Goal: Task Accomplishment & Management: Manage account settings

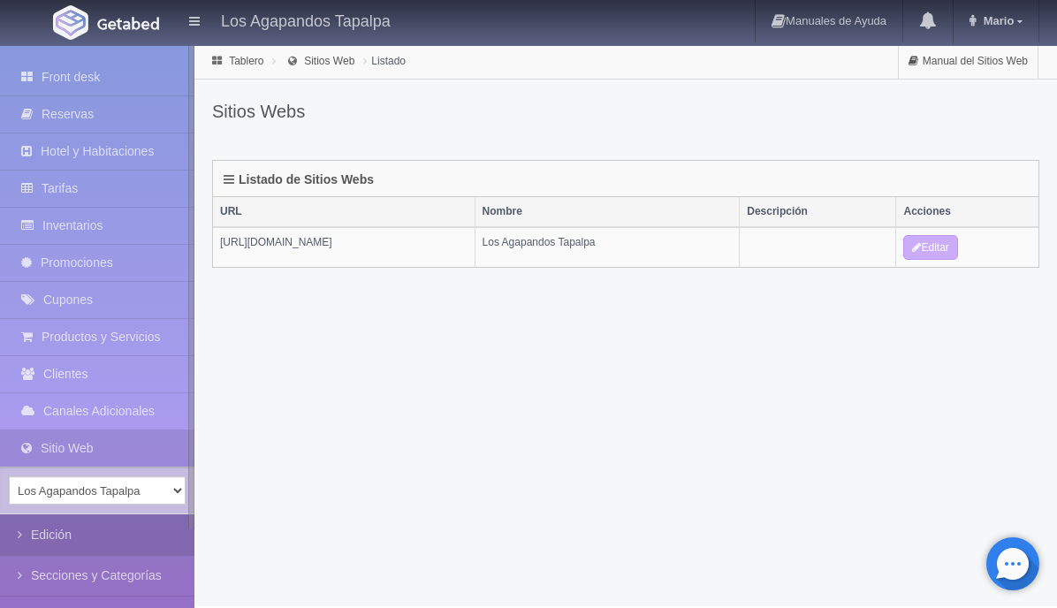
scroll to position [157, 0]
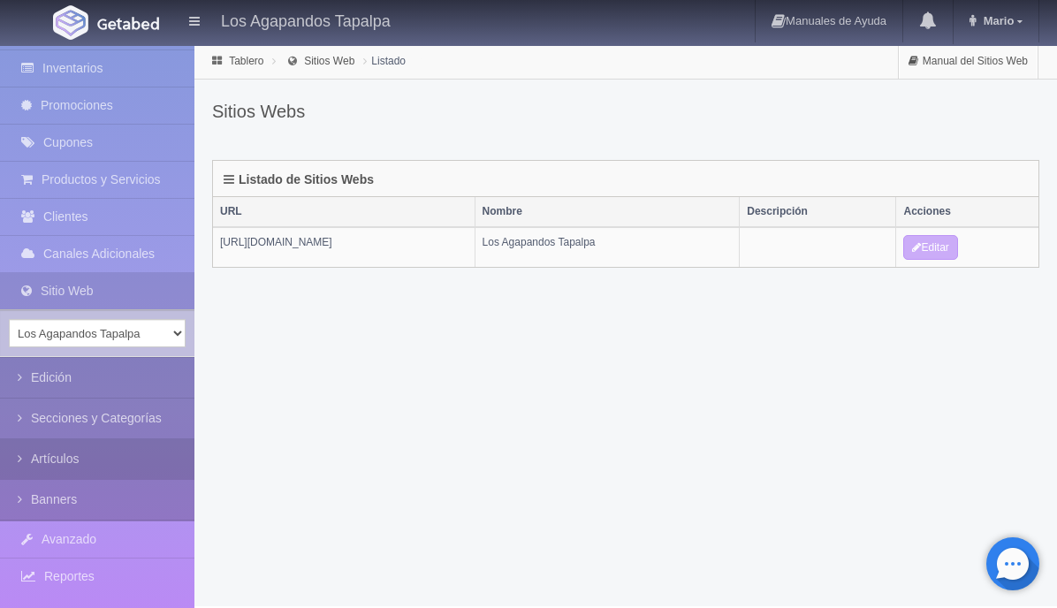
click at [16, 459] on link "Artículos" at bounding box center [97, 459] width 194 height 40
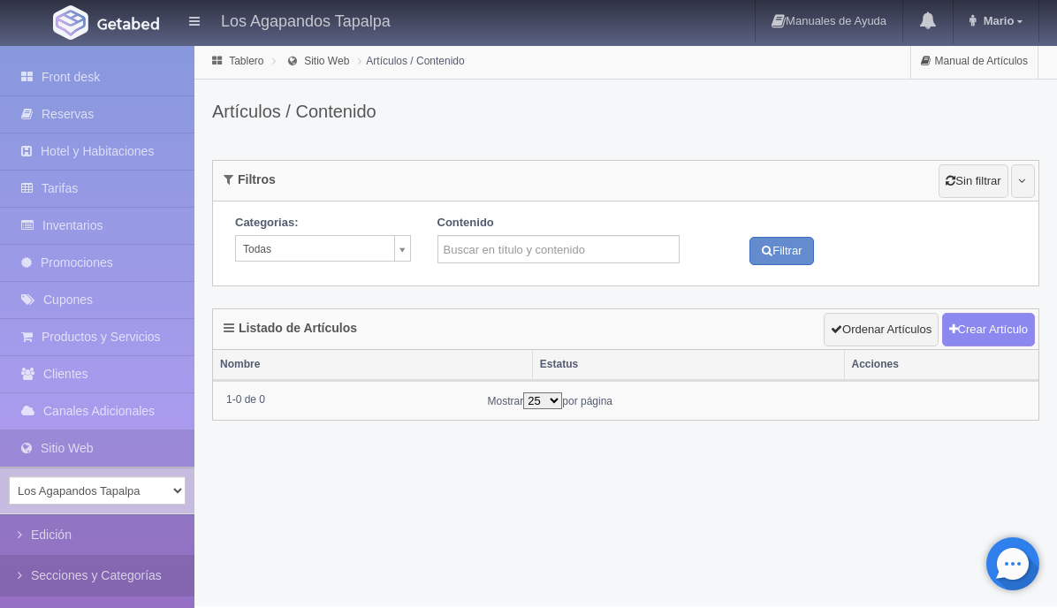
click at [18, 575] on icon at bounding box center [24, 575] width 13 height 18
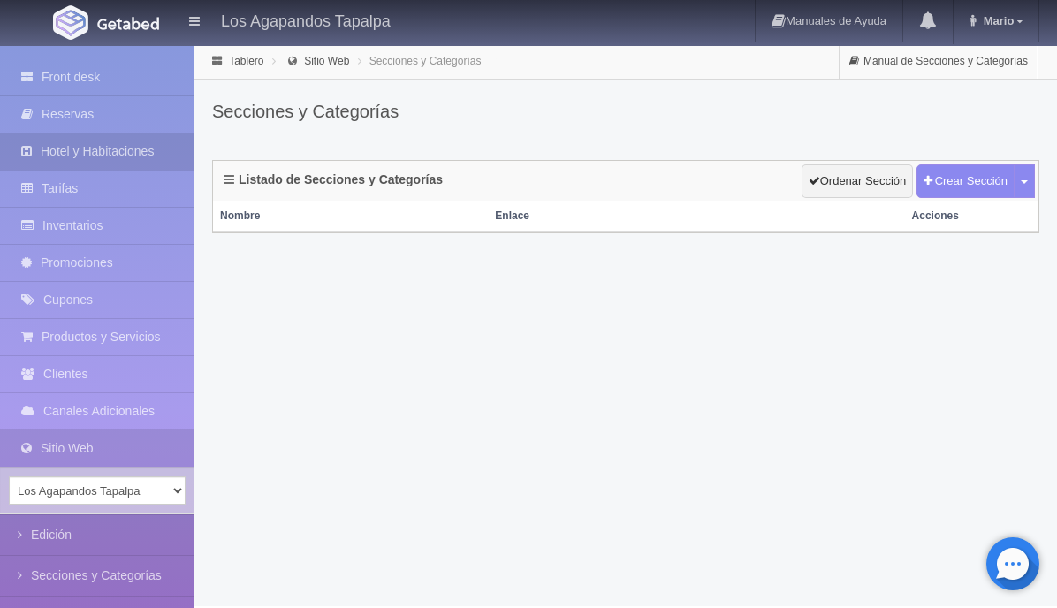
click at [105, 143] on link "Hotel y Habitaciones" at bounding box center [97, 151] width 194 height 36
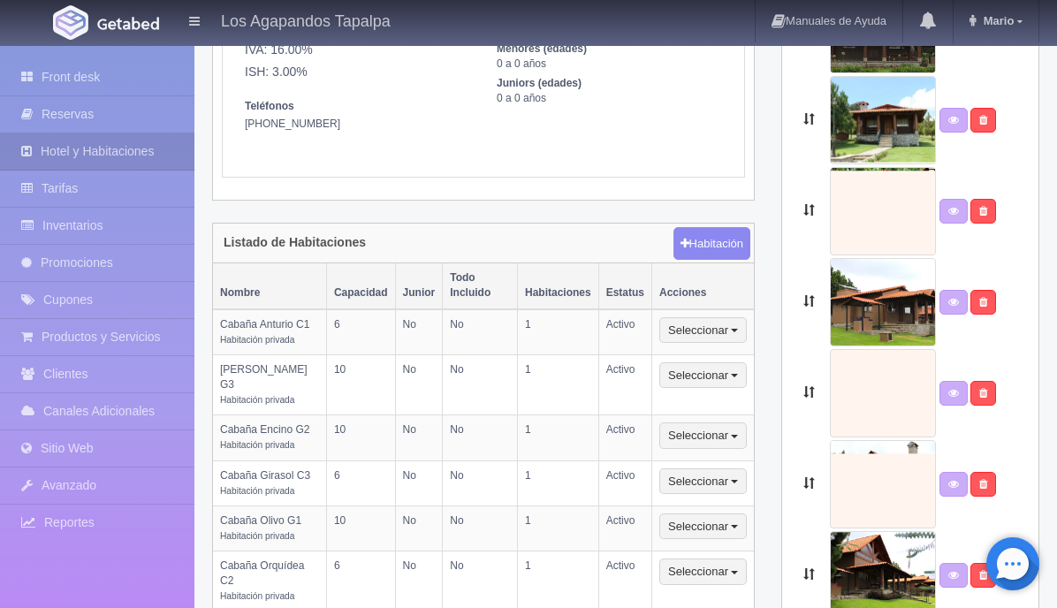
scroll to position [305, 0]
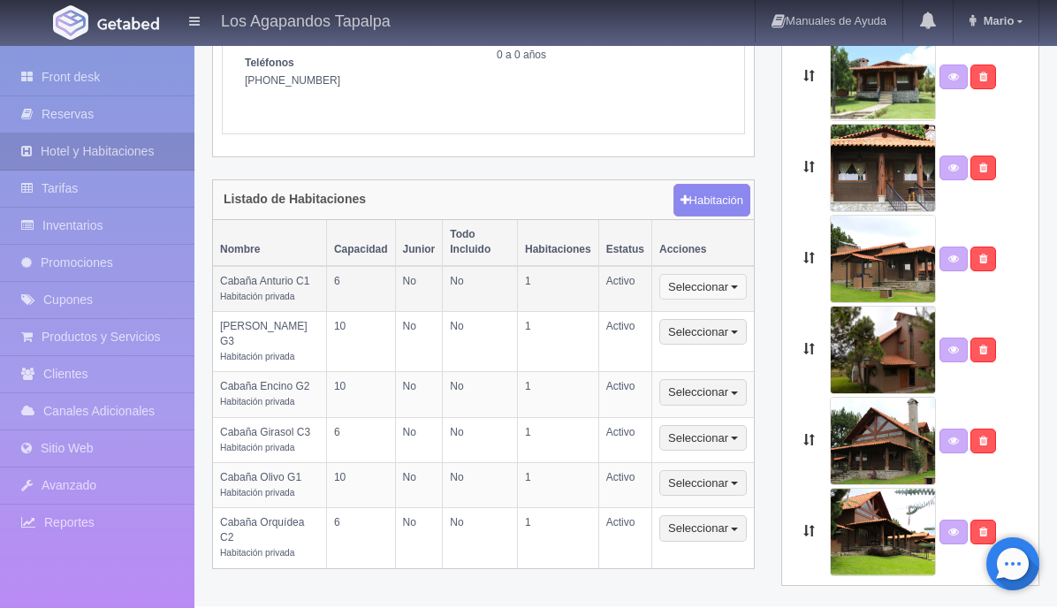
click at [700, 274] on button "Seleccionar" at bounding box center [702, 287] width 87 height 27
click at [717, 220] on th "Acciones" at bounding box center [703, 242] width 102 height 45
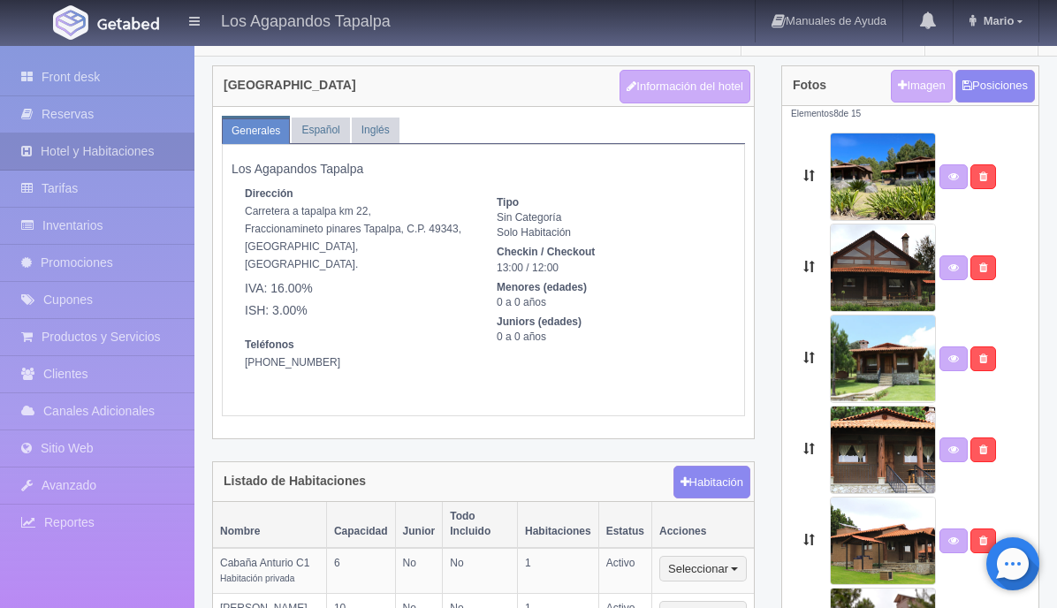
scroll to position [0, 0]
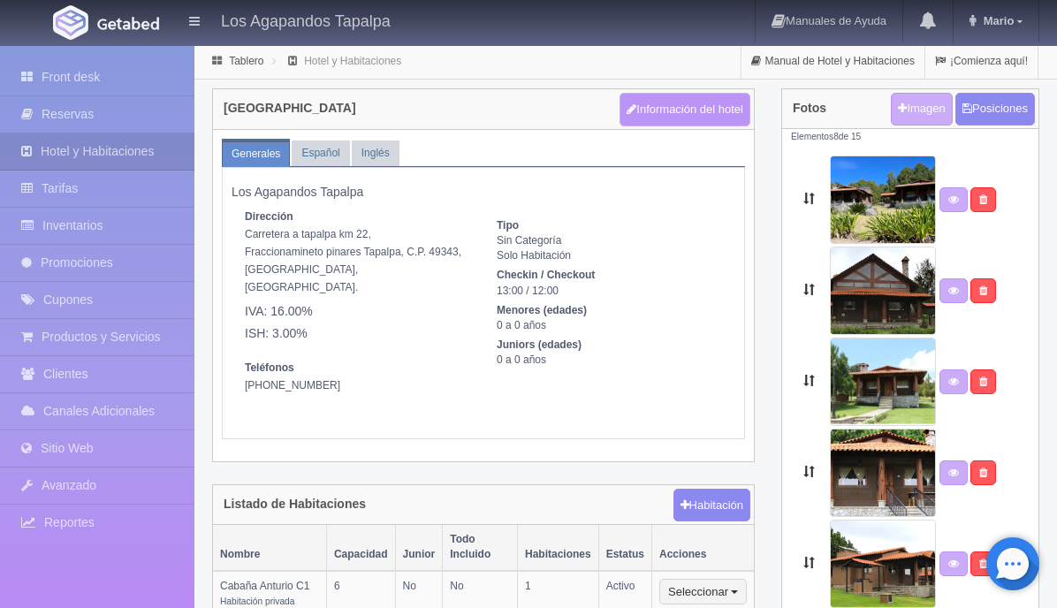
click at [709, 106] on button "Información del hotel" at bounding box center [684, 110] width 131 height 34
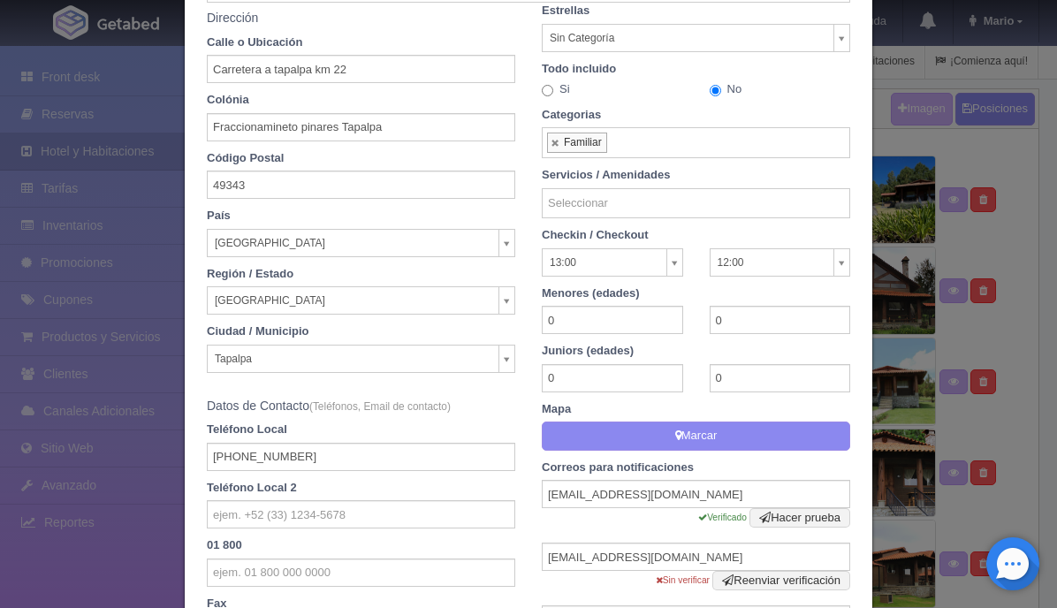
scroll to position [178, 0]
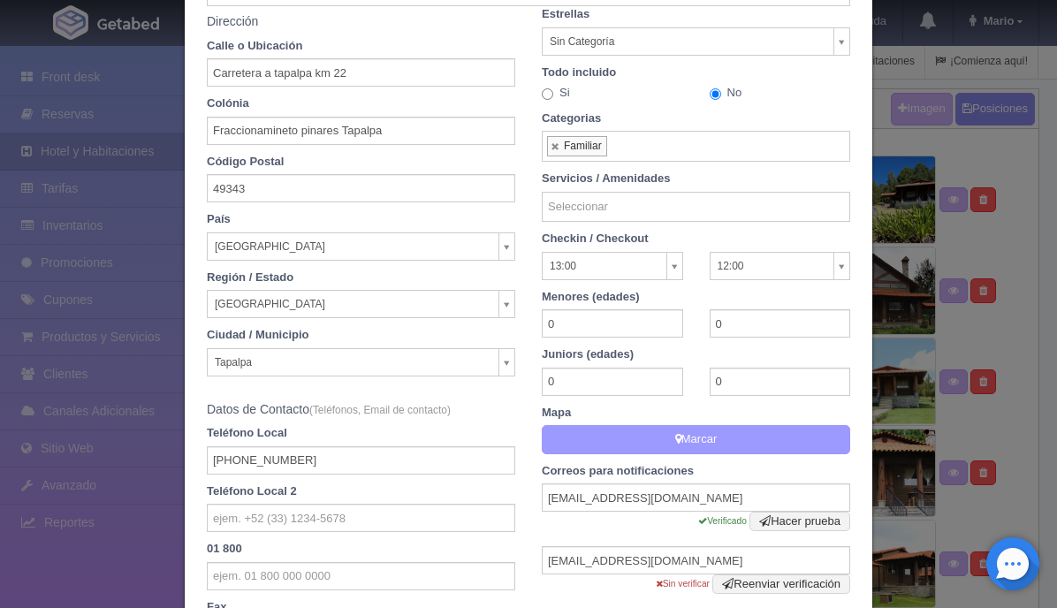
click at [604, 433] on button "Marcar" at bounding box center [696, 439] width 308 height 29
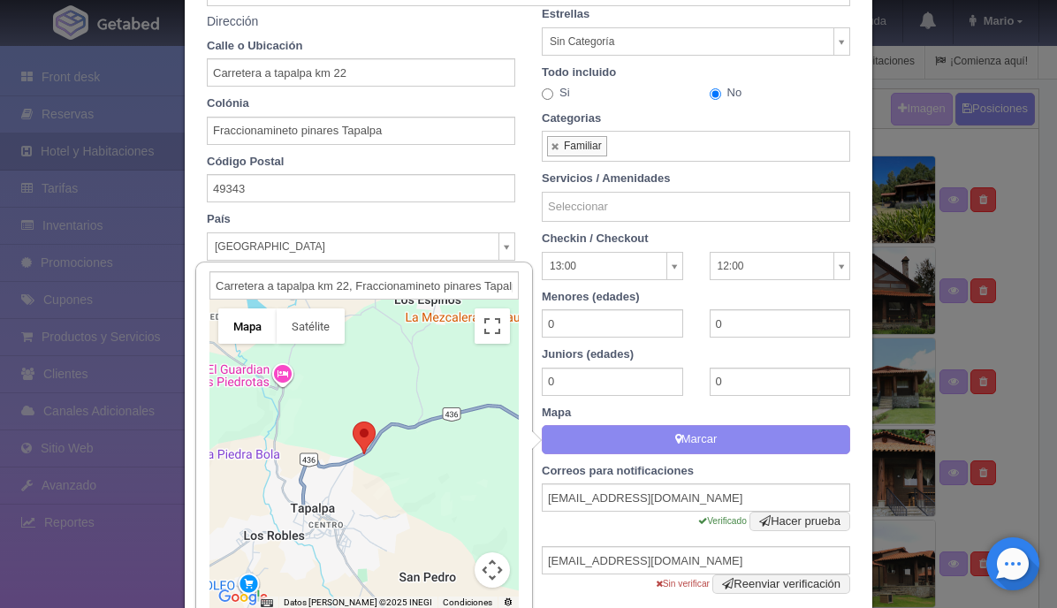
click at [811, 418] on label "Mapa" at bounding box center [695, 413] width 335 height 17
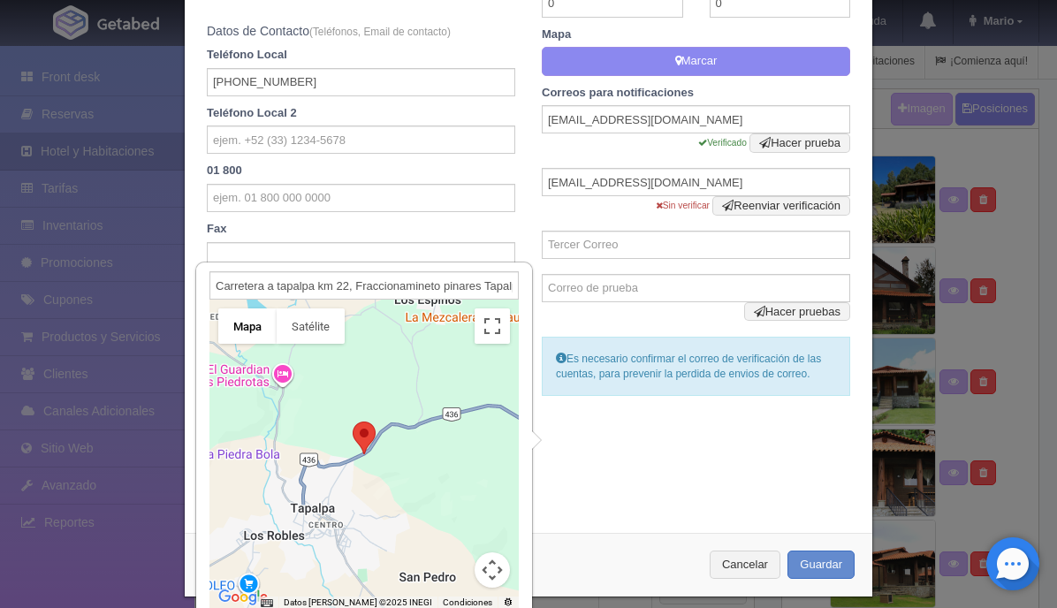
scroll to position [572, 0]
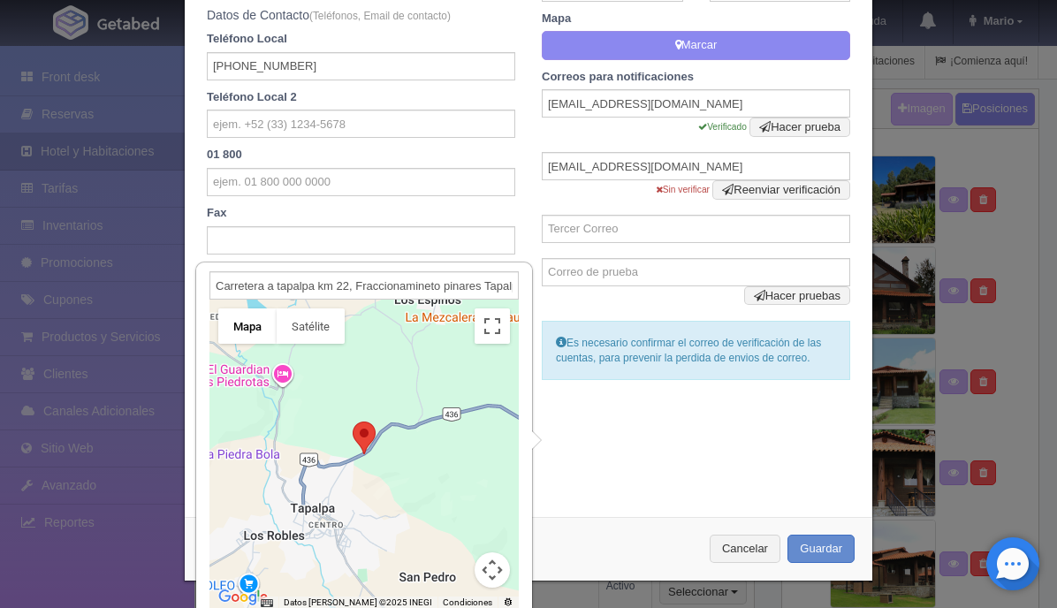
click at [686, 464] on div "Dirección Calle o Ubicación Carretera a tapalpa km 22 Núm Exterior Colónia Frac…" at bounding box center [529, 49] width 670 height 874
click at [743, 543] on button "Cancelar" at bounding box center [745, 549] width 71 height 29
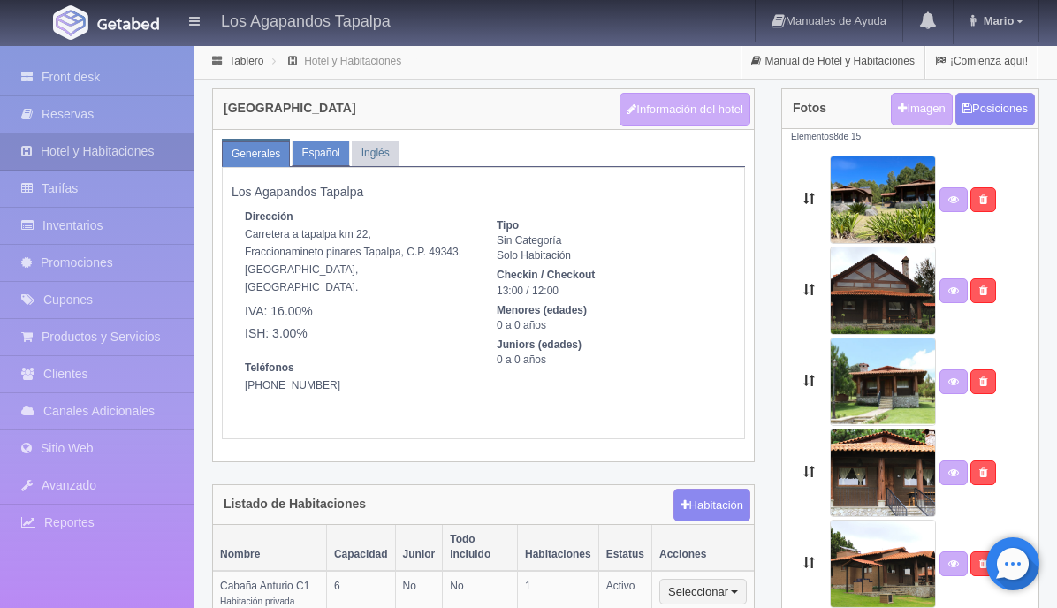
click at [330, 155] on link "Español" at bounding box center [320, 153] width 57 height 26
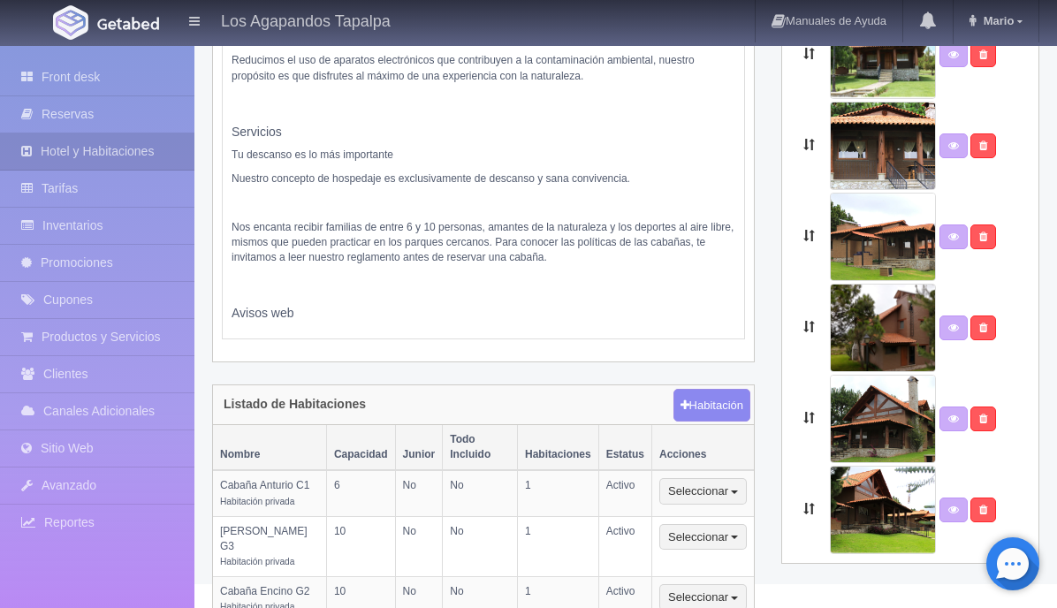
scroll to position [353, 0]
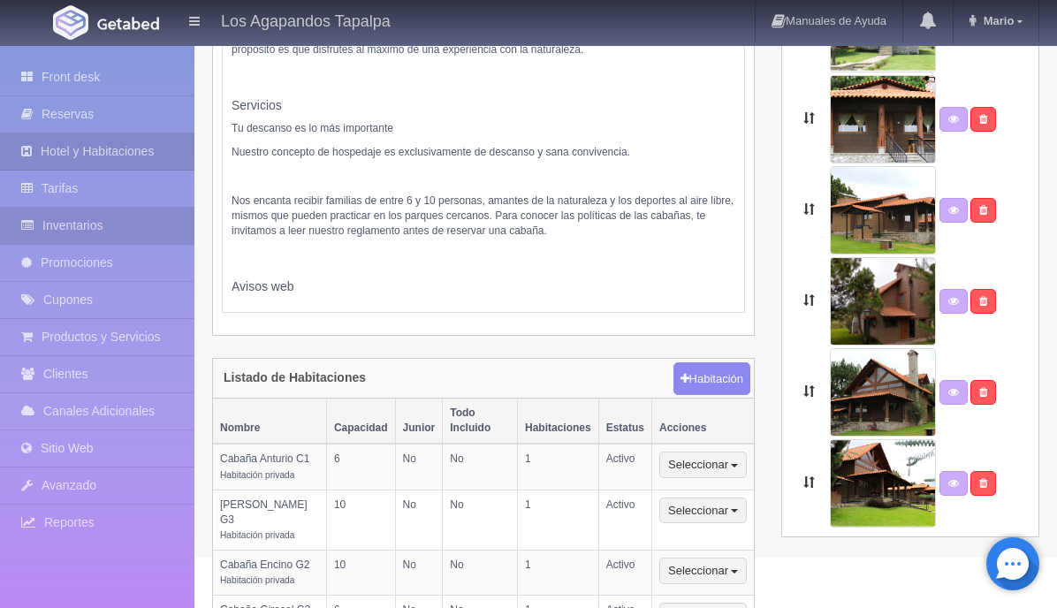
click at [126, 224] on link "Inventarios" at bounding box center [97, 226] width 194 height 36
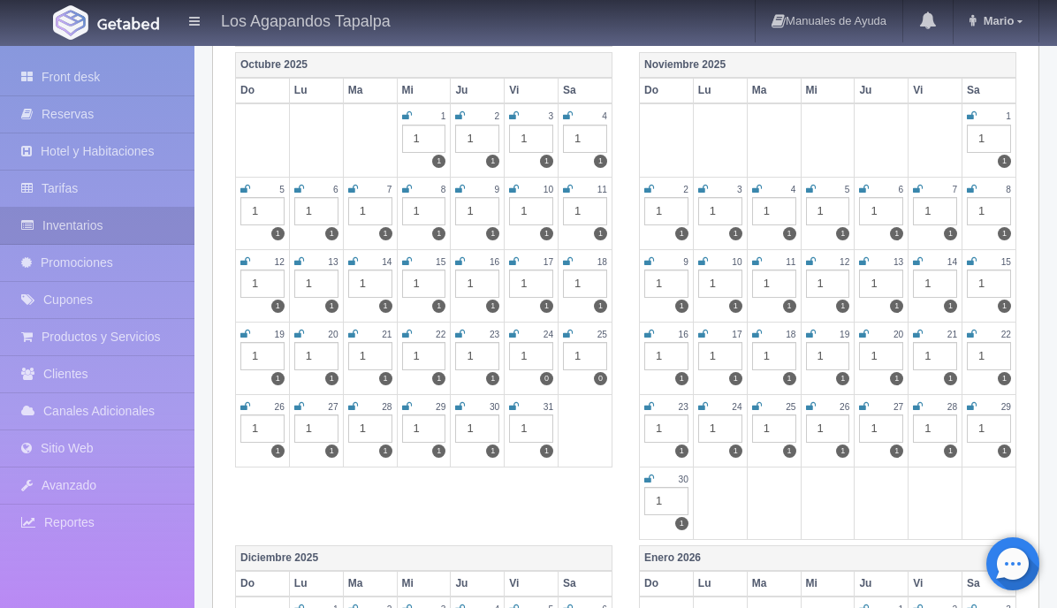
scroll to position [740, 0]
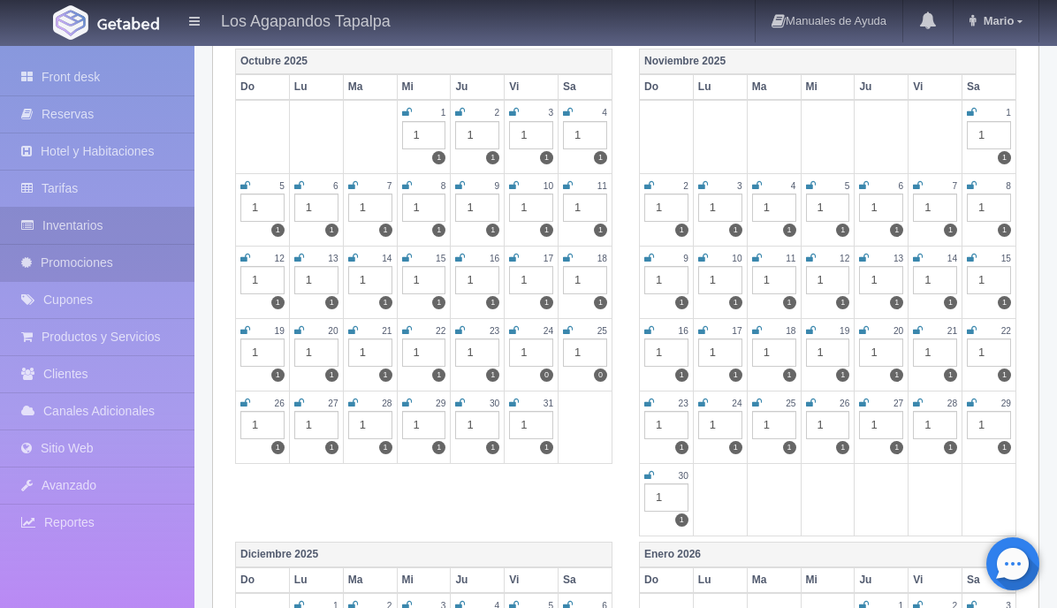
click at [120, 264] on link "Promociones" at bounding box center [97, 263] width 194 height 36
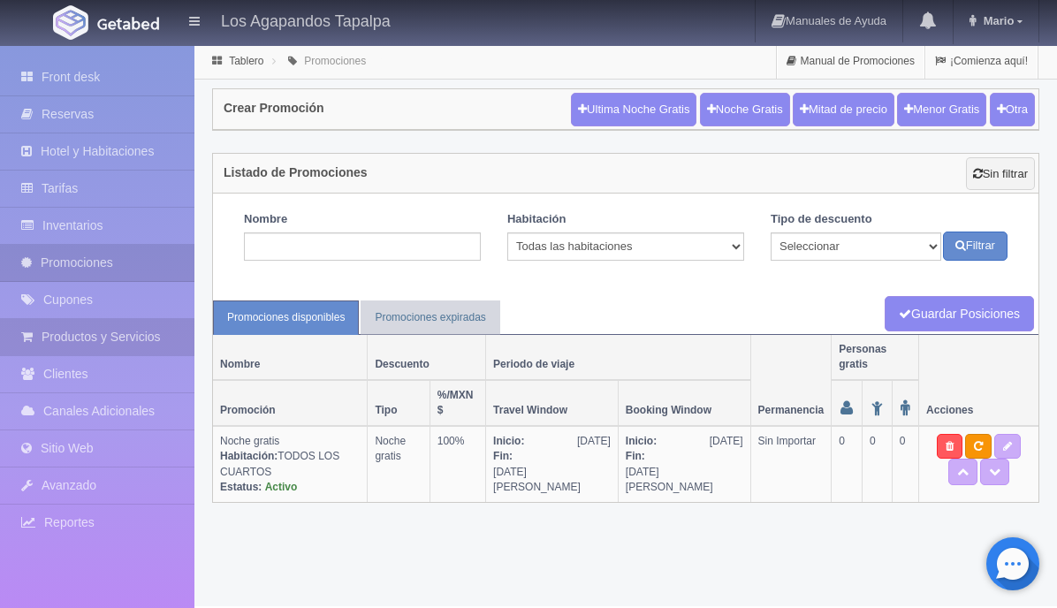
click at [142, 329] on link "Productos y Servicios" at bounding box center [97, 337] width 194 height 36
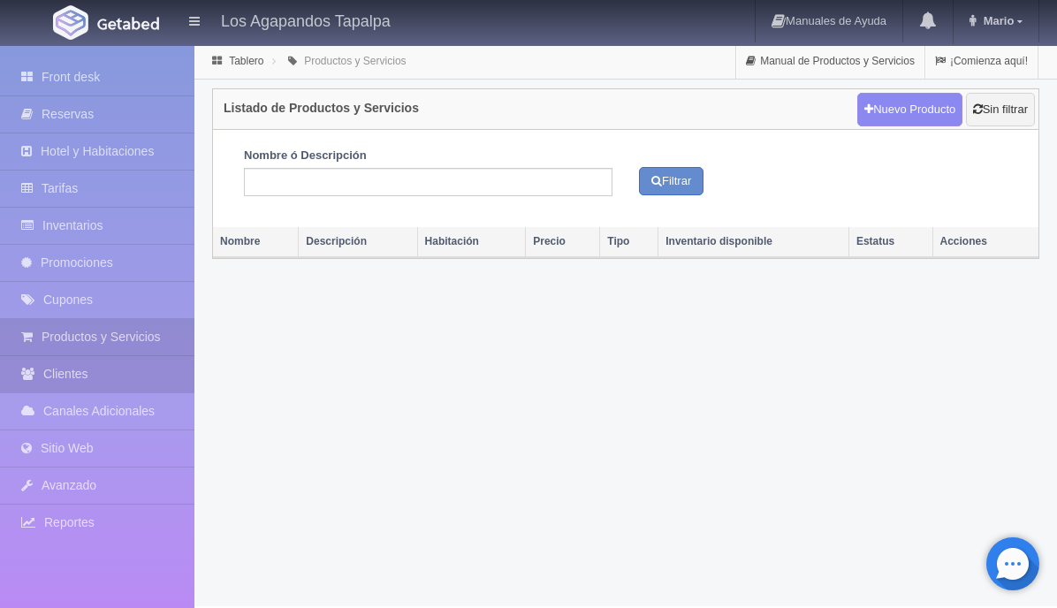
click at [152, 368] on link "Clientes" at bounding box center [97, 374] width 194 height 36
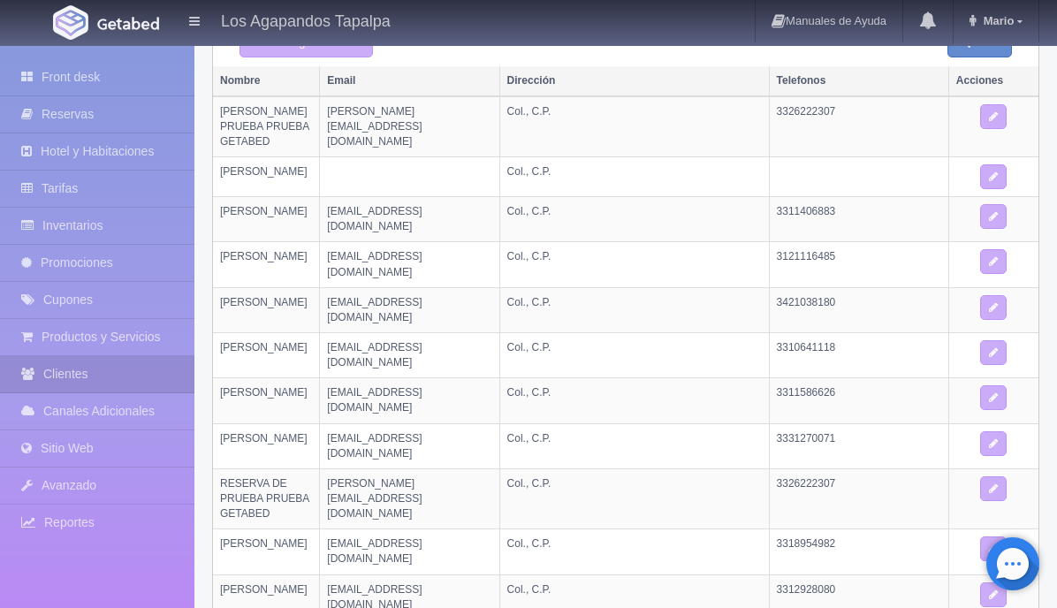
scroll to position [192, 0]
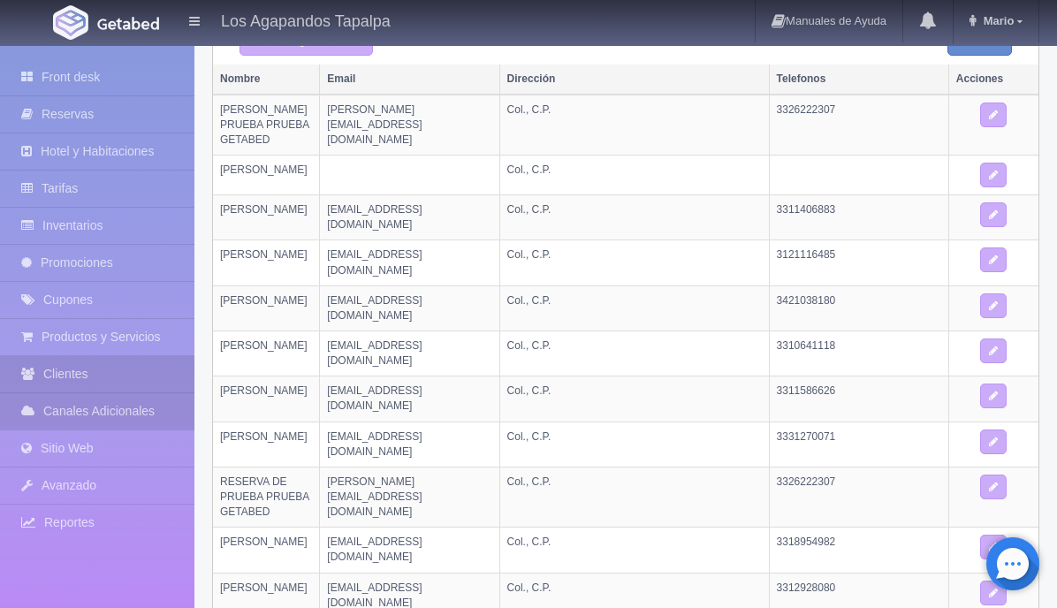
click at [120, 416] on link "Canales Adicionales" at bounding box center [97, 411] width 194 height 36
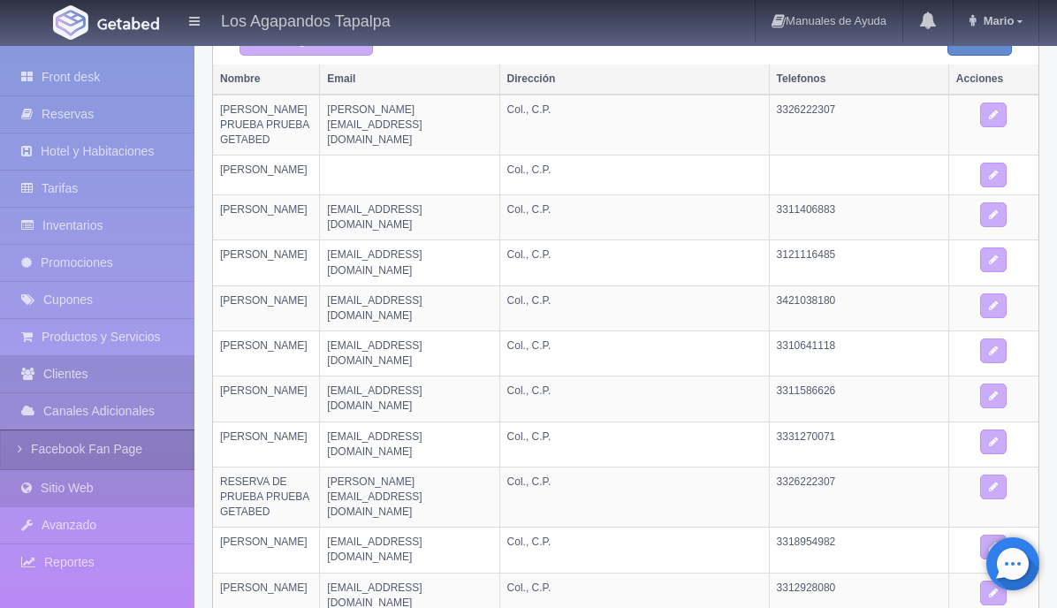
click at [93, 490] on link "Sitio Web" at bounding box center [97, 488] width 194 height 36
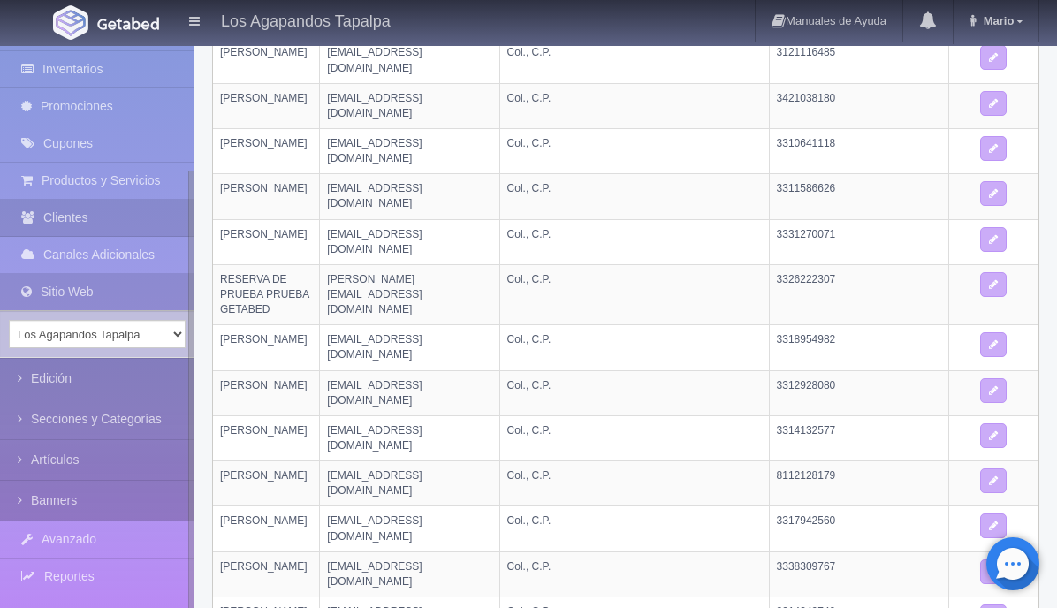
scroll to position [398, 0]
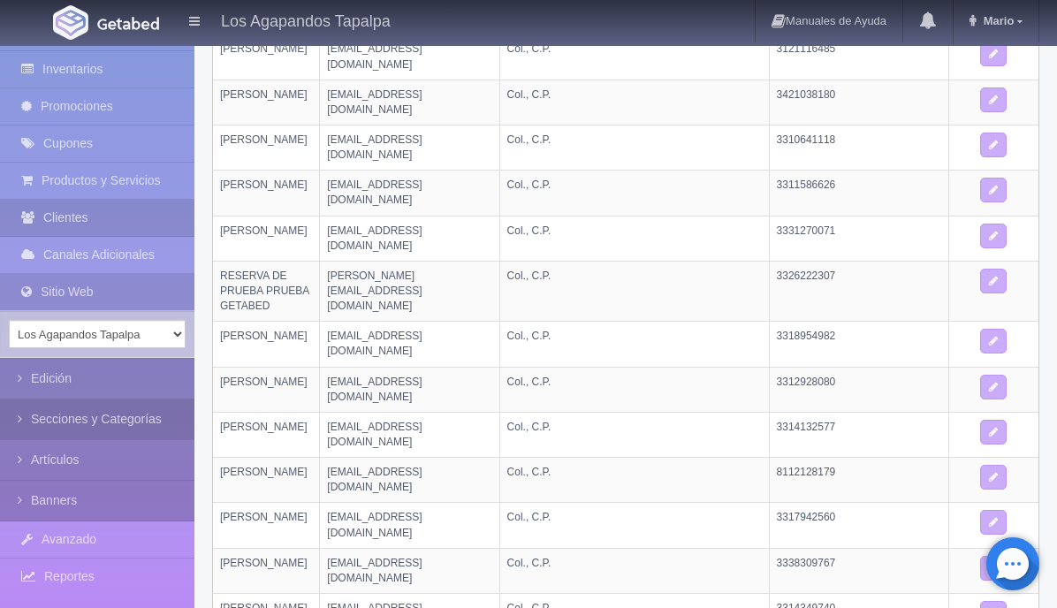
click at [123, 423] on link "Secciones y Categorías" at bounding box center [97, 419] width 194 height 40
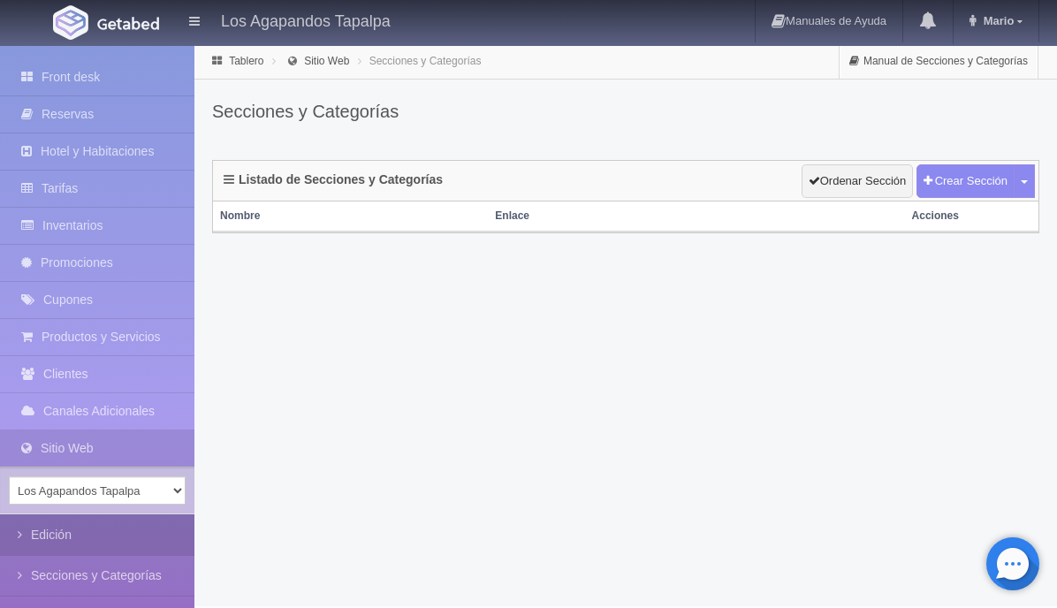
click at [55, 535] on link "Edición" at bounding box center [97, 535] width 194 height 40
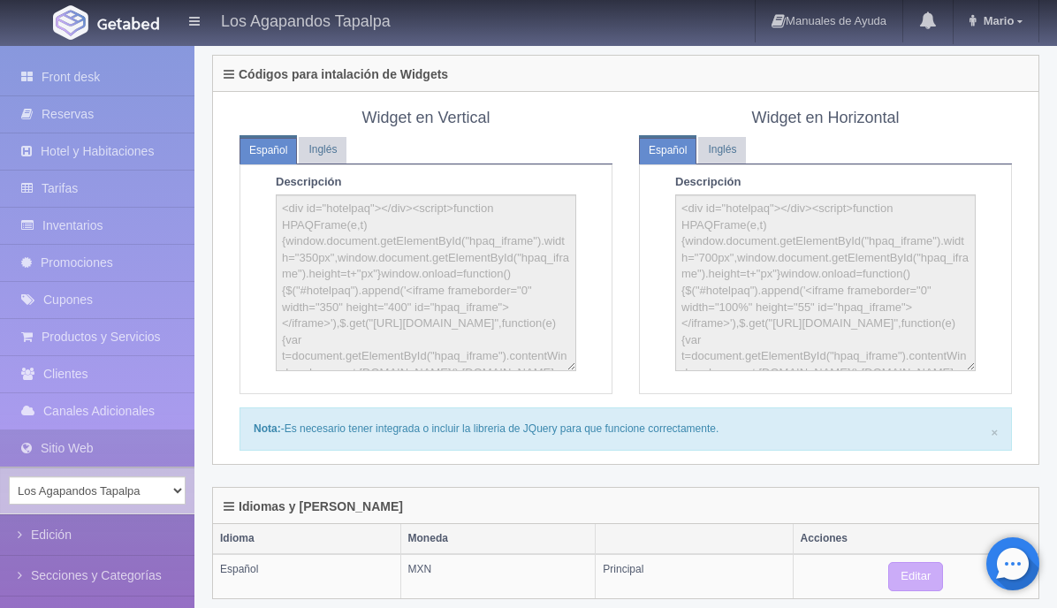
scroll to position [842, 0]
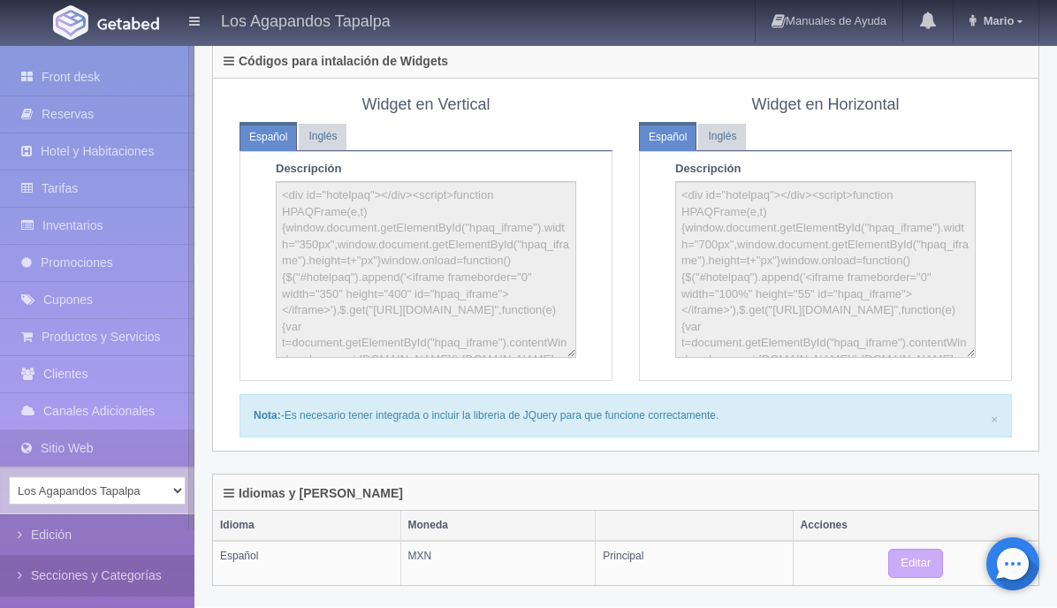
click at [72, 568] on link "Secciones y Categorías" at bounding box center [97, 576] width 194 height 40
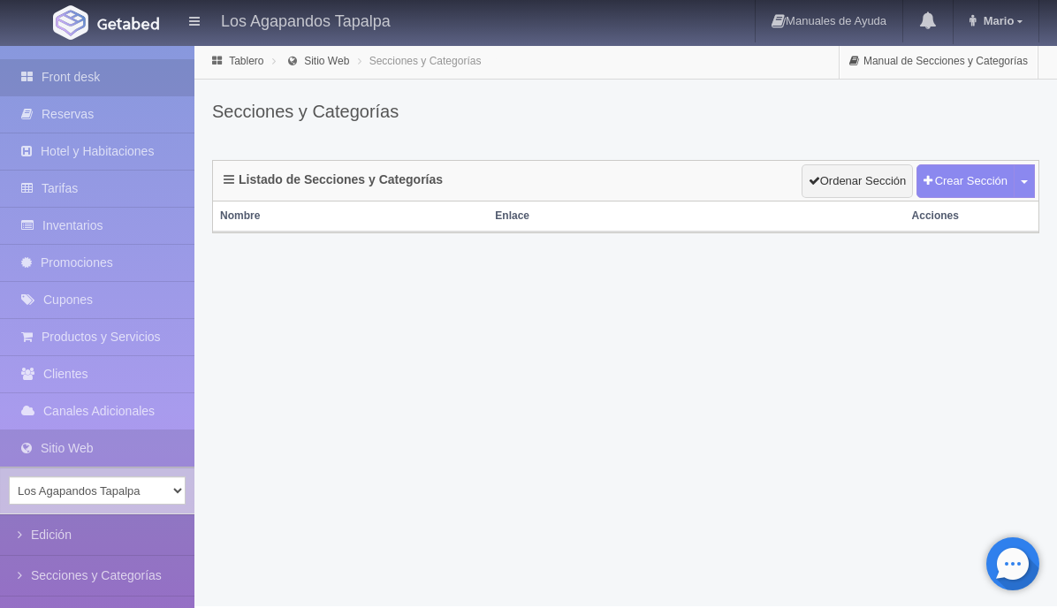
click at [94, 73] on link "Front desk" at bounding box center [97, 77] width 194 height 36
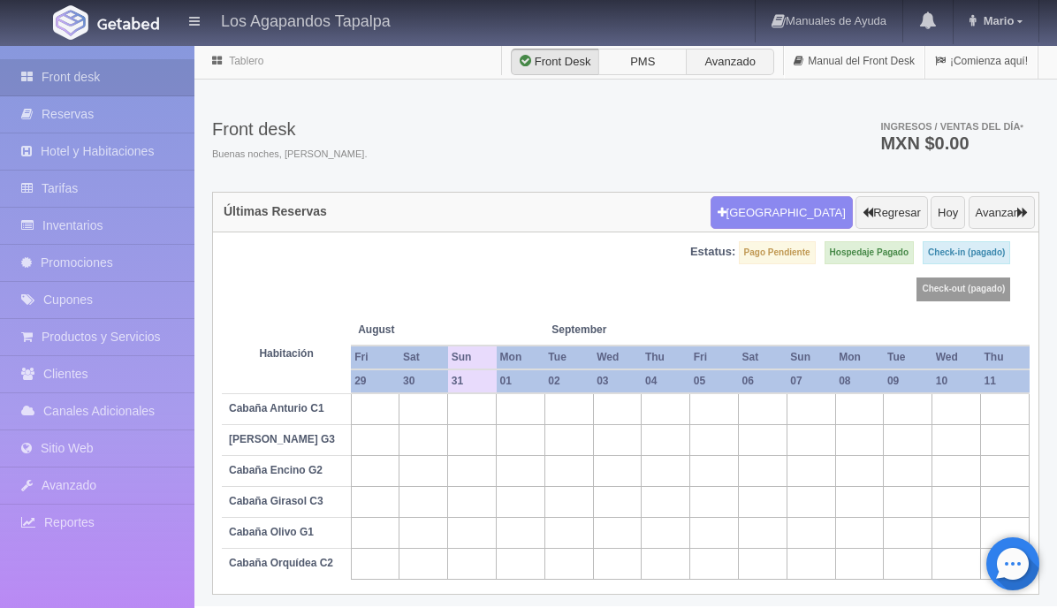
click at [632, 65] on label "PMS" at bounding box center [642, 62] width 88 height 27
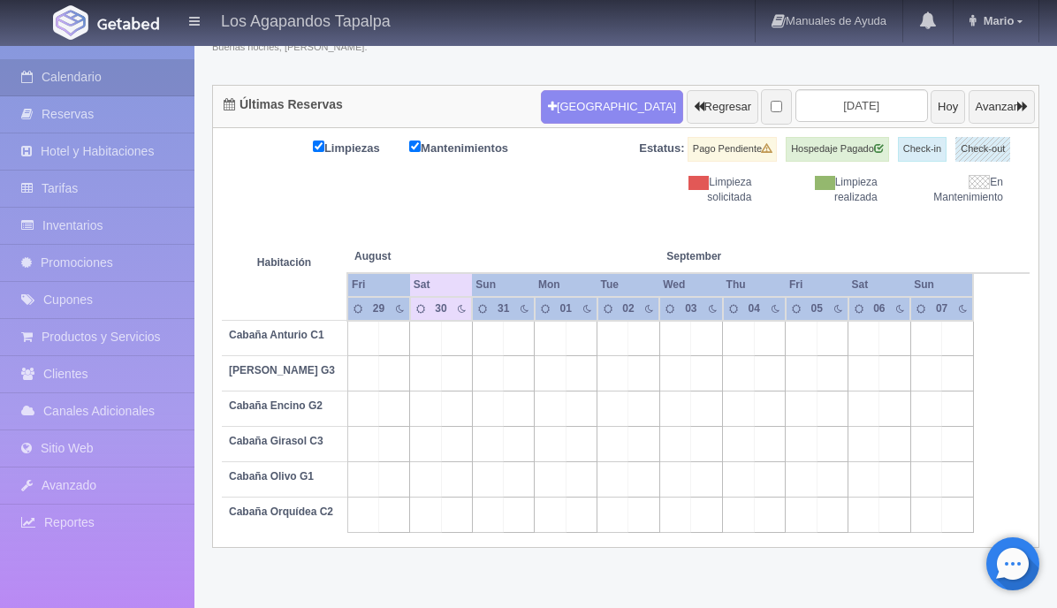
scroll to position [150, 0]
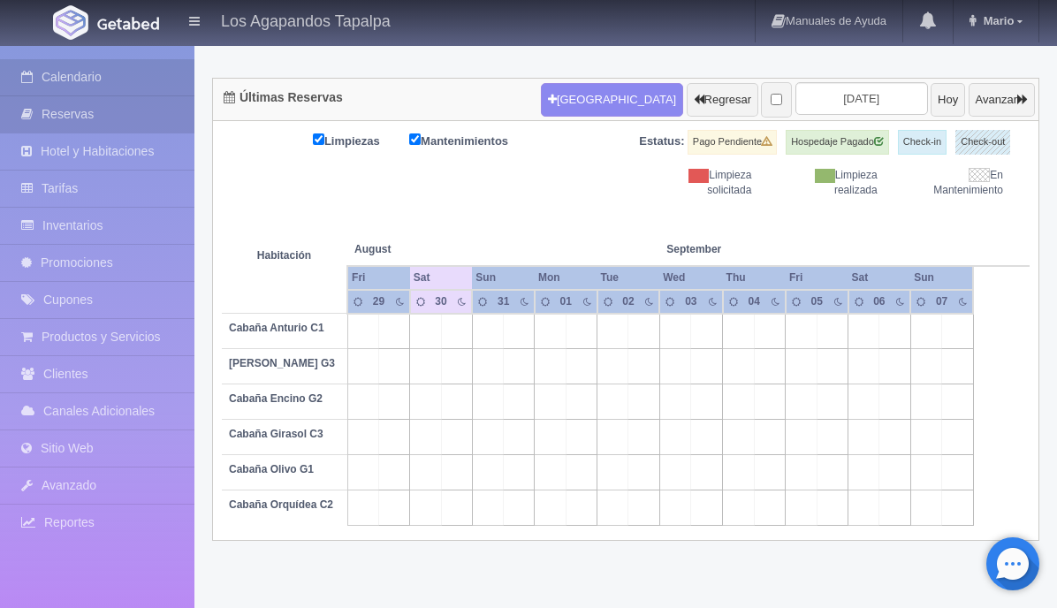
click at [87, 118] on link "Reservas" at bounding box center [97, 114] width 194 height 36
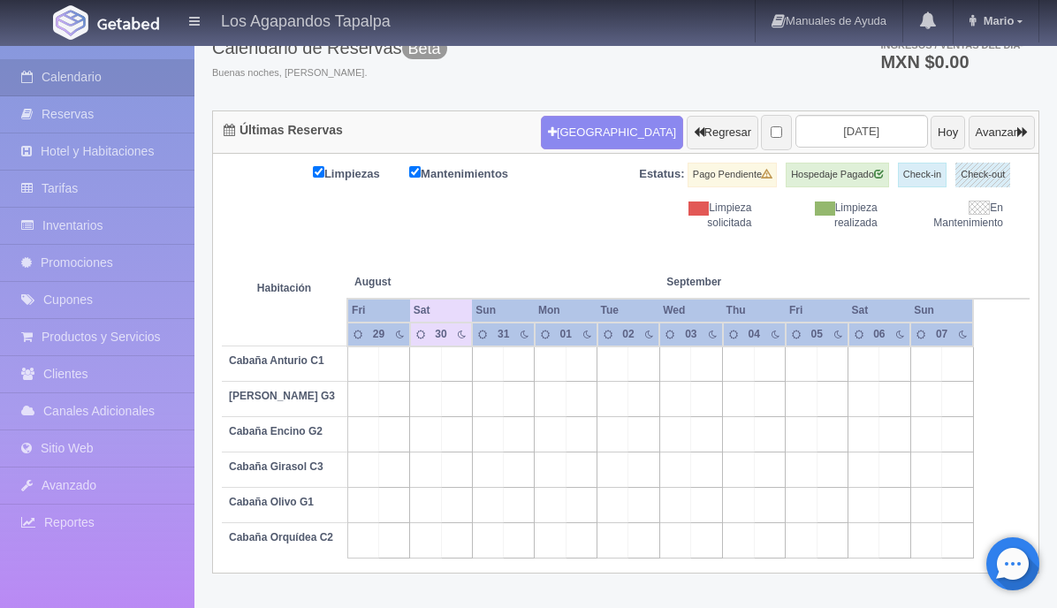
scroll to position [125, 0]
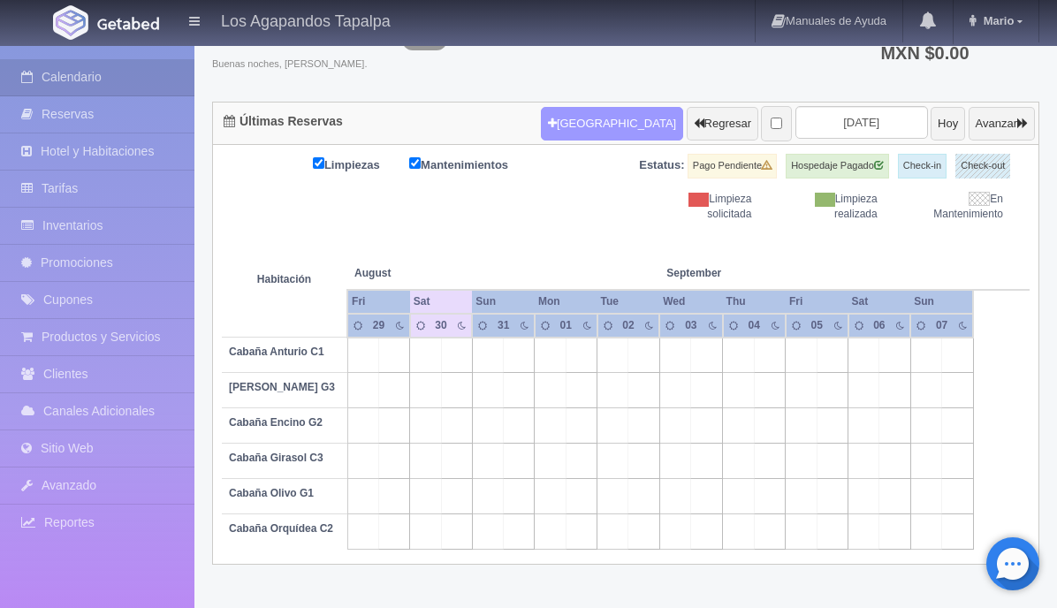
click at [581, 121] on button "Nueva Reserva" at bounding box center [612, 124] width 142 height 34
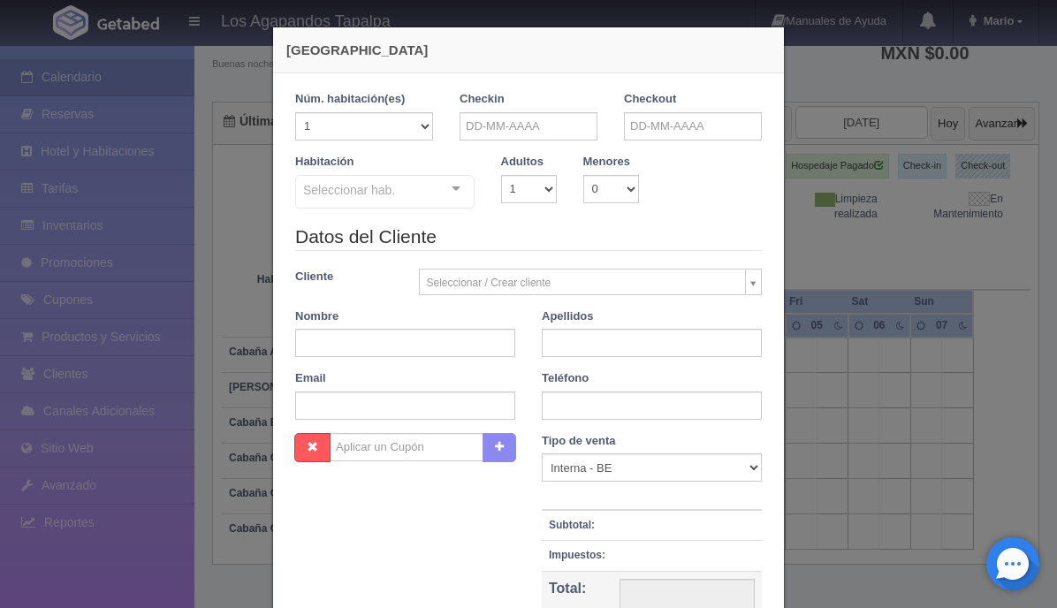
checkbox input "false"
click at [452, 193] on div at bounding box center [455, 189] width 35 height 27
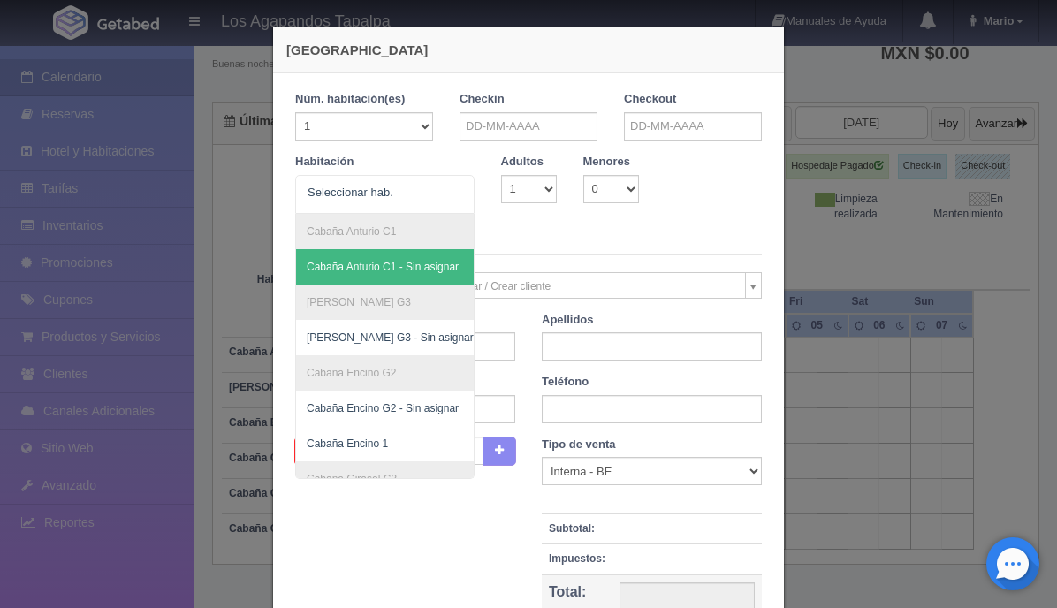
click at [608, 234] on legend "Datos del Cliente" at bounding box center [528, 240] width 467 height 27
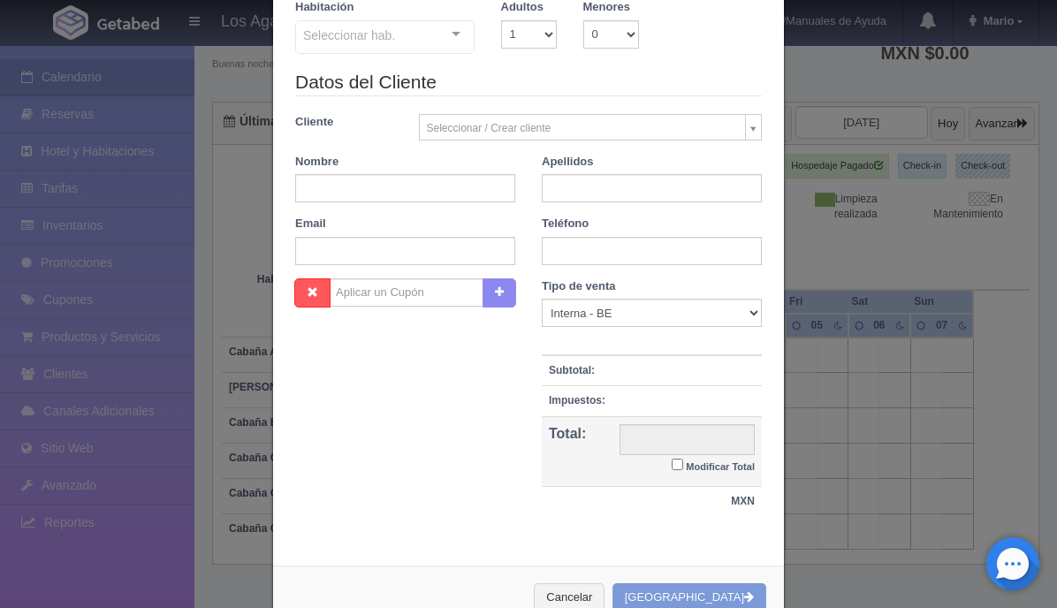
scroll to position [160, 0]
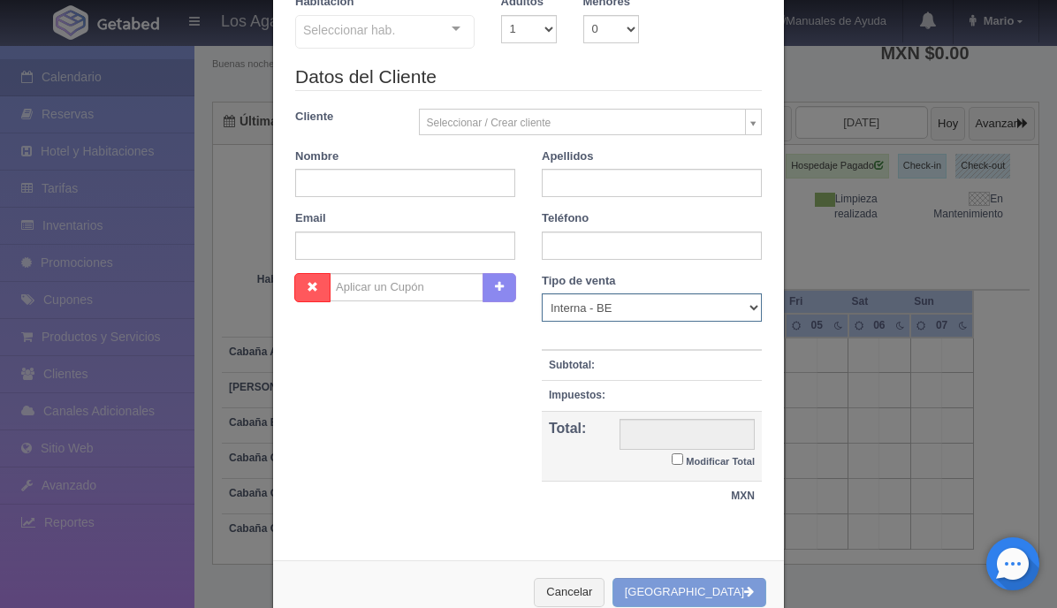
click at [654, 311] on select "Correo Electronico Interna - BE Llamada OTA Externa Otro WALK IN" at bounding box center [652, 307] width 220 height 28
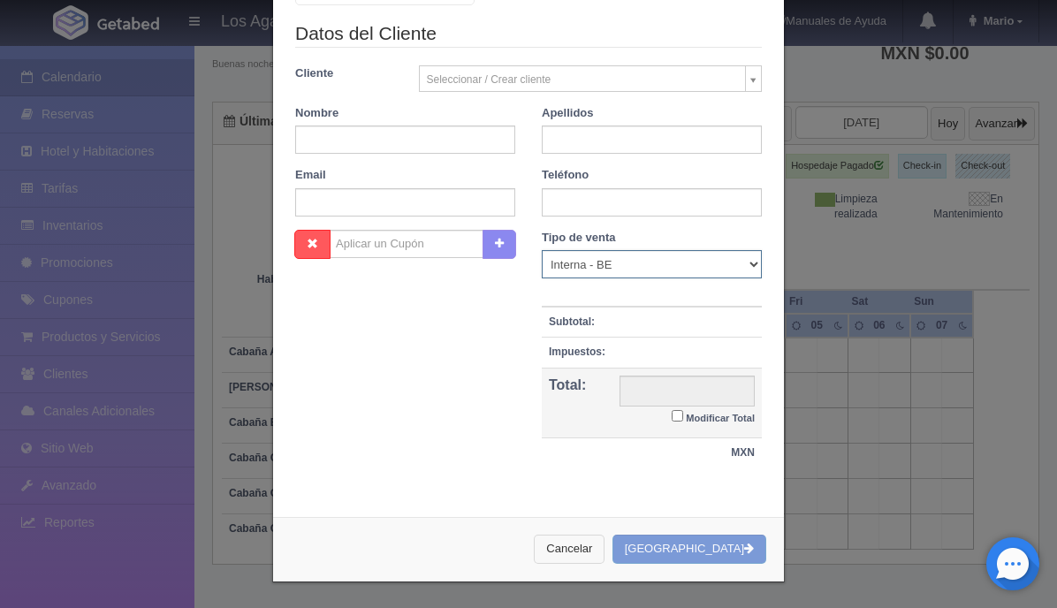
click at [603, 558] on button "Cancelar" at bounding box center [569, 549] width 71 height 29
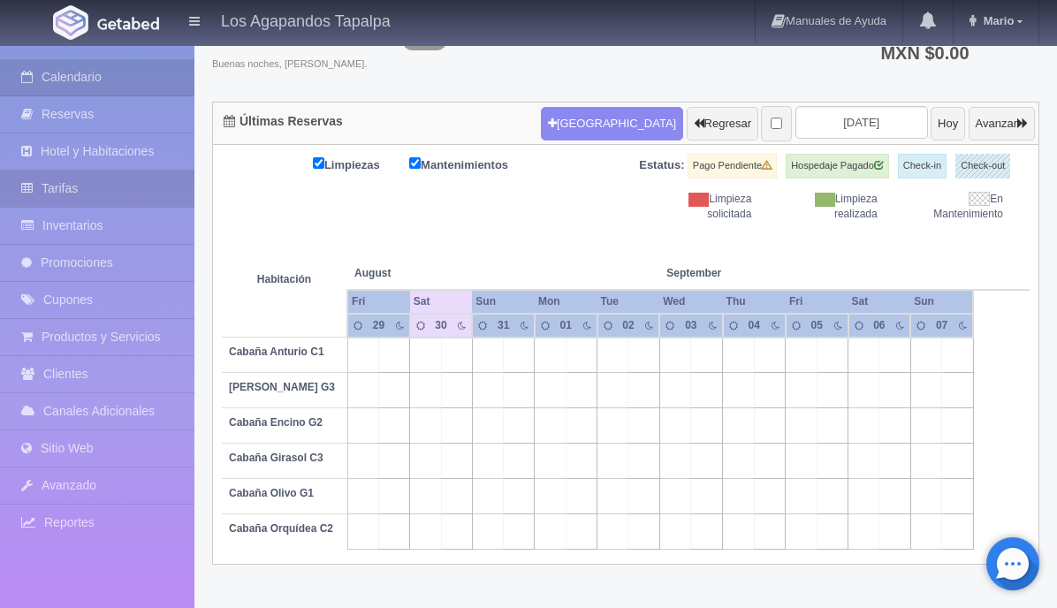
click at [142, 197] on link "Tarifas" at bounding box center [97, 189] width 194 height 36
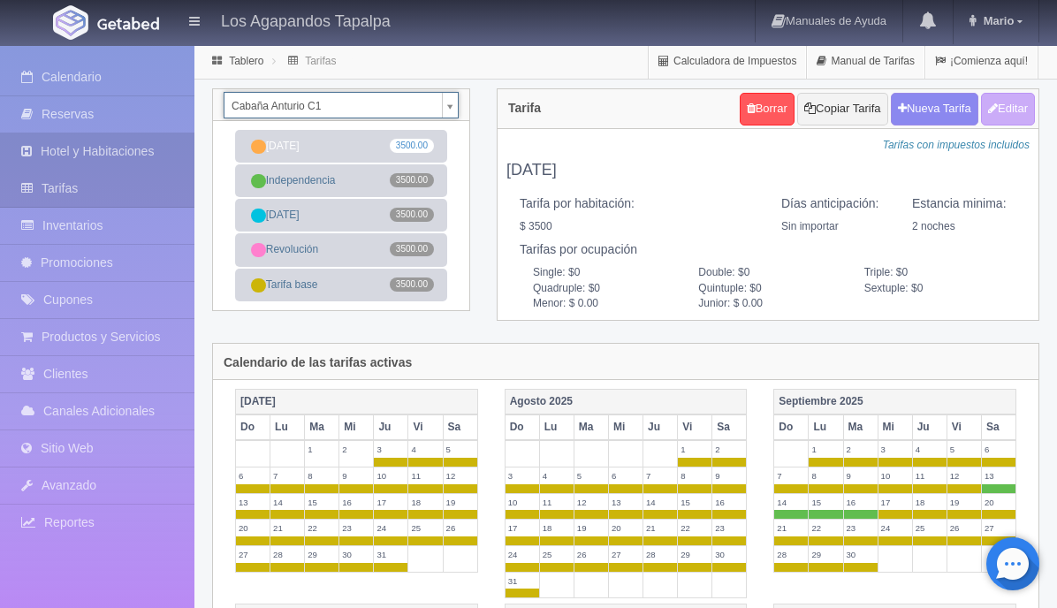
click at [125, 146] on link "Hotel y Habitaciones" at bounding box center [97, 151] width 194 height 36
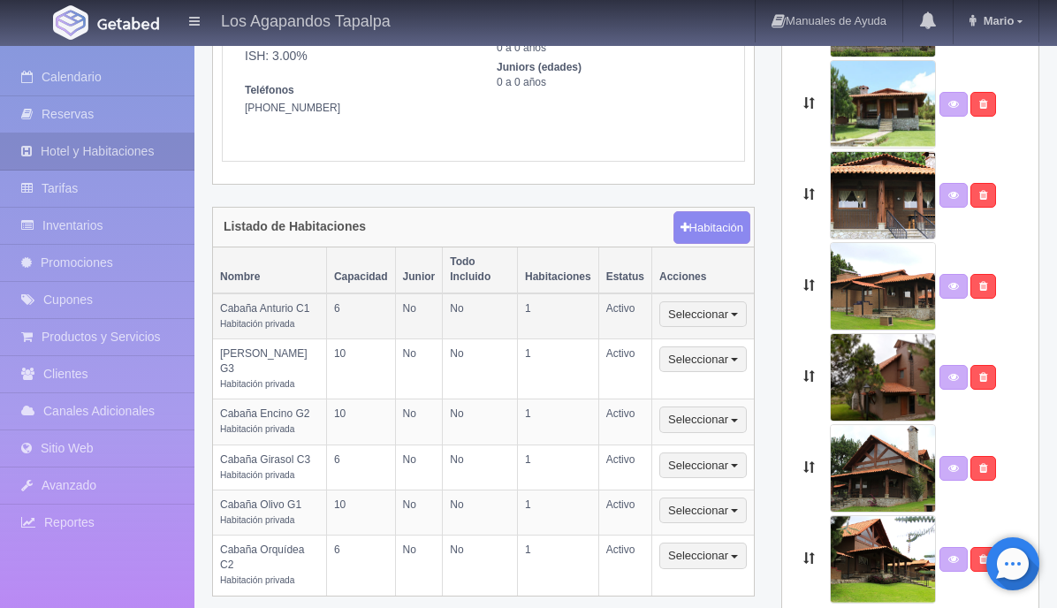
scroll to position [305, 0]
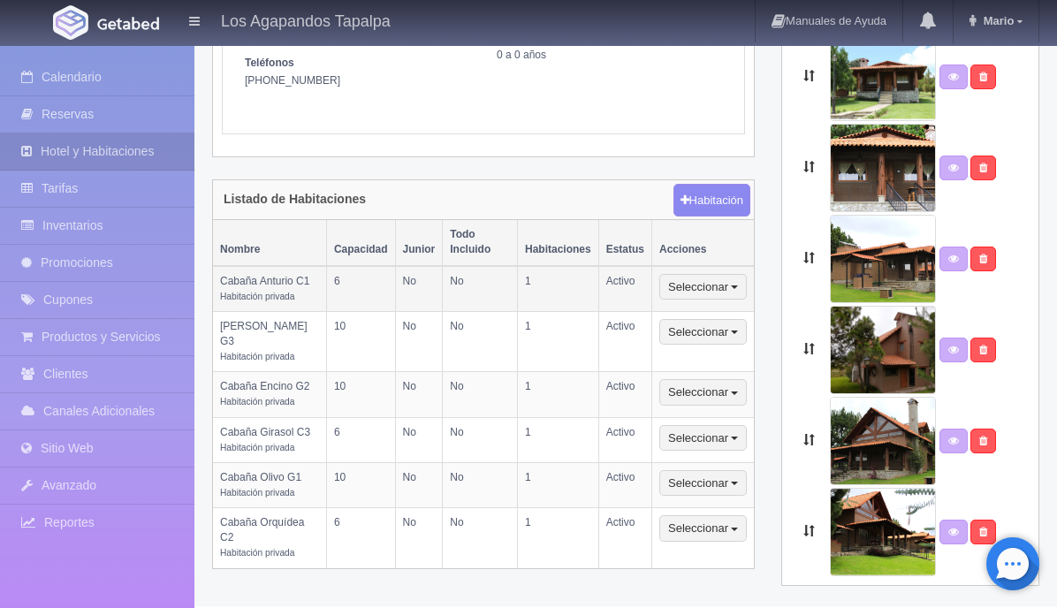
click at [244, 266] on td "Cabaña Anturio C1 Habitación privada" at bounding box center [269, 289] width 113 height 46
click at [680, 274] on button "Seleccionar" at bounding box center [702, 287] width 87 height 27
click at [759, 252] on div "[GEOGRAPHIC_DATA] Información del hotel Generales Español Inglés Los Agapandos …" at bounding box center [483, 188] width 569 height 808
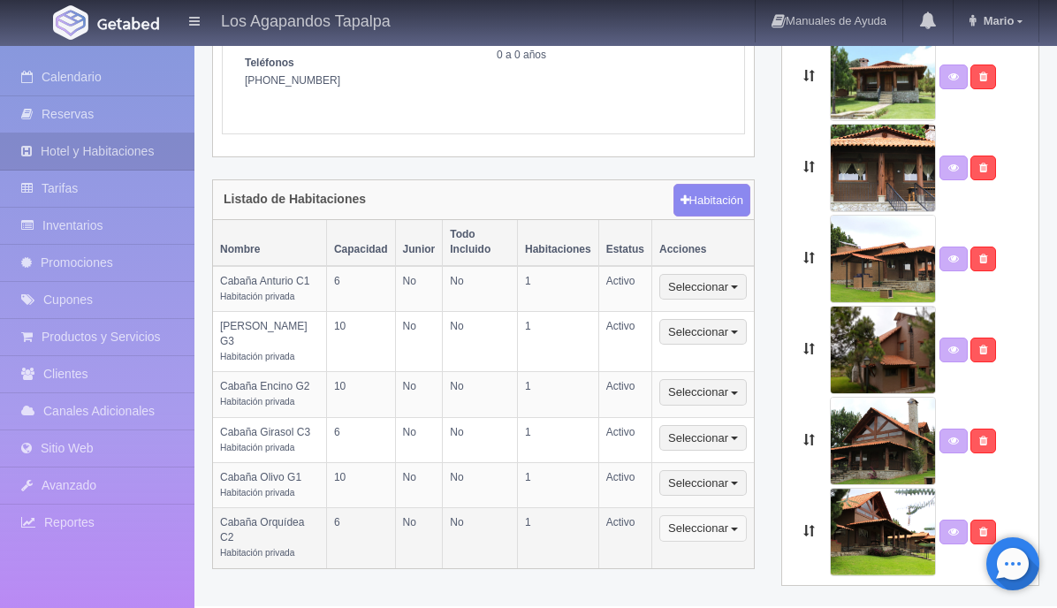
click at [702, 515] on button "Seleccionar" at bounding box center [702, 528] width 87 height 27
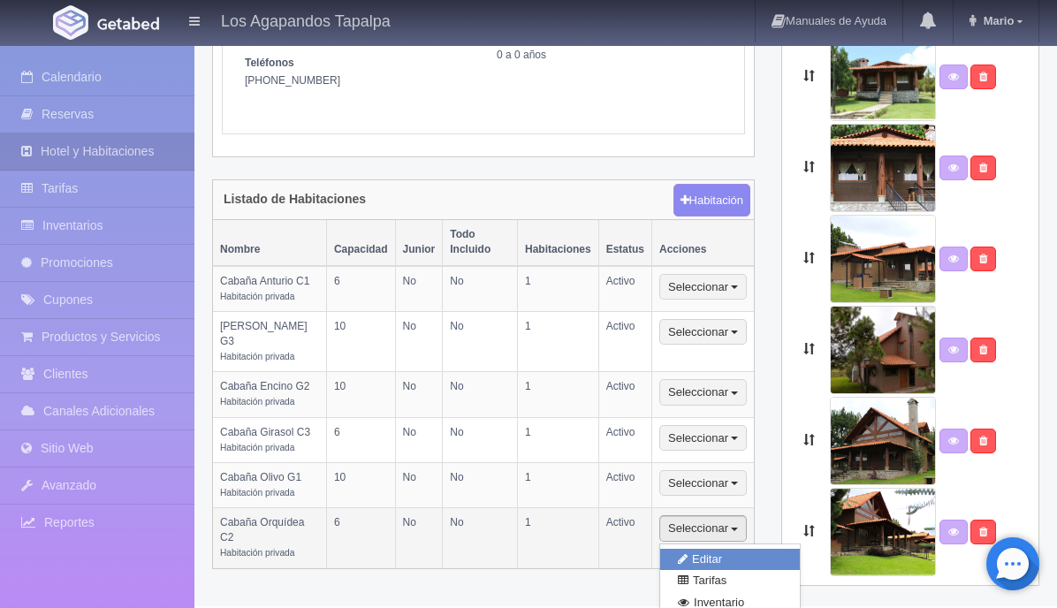
click at [709, 549] on link "Editar" at bounding box center [730, 560] width 140 height 22
select select "Habitación privada"
select select "Nombre"
select select "2"
select select "6"
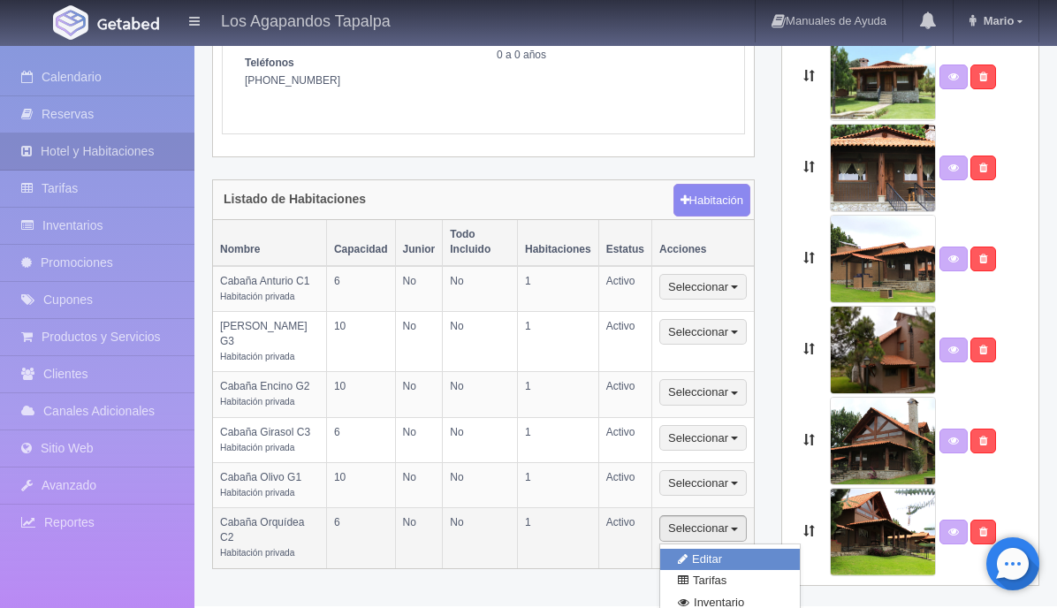
select select "1"
select select "Ocupacion"
radio input "true"
select select "3"
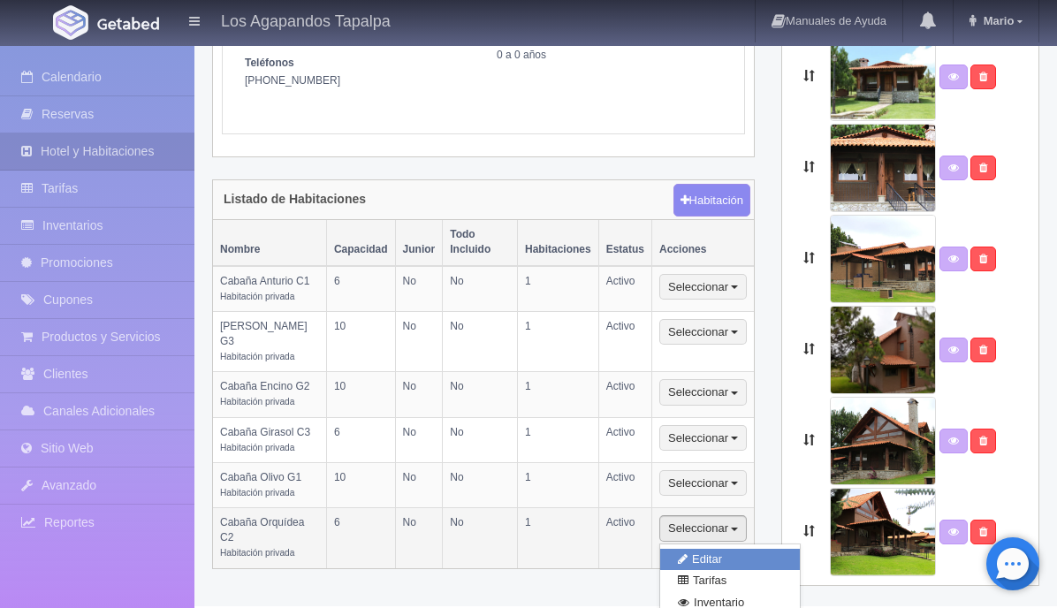
radio input "true"
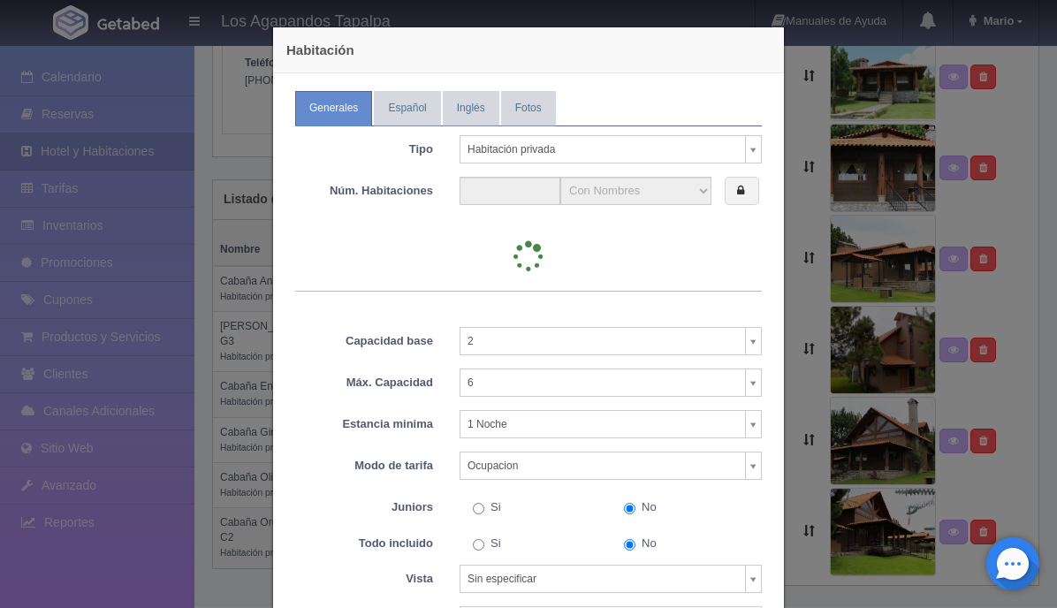
type input "1"
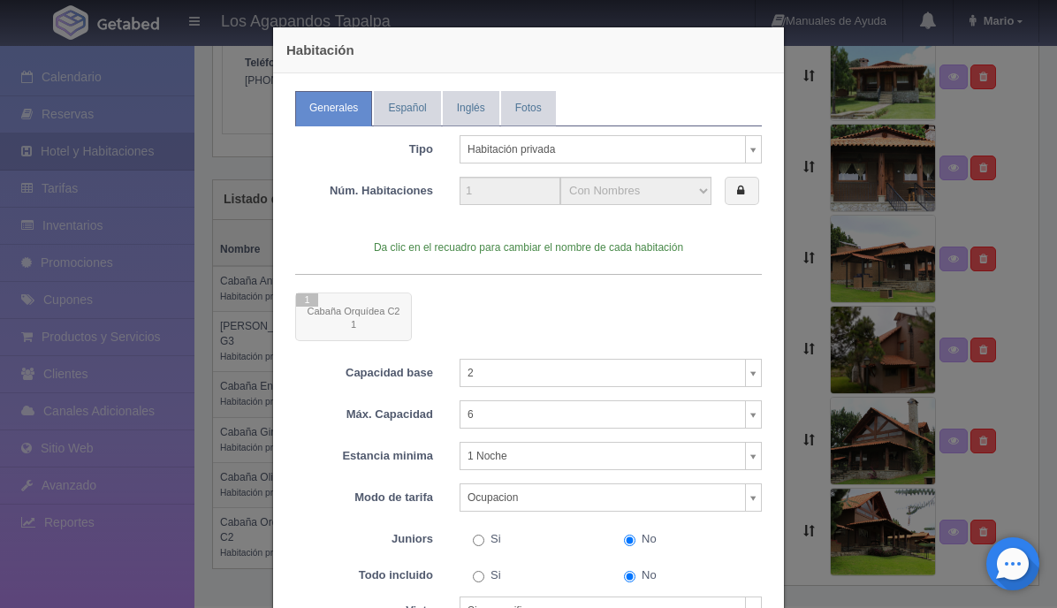
click at [757, 148] on body "Los Agapandos Tapalpa Manuales de Ayuda Actualizaciones recientes [PERSON_NAME]…" at bounding box center [528, 172] width 1057 height 867
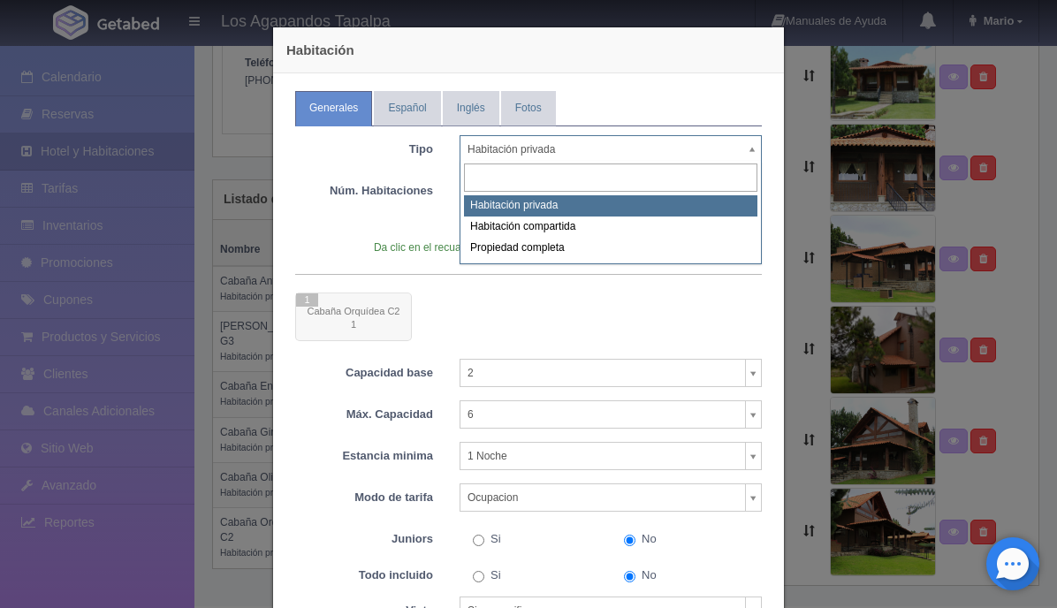
click at [768, 237] on body "Los Agapandos Tapalpa Manuales de Ayuda Actualizaciones recientes Mario Mi Perf…" at bounding box center [528, 172] width 1057 height 867
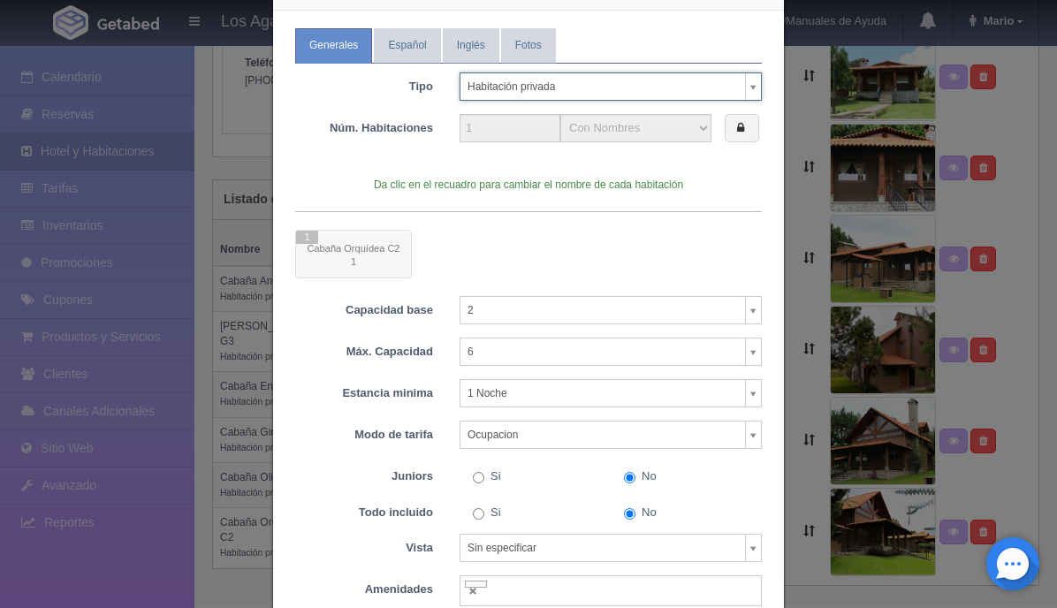
scroll to position [0, 0]
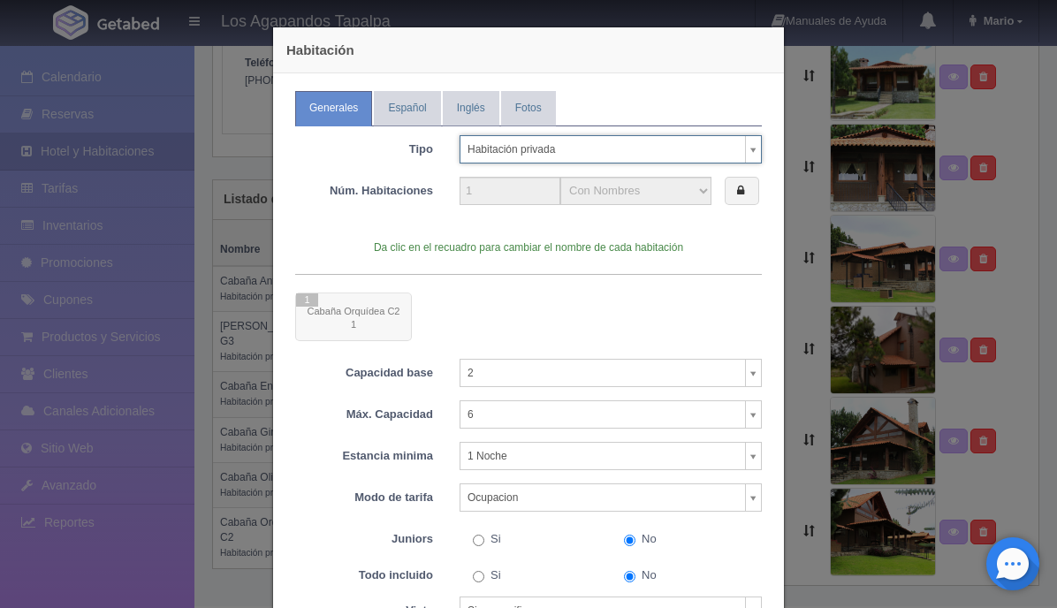
click at [391, 313] on div at bounding box center [528, 316] width 467 height 49
click at [372, 314] on div at bounding box center [528, 316] width 467 height 49
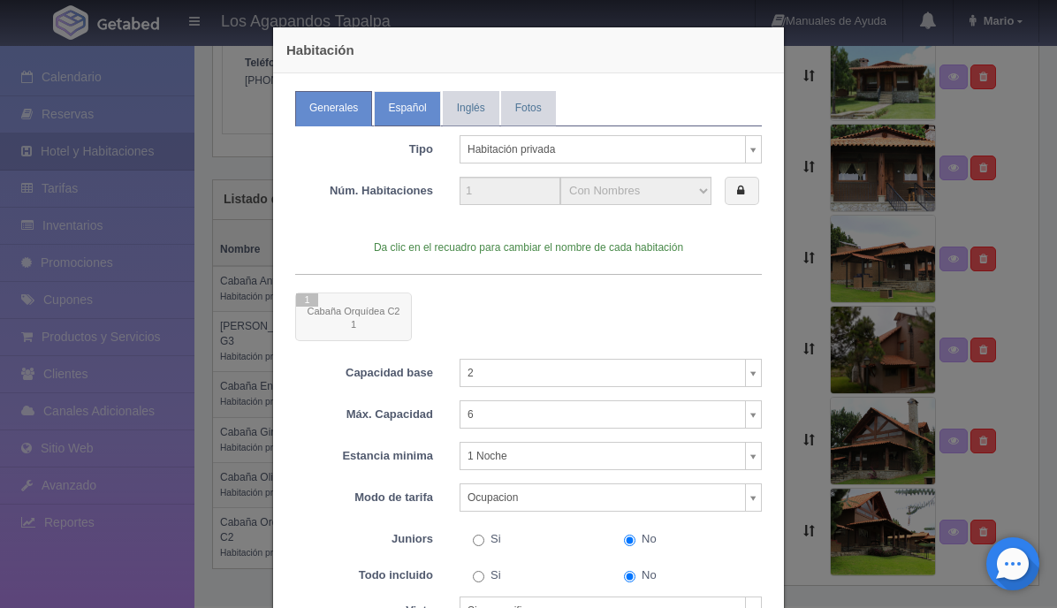
click at [419, 102] on link "Español" at bounding box center [407, 108] width 66 height 34
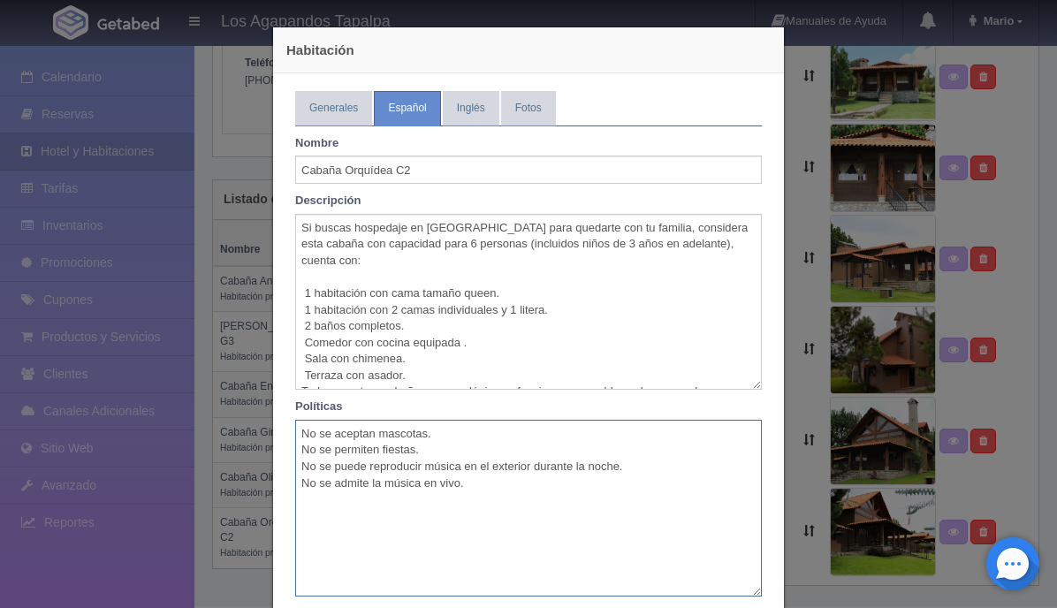
click at [584, 464] on textarea "No se aceptan mascotas. No se permiten fiestas. No se puede reproducir música e…" at bounding box center [528, 508] width 467 height 177
click at [558, 468] on textarea "No se aceptan mascotas. No se permiten fiestas. No se puede reproducir música e…" at bounding box center [528, 508] width 467 height 177
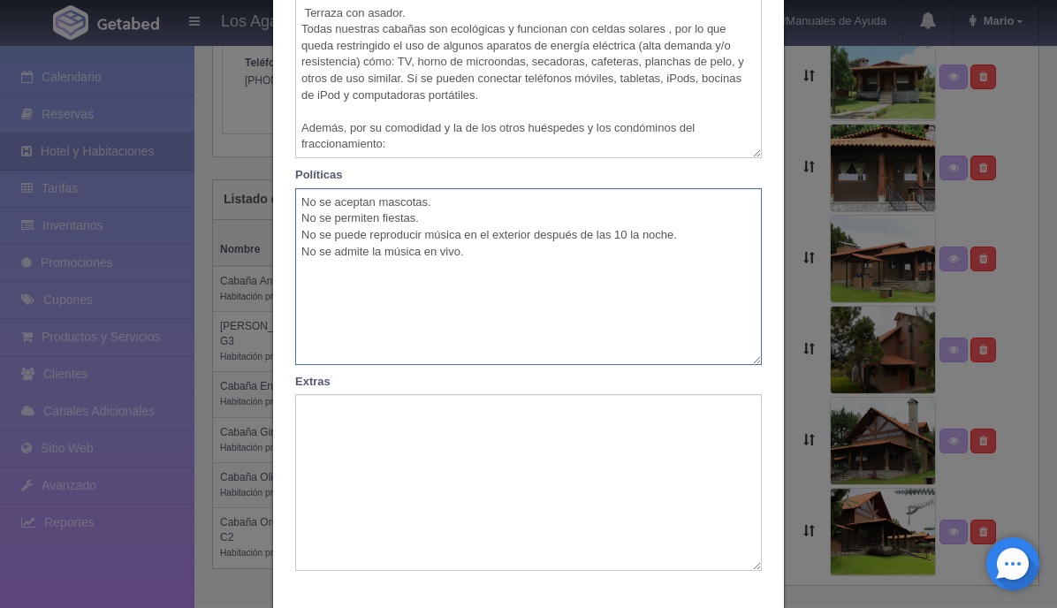
scroll to position [325, 0]
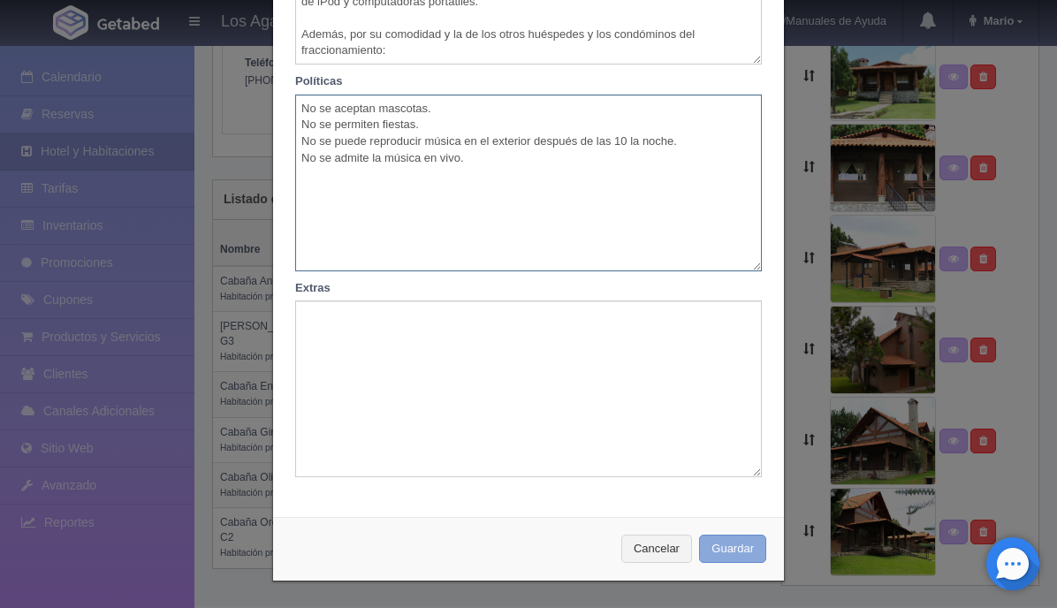
type textarea "No se aceptan mascotas. No se permiten fiestas. No se puede reproducir música e…"
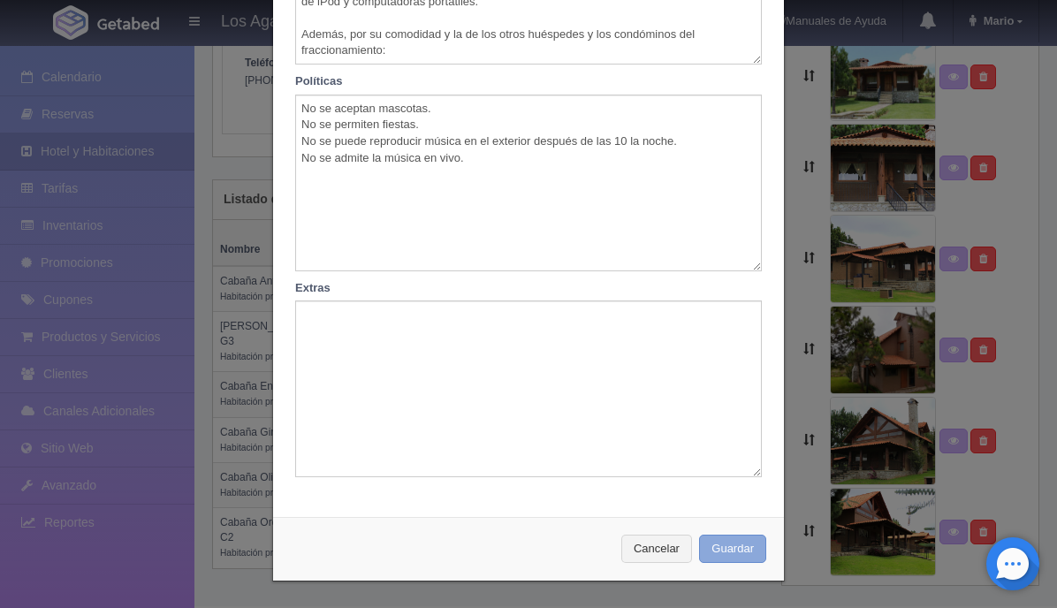
click at [732, 549] on button "Guardar" at bounding box center [732, 549] width 67 height 29
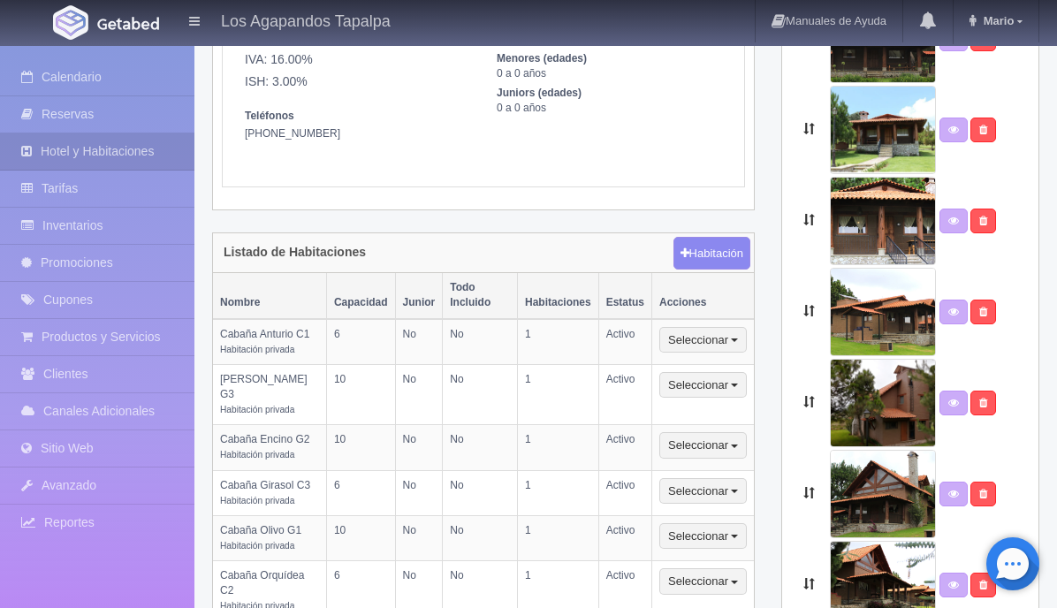
scroll to position [305, 0]
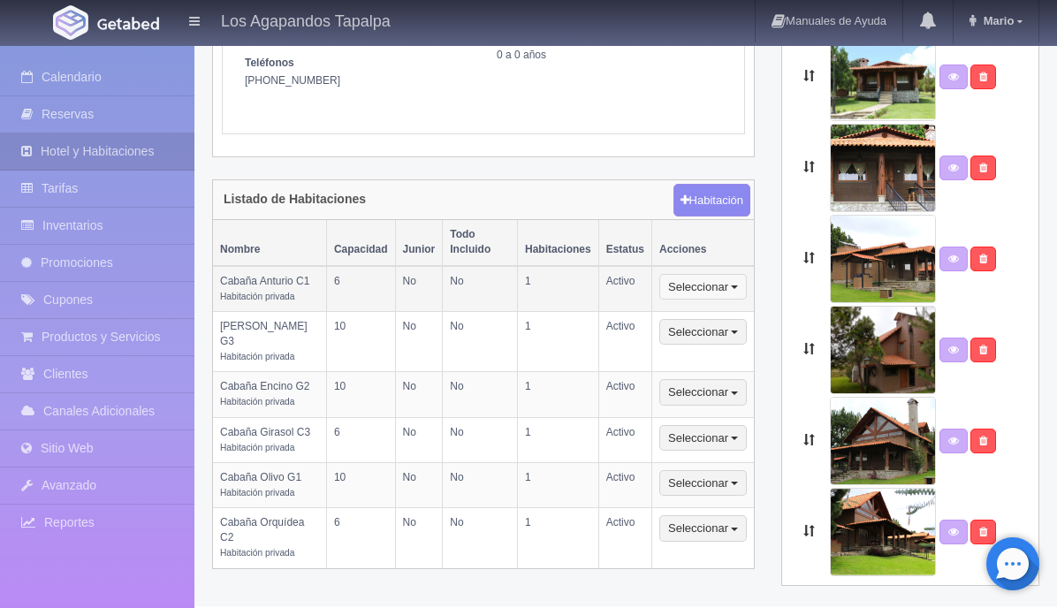
click at [722, 274] on button "Seleccionar" at bounding box center [702, 287] width 87 height 27
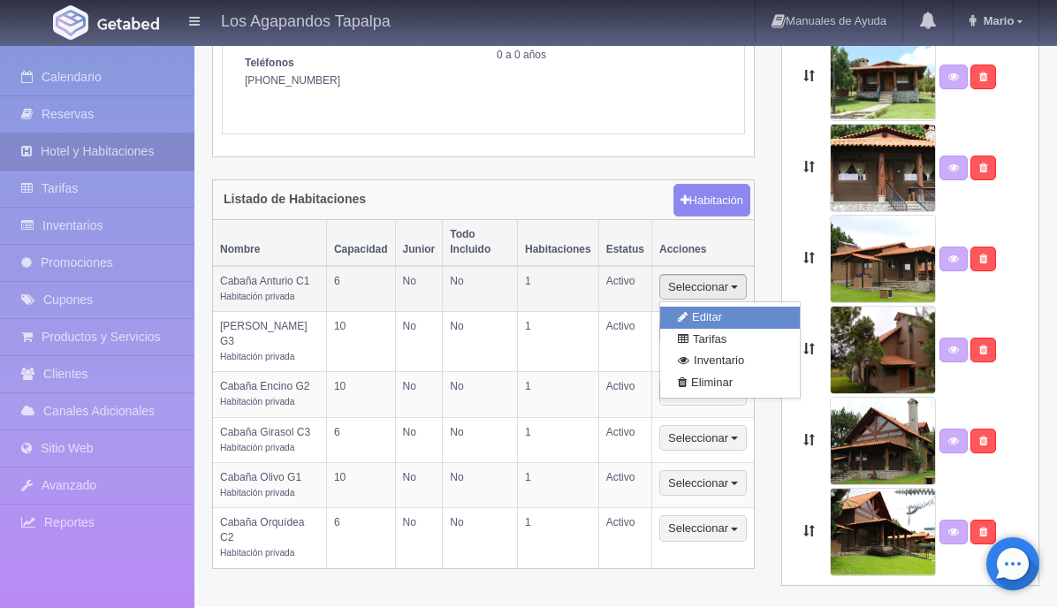
click at [704, 307] on link "Editar" at bounding box center [730, 318] width 140 height 22
type input "Cabaña Anturio C1"
type textarea "Considera esta cabaña para quedarte con tu familia capacidad para 6 personas (i…"
type textarea "No se aceptan mascotas. No se permiten fiestas. No se puede reproducir música e…"
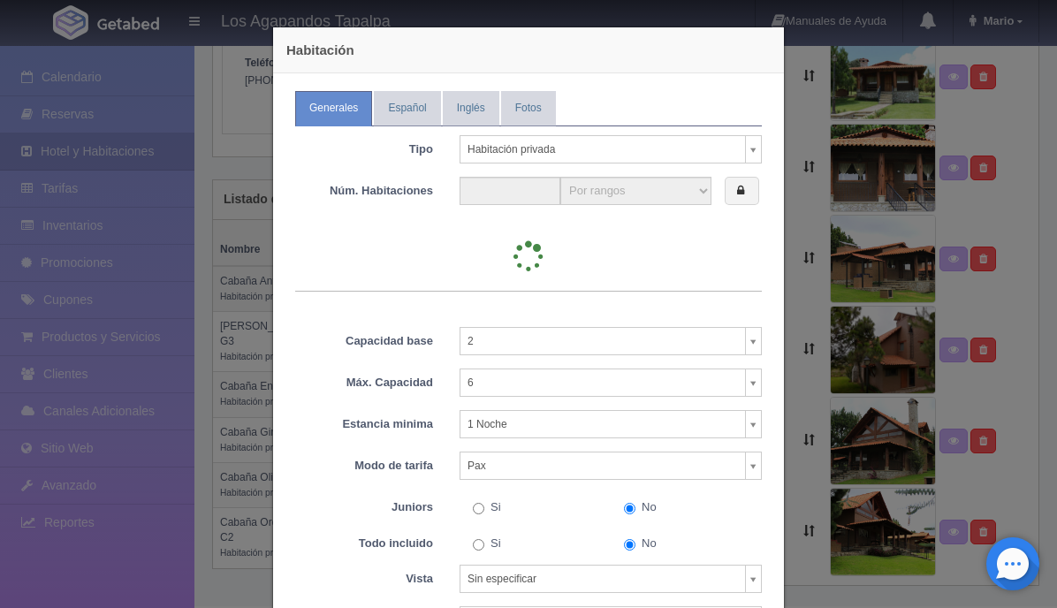
type input "1"
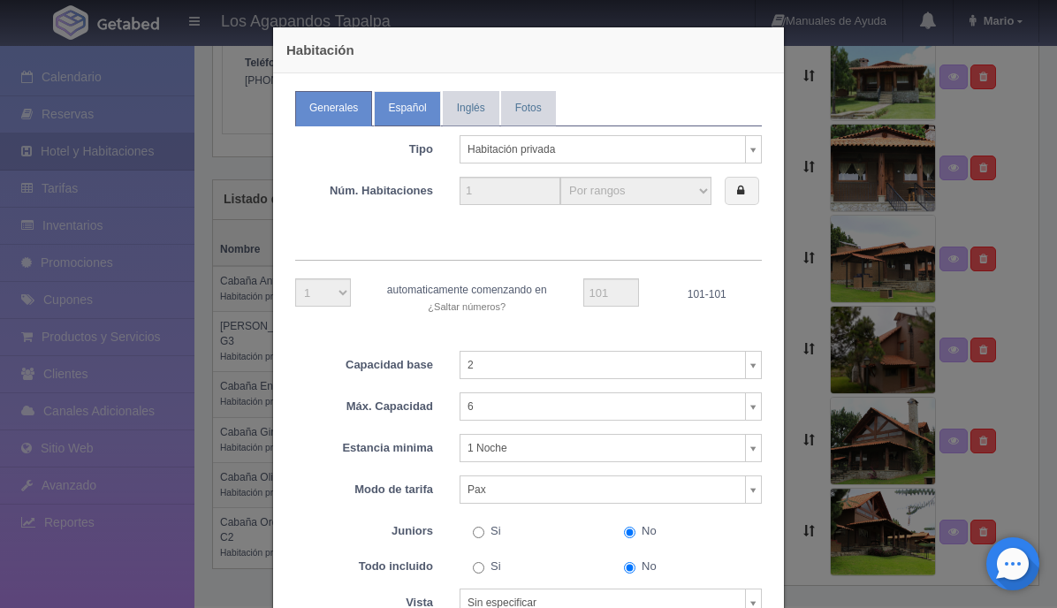
click at [406, 120] on link "Español" at bounding box center [407, 108] width 66 height 34
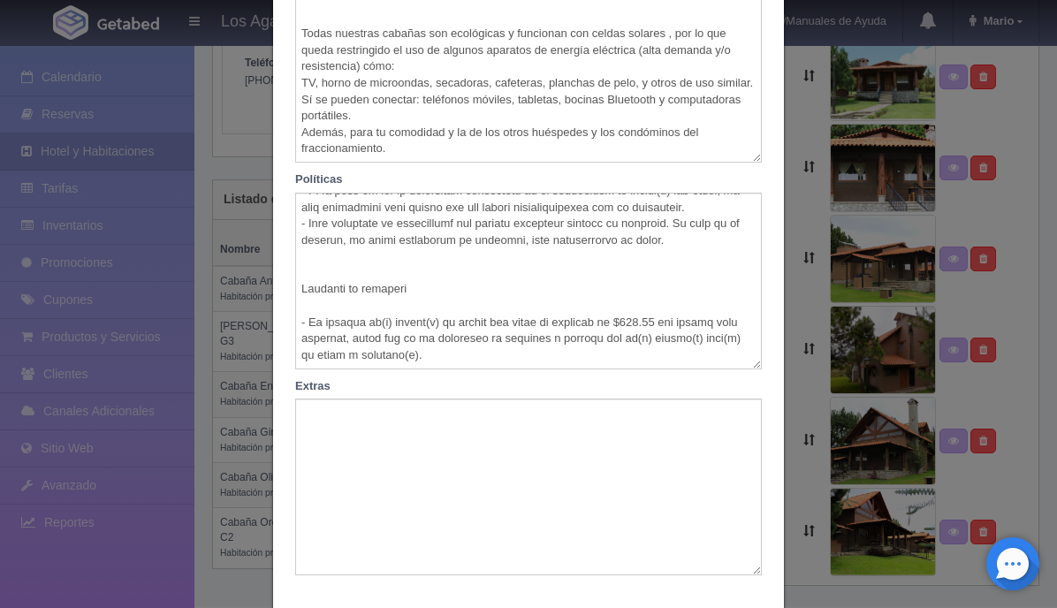
scroll to position [0, 0]
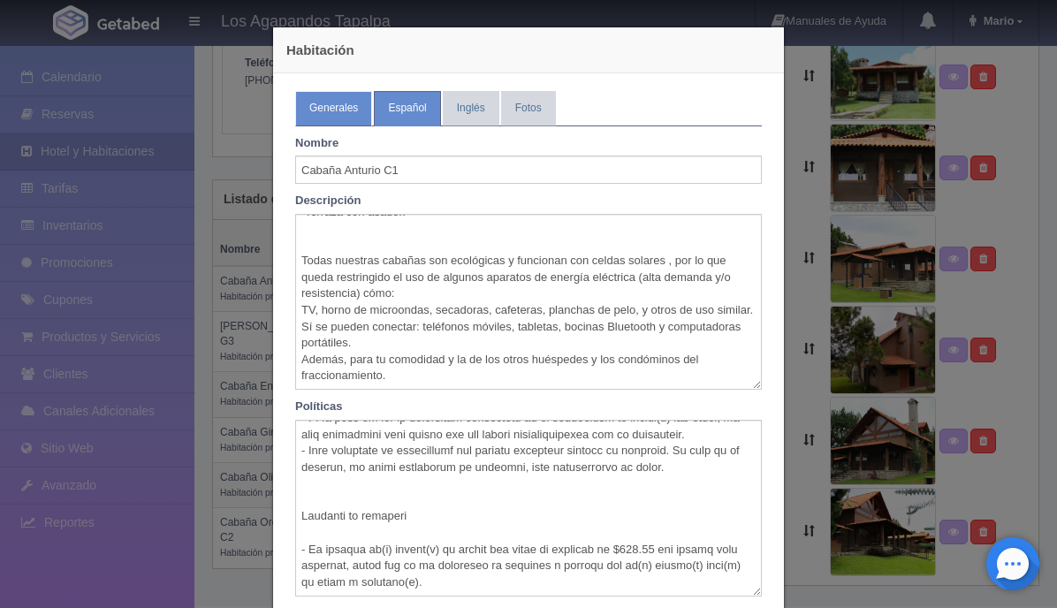
click at [347, 106] on link "Generales" at bounding box center [333, 108] width 77 height 34
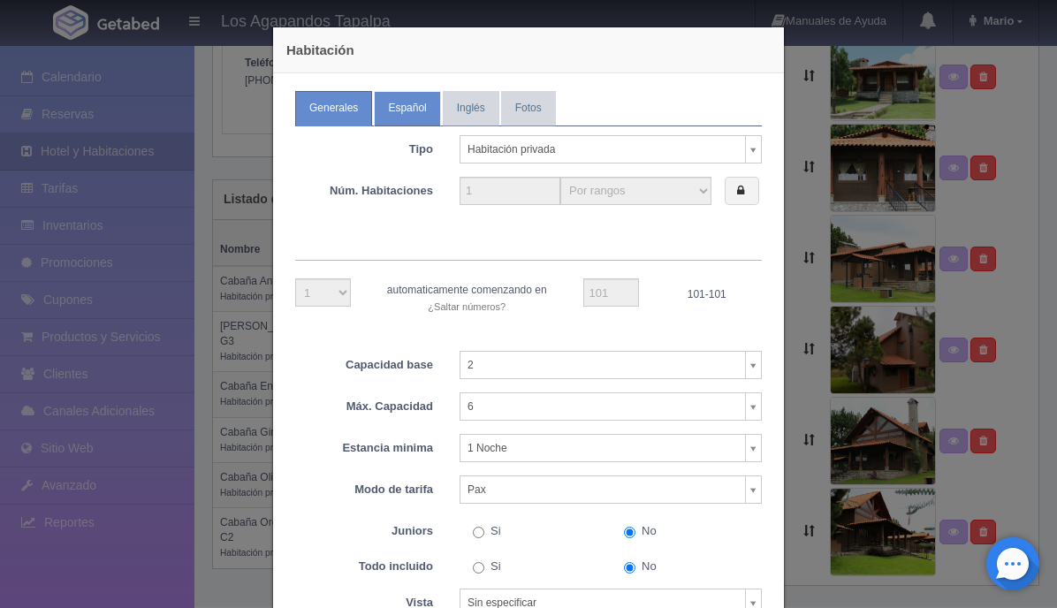
click at [406, 112] on link "Español" at bounding box center [407, 108] width 66 height 34
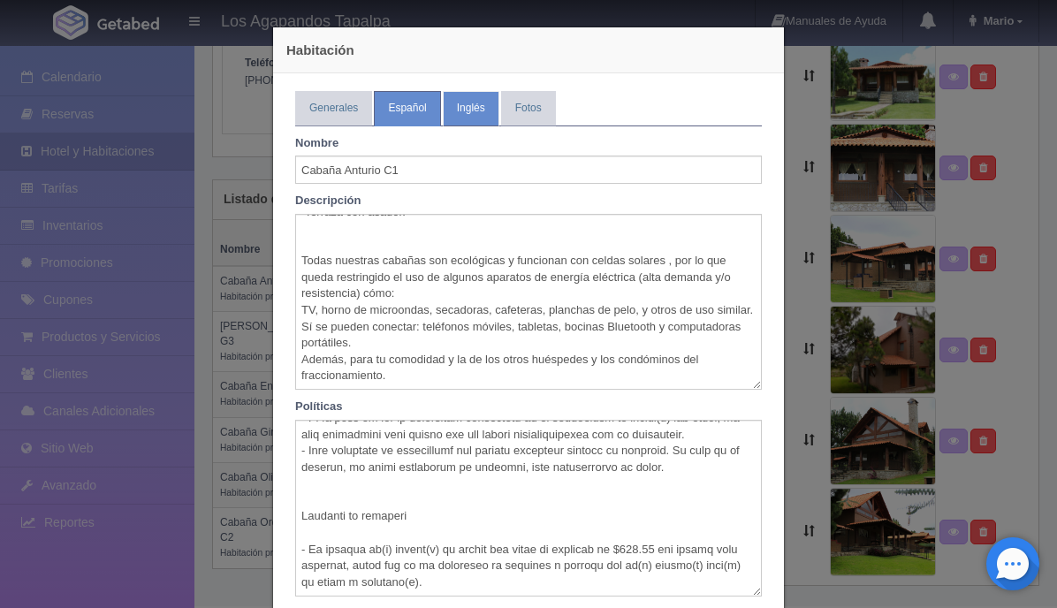
click at [467, 118] on link "Inglés" at bounding box center [471, 108] width 57 height 34
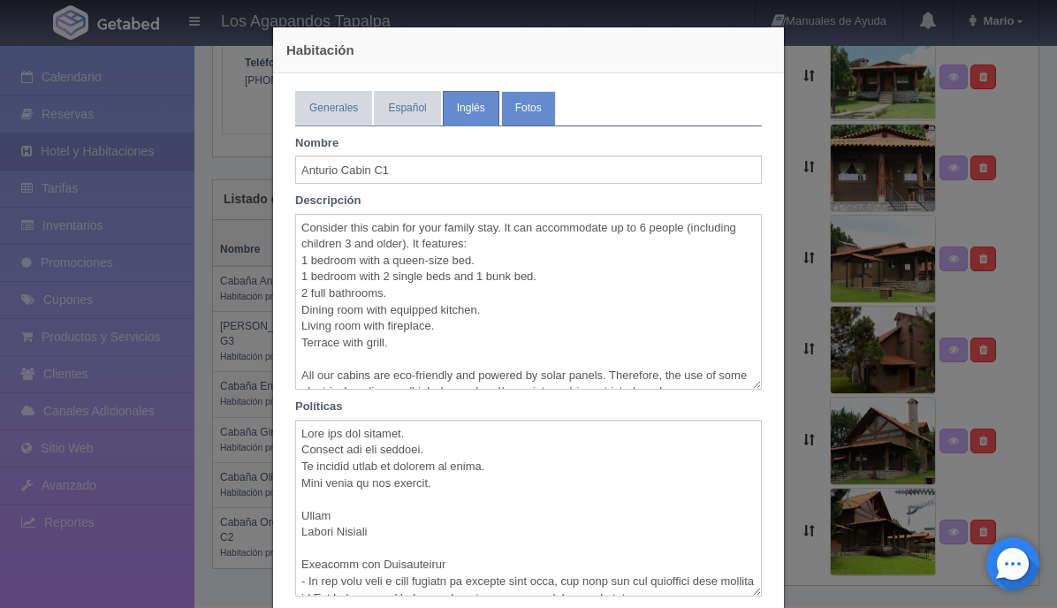
click at [530, 110] on link "Fotos" at bounding box center [528, 108] width 55 height 34
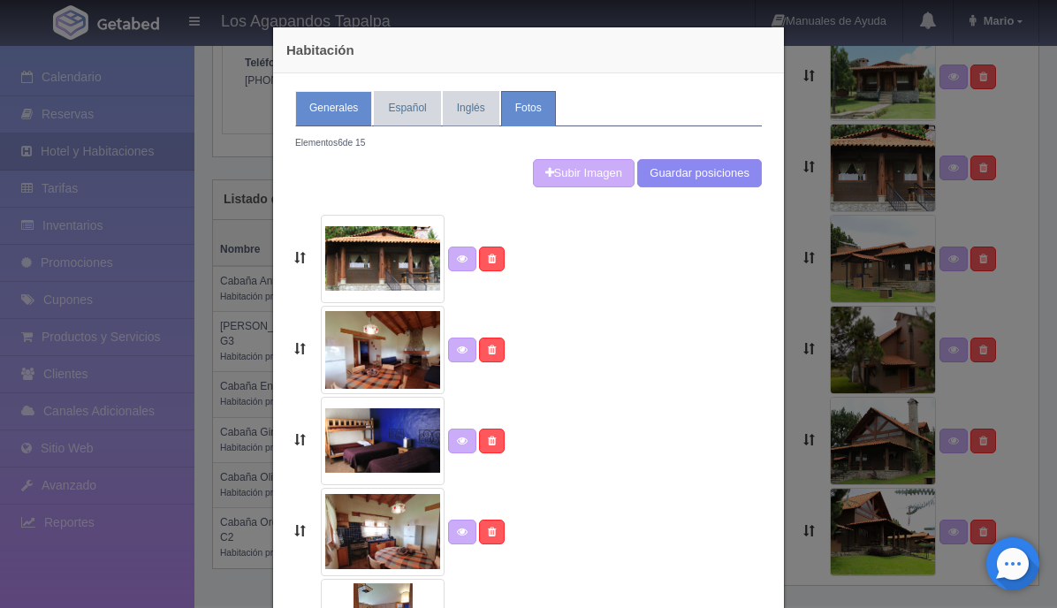
click at [337, 112] on link "Generales" at bounding box center [333, 108] width 77 height 34
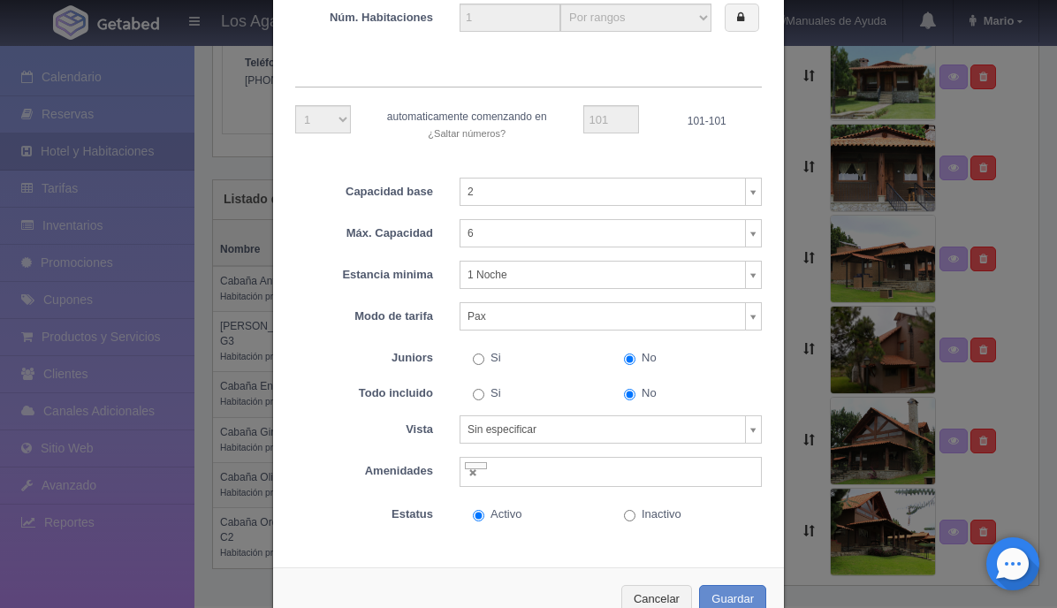
scroll to position [175, 0]
click at [758, 318] on body "Los Agapandos Tapalpa Manuales de Ayuda Actualizaciones recientes Mario Mi Perf…" at bounding box center [528, 172] width 1057 height 867
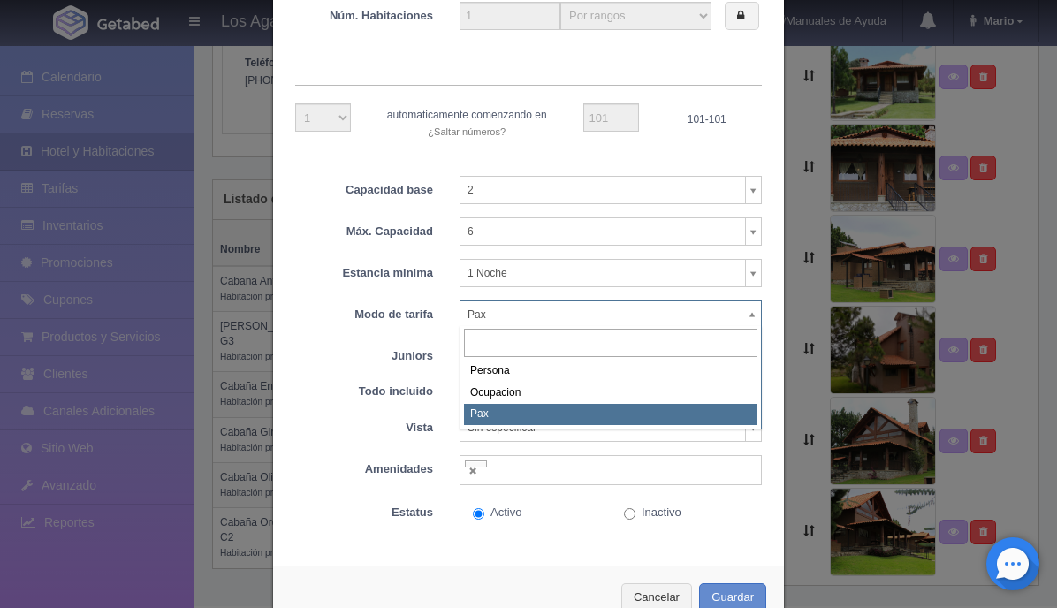
click at [773, 329] on body "Los Agapandos Tapalpa Manuales de Ayuda Actualizaciones recientes Mario Mi Perf…" at bounding box center [528, 172] width 1057 height 867
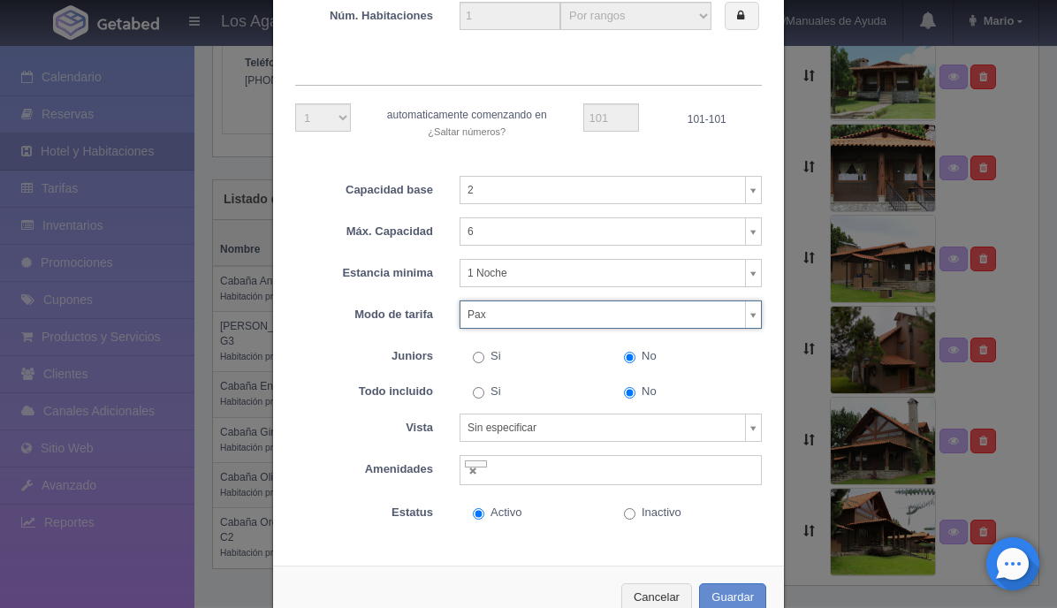
click at [755, 315] on body "Los Agapandos Tapalpa Manuales de Ayuda Actualizaciones recientes Mario Mi Perf…" at bounding box center [528, 172] width 1057 height 867
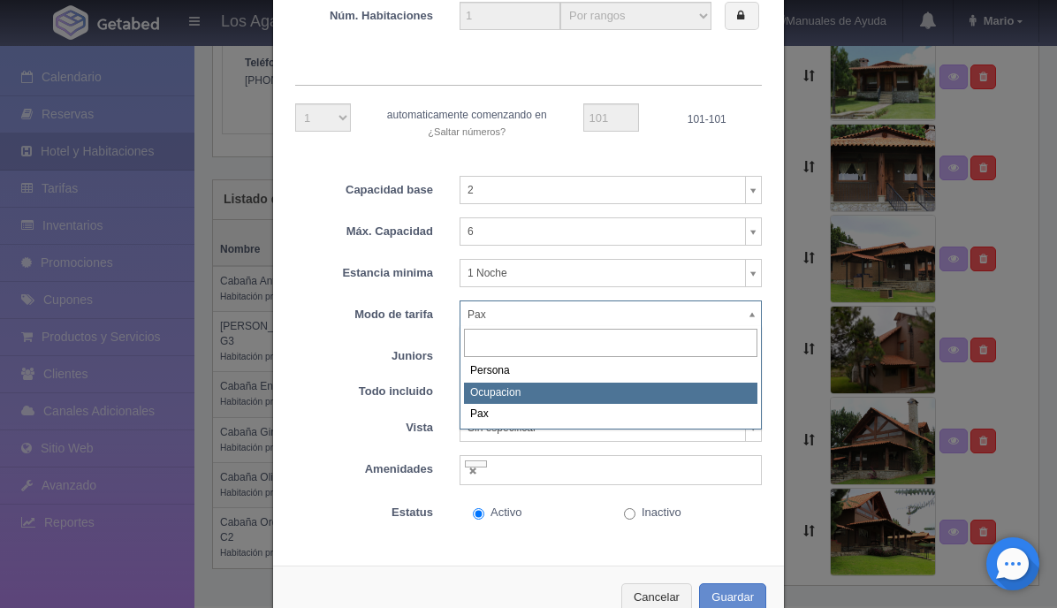
select select "Ocupacion"
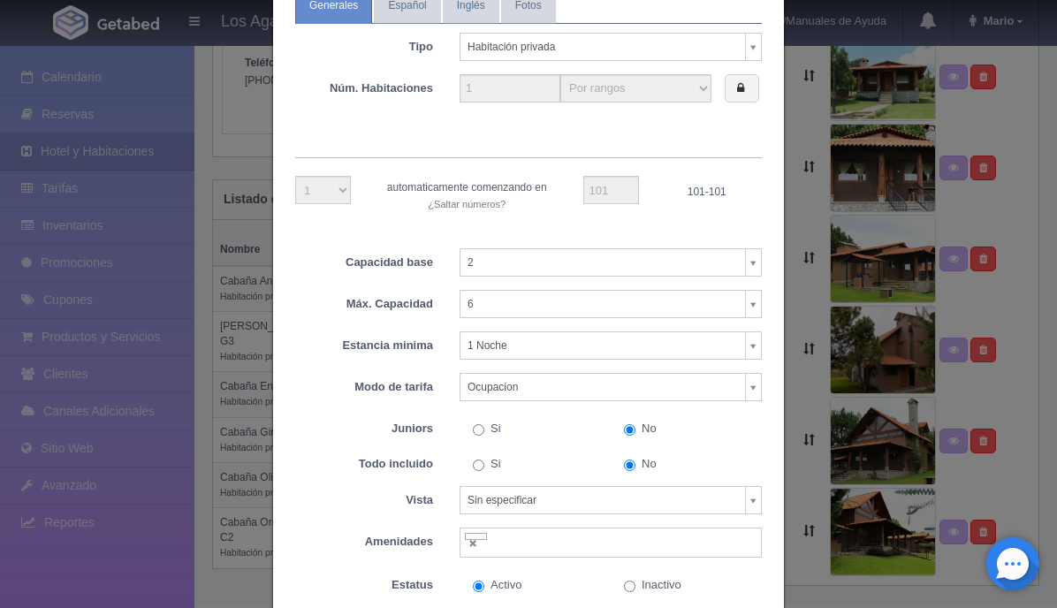
scroll to position [0, 0]
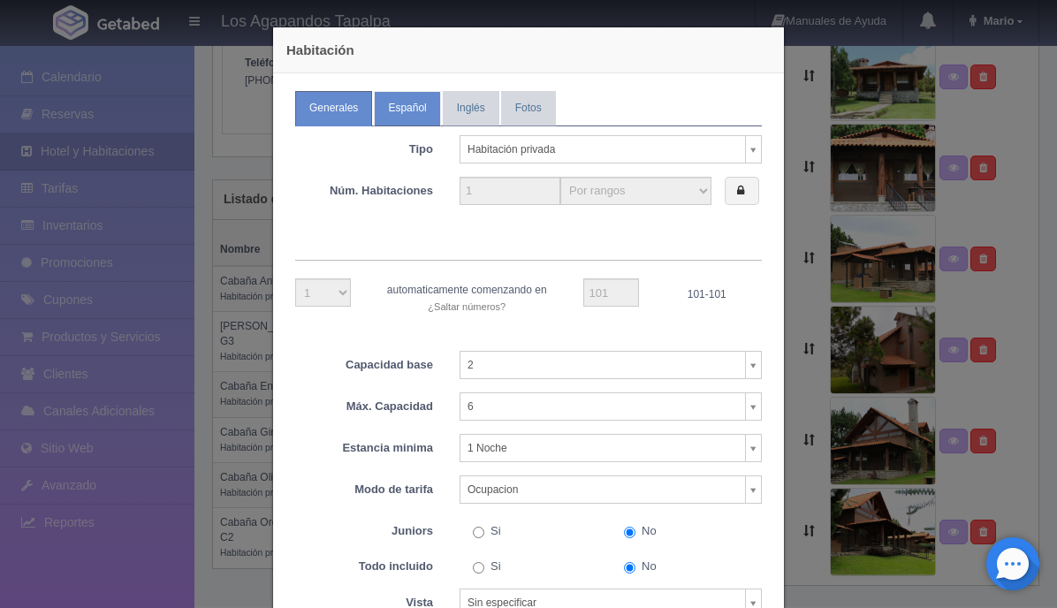
click at [414, 118] on link "Español" at bounding box center [407, 108] width 66 height 34
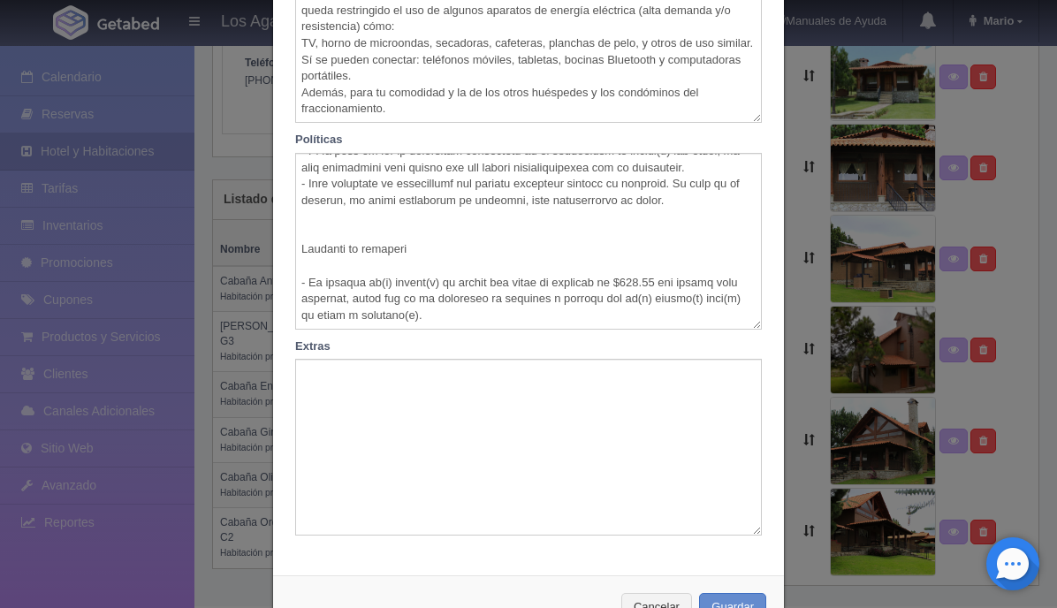
scroll to position [325, 0]
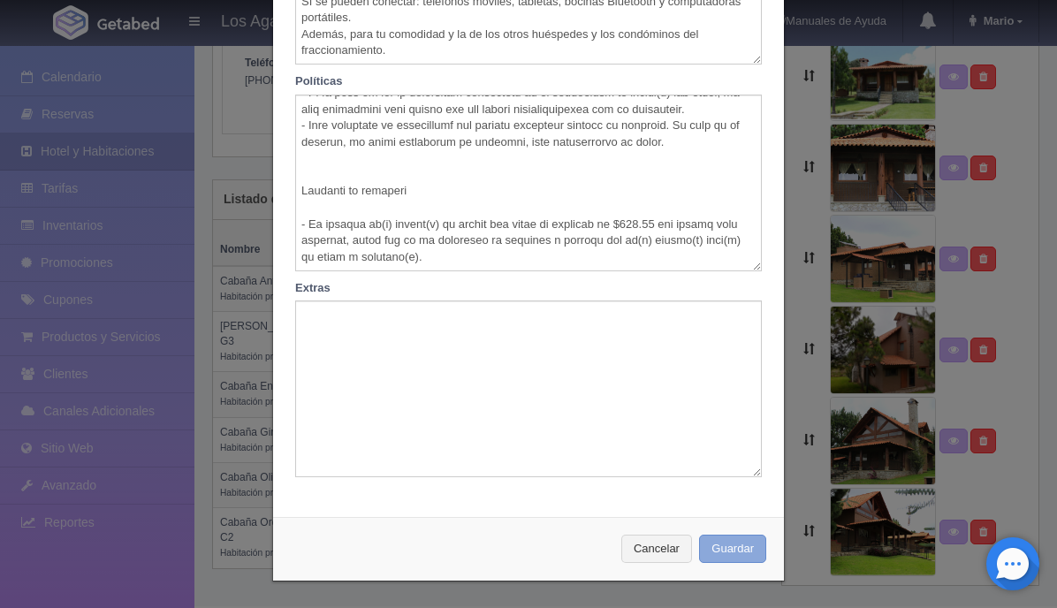
click at [719, 553] on button "Guardar" at bounding box center [732, 549] width 67 height 29
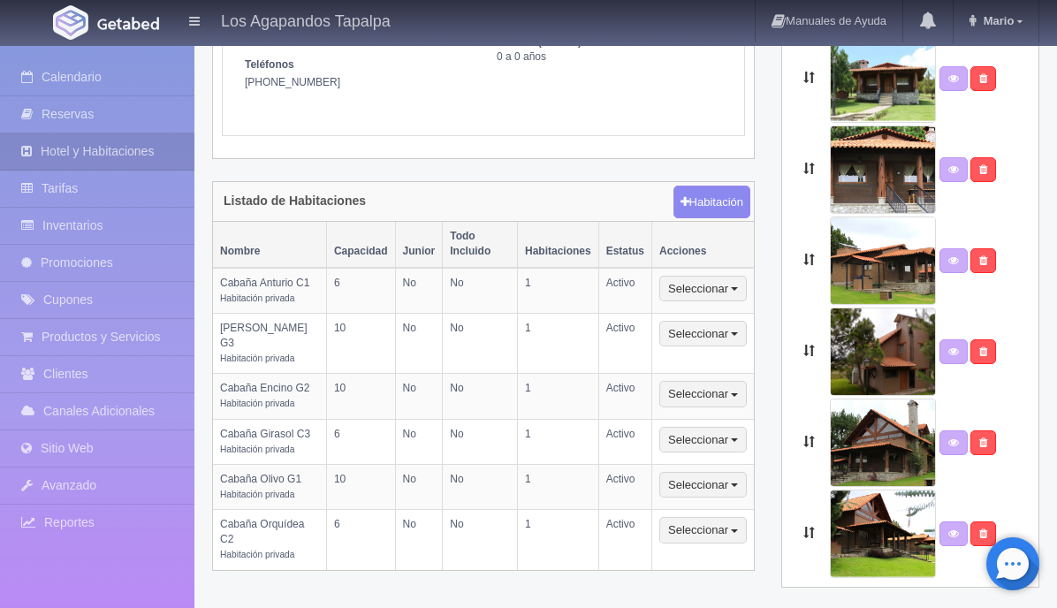
scroll to position [305, 0]
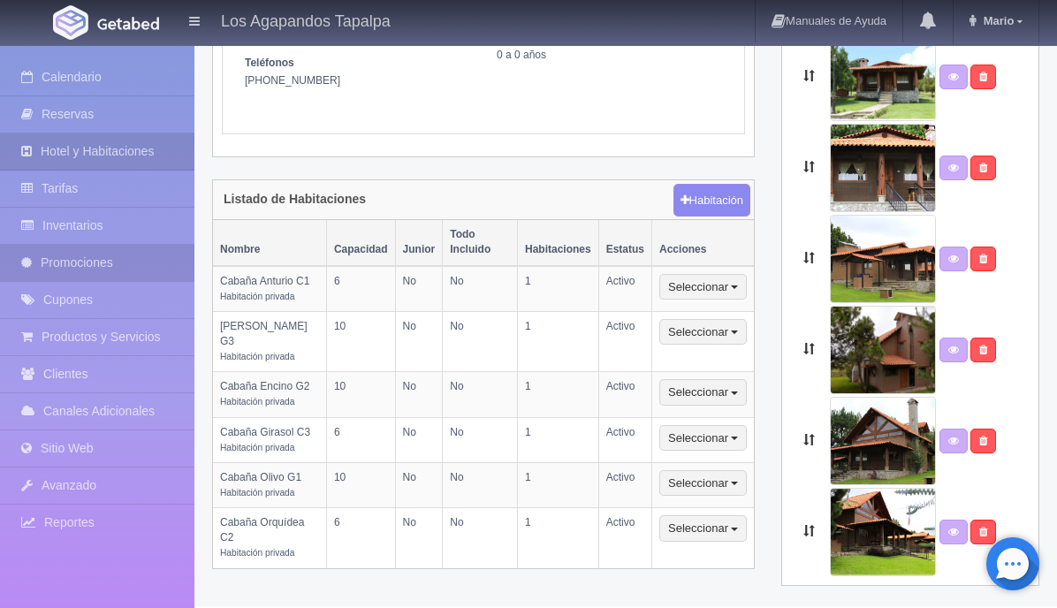
click at [103, 260] on link "Promociones" at bounding box center [97, 263] width 194 height 36
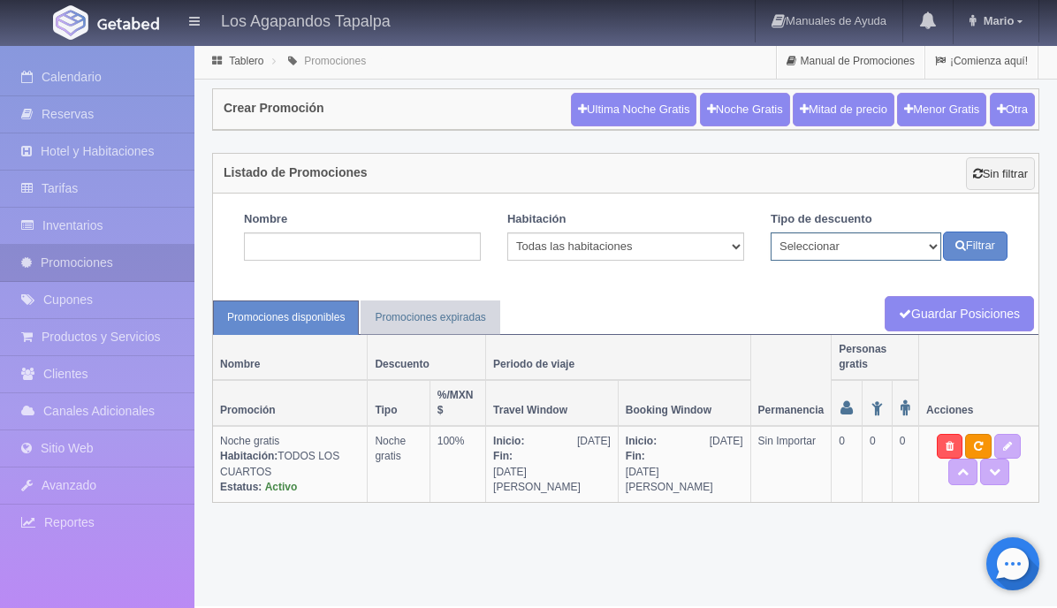
click at [930, 253] on select "Seleccionar Noche gratis Última Noche General" at bounding box center [855, 246] width 171 height 28
select select "Noche gratis"
click at [734, 249] on select "Cualquiera Todas las habitaciones Cabaña Anturio C1 [PERSON_NAME] G3 Cabaña Enc…" at bounding box center [625, 246] width 237 height 28
click at [926, 243] on select "Seleccionar Noche gratis Última Noche General" at bounding box center [855, 246] width 171 height 28
click at [942, 309] on link "Guardar Posiciones" at bounding box center [958, 314] width 149 height 36
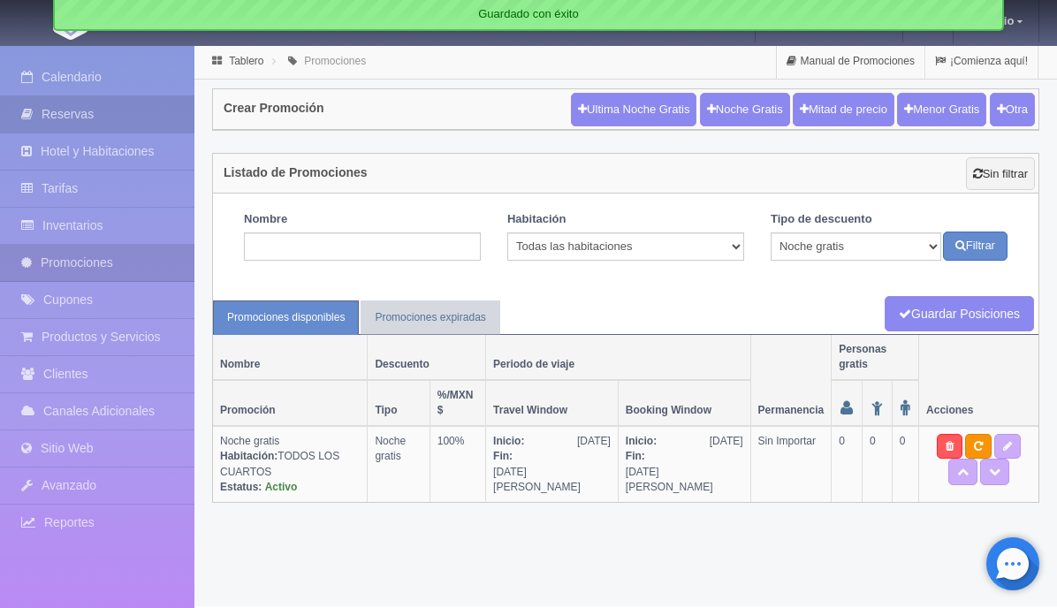
click at [115, 110] on link "Reservas" at bounding box center [97, 114] width 194 height 36
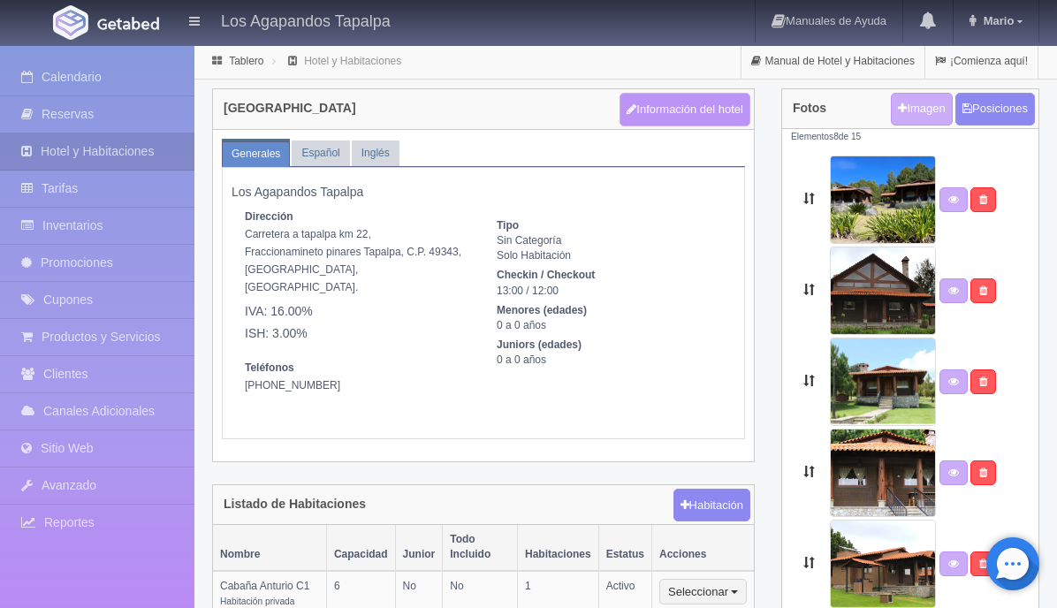
click at [703, 114] on button "Información del hotel" at bounding box center [684, 110] width 131 height 34
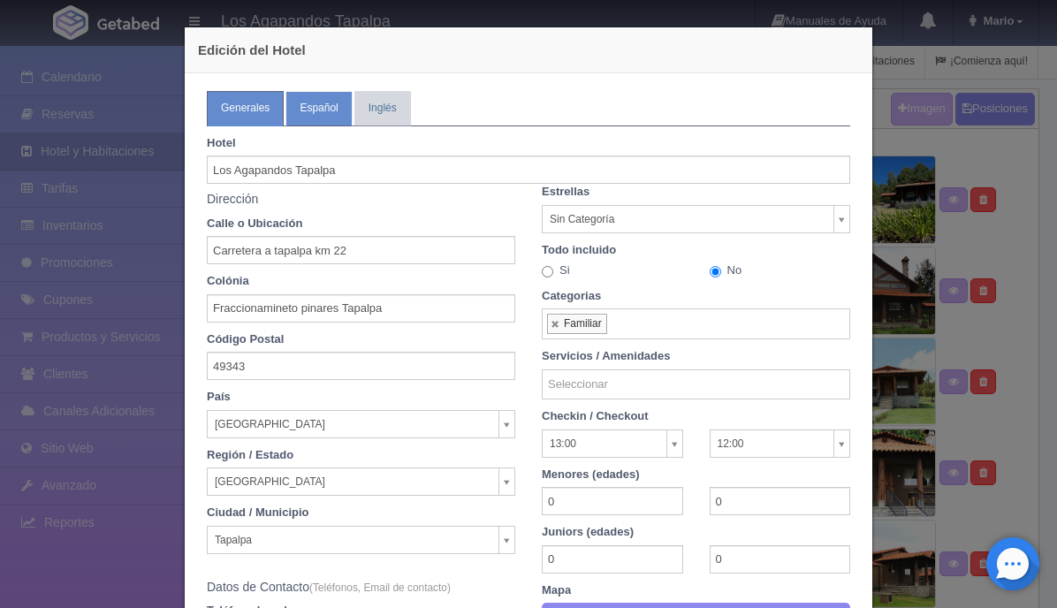
click at [312, 112] on link "Español" at bounding box center [318, 108] width 66 height 34
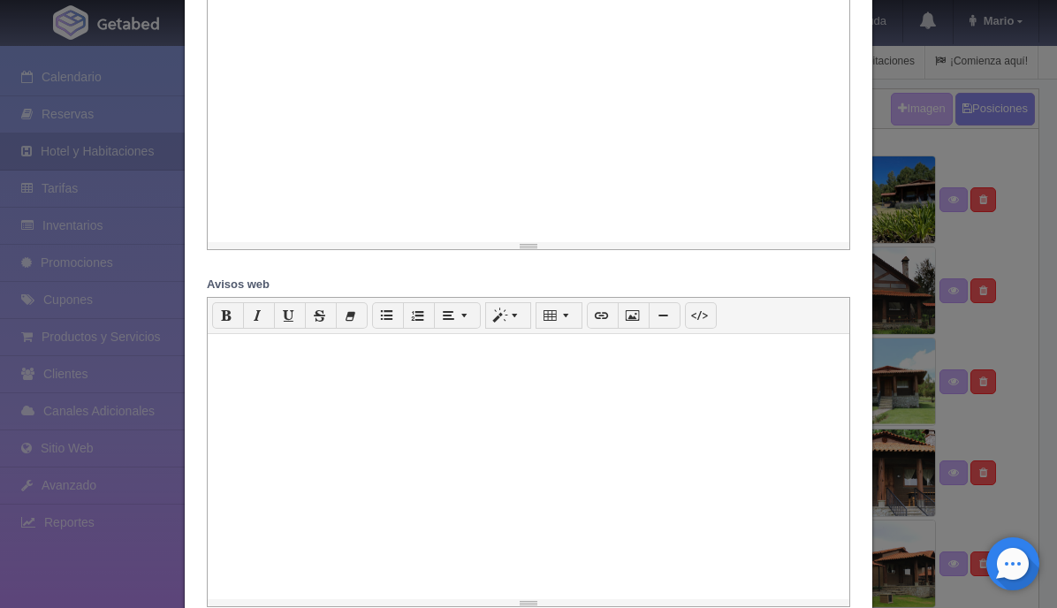
scroll to position [1795, 0]
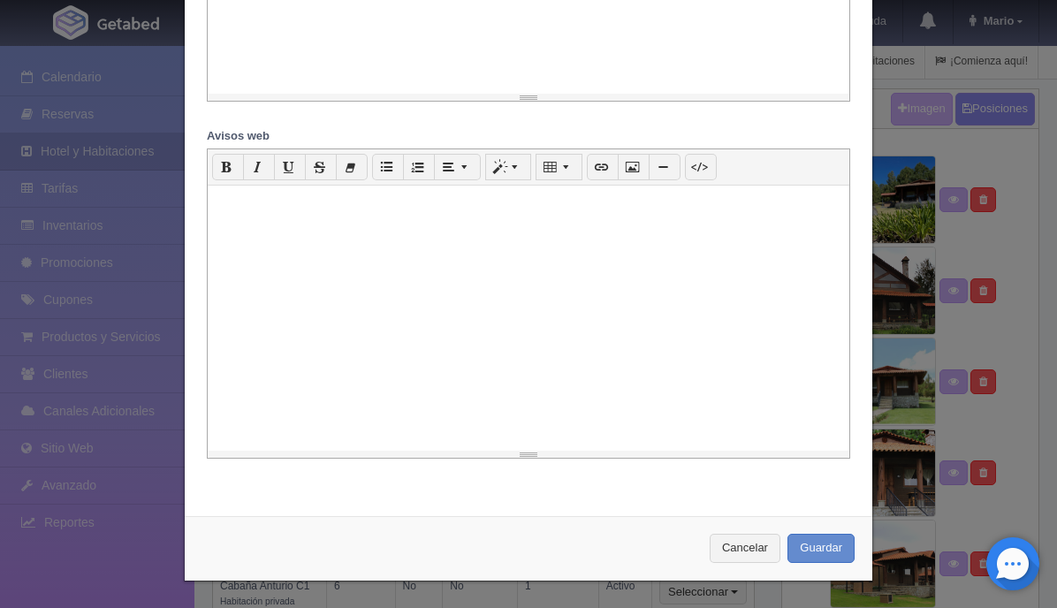
click at [358, 267] on div at bounding box center [528, 318] width 641 height 265
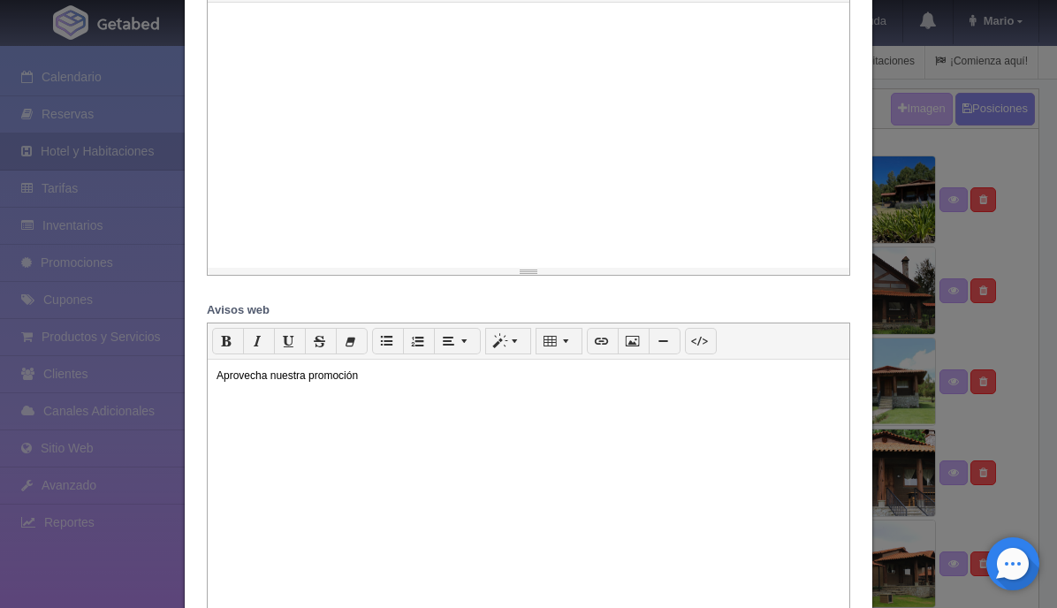
scroll to position [1690, 0]
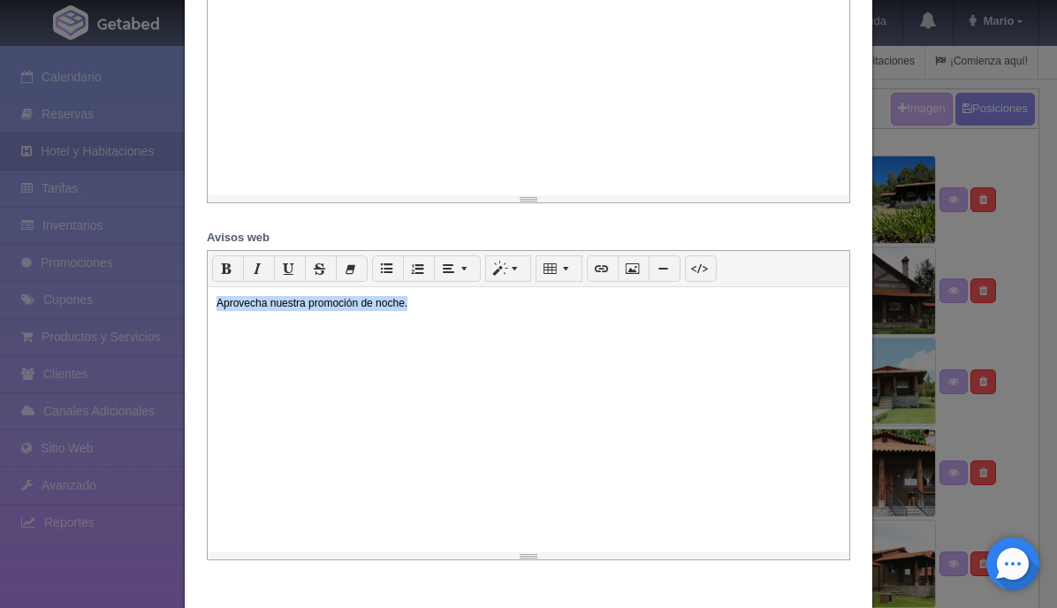
drag, startPoint x: 409, startPoint y: 302, endPoint x: 212, endPoint y: 311, distance: 197.2
click at [212, 311] on div "Aprovecha nuestra promoción de noche." at bounding box center [528, 419] width 641 height 265
click at [222, 275] on icon "button" at bounding box center [226, 268] width 11 height 13
click at [323, 275] on icon "button" at bounding box center [319, 268] width 11 height 13
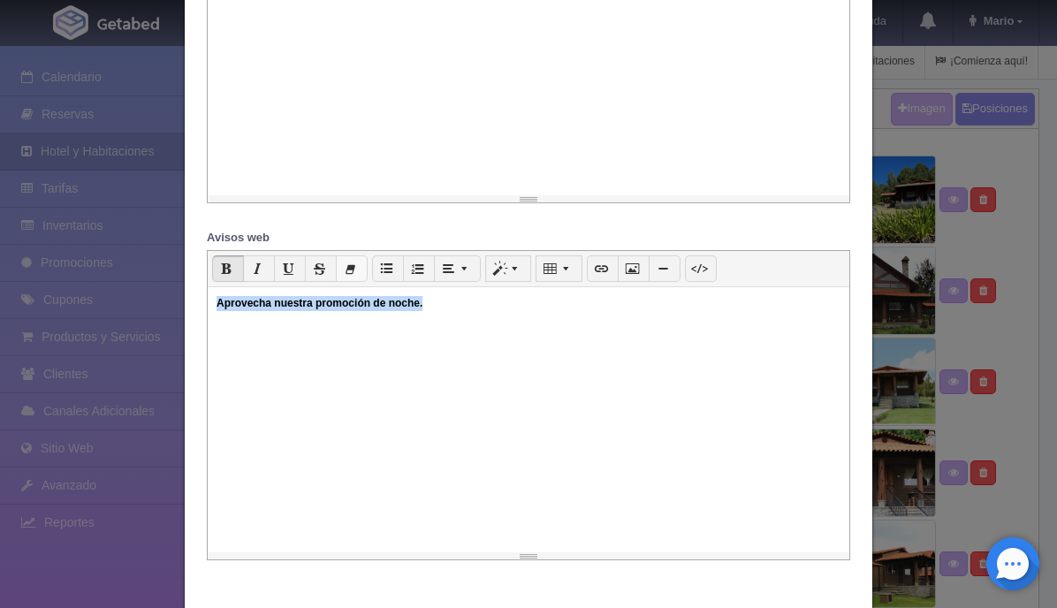
click at [349, 275] on icon "button" at bounding box center [350, 268] width 11 height 13
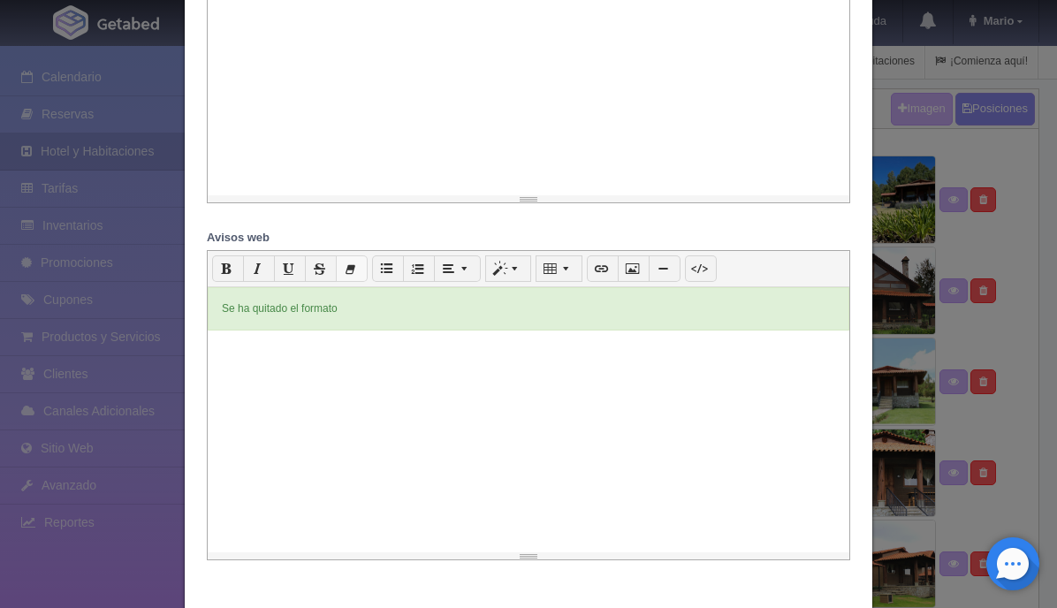
click at [349, 275] on icon "button" at bounding box center [350, 268] width 11 height 13
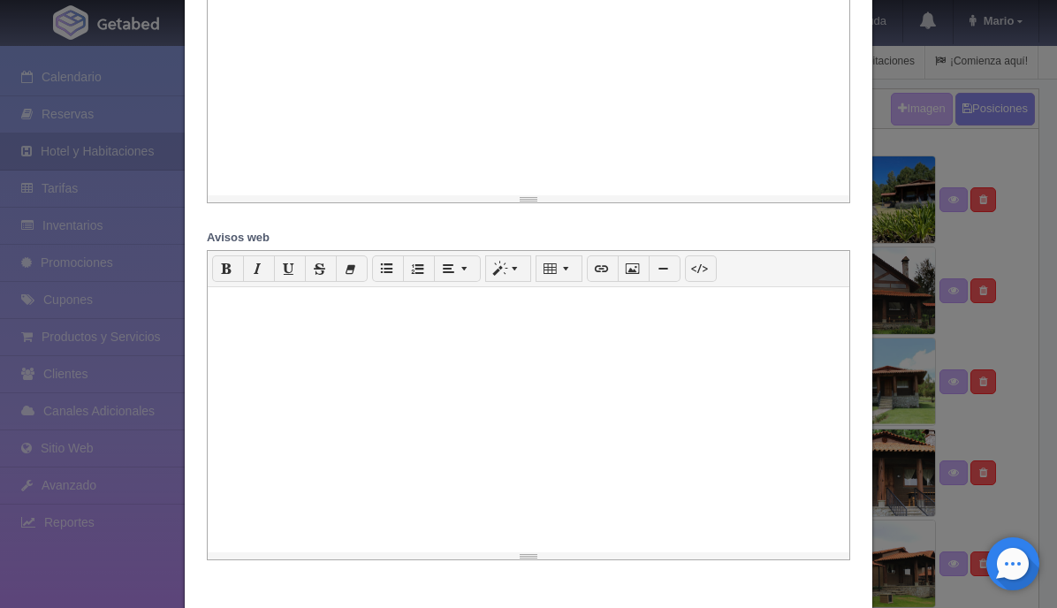
click at [260, 313] on div at bounding box center [528, 419] width 641 height 265
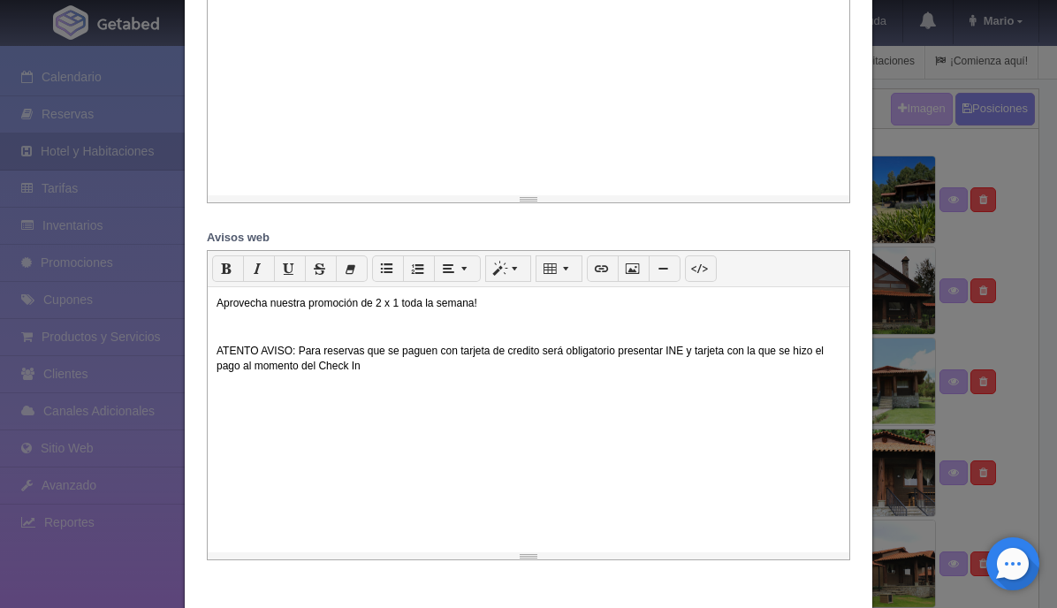
click at [521, 350] on p "ATENTO AVISO: Para reservas que se paguen con tarjeta de credito será obligator…" at bounding box center [528, 359] width 624 height 30
click at [520, 357] on p "ATENTO AVISO: Para reservas que se paguen con tarjeta de credito será obligator…" at bounding box center [528, 359] width 624 height 30
click at [518, 363] on p "ATENTO AVISO: Para reservas que se paguen con tarjeta de credito será obligator…" at bounding box center [528, 359] width 624 height 30
click at [522, 353] on p "ATENTO AVISO: Para reservas que se paguen con tarjeta de credito será obligator…" at bounding box center [528, 359] width 624 height 30
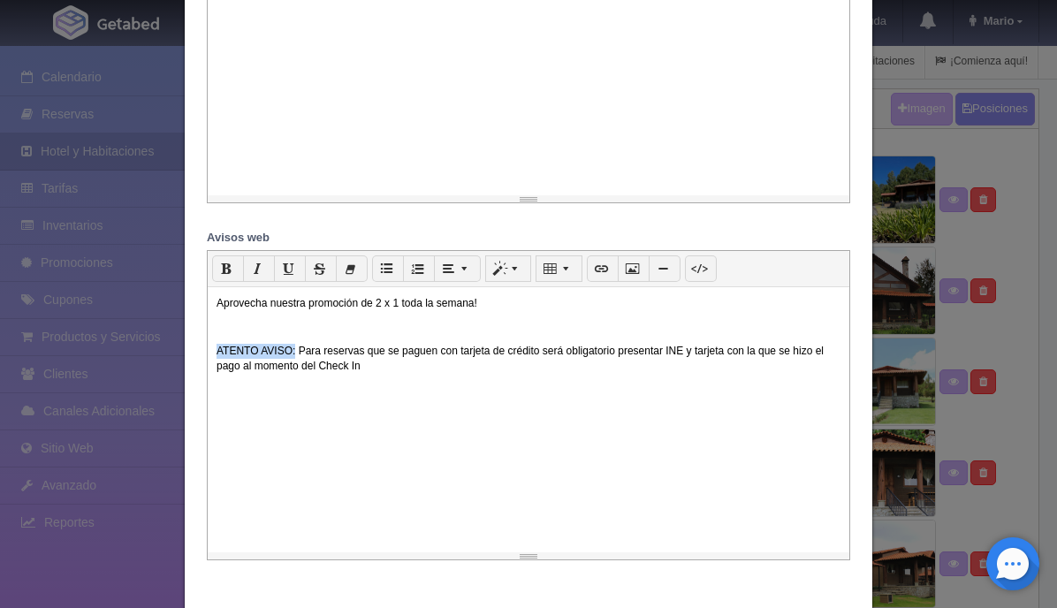
drag, startPoint x: 292, startPoint y: 354, endPoint x: 215, endPoint y: 351, distance: 77.8
click at [215, 351] on div "Aprovecha nuestra promoción de 2 x 1 toda la semana! ATENTO AVISO: Para reserva…" at bounding box center [528, 419] width 641 height 265
click at [225, 274] on icon "button" at bounding box center [226, 268] width 11 height 13
click at [432, 335] on p at bounding box center [528, 327] width 624 height 15
click at [506, 300] on p "Aprovecha nuestra promoción de 2 x 1 toda la semana!" at bounding box center [528, 303] width 624 height 15
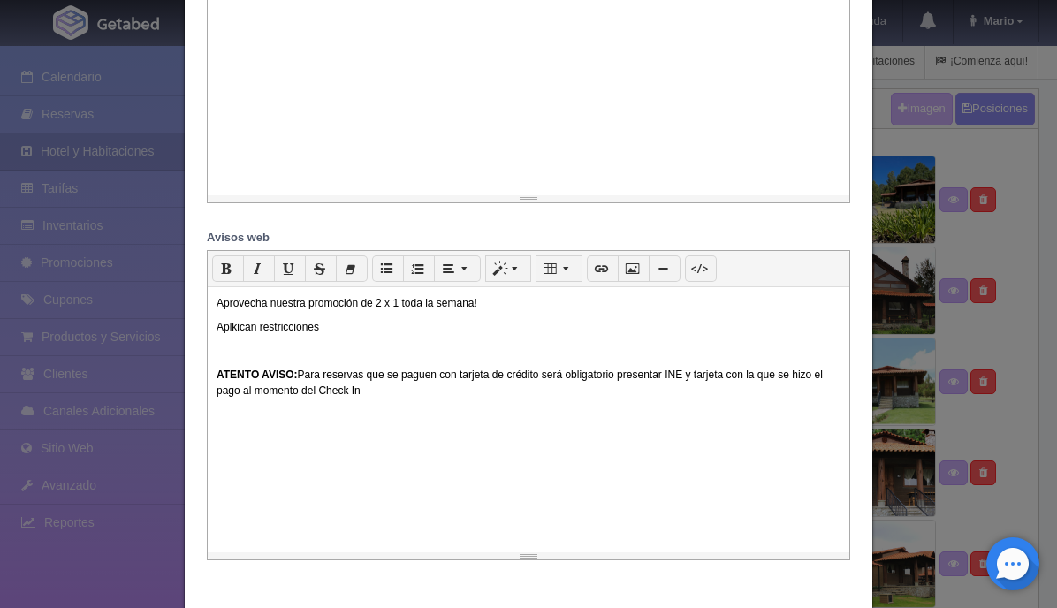
click at [247, 331] on p "Aplkican restricciones" at bounding box center [528, 327] width 624 height 15
click at [319, 329] on p "Aplican restricciones" at bounding box center [528, 327] width 624 height 15
click at [220, 307] on p "Aprovecha nuestra promoción de 2 x 1 toda la semana!" at bounding box center [528, 303] width 624 height 15
click at [216, 307] on p "Aprovecha nuestra promoción de 2 x 1 toda la semana!" at bounding box center [528, 303] width 624 height 15
click at [391, 275] on icon "button" at bounding box center [386, 268] width 11 height 13
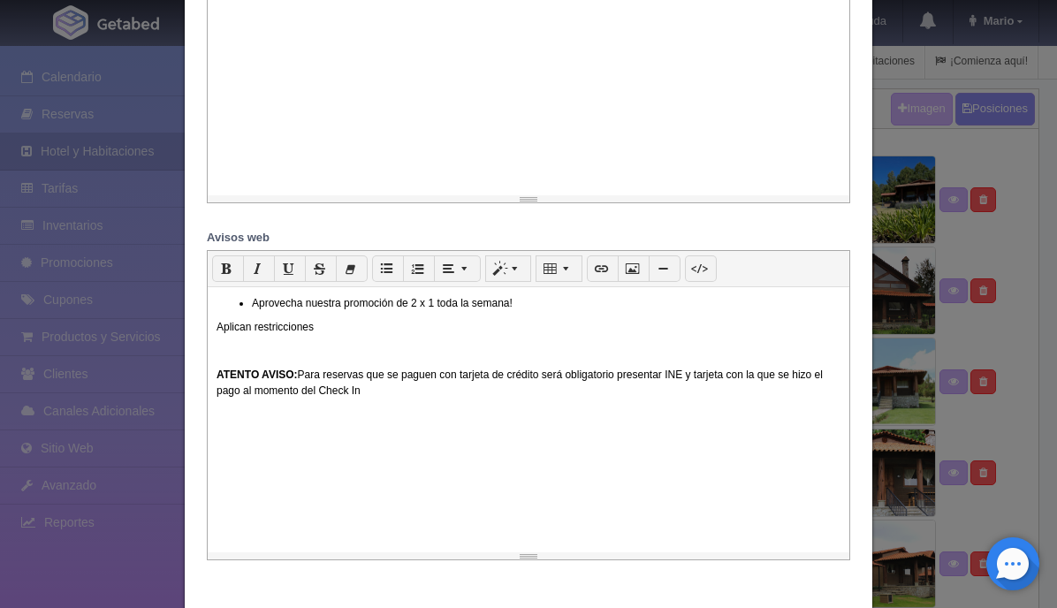
click at [211, 332] on div "Aprovecha nuestra promoción de 2 x 1 toda la semana! Aplican restricciones ATEN…" at bounding box center [528, 419] width 641 height 265
click at [385, 269] on icon "button" at bounding box center [386, 268] width 11 height 13
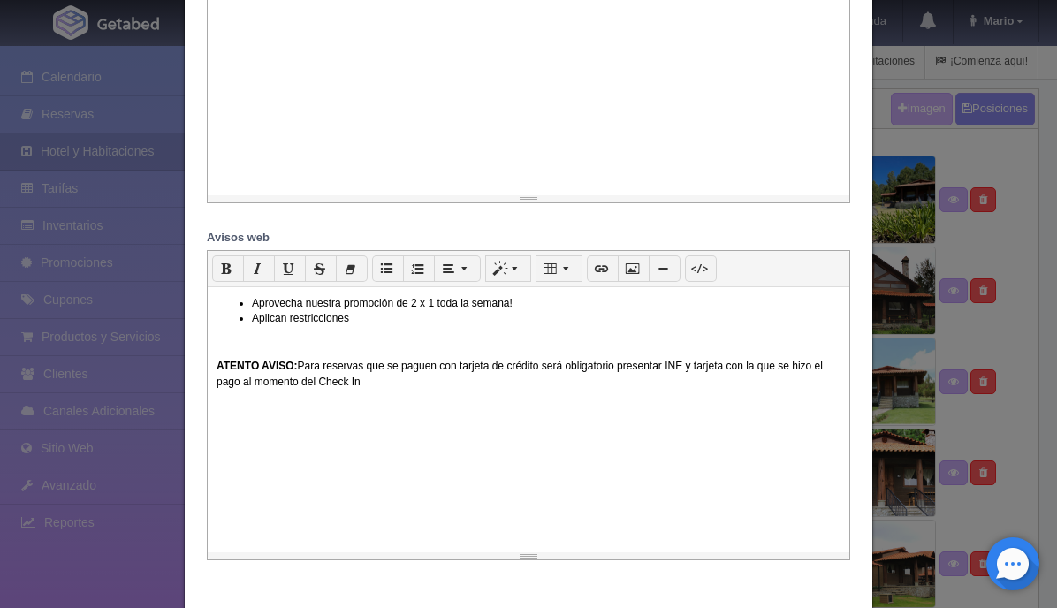
click at [393, 388] on p "ATENTO AVISO: Para reservas que se paguen con tarjeta de crédito será obligator…" at bounding box center [528, 374] width 624 height 30
click at [566, 389] on p "ATENTO AVISO: Para reservas que se paguen con tarjeta de crédito será obligator…" at bounding box center [528, 374] width 624 height 30
click at [616, 389] on p "ATENTO AVISO: Para reservas que se paguen con tarjeta de crédito será obligator…" at bounding box center [528, 374] width 624 height 30
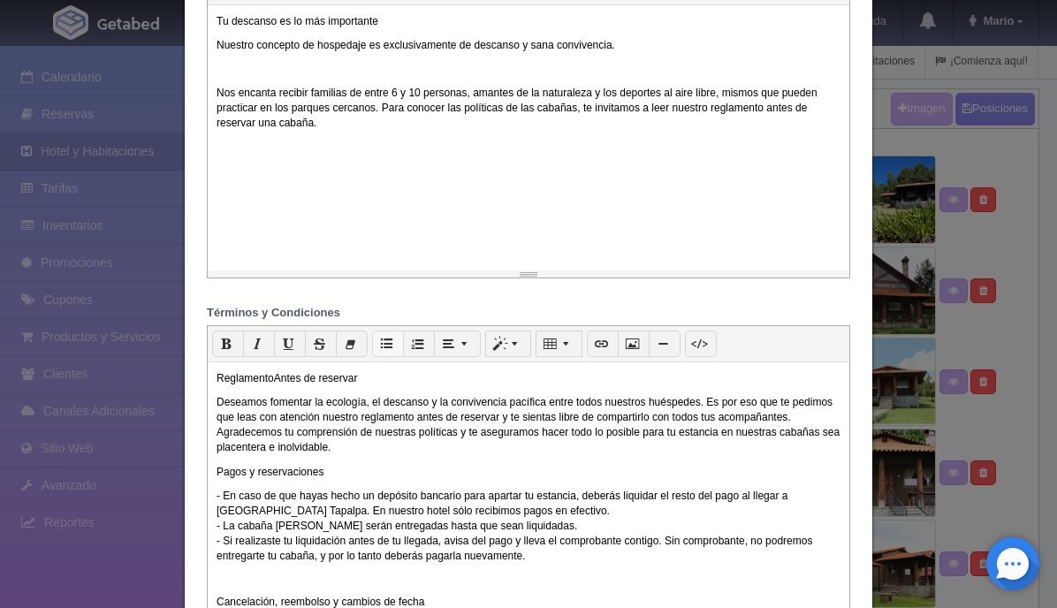
scroll to position [919, 0]
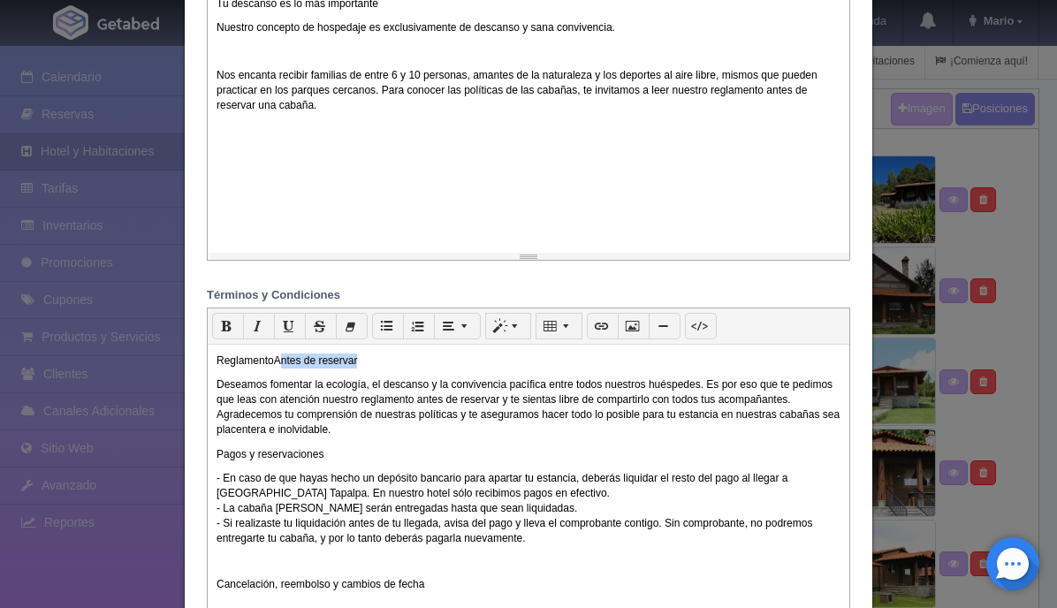
drag, startPoint x: 367, startPoint y: 363, endPoint x: 282, endPoint y: 366, distance: 84.9
click at [282, 366] on p "ReglamentoAntes de reservar" at bounding box center [528, 360] width 624 height 15
click at [276, 360] on p "ReglamentoAntes de reservar" at bounding box center [528, 360] width 624 height 15
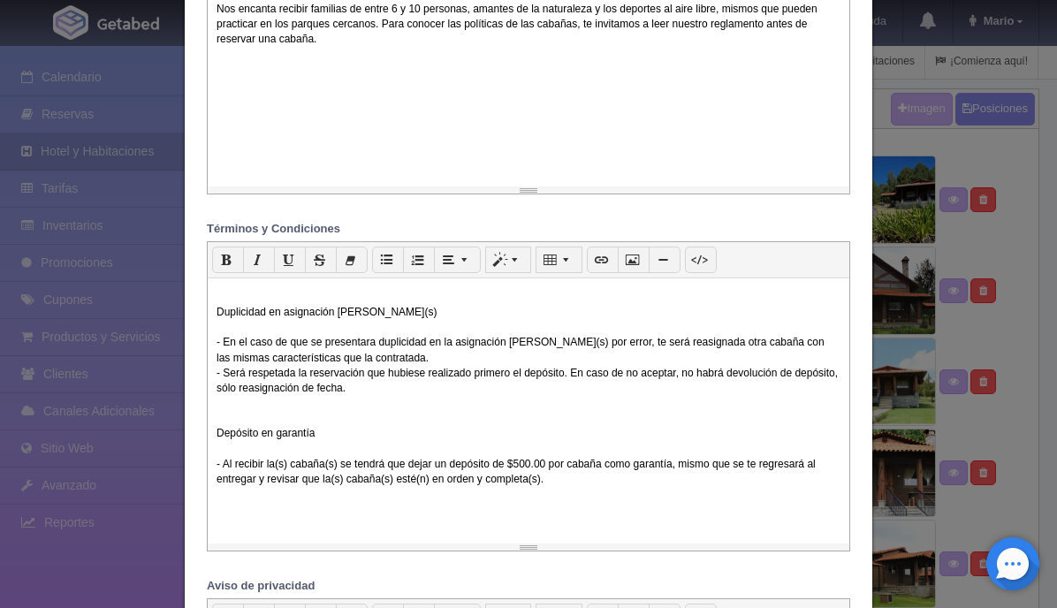
scroll to position [988, 0]
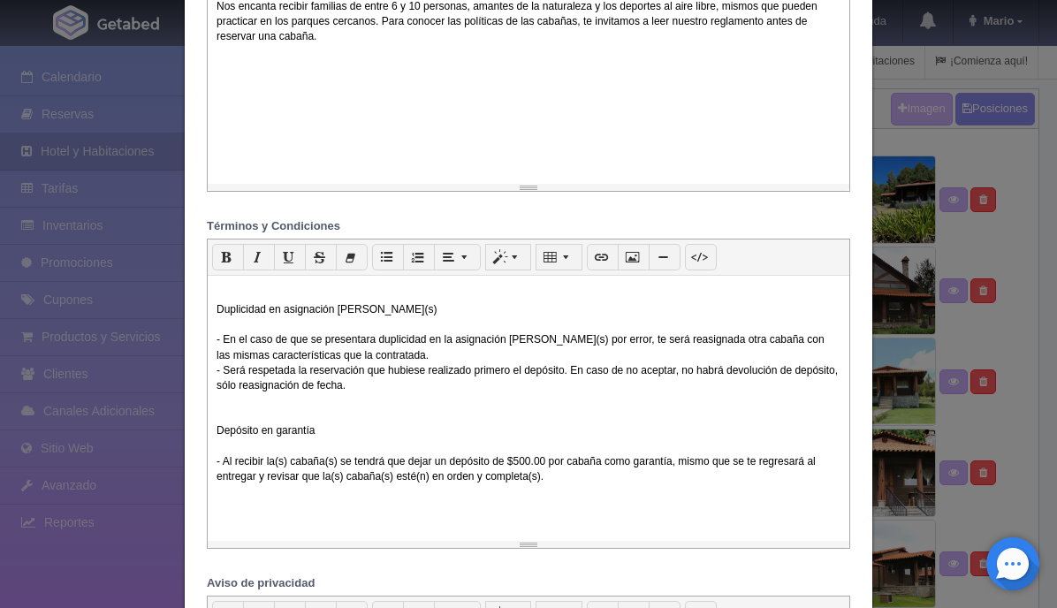
click at [221, 463] on p "- En caso de que hayas hecho un depósito bancario para apartar tu estancia, deb…" at bounding box center [528, 98] width 624 height 772
click at [388, 256] on icon "button" at bounding box center [386, 256] width 11 height 13
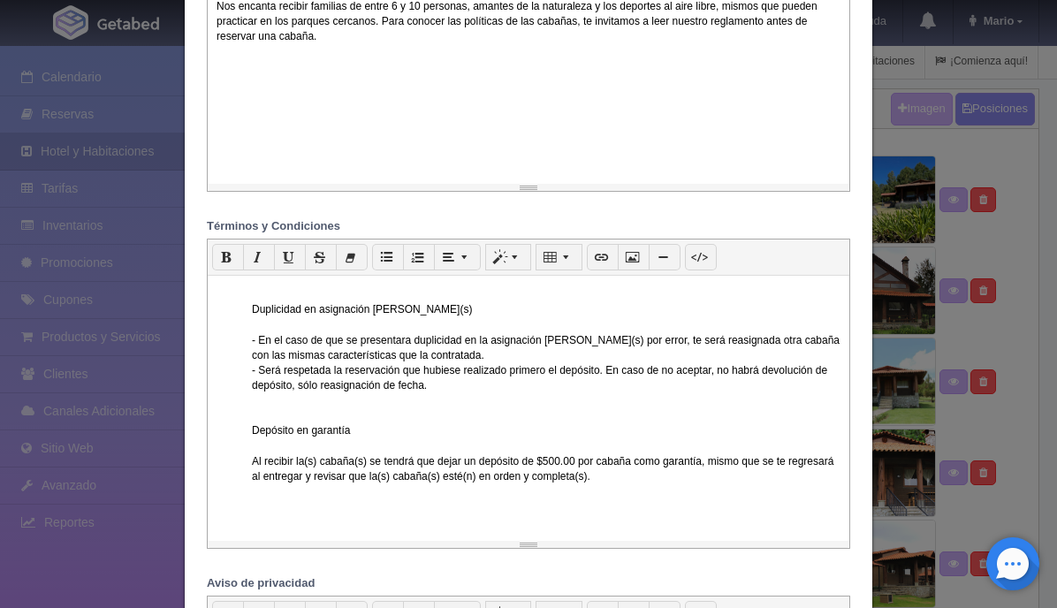
scroll to position [690, 0]
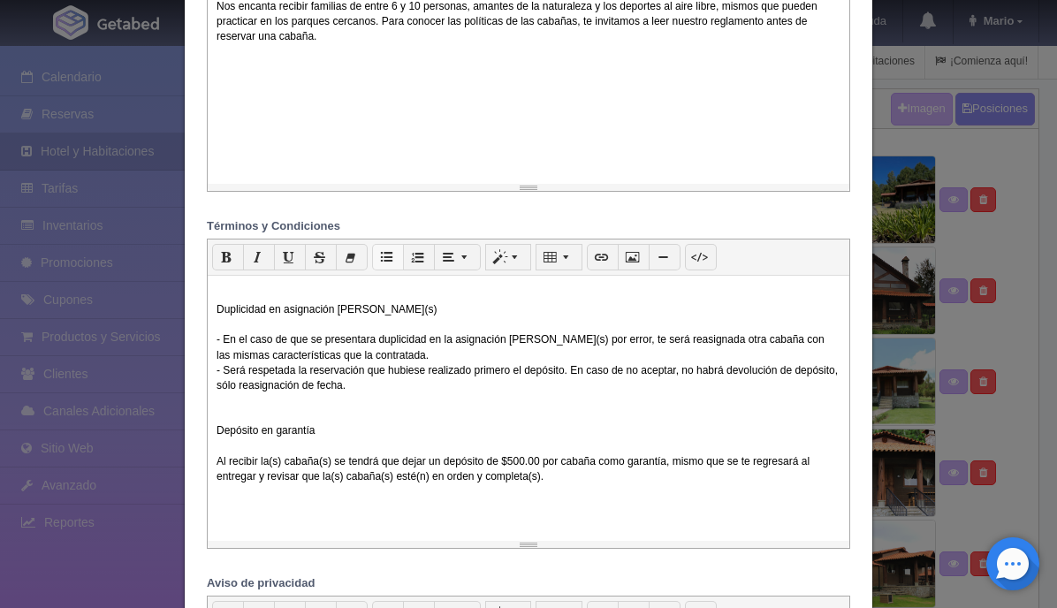
click at [384, 261] on icon "button" at bounding box center [386, 256] width 11 height 13
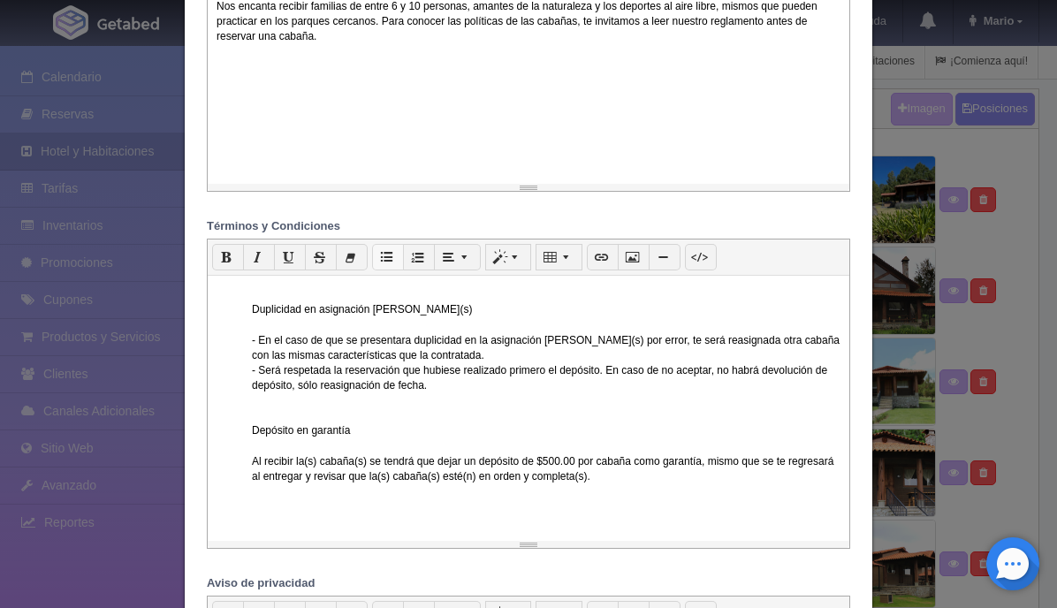
click at [384, 261] on icon "button" at bounding box center [386, 256] width 11 height 13
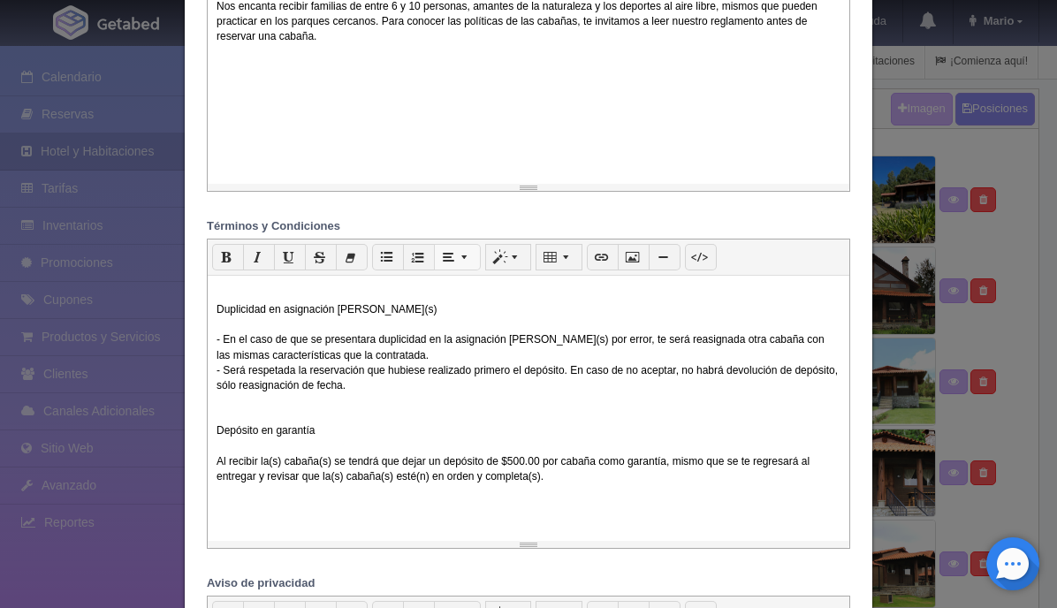
click at [444, 263] on icon "button" at bounding box center [448, 256] width 11 height 13
click at [394, 261] on button "button" at bounding box center [388, 257] width 32 height 27
click at [212, 465] on div "Reglamento antes de reservar Deseamos fomentar la ecología, el descanso y la co…" at bounding box center [528, 408] width 641 height 265
drag, startPoint x: 320, startPoint y: 429, endPoint x: 209, endPoint y: 421, distance: 111.7
click at [209, 421] on div "Reglamento antes de reservar Deseamos fomentar la ecología, el descanso y la co…" at bounding box center [528, 408] width 641 height 265
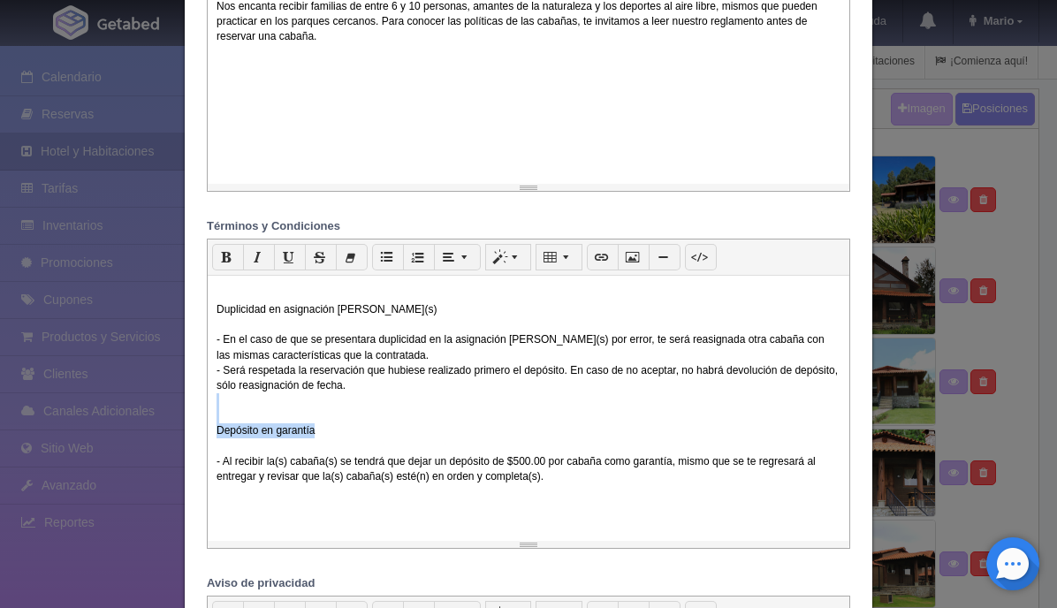
click at [267, 414] on p "- En caso de que hayas hecho un depósito bancario para apartar tu estancia, deb…" at bounding box center [528, 98] width 624 height 772
drag, startPoint x: 317, startPoint y: 432, endPoint x: 215, endPoint y: 428, distance: 102.6
click at [215, 428] on div "Reglamento antes de reservar Deseamos fomentar la ecología, el descanso y la co…" at bounding box center [528, 408] width 641 height 265
click at [227, 260] on icon "button" at bounding box center [226, 256] width 11 height 13
click at [257, 406] on p "- En caso de que hayas hecho un depósito bancario para apartar tu estancia, deb…" at bounding box center [528, 98] width 624 height 772
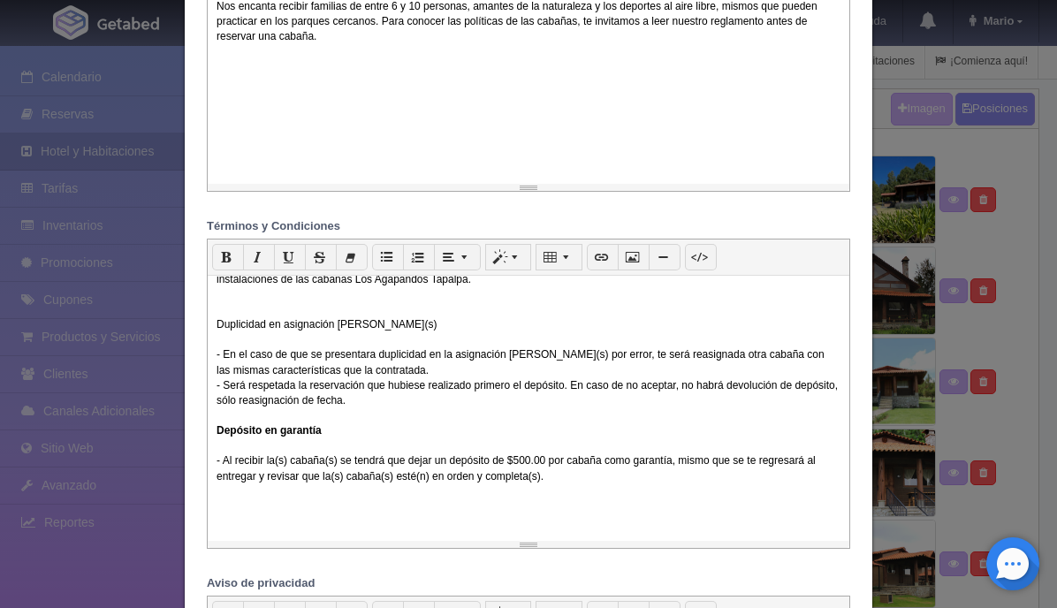
scroll to position [675, 0]
drag, startPoint x: 401, startPoint y: 330, endPoint x: 207, endPoint y: 323, distance: 194.5
click at [207, 323] on div "p Cita Título 1 Título 2 Título 3 1 x 1 Reglamento antes de reservar Deseamos f…" at bounding box center [528, 394] width 643 height 310
click at [229, 274] on div "p Cita Título 1 Título 2 Título 3 1 x 1" at bounding box center [528, 257] width 641 height 36
drag, startPoint x: 409, startPoint y: 328, endPoint x: 210, endPoint y: 329, distance: 198.8
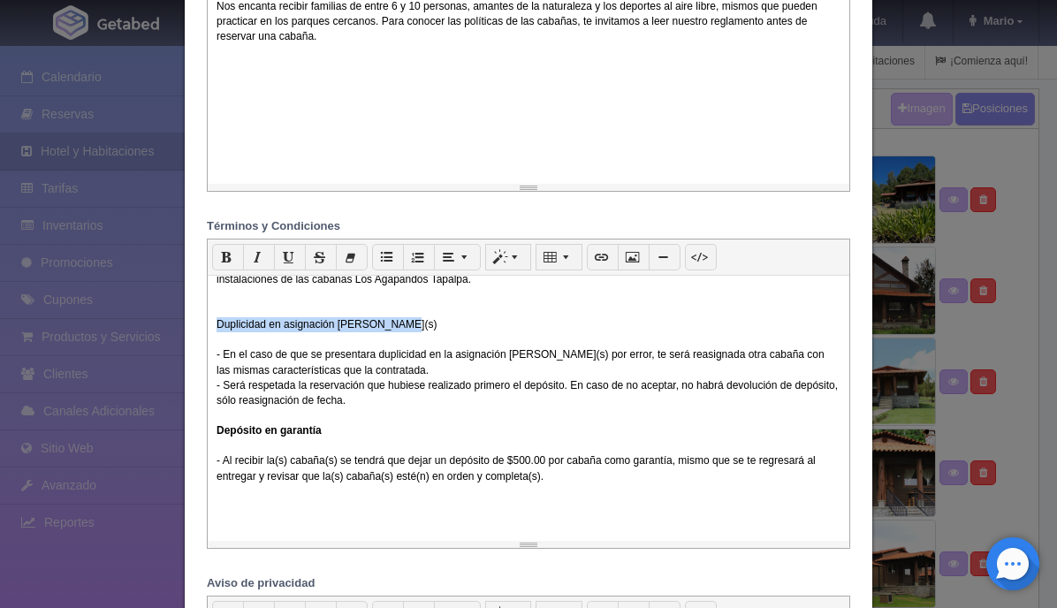
click at [210, 329] on div "Reglamento antes de reservar Deseamos fomentar la ecología, el descanso y la co…" at bounding box center [528, 408] width 641 height 265
click at [223, 263] on icon "button" at bounding box center [226, 256] width 11 height 13
click at [226, 304] on p "- En caso de que hayas hecho un depósito bancario para apartar tu estancia, deb…" at bounding box center [528, 105] width 624 height 757
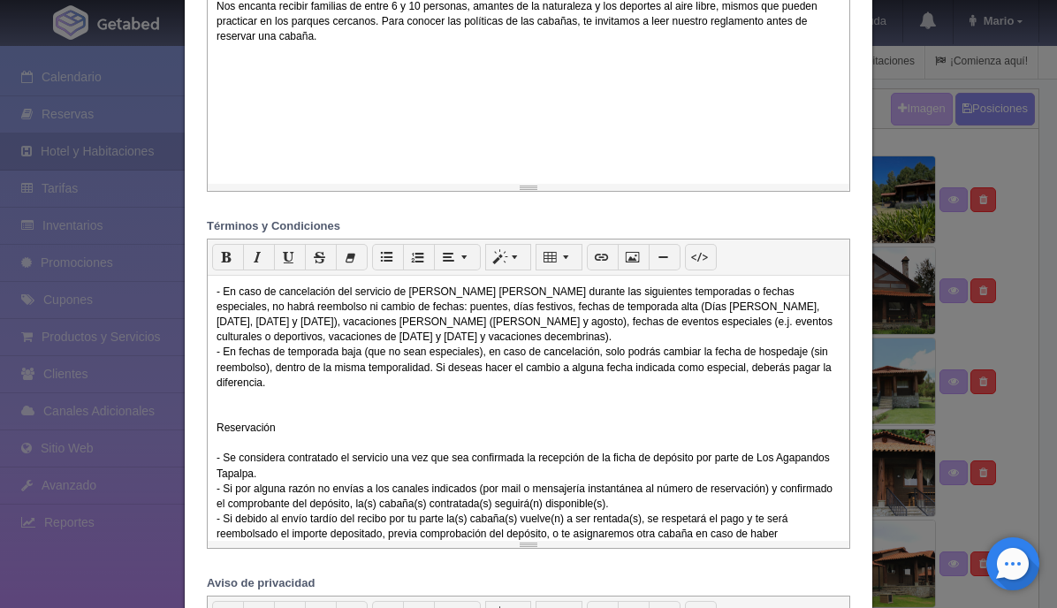
scroll to position [247, 0]
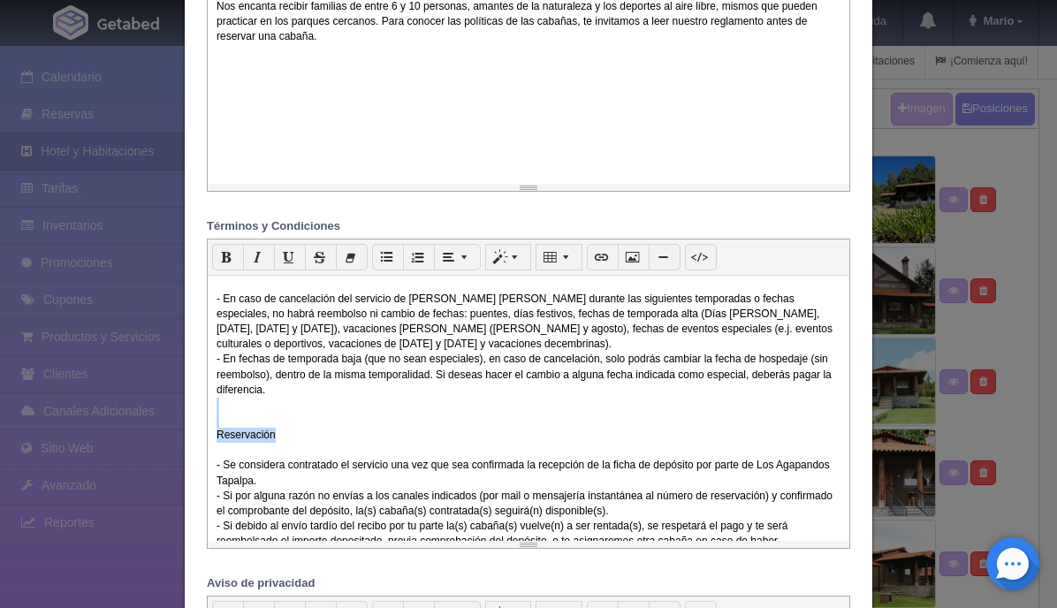
drag, startPoint x: 286, startPoint y: 432, endPoint x: 208, endPoint y: 429, distance: 78.7
click at [208, 429] on div "Reglamento antes de reservar Deseamos fomentar la ecología, el descanso y la co…" at bounding box center [528, 408] width 641 height 265
click at [282, 374] on p "- En caso de que hayas hecho un depósito bancario para apartar tu estancia, deb…" at bounding box center [528, 527] width 624 height 742
drag, startPoint x: 277, startPoint y: 436, endPoint x: 213, endPoint y: 437, distance: 64.5
click at [213, 437] on div "Reglamento antes de reservar Deseamos fomentar la ecología, el descanso y la co…" at bounding box center [528, 408] width 641 height 265
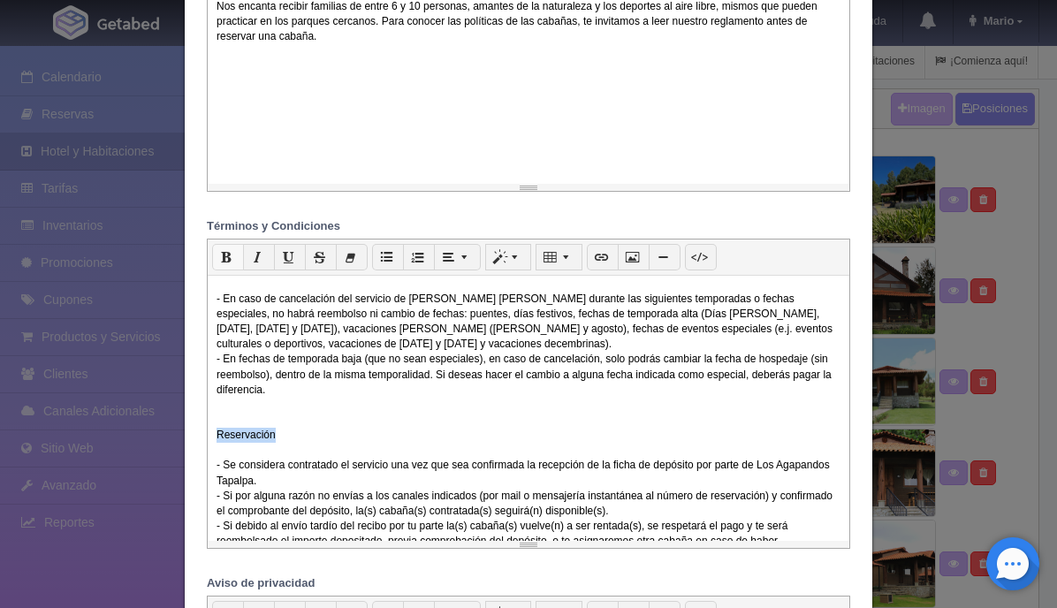
click at [229, 255] on icon "button" at bounding box center [226, 256] width 11 height 13
click at [226, 422] on p "- En caso de que hayas hecho un depósito bancario para apartar tu estancia, deb…" at bounding box center [528, 527] width 624 height 742
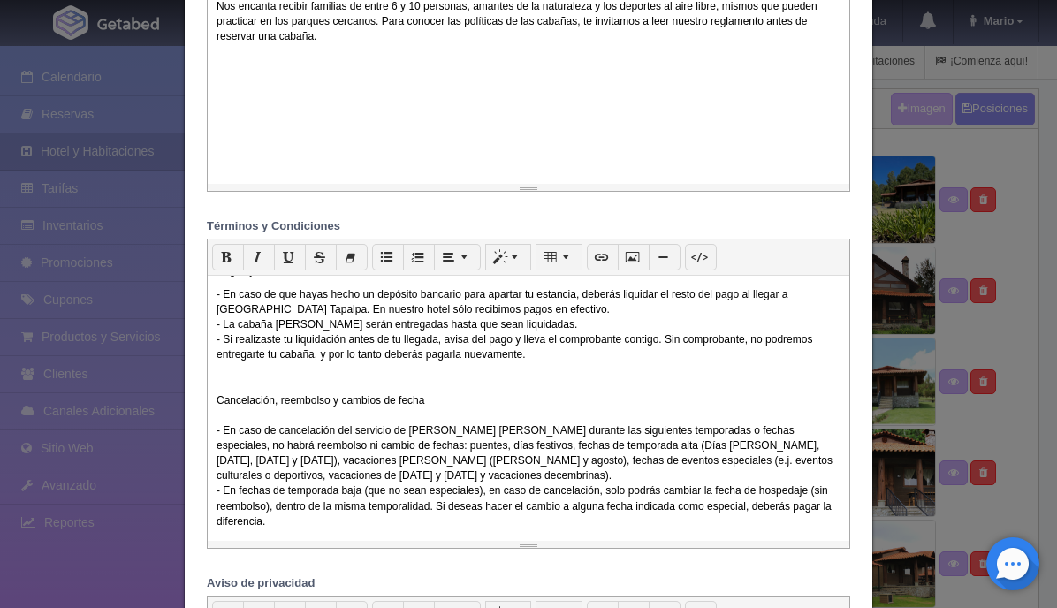
scroll to position [92, 0]
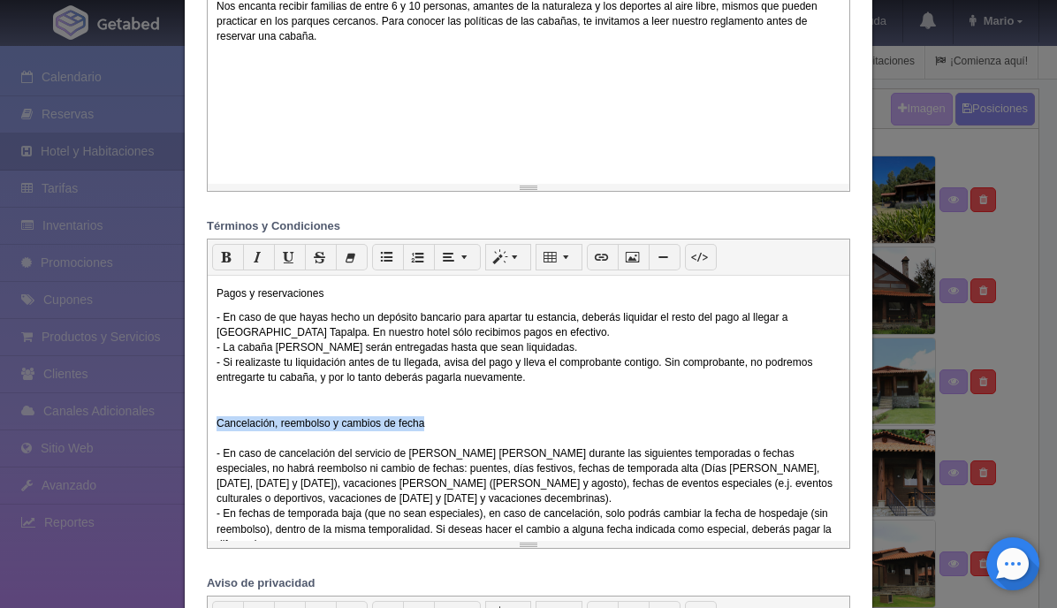
drag, startPoint x: 433, startPoint y: 422, endPoint x: 211, endPoint y: 429, distance: 221.9
click at [211, 429] on div "Reglamento antes de reservar Deseamos fomentar la ecología, el descanso y la co…" at bounding box center [528, 408] width 641 height 265
click at [224, 256] on icon "button" at bounding box center [226, 256] width 11 height 13
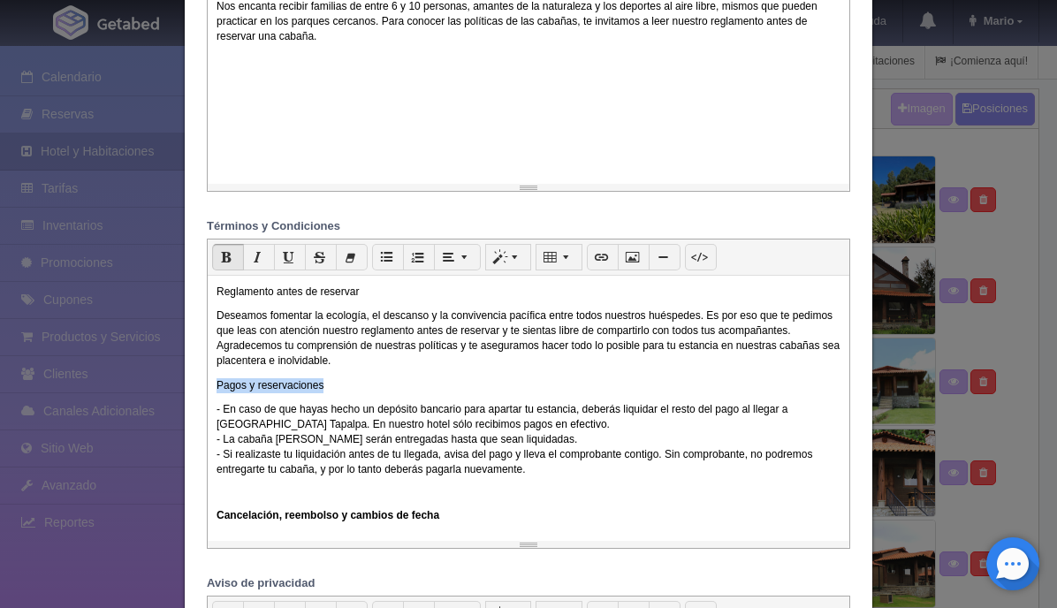
drag, startPoint x: 334, startPoint y: 391, endPoint x: 214, endPoint y: 391, distance: 120.2
click at [214, 391] on div "Reglamento antes de reservar Deseamos fomentar la ecología, el descanso y la co…" at bounding box center [528, 408] width 641 height 265
click at [227, 258] on icon "button" at bounding box center [226, 256] width 11 height 13
drag, startPoint x: 374, startPoint y: 293, endPoint x: 216, endPoint y: 292, distance: 158.2
click at [216, 292] on div "Reglamento antes de reservar Deseamos fomentar la ecología, el descanso y la co…" at bounding box center [528, 408] width 641 height 265
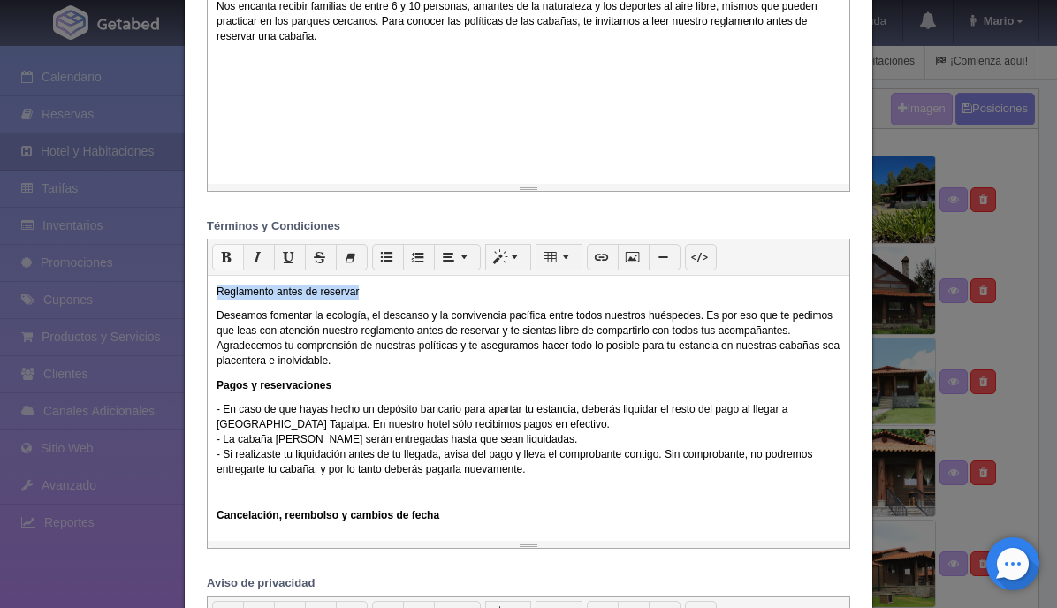
click at [224, 260] on icon "button" at bounding box center [226, 256] width 11 height 13
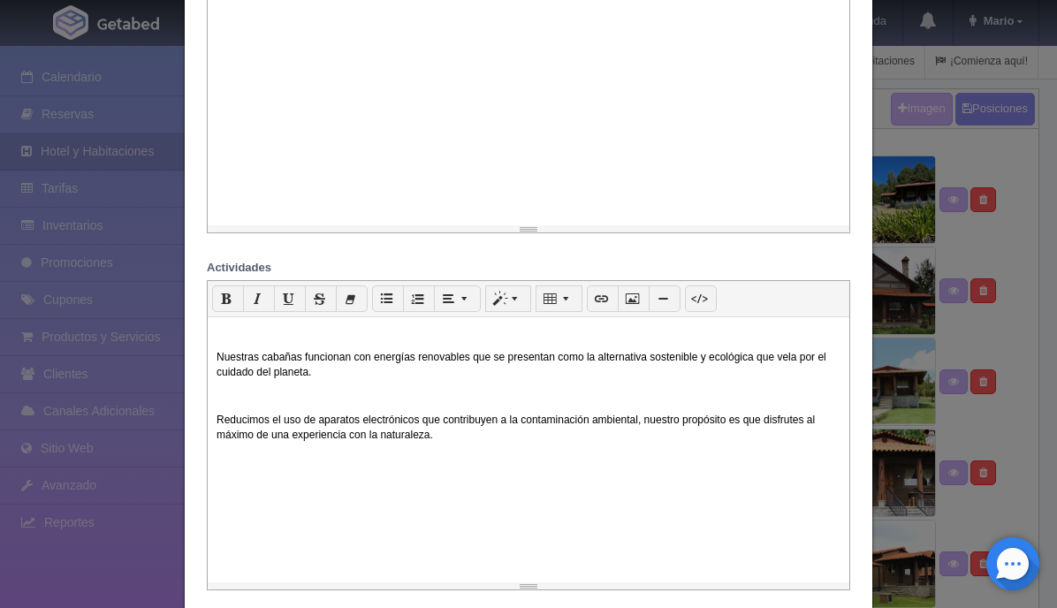
scroll to position [230, 0]
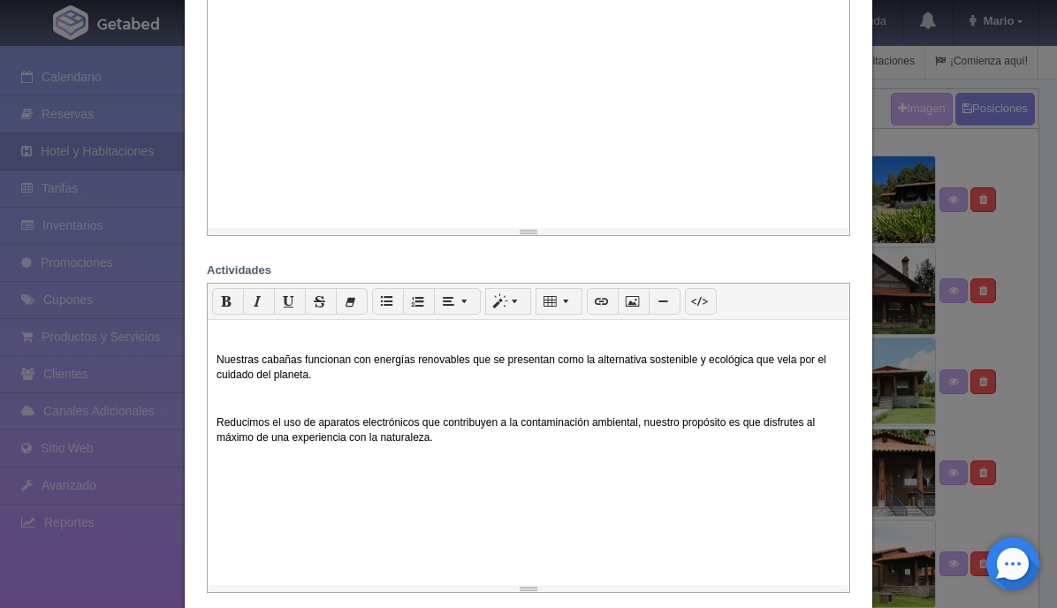
click at [220, 356] on p "Nuestras cabañas funcionan con energías renovables que se presentan como la alt…" at bounding box center [528, 368] width 624 height 30
click at [211, 356] on div "Nuestras cabañas funcionan con energías renovables que se presentan como la alt…" at bounding box center [528, 452] width 641 height 265
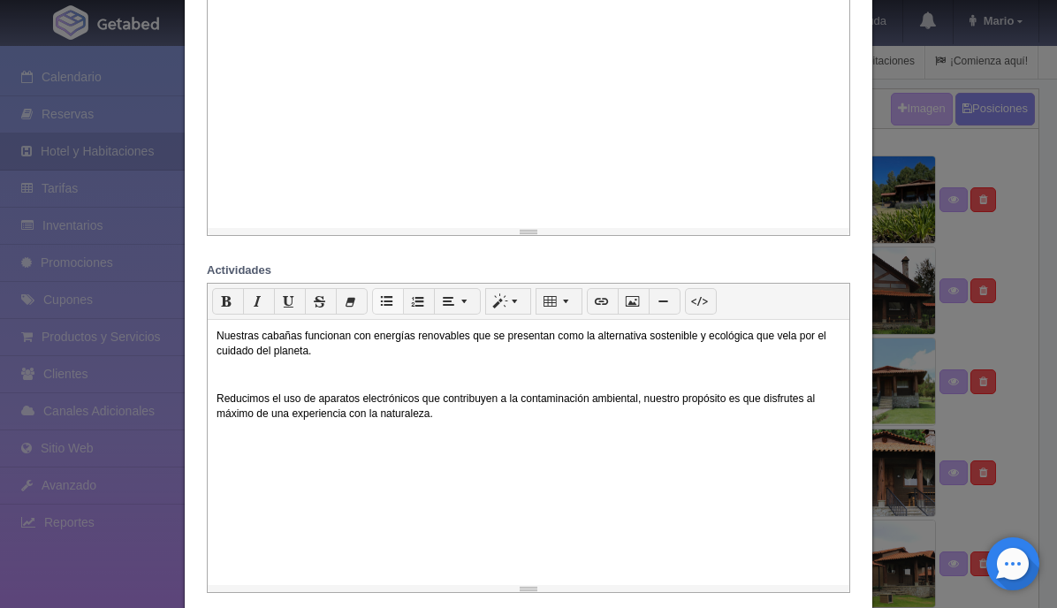
click at [397, 301] on button "button" at bounding box center [388, 301] width 32 height 27
click at [218, 401] on p "Reducimos el uso de aparatos electrónicos que contribuyen a la contaminación am…" at bounding box center [528, 406] width 624 height 30
click at [384, 304] on icon "button" at bounding box center [386, 300] width 11 height 13
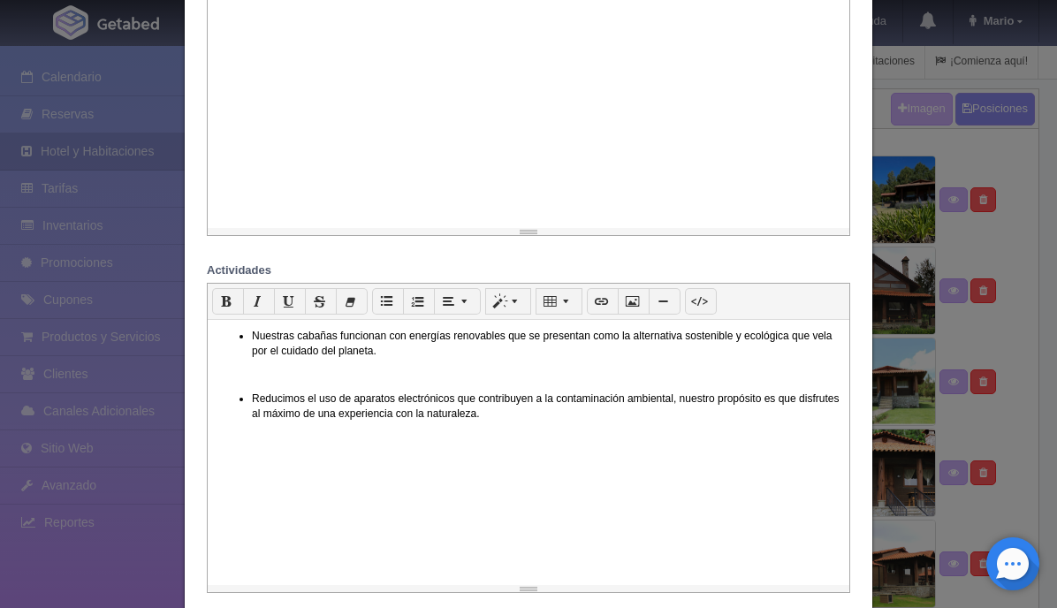
click at [306, 387] on div "Nuestras cabañas funcionan con energías renovables que se presentan como la alt…" at bounding box center [528, 452] width 641 height 265
click at [292, 382] on p at bounding box center [528, 375] width 624 height 15
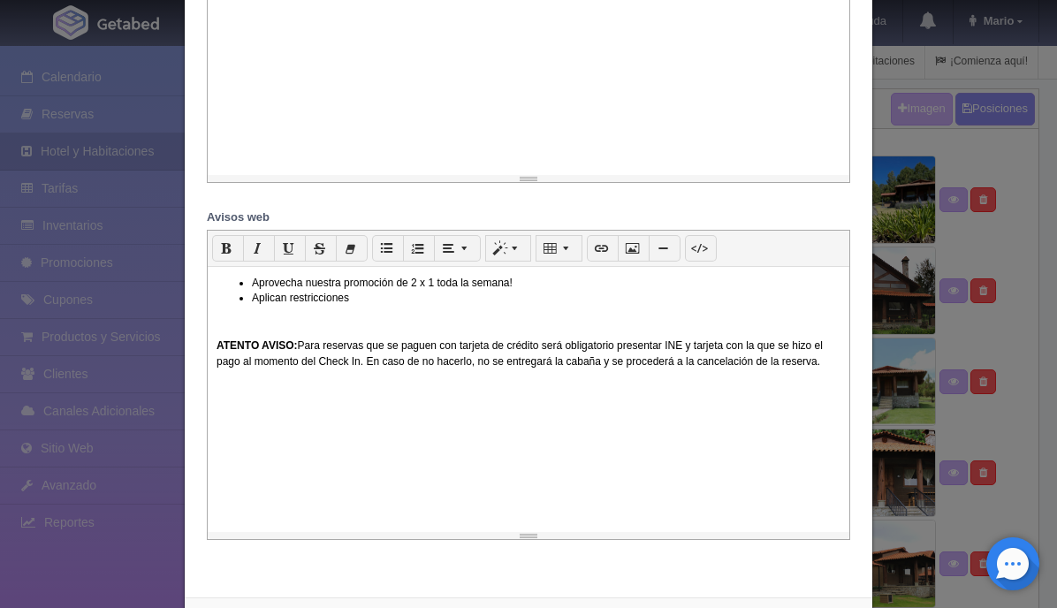
scroll to position [1707, 0]
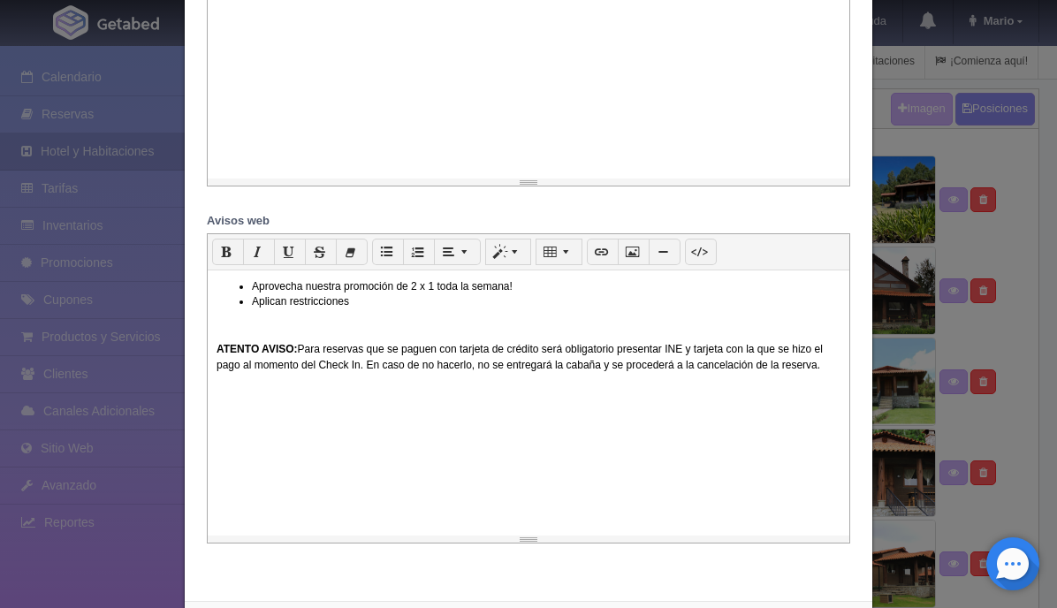
click at [421, 313] on div "Aprovecha nuestra promoción de 2 x 1 toda la semana! Aplican restricciones ATEN…" at bounding box center [528, 402] width 641 height 265
click at [404, 301] on li "Aplican restricciones" at bounding box center [546, 301] width 588 height 15
click at [401, 307] on li "Aplican restricciones (fechas de temporada alta quedan fuera de la promoción)" at bounding box center [546, 301] width 588 height 15
click at [452, 304] on li "Aplican restricciones (fechas en temporada alta quedan fuera de la promoción)" at bounding box center [546, 301] width 588 height 15
click at [480, 309] on li "Aplican restricciones (fechas en temporadas alta quedan fuera de la promoción)" at bounding box center [546, 301] width 588 height 15
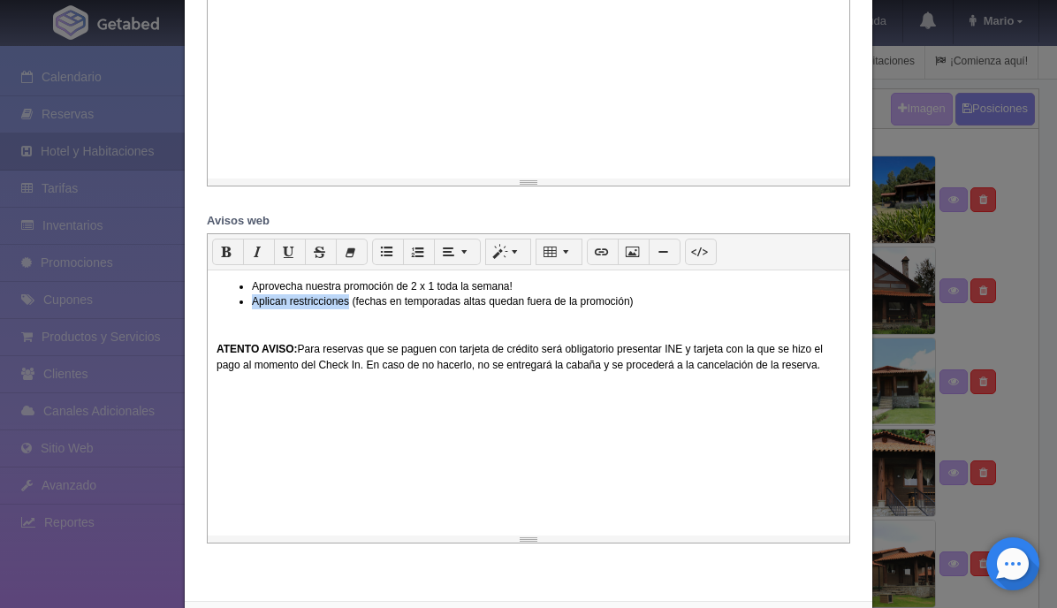
drag, startPoint x: 348, startPoint y: 304, endPoint x: 253, endPoint y: 307, distance: 95.5
click at [253, 307] on li "Aplican restricciones (fechas en temporadas altas quedan fuera de la promoción)" at bounding box center [546, 301] width 588 height 15
click at [228, 256] on icon "button" at bounding box center [226, 251] width 11 height 13
click at [322, 397] on div "Aprovecha nuestra promoción de 2 x 1 toda la semana! Aplican restricciones (fec…" at bounding box center [528, 402] width 641 height 265
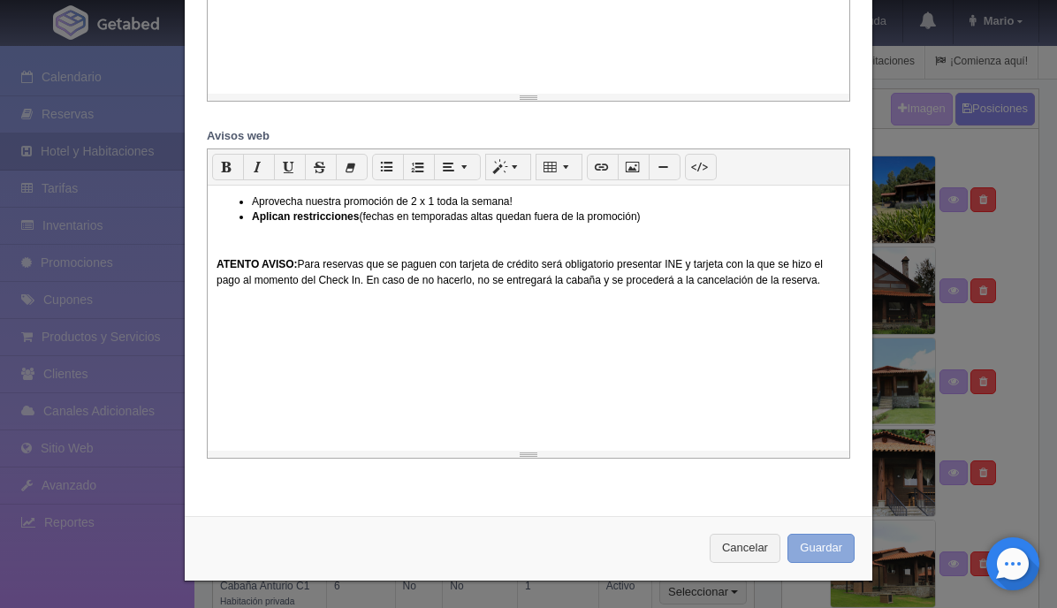
click at [823, 550] on button "Guardar" at bounding box center [820, 548] width 67 height 29
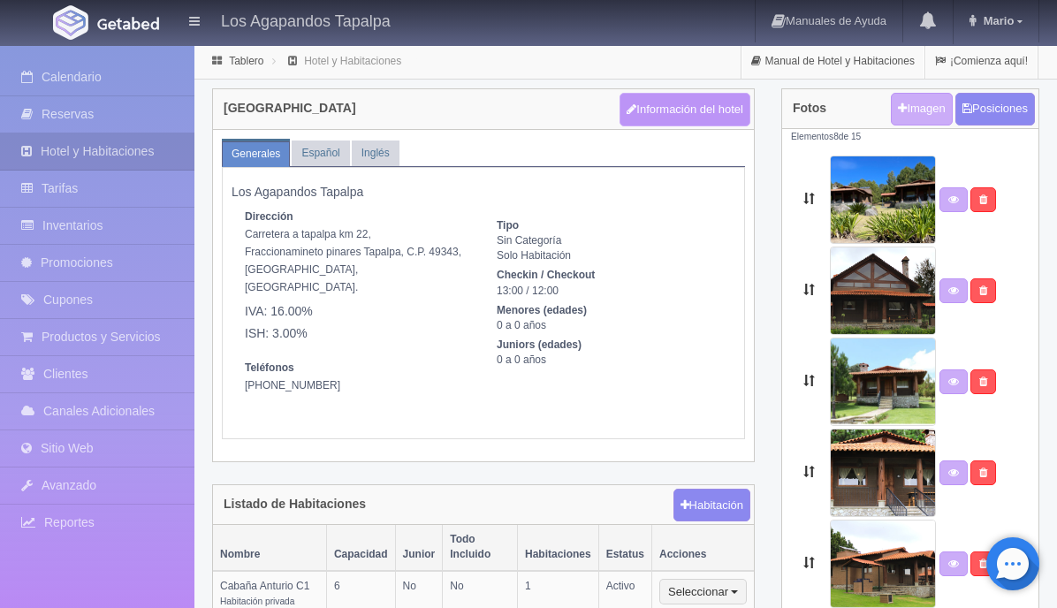
click at [678, 110] on button "Información del hotel" at bounding box center [684, 110] width 131 height 34
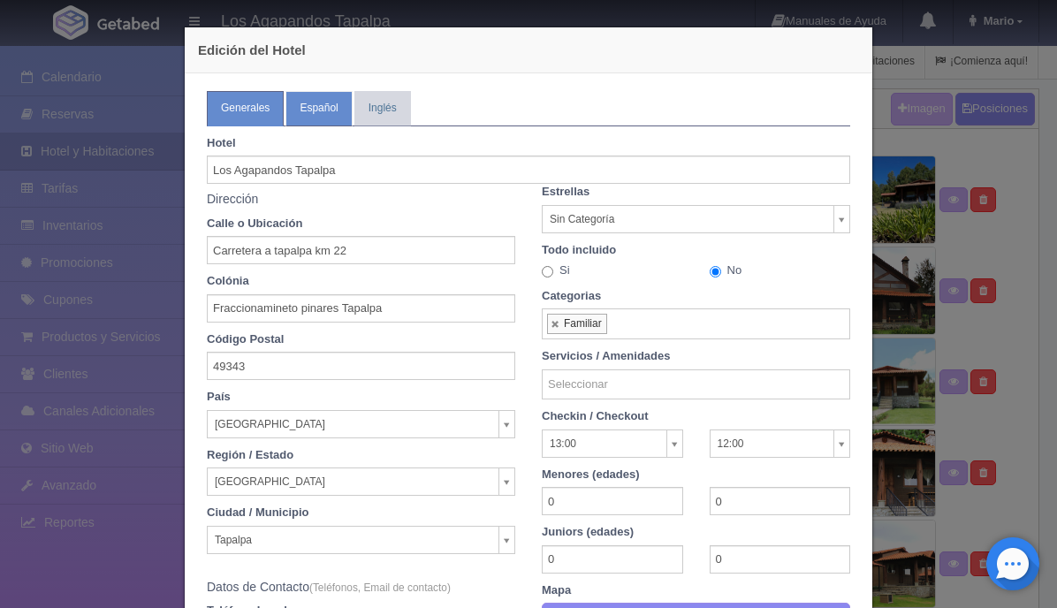
click at [329, 122] on link "Español" at bounding box center [318, 108] width 66 height 34
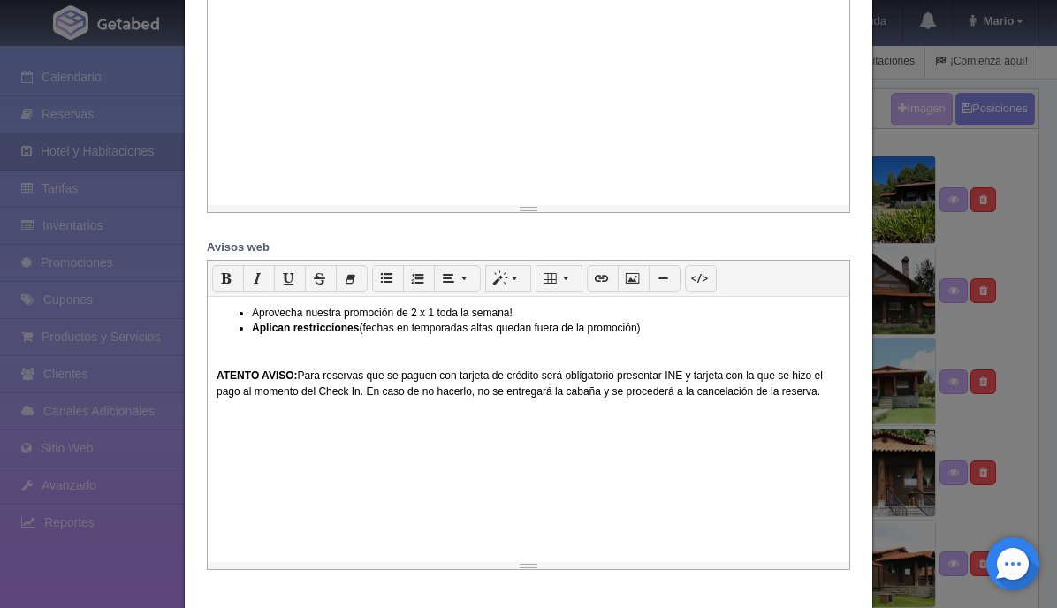
scroll to position [1690, 0]
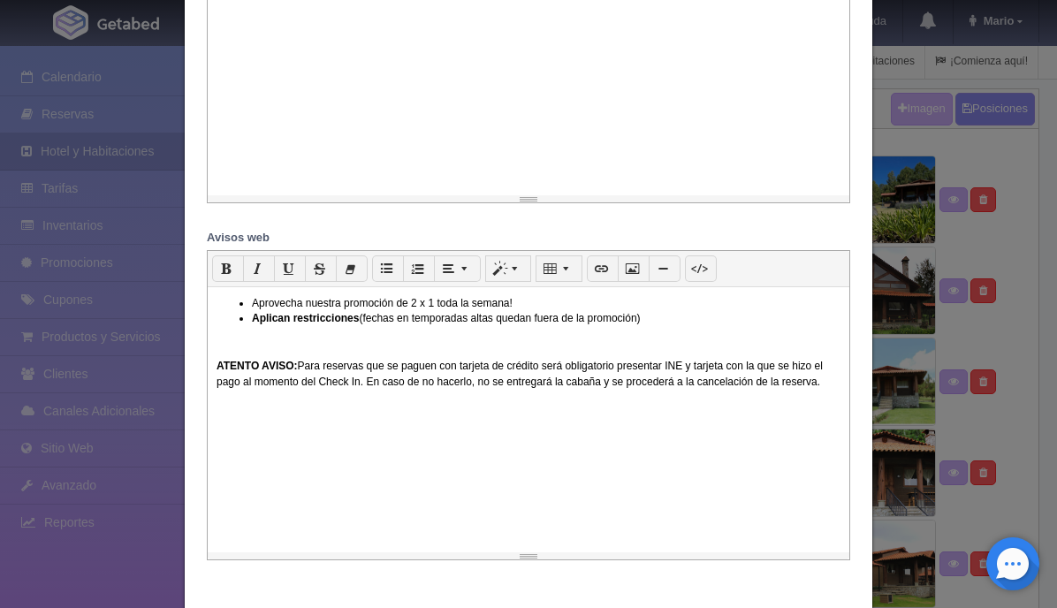
click at [394, 324] on li "Aplican restricciones (fechas en temporadas altas quedan fuera de la promoción)" at bounding box center [546, 318] width 588 height 15
click at [366, 323] on li "Aplican restricciones (fechas en temporadas altas quedan fuera de la promoción)" at bounding box center [546, 318] width 588 height 15
drag, startPoint x: 793, startPoint y: 322, endPoint x: 554, endPoint y: 323, distance: 238.6
click at [553, 323] on li "Aplican restricciones (quedan excluidas las siguientes fechas en temporadas alt…" at bounding box center [546, 318] width 588 height 15
click at [558, 325] on li "Aplican restricciones (quedan excluidas las siguientes fechas: 16 de Septiembre…" at bounding box center [546, 318] width 588 height 15
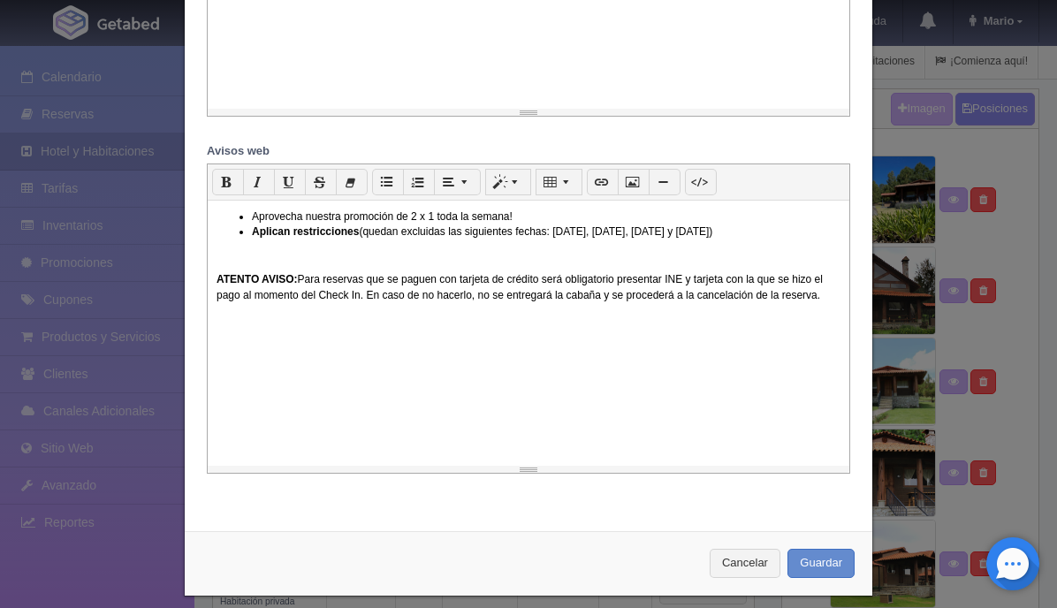
scroll to position [1795, 0]
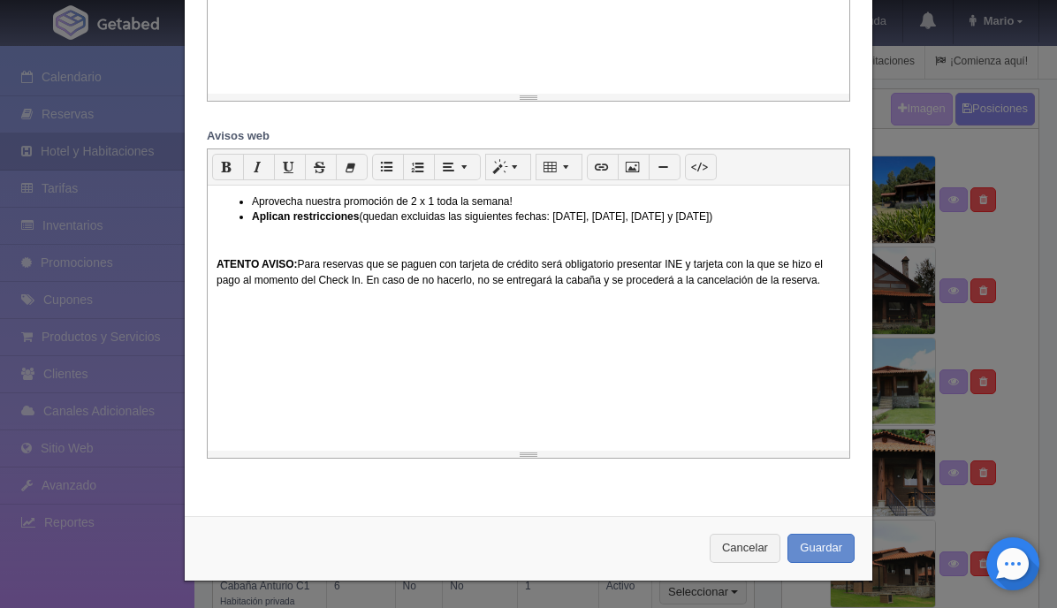
click at [545, 264] on p "ATENTO AVISO: Para reservas que se paguen con tarjeta de crédito será obligator…" at bounding box center [528, 272] width 624 height 30
click at [300, 263] on p "ATENTO AVISO: Para reservas que se paguen con tarjeta de crédito será obligator…" at bounding box center [528, 272] width 624 height 30
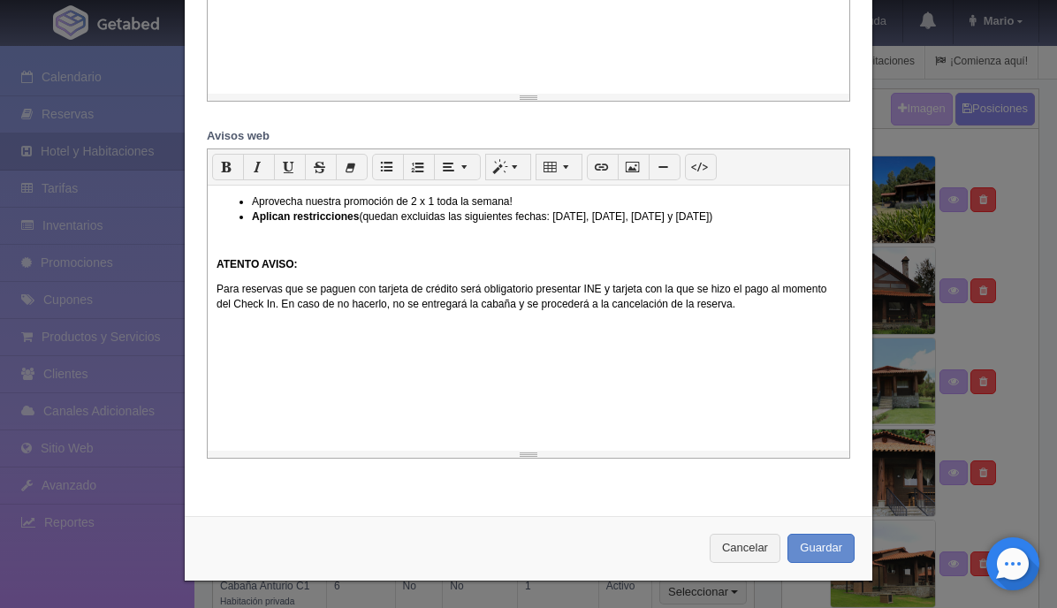
click at [459, 290] on p "Para reservas que se paguen con tarjeta de crédito será obligatorio presentar I…" at bounding box center [528, 297] width 624 height 30
click at [645, 289] on p "Para reservas que se paguen con tarjeta de crédito físicas será obligatorio pre…" at bounding box center [528, 297] width 624 height 30
click at [329, 300] on p "Para reservas que se paguen con tarjeta de crédito físicas será obligatorio pre…" at bounding box center [528, 297] width 624 height 30
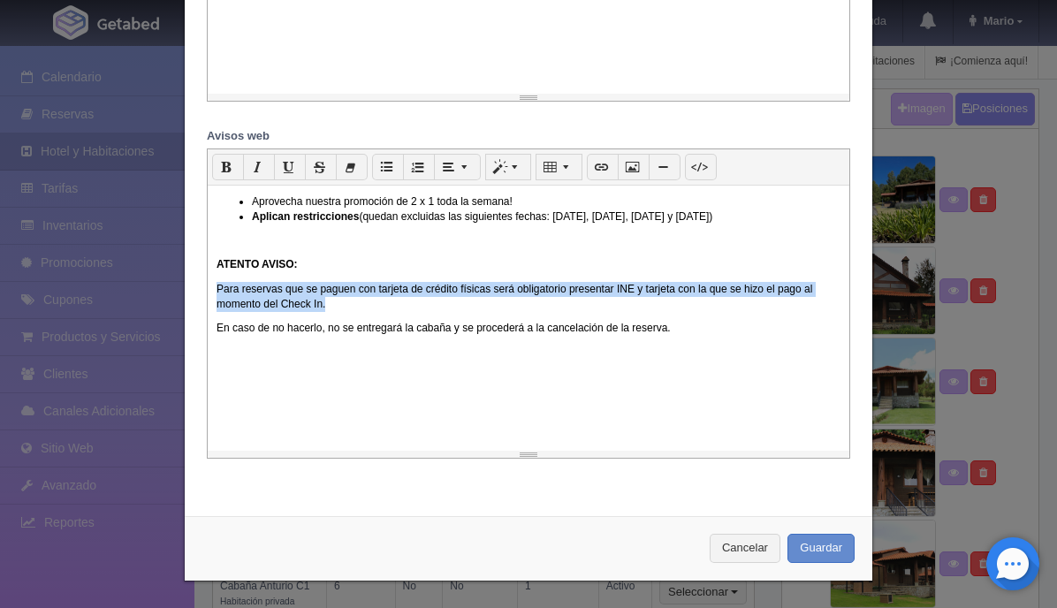
drag, startPoint x: 330, startPoint y: 302, endPoint x: 212, endPoint y: 292, distance: 117.9
click at [212, 292] on div "Aprovecha nuestra promoción de 2 x 1 toda la semana! Aplican restricciones (que…" at bounding box center [528, 318] width 641 height 265
copy p "Para reservas que se paguen con tarjeta de crédito físicas será obligatorio pre…"
click at [328, 300] on p "Para reservas que se paguen con tarjeta de crédito físicas será obligatorio pre…" at bounding box center [528, 297] width 624 height 30
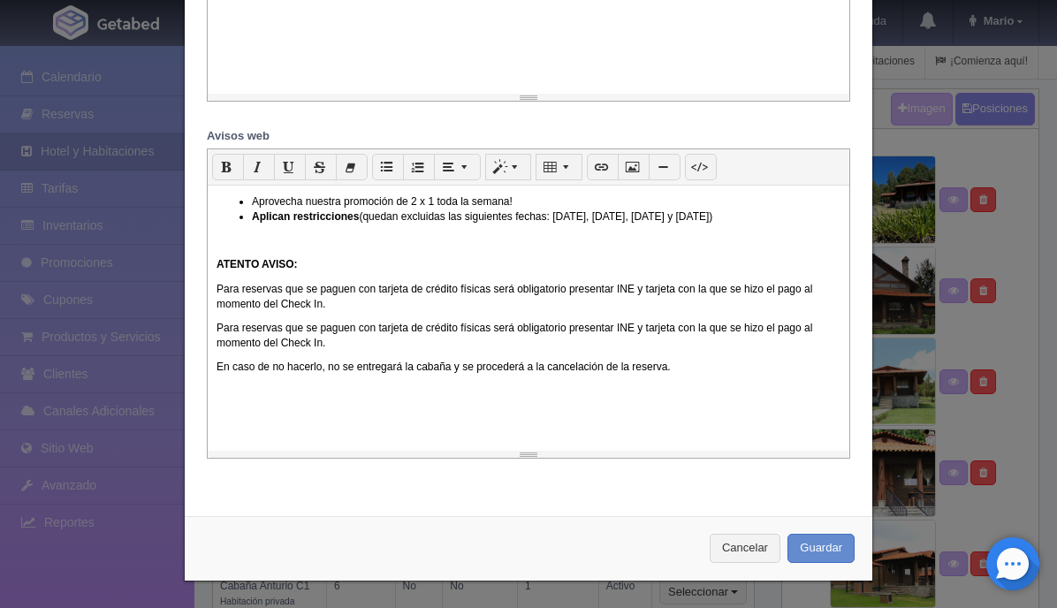
click at [488, 326] on p "Para reservas que se paguen con tarjeta de crédito físicas será obligatorio pre…" at bounding box center [528, 336] width 624 height 30
click at [686, 330] on p "Para reservas que se paguen con tarjeta de crédito digitales será obligatorio p…" at bounding box center [528, 336] width 624 height 30
click at [498, 329] on p "Para reservas que se paguen con tarjeta de crédito digitales será obligatorio p…" at bounding box center [528, 336] width 624 height 30
click at [489, 287] on p "Para reservas que se paguen con tarjeta de crédito físicas será obligatorio pre…" at bounding box center [528, 297] width 624 height 30
click at [714, 330] on p "Para reservas que se paguen con tarjeta de crédito digital será obligatorio pre…" at bounding box center [528, 336] width 624 height 30
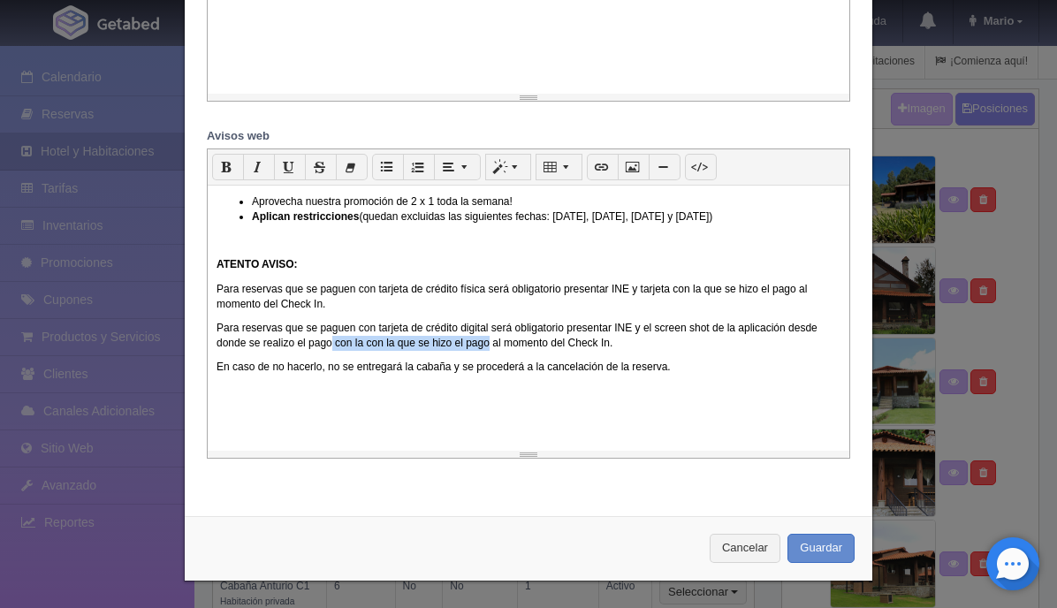
drag, startPoint x: 491, startPoint y: 345, endPoint x: 333, endPoint y: 343, distance: 158.2
click at [333, 343] on p "Para reservas que se paguen con tarjeta de crédito digital será obligatorio pre…" at bounding box center [528, 336] width 624 height 30
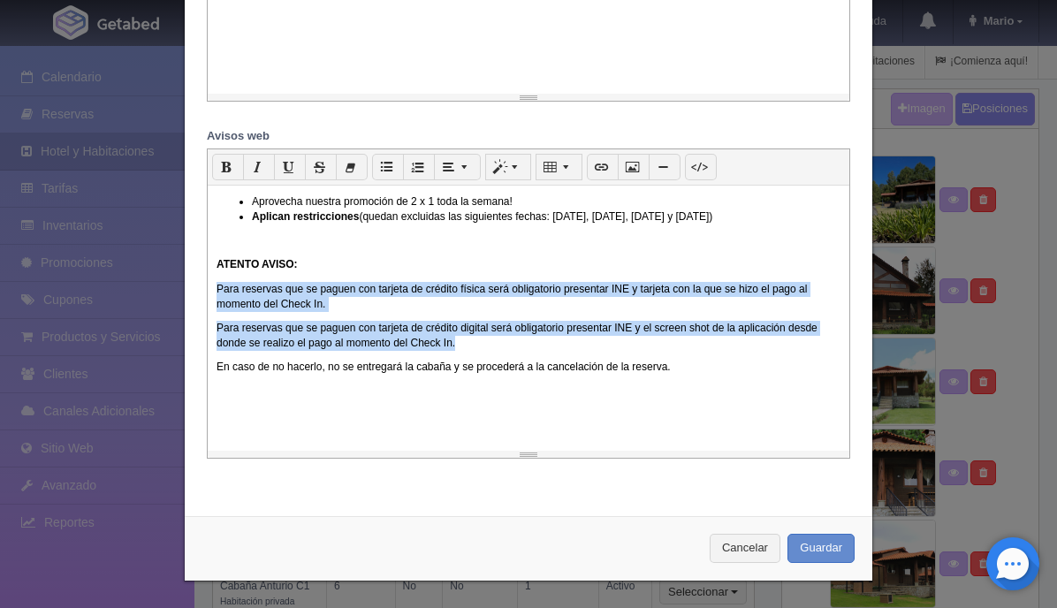
drag, startPoint x: 476, startPoint y: 342, endPoint x: 214, endPoint y: 293, distance: 266.9
click at [214, 293] on div "Aprovecha nuestra promoción de 2 x 1 toda la semana! Aplican restricciones (que…" at bounding box center [528, 318] width 641 height 265
click at [382, 166] on icon "button" at bounding box center [386, 166] width 11 height 13
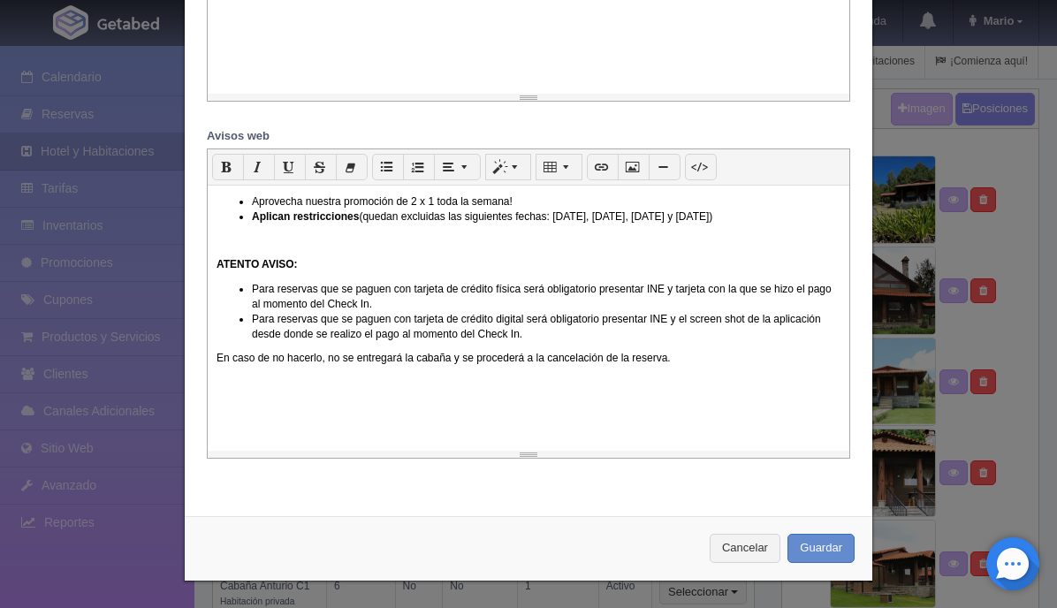
click at [323, 432] on div "Aprovecha nuestra promoción de 2 x 1 toda la semana! Aplican restricciones (que…" at bounding box center [528, 318] width 641 height 265
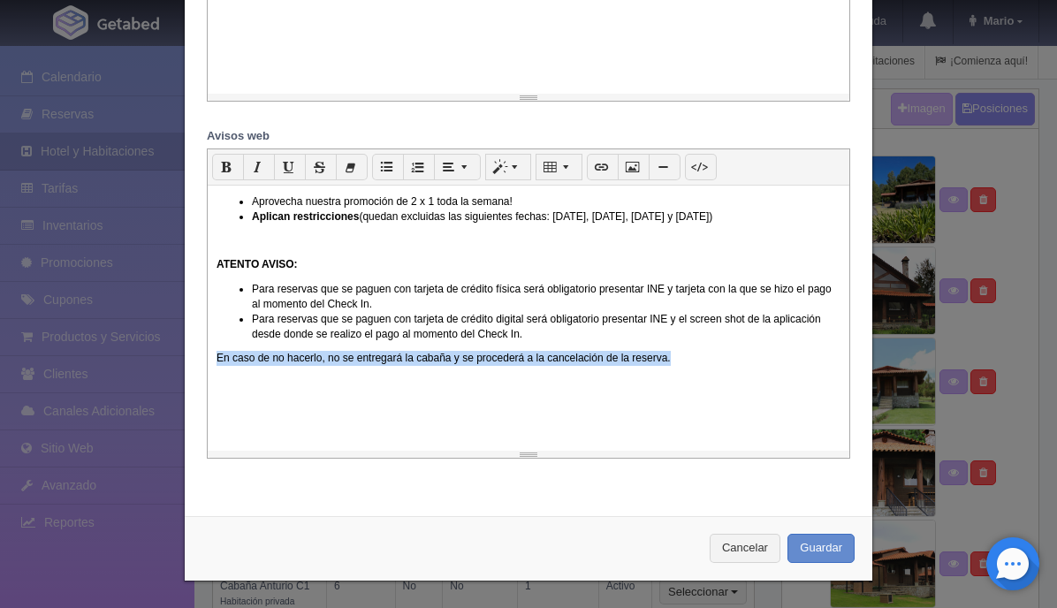
drag, startPoint x: 674, startPoint y: 363, endPoint x: 214, endPoint y: 360, distance: 460.4
click at [214, 360] on div "Aprovecha nuestra promoción de 2 x 1 toda la semana! Aplican restricciones (que…" at bounding box center [528, 318] width 641 height 265
click at [226, 166] on icon "button" at bounding box center [226, 166] width 11 height 13
click at [320, 427] on div "Aprovecha nuestra promoción de 2 x 1 toda la semana! Aplican restricciones (que…" at bounding box center [528, 318] width 641 height 265
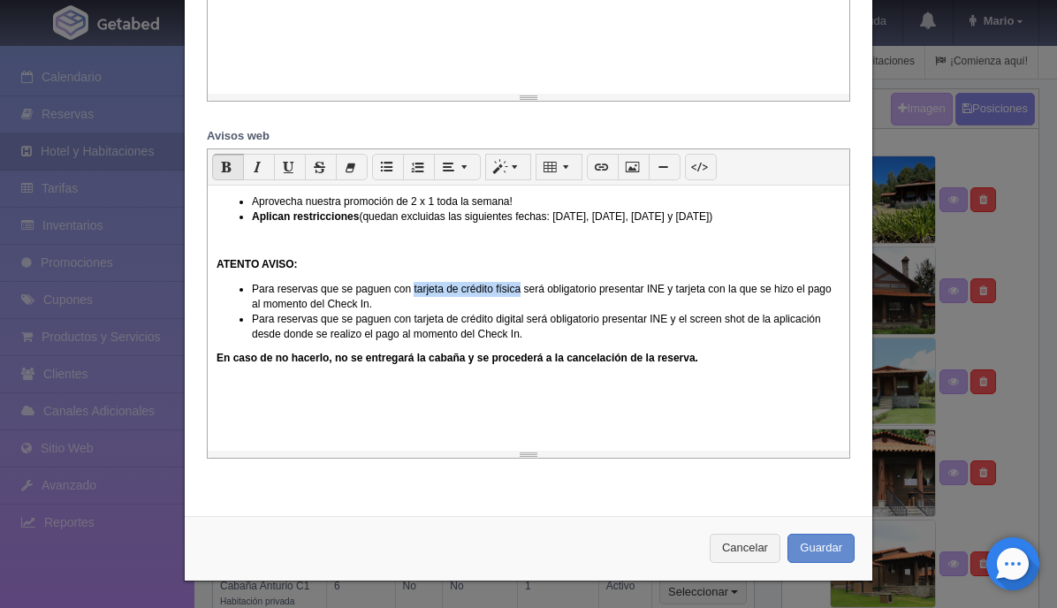
drag, startPoint x: 413, startPoint y: 290, endPoint x: 520, endPoint y: 283, distance: 107.1
click at [520, 283] on li "Para reservas que se paguen con tarjeta de crédito física será obligatorio pres…" at bounding box center [546, 297] width 588 height 30
click at [224, 162] on icon "button" at bounding box center [226, 166] width 11 height 13
drag, startPoint x: 413, startPoint y: 318, endPoint x: 522, endPoint y: 314, distance: 109.7
click at [522, 314] on li "Para reservas que se paguen con tarjeta de crédito digital será obligatorio pre…" at bounding box center [546, 327] width 588 height 30
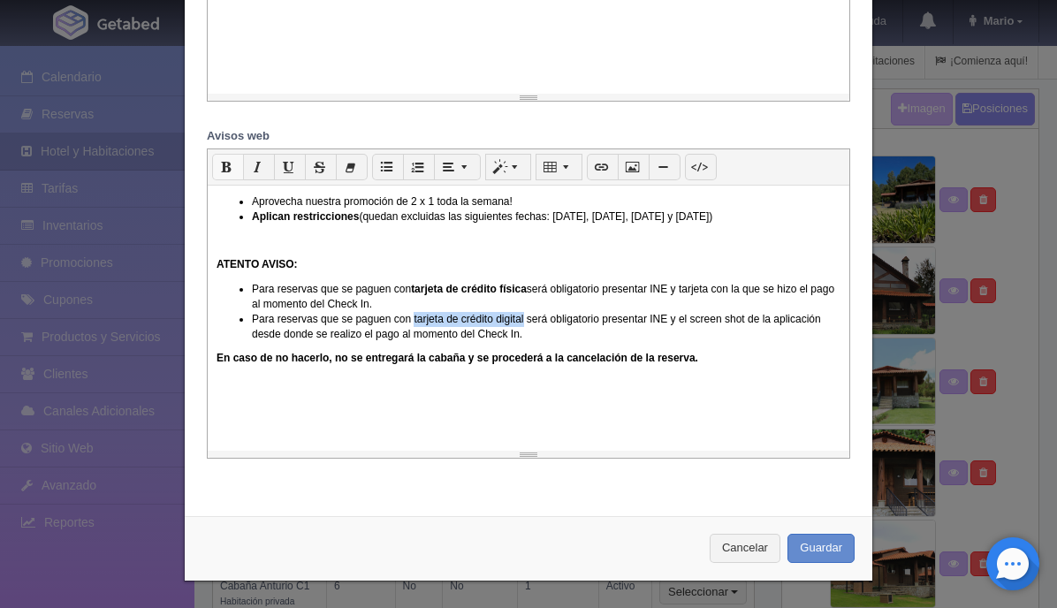
click at [224, 170] on icon "button" at bounding box center [226, 166] width 11 height 13
click at [335, 397] on div "Aprovecha nuestra promoción de 2 x 1 toda la semana! Aplican restricciones (que…" at bounding box center [528, 318] width 641 height 265
click at [398, 335] on li "Para reservas que se paguen con tarjeta de crédito digital será obligatorio pre…" at bounding box center [546, 327] width 588 height 30
click at [656, 319] on li "Para reservas que se paguen con tarjeta de crédito digital será obligatorio pre…" at bounding box center [546, 327] width 588 height 30
click at [654, 290] on li "Para reservas que se paguen con tarjeta de crédito física será obligatorio pres…" at bounding box center [546, 297] width 588 height 30
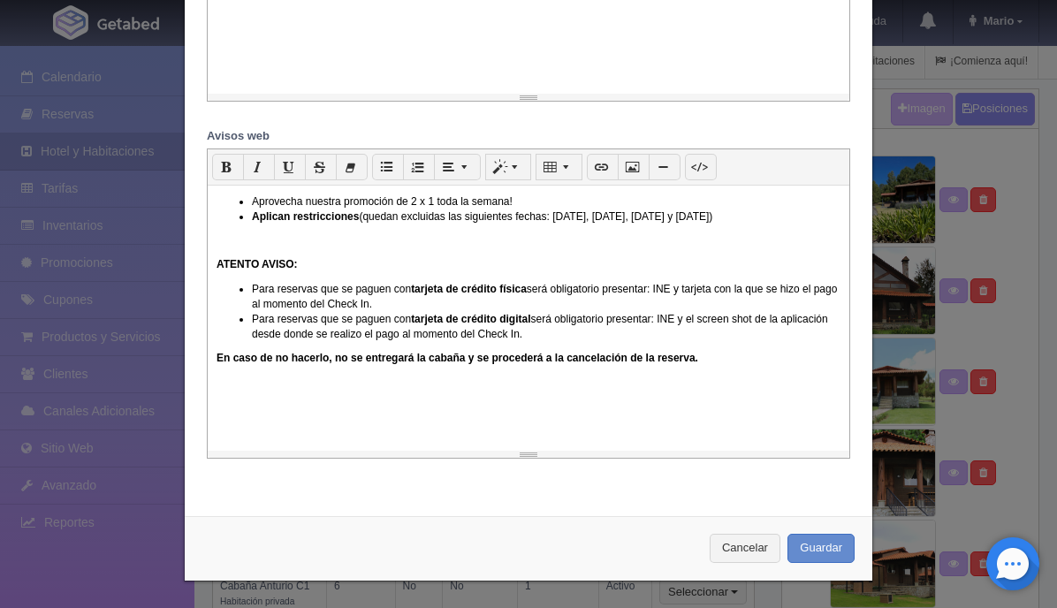
click at [699, 322] on li "Para reservas que se paguen con tarjeta de crédito digital será obligatorio pre…" at bounding box center [546, 327] width 588 height 30
click at [758, 316] on li "Para reservas que se paguen con tarjeta de crédito digital será obligatorio pre…" at bounding box center [546, 327] width 588 height 30
drag, startPoint x: 762, startPoint y: 321, endPoint x: 704, endPoint y: 316, distance: 57.6
click at [704, 316] on li "Para reservas que se paguen con tarjeta de crédito digital será obligatorio pre…" at bounding box center [546, 327] width 588 height 30
drag, startPoint x: 580, startPoint y: 337, endPoint x: 251, endPoint y: 320, distance: 329.1
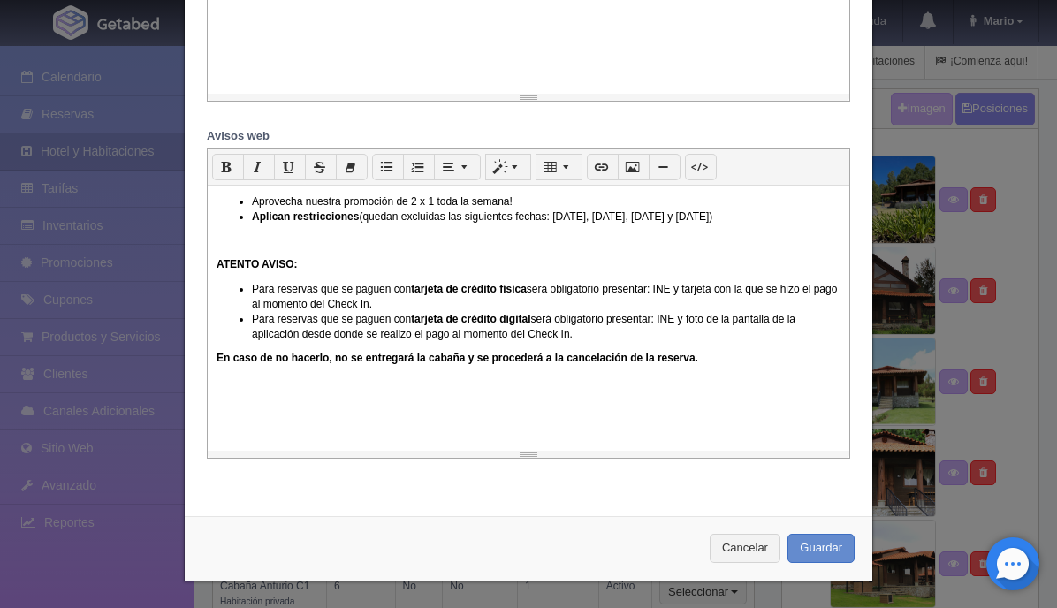
click at [251, 320] on ul "Para reservas que se paguen con tarjeta de crédito física será obligatorio pres…" at bounding box center [528, 312] width 624 height 61
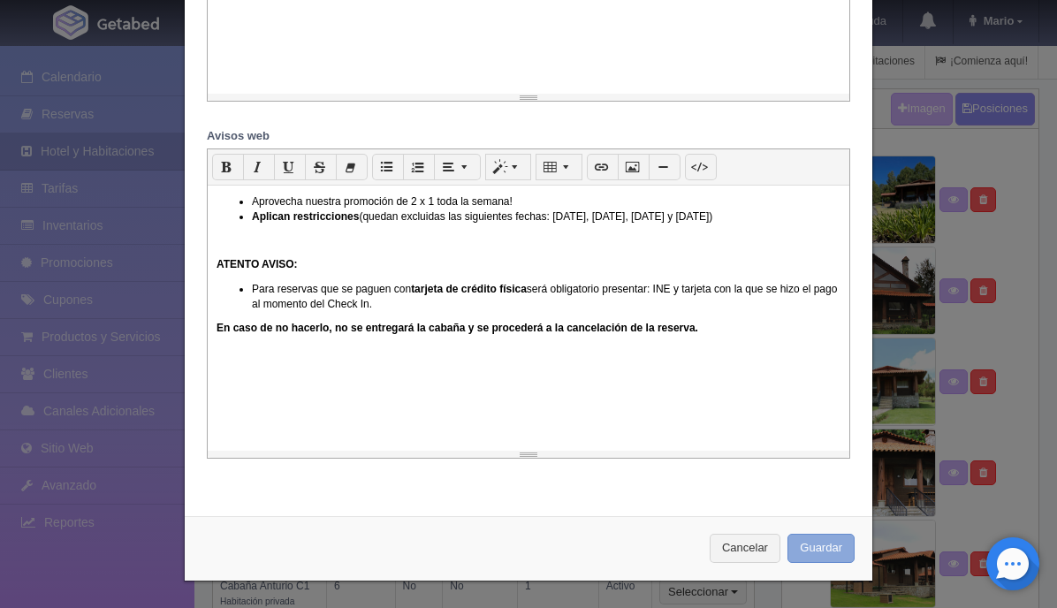
click at [816, 544] on button "Guardar" at bounding box center [820, 548] width 67 height 29
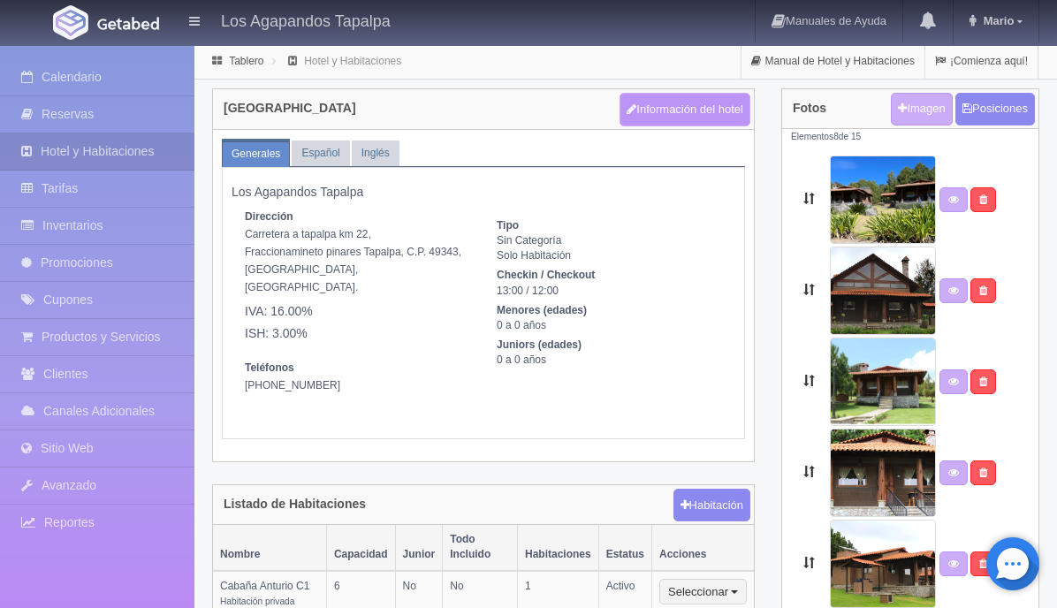
click at [680, 107] on button "Información del hotel" at bounding box center [684, 110] width 131 height 34
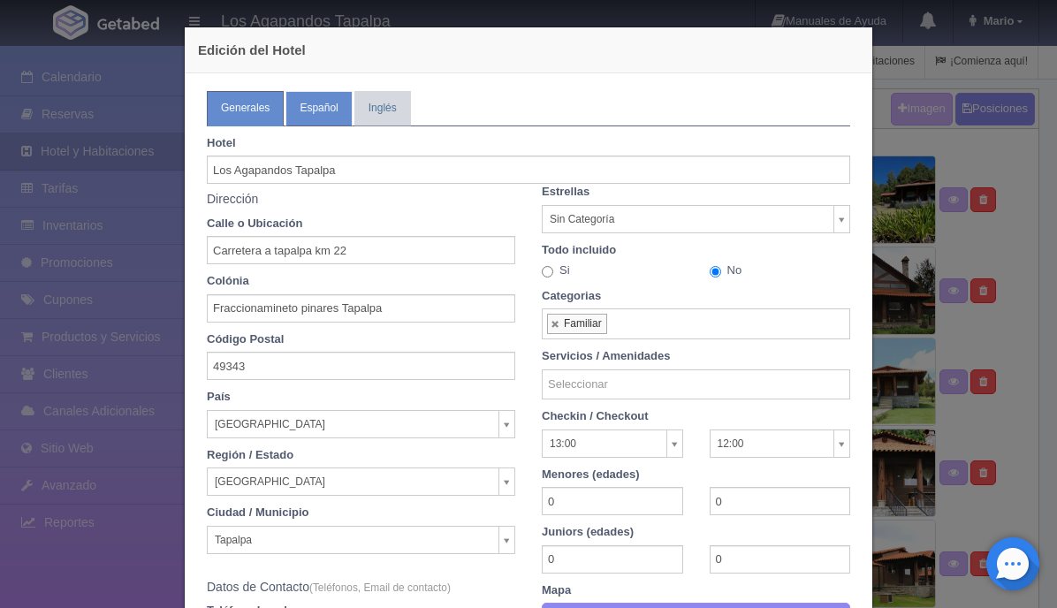
click at [301, 113] on link "Español" at bounding box center [318, 108] width 66 height 34
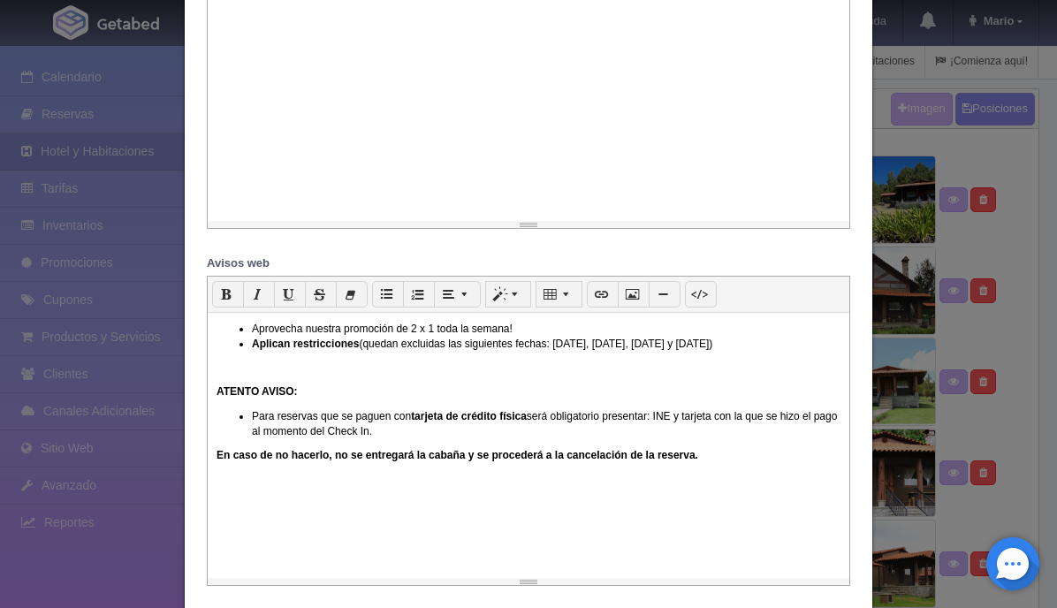
scroll to position [1657, 0]
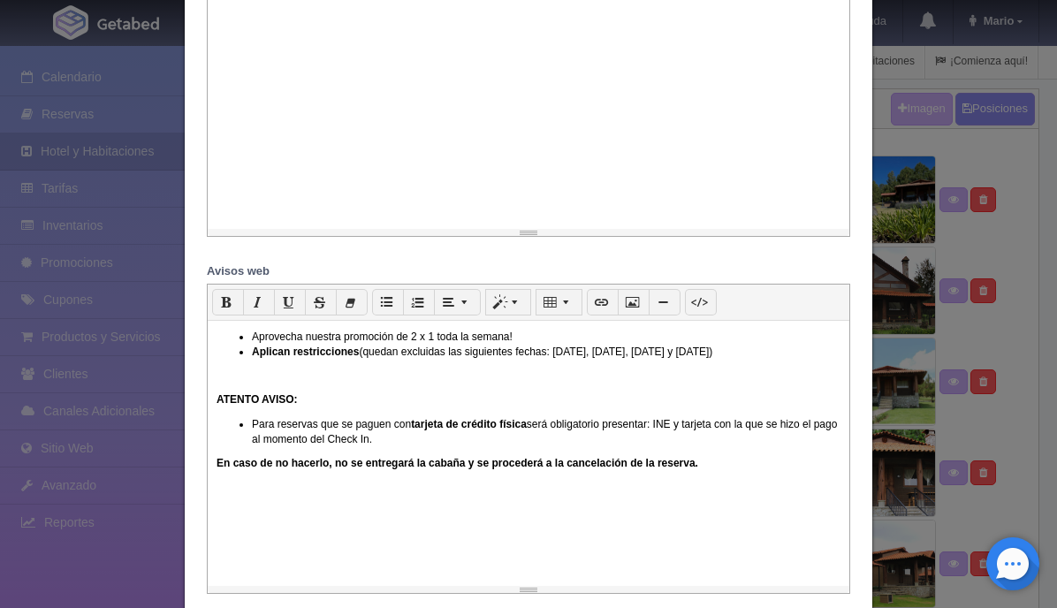
click at [260, 383] on p at bounding box center [528, 375] width 624 height 15
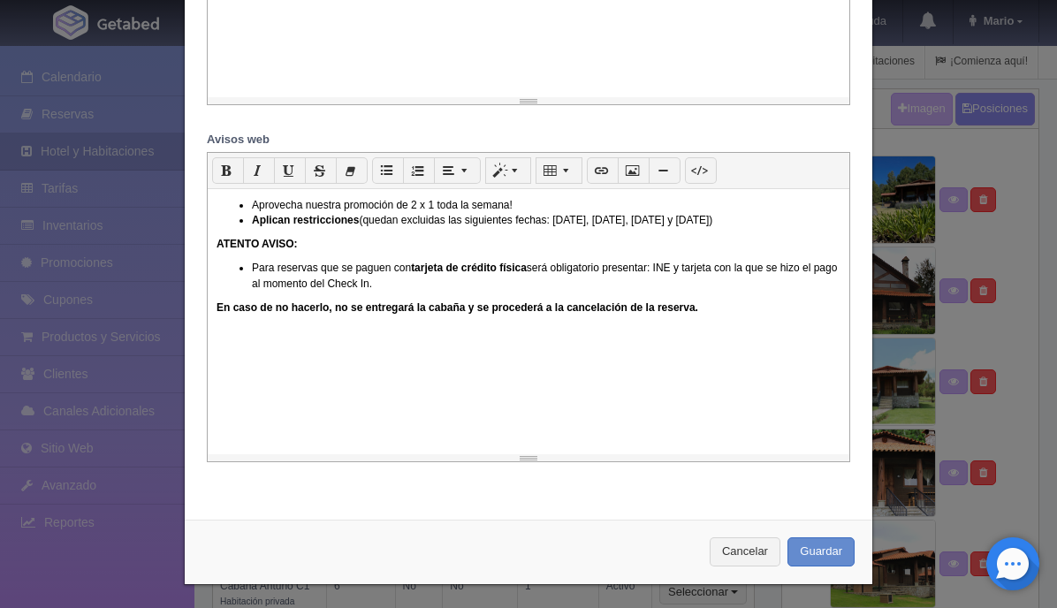
scroll to position [1795, 0]
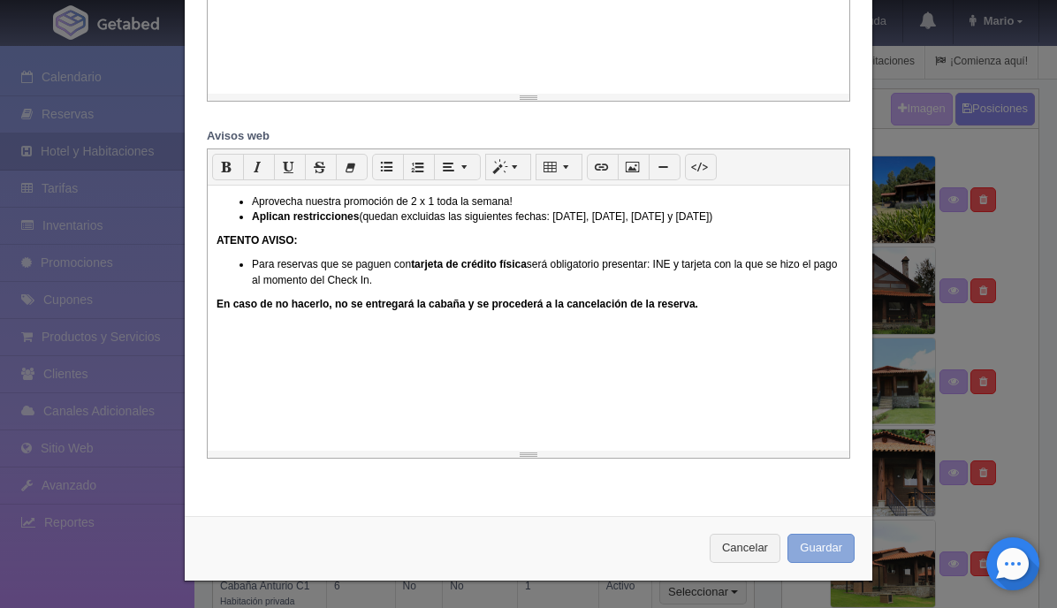
click at [814, 543] on button "Guardar" at bounding box center [820, 548] width 67 height 29
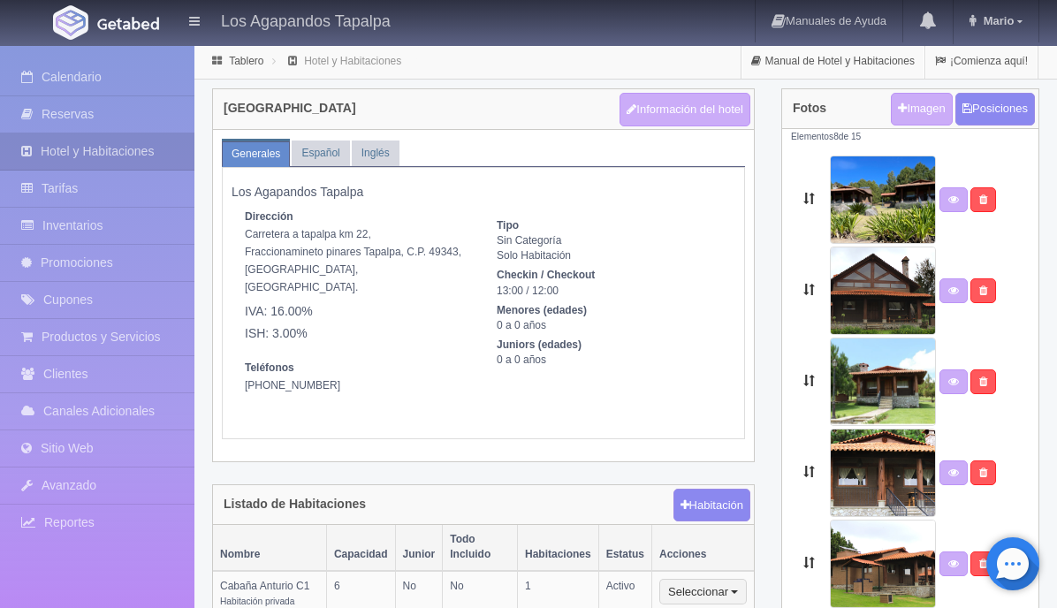
click at [699, 194] on h5 "Los Agapandos Tapalpa" at bounding box center [483, 192] width 504 height 13
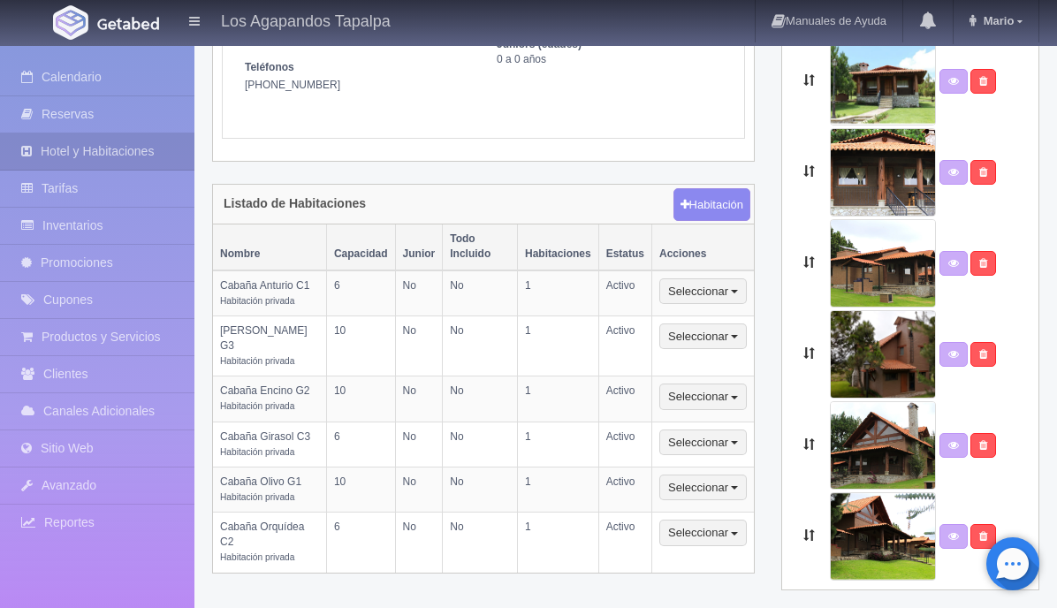
scroll to position [305, 0]
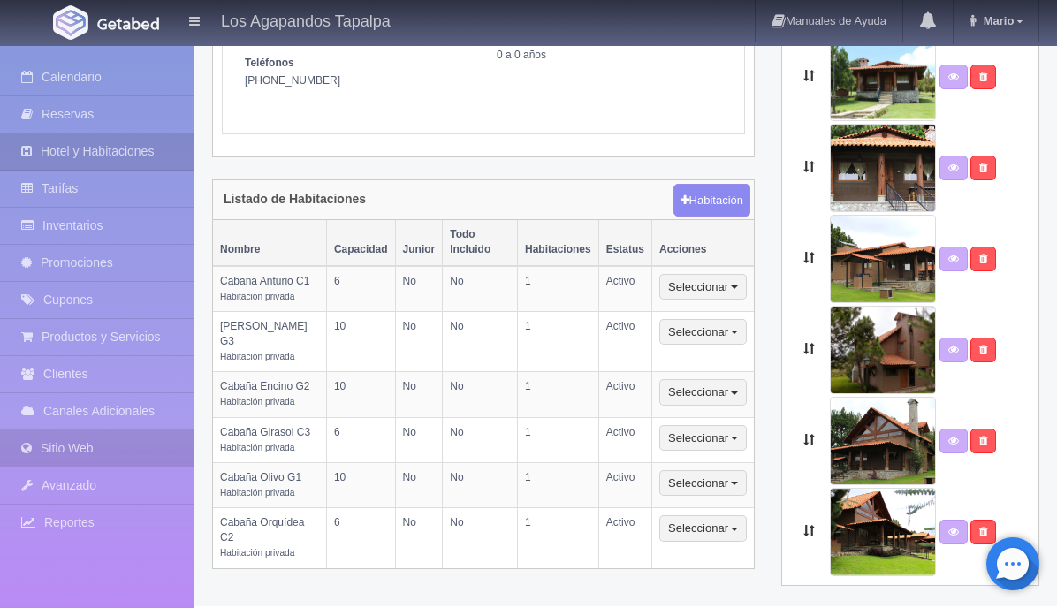
click at [89, 451] on link "Sitio Web" at bounding box center [97, 448] width 194 height 36
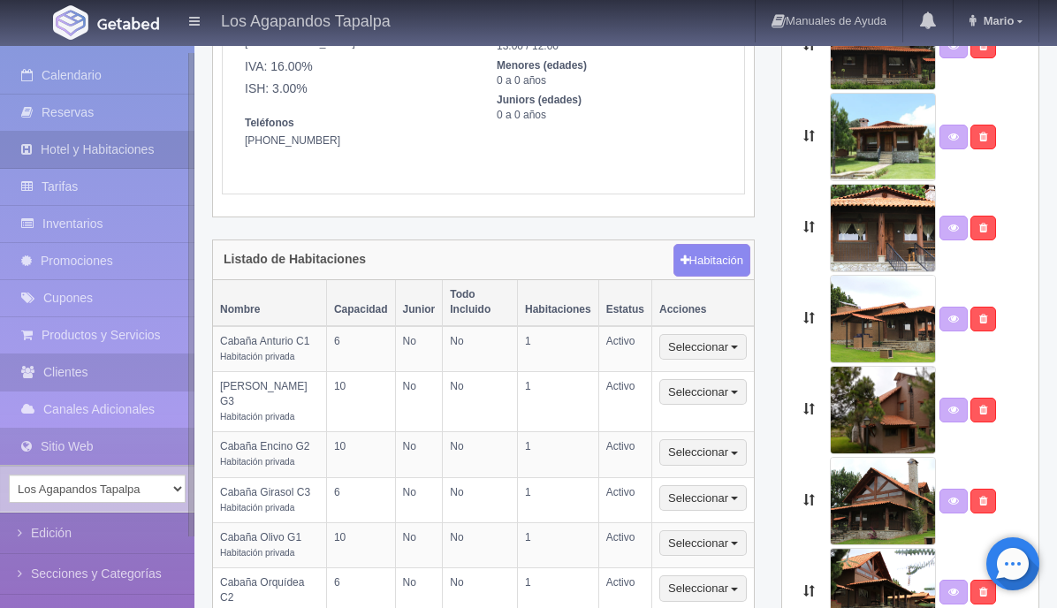
scroll to position [0, 0]
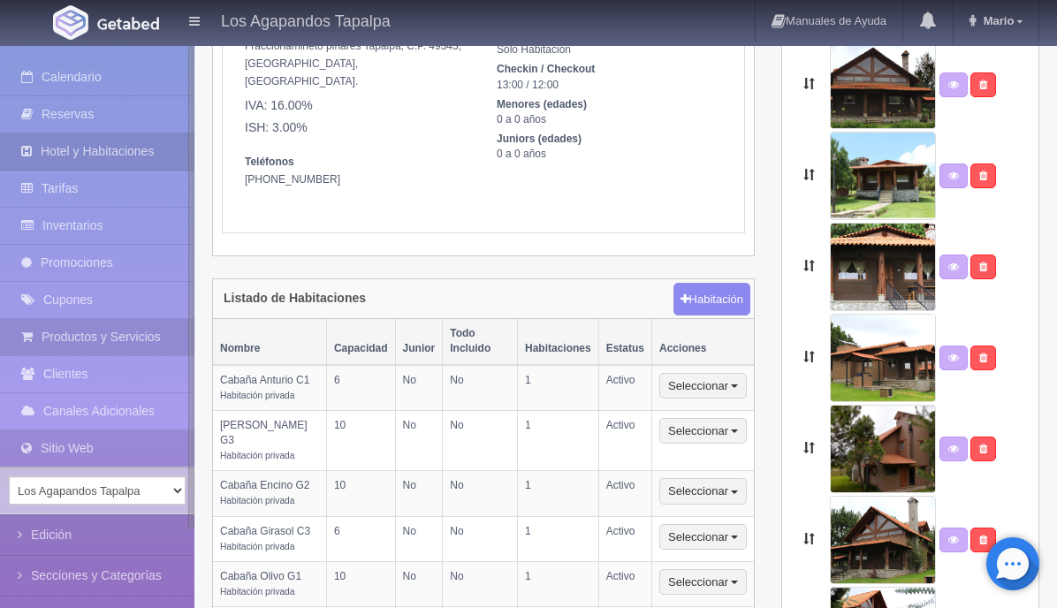
click at [138, 329] on link "Productos y Servicios" at bounding box center [97, 337] width 194 height 36
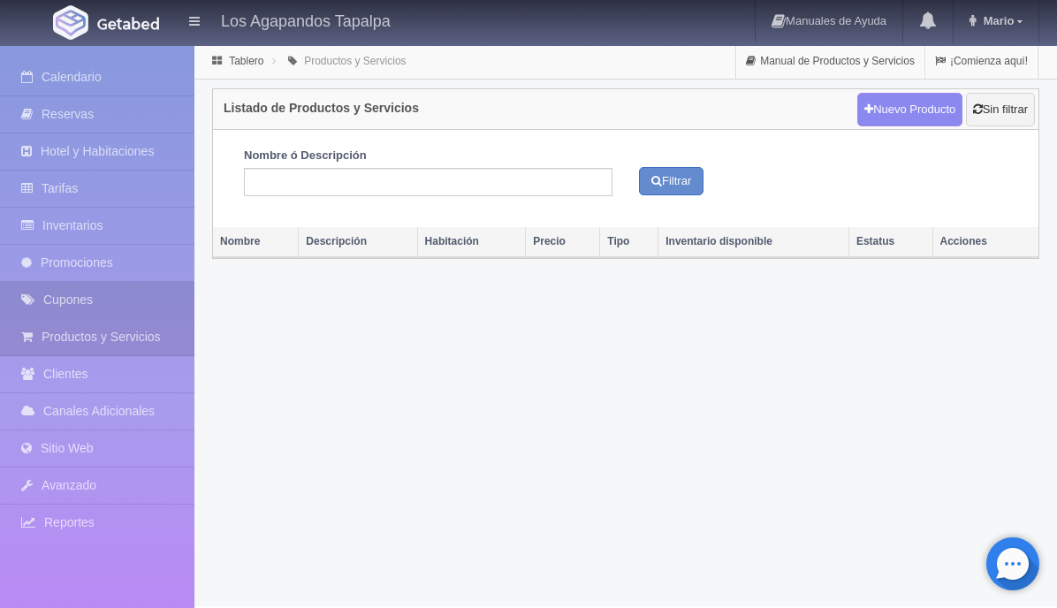
click at [149, 308] on link "Cupones" at bounding box center [97, 300] width 194 height 36
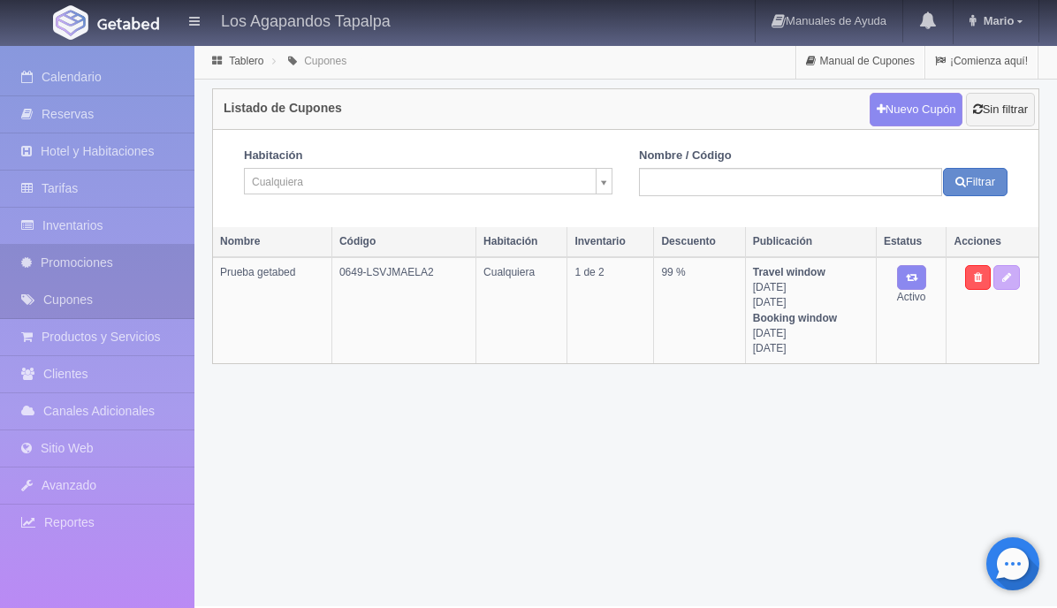
click at [141, 271] on link "Promociones" at bounding box center [97, 263] width 194 height 36
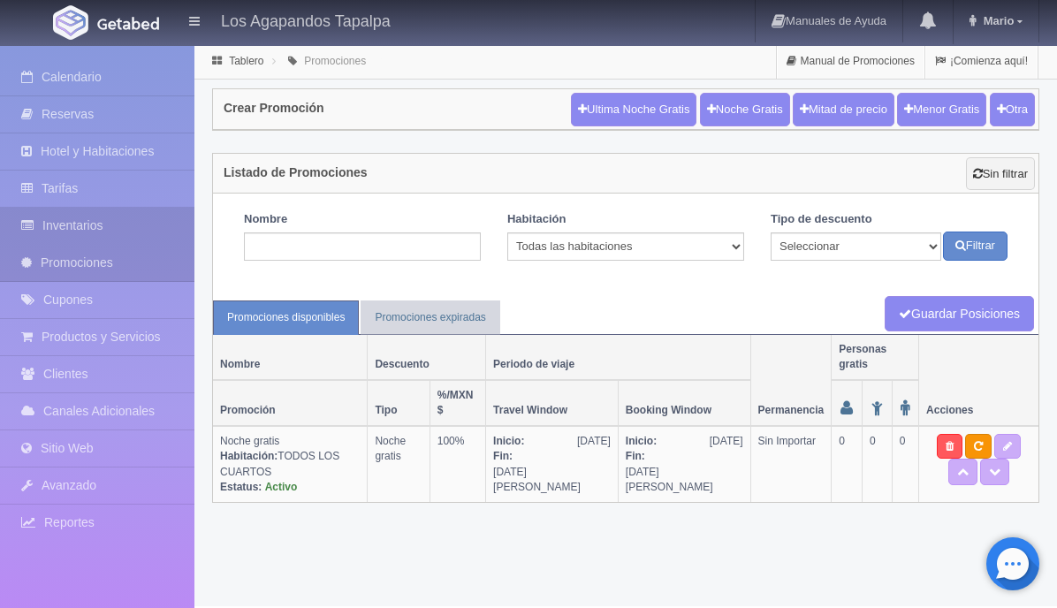
click at [142, 226] on link "Inventarios" at bounding box center [97, 226] width 194 height 36
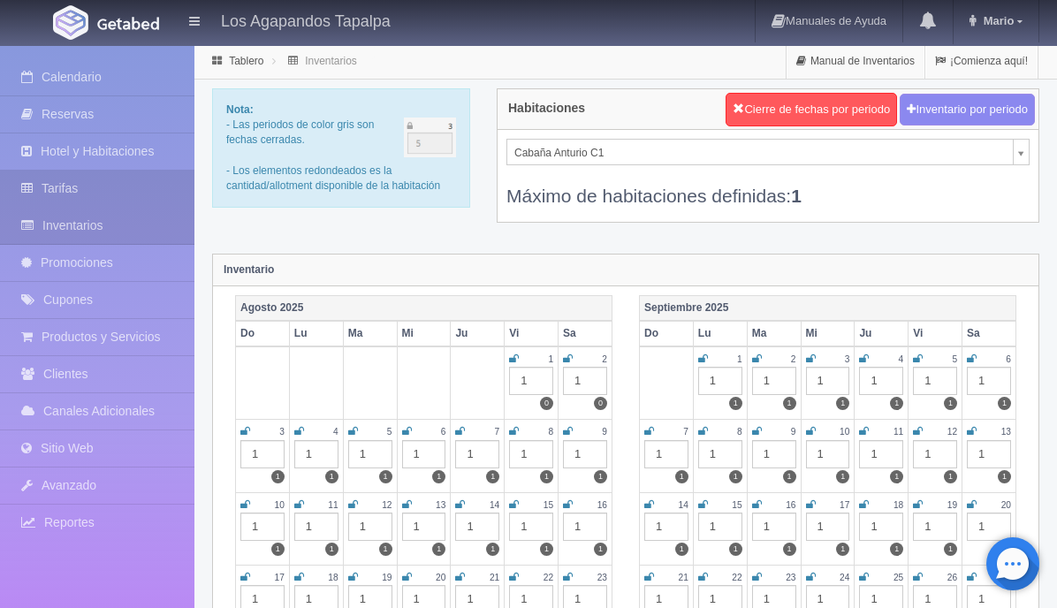
click at [150, 201] on link "Tarifas" at bounding box center [97, 189] width 194 height 36
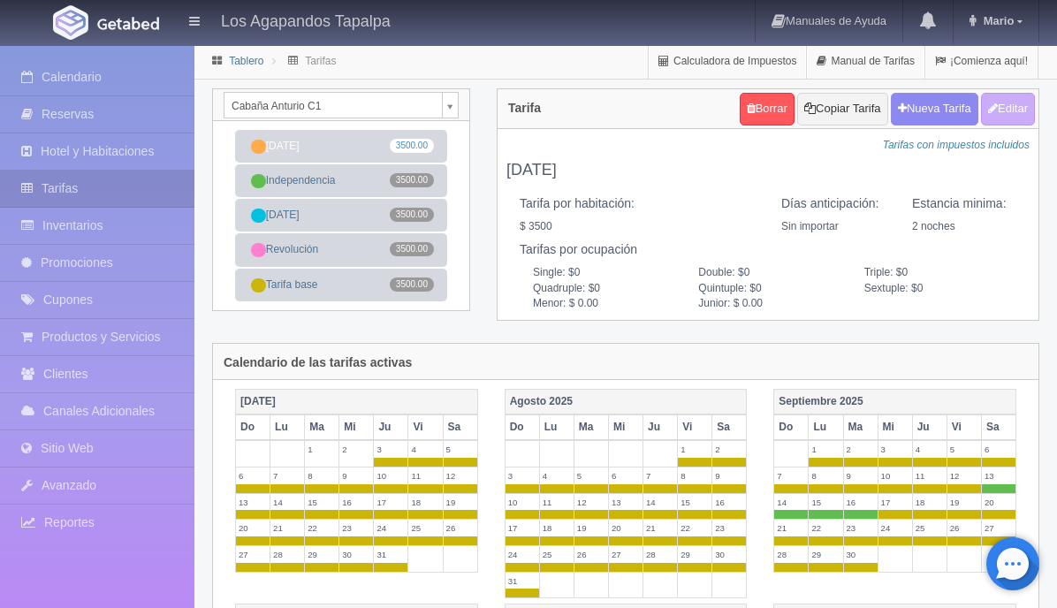
click at [238, 66] on link "Tablero" at bounding box center [246, 61] width 34 height 12
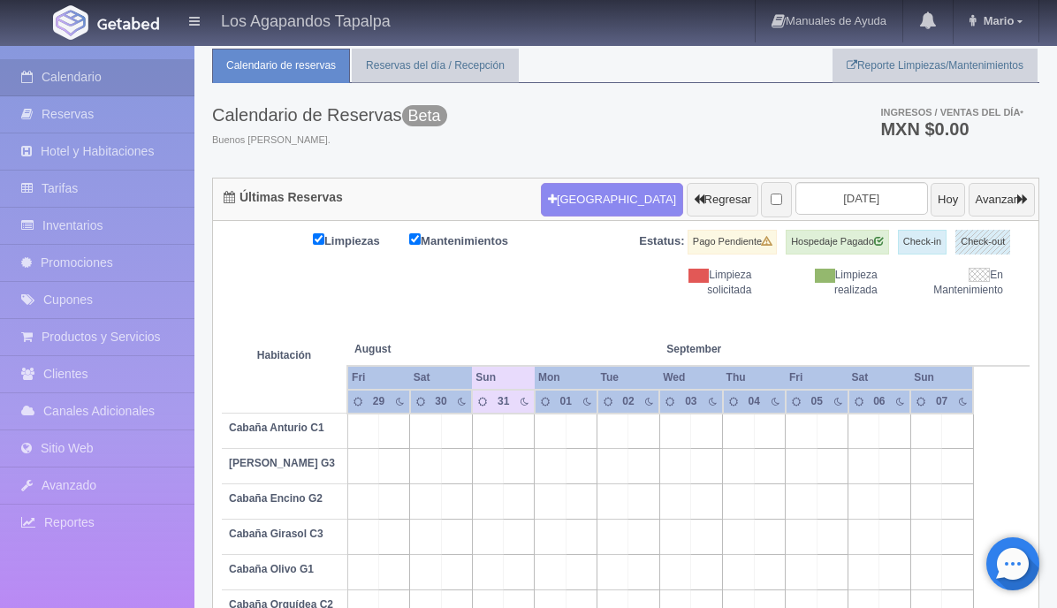
scroll to position [150, 0]
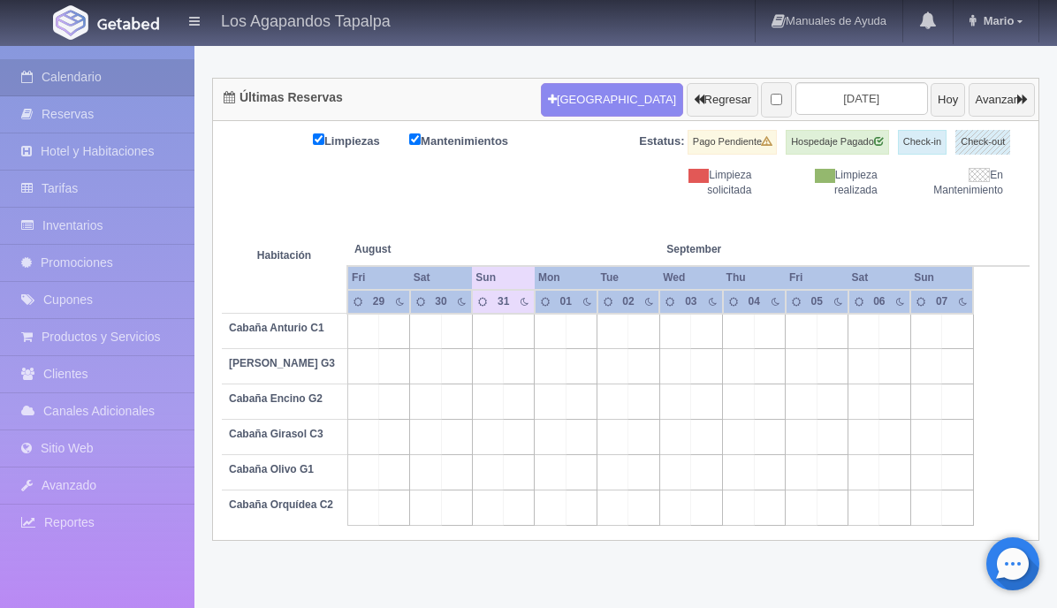
click at [323, 349] on td "Cabaña Anturio C1" at bounding box center [284, 331] width 125 height 35
click at [317, 334] on b "Cabaña Anturio C1" at bounding box center [276, 328] width 95 height 12
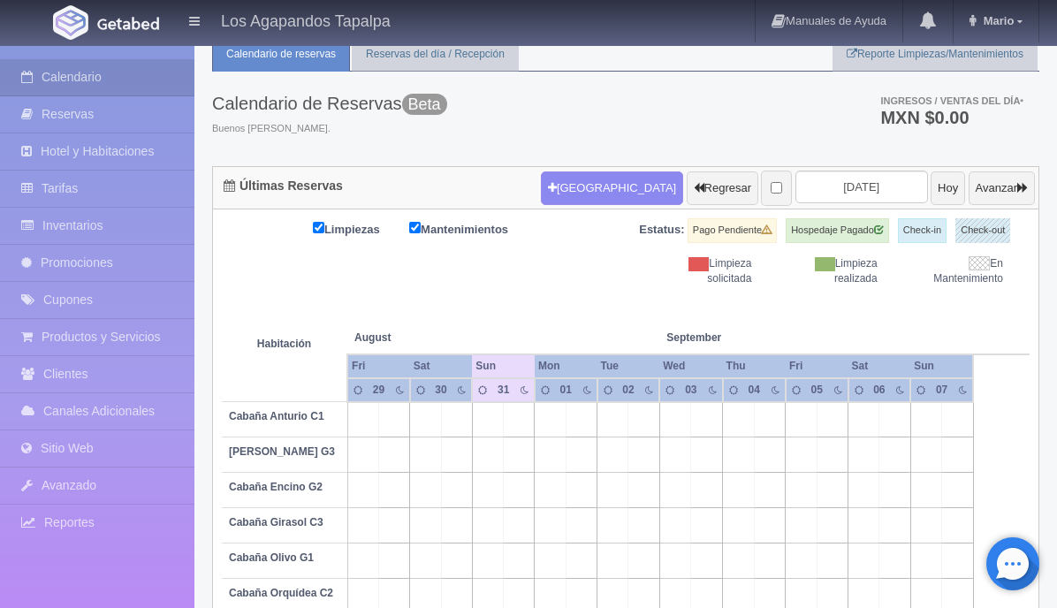
scroll to position [54, 0]
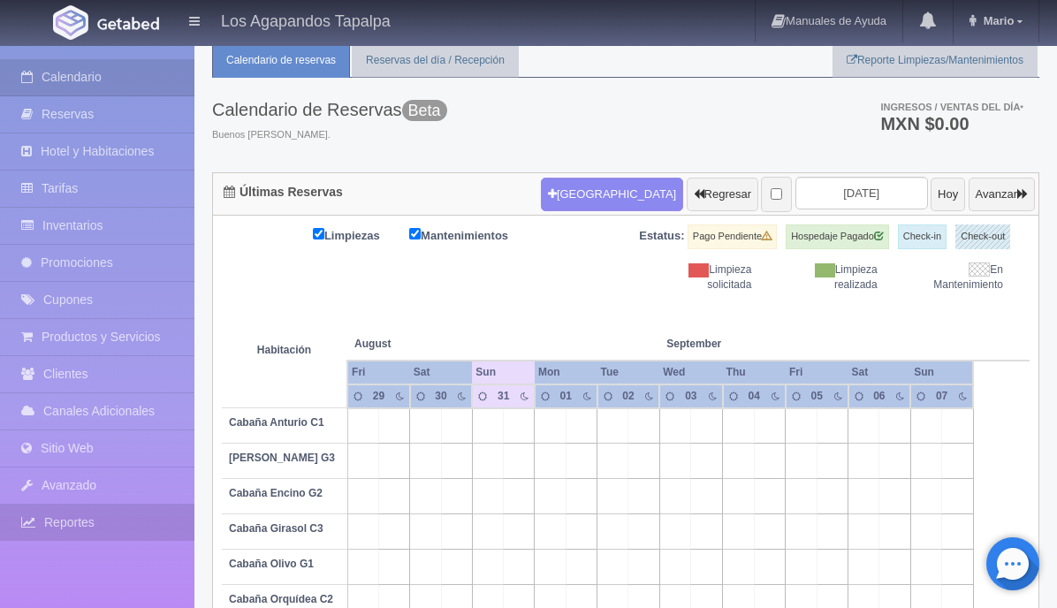
click at [76, 519] on link "Reportes" at bounding box center [97, 523] width 194 height 36
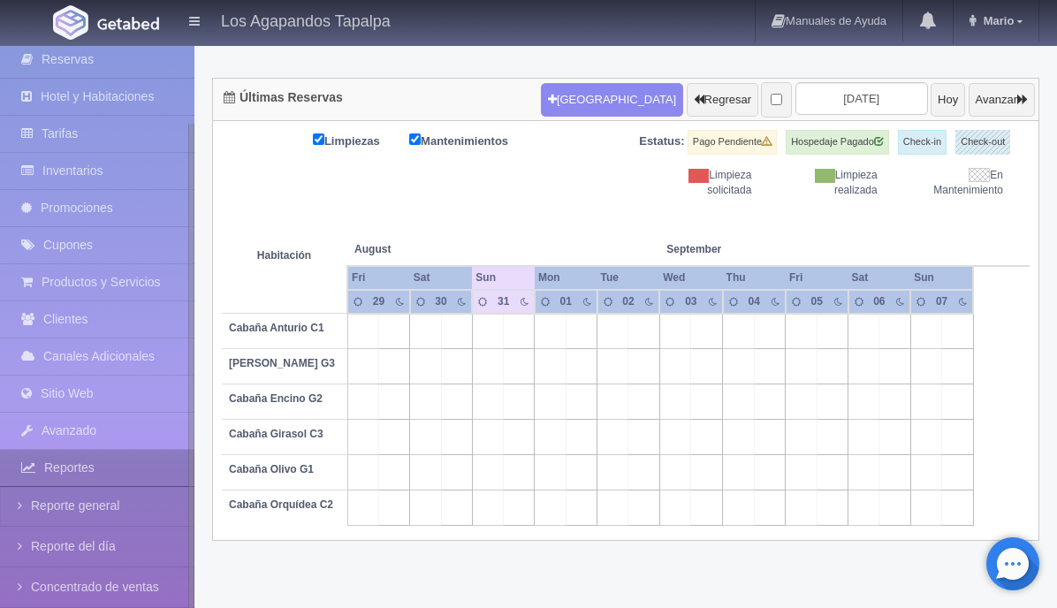
scroll to position [109, 0]
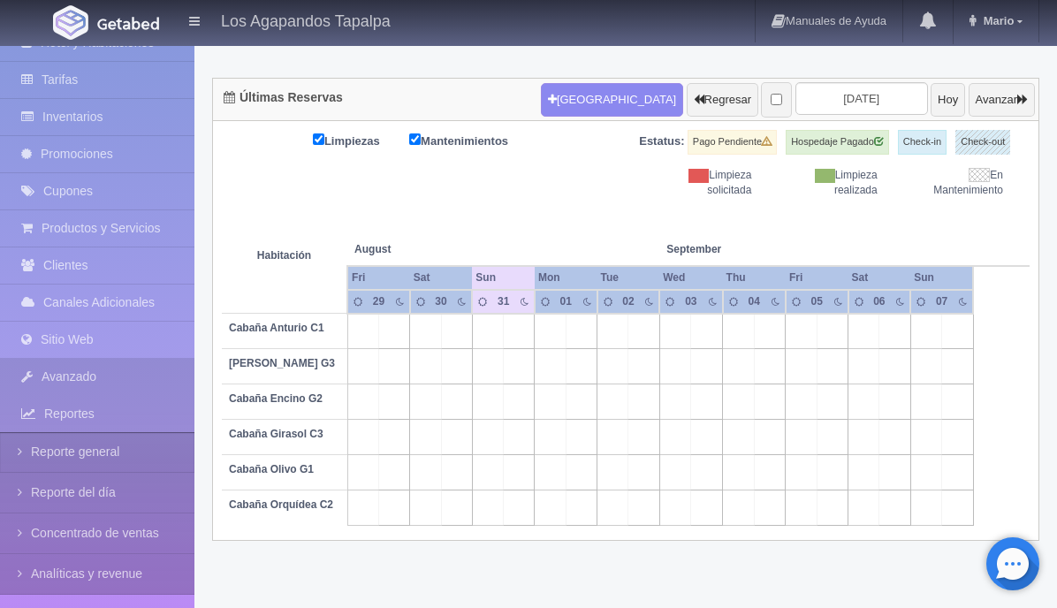
click at [105, 383] on link "Avanzado" at bounding box center [97, 377] width 194 height 36
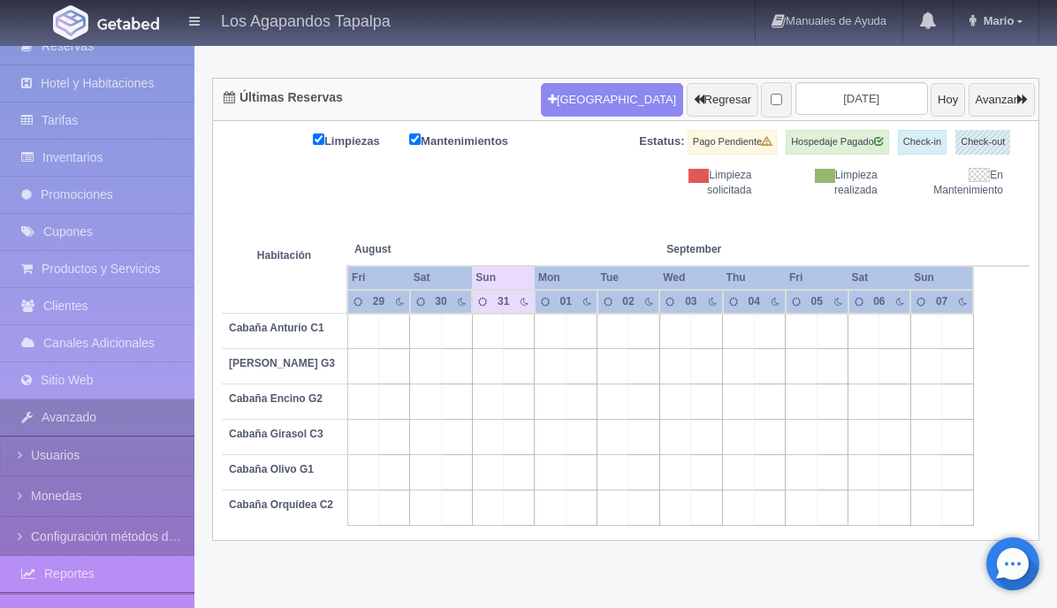
scroll to position [67, 0]
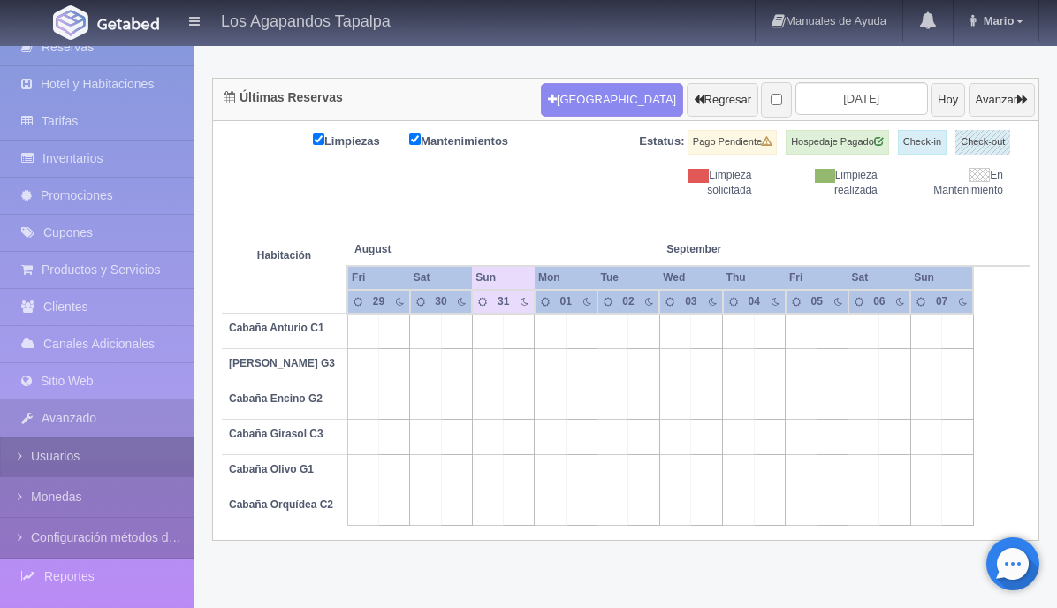
click at [89, 460] on link "Usuarios" at bounding box center [97, 456] width 194 height 40
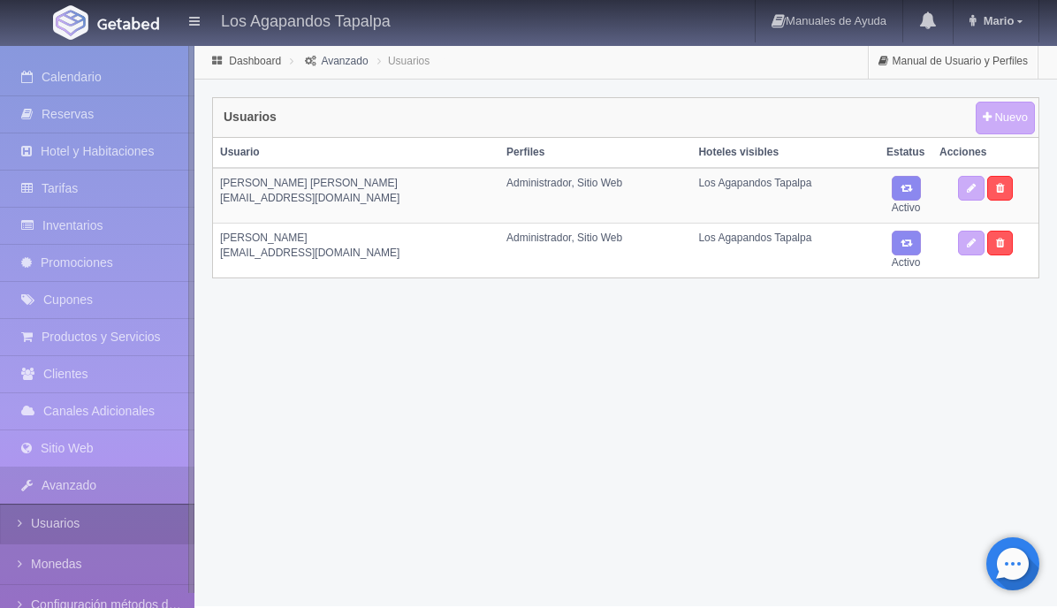
click at [103, 515] on link "Usuarios" at bounding box center [97, 524] width 194 height 40
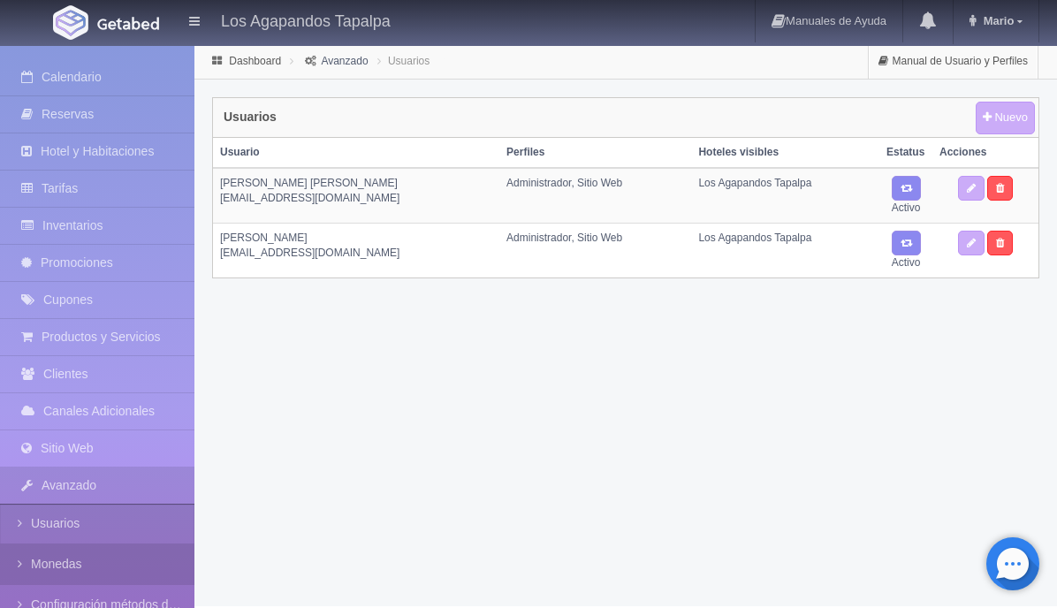
click at [97, 558] on link "Monedas" at bounding box center [97, 564] width 194 height 40
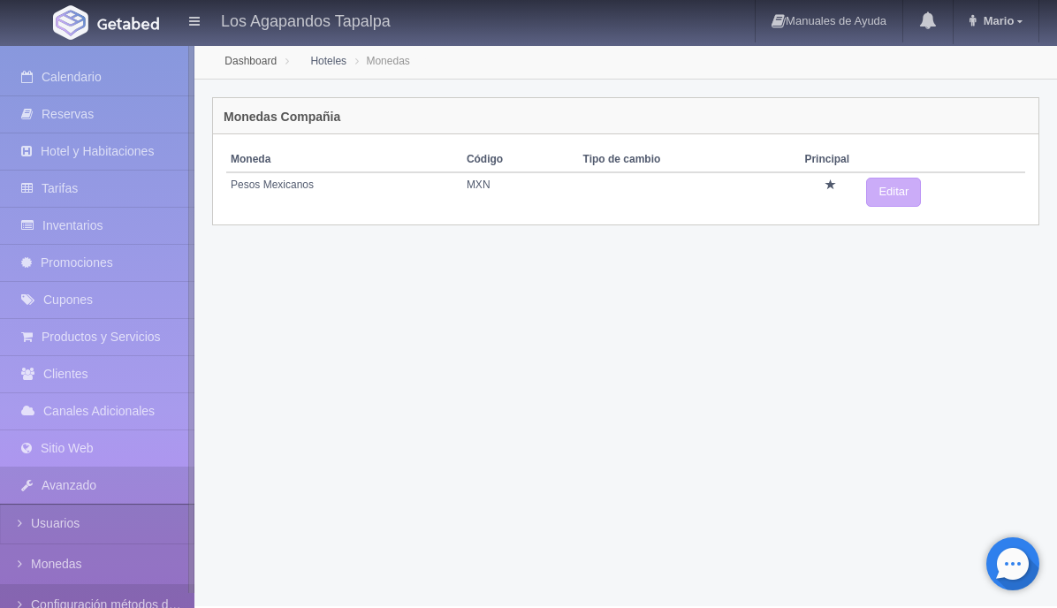
click at [127, 600] on link "Configuración métodos de pago" at bounding box center [97, 605] width 194 height 40
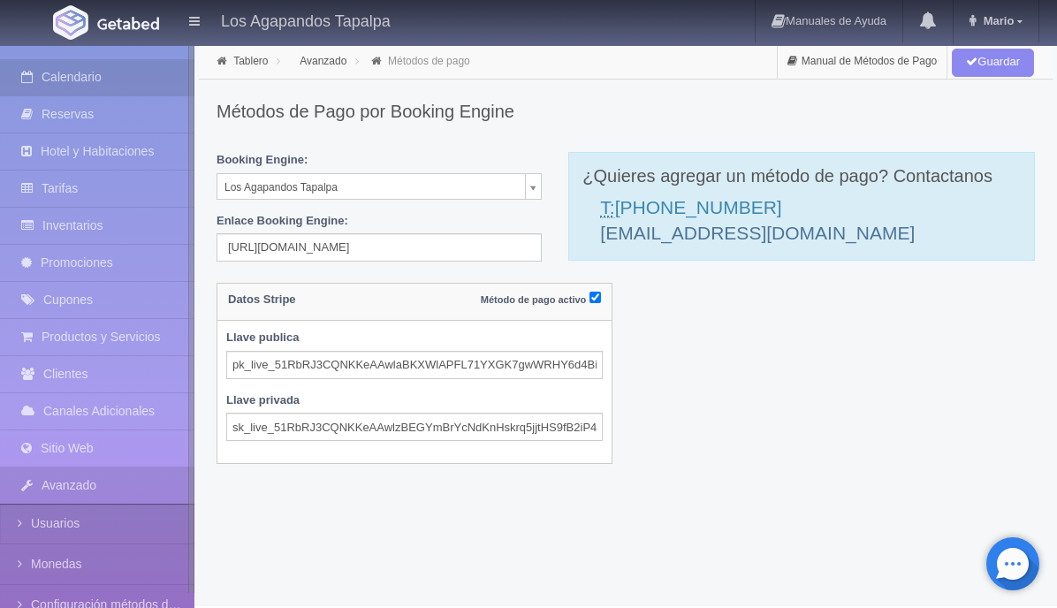
click at [116, 77] on link "Calendario" at bounding box center [97, 77] width 194 height 36
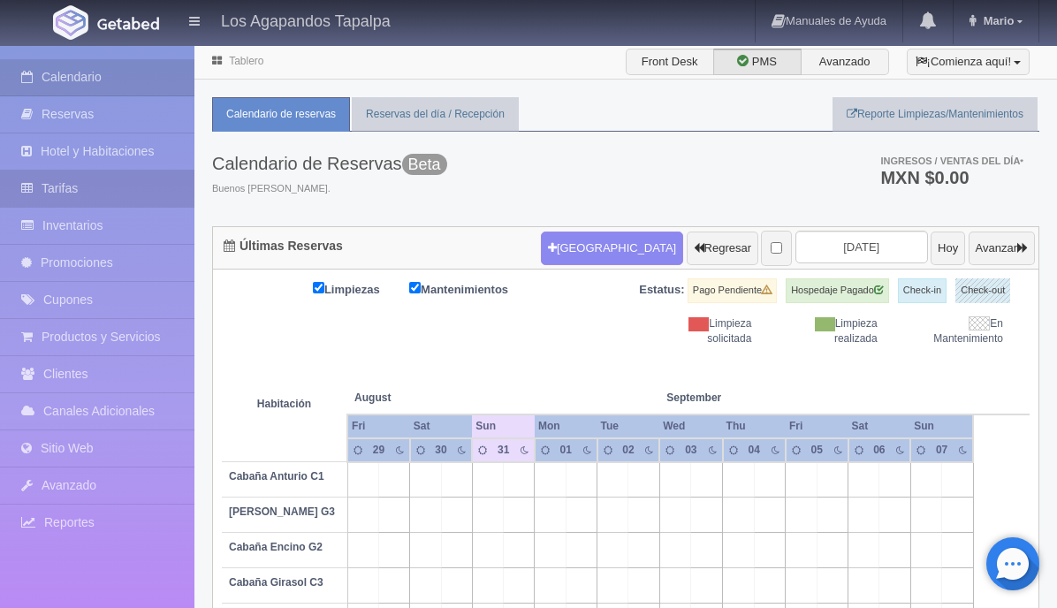
click at [105, 180] on link "Tarifas" at bounding box center [97, 189] width 194 height 36
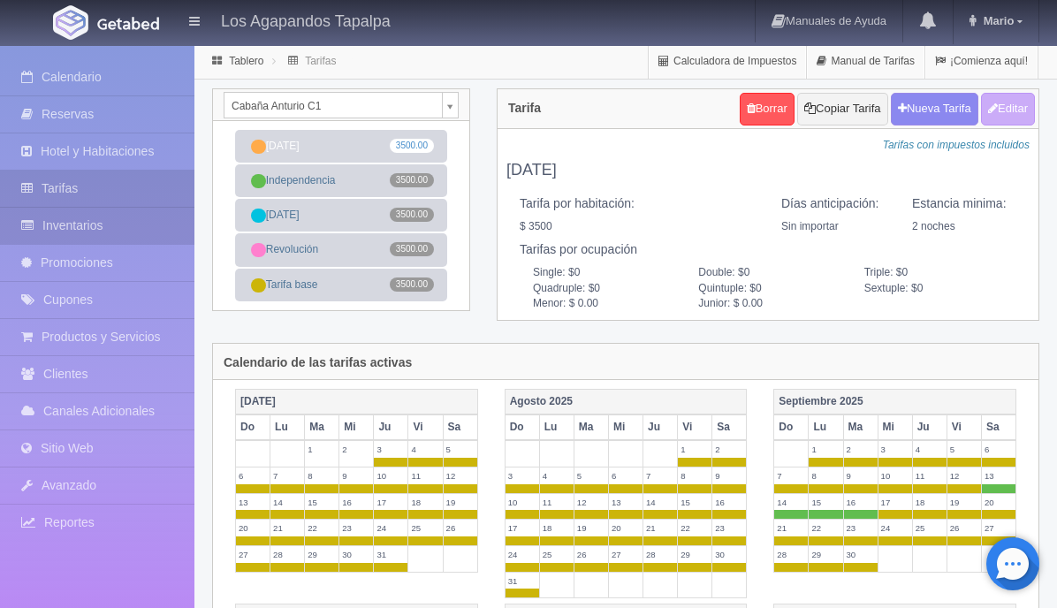
click at [108, 220] on link "Inventarios" at bounding box center [97, 226] width 194 height 36
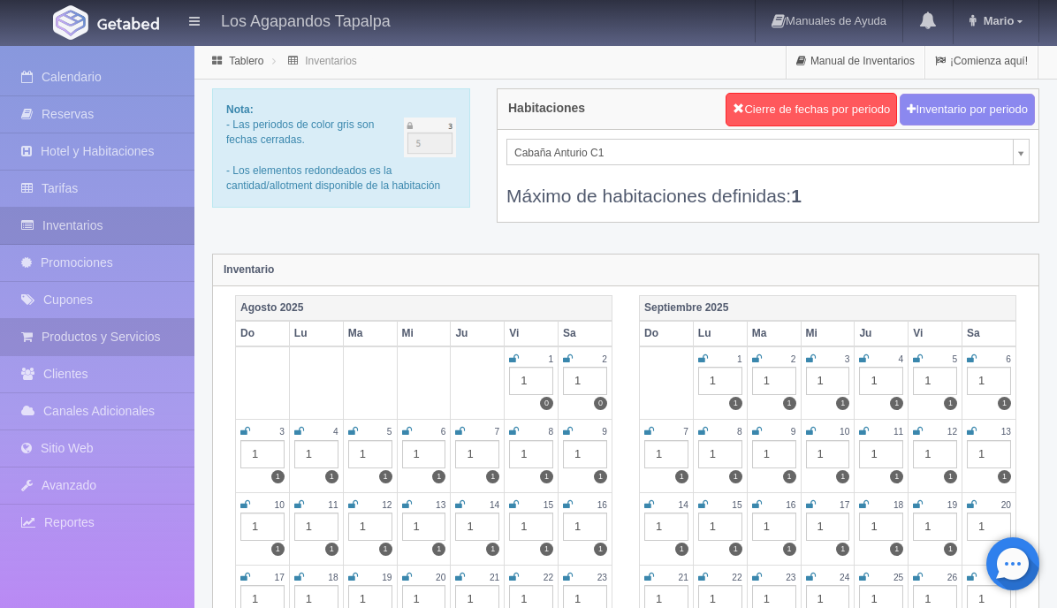
click at [109, 330] on link "Productos y Servicios" at bounding box center [97, 337] width 194 height 36
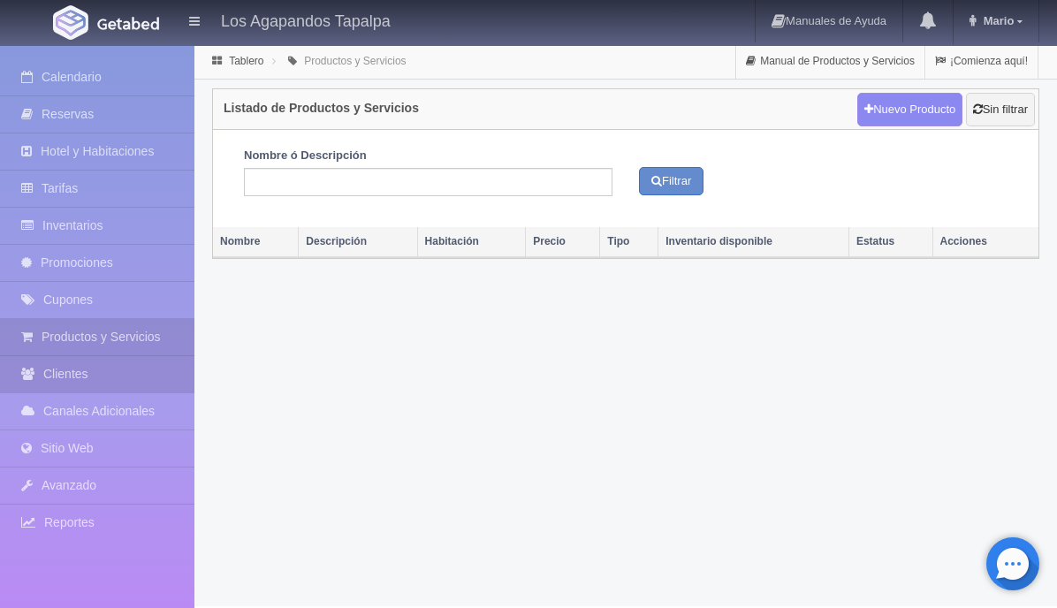
click at [115, 377] on link "Clientes" at bounding box center [97, 374] width 194 height 36
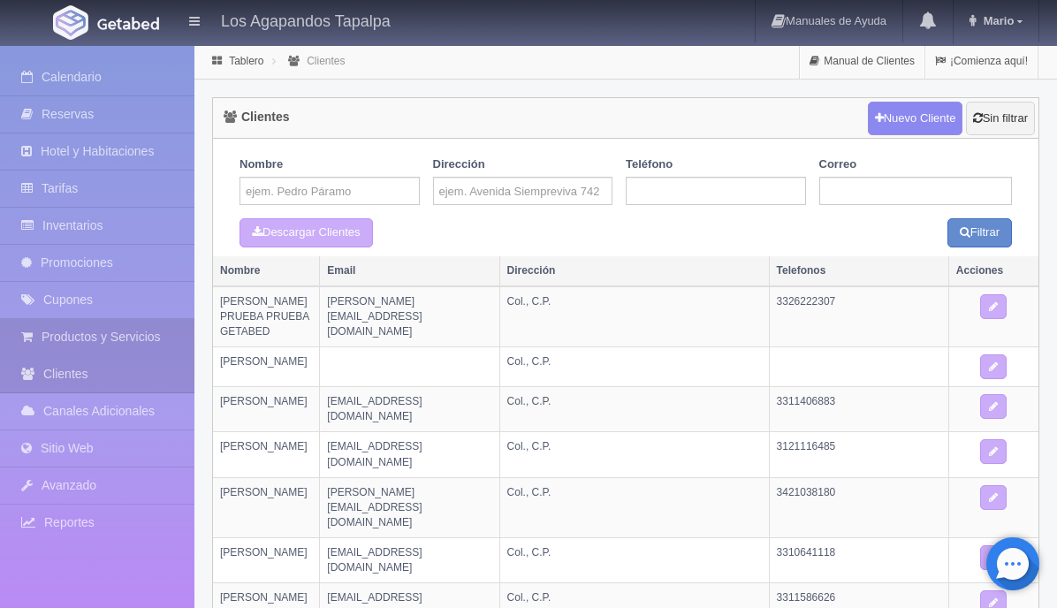
click at [131, 336] on link "Productos y Servicios" at bounding box center [97, 337] width 194 height 36
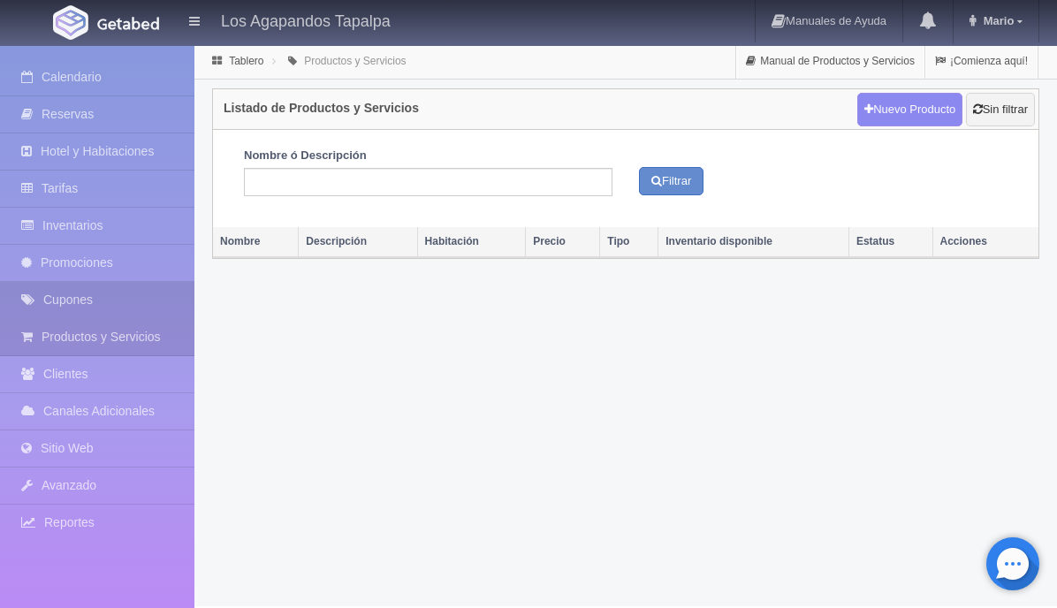
click at [140, 300] on link "Cupones" at bounding box center [97, 300] width 194 height 36
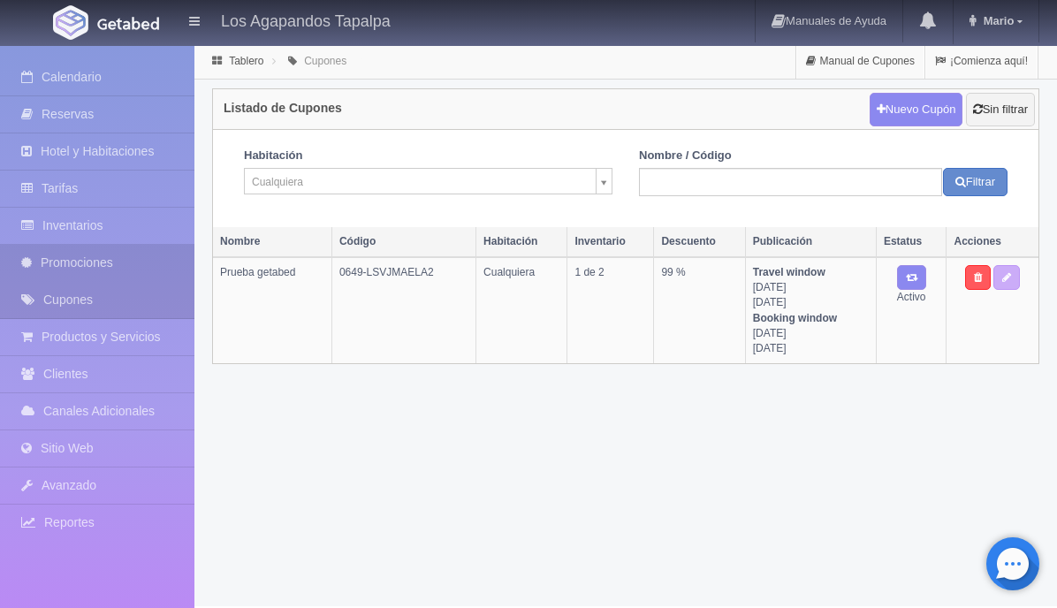
click at [134, 264] on link "Promociones" at bounding box center [97, 263] width 194 height 36
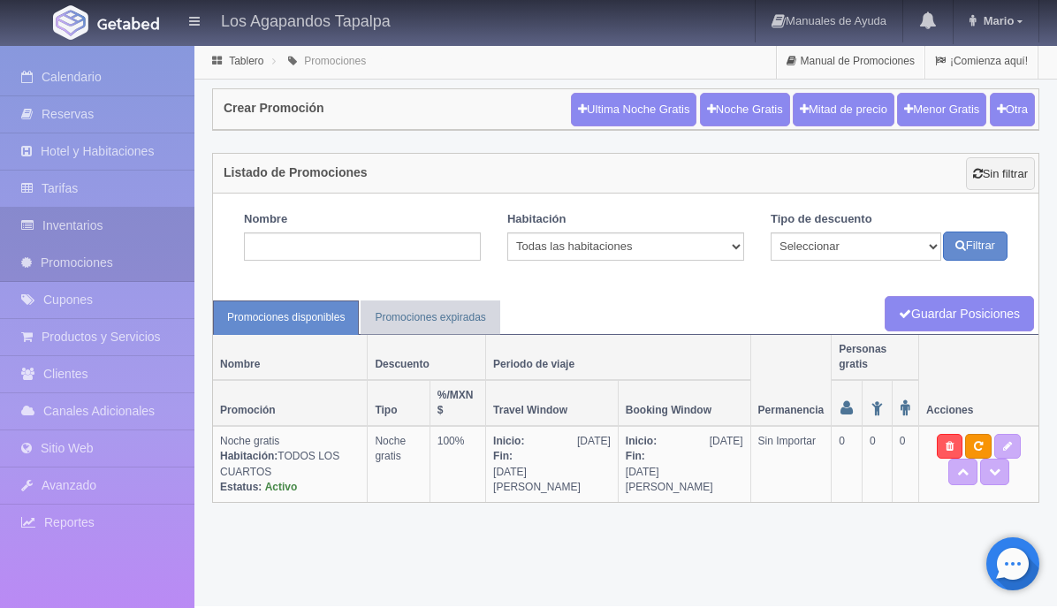
click at [135, 227] on link "Inventarios" at bounding box center [97, 226] width 194 height 36
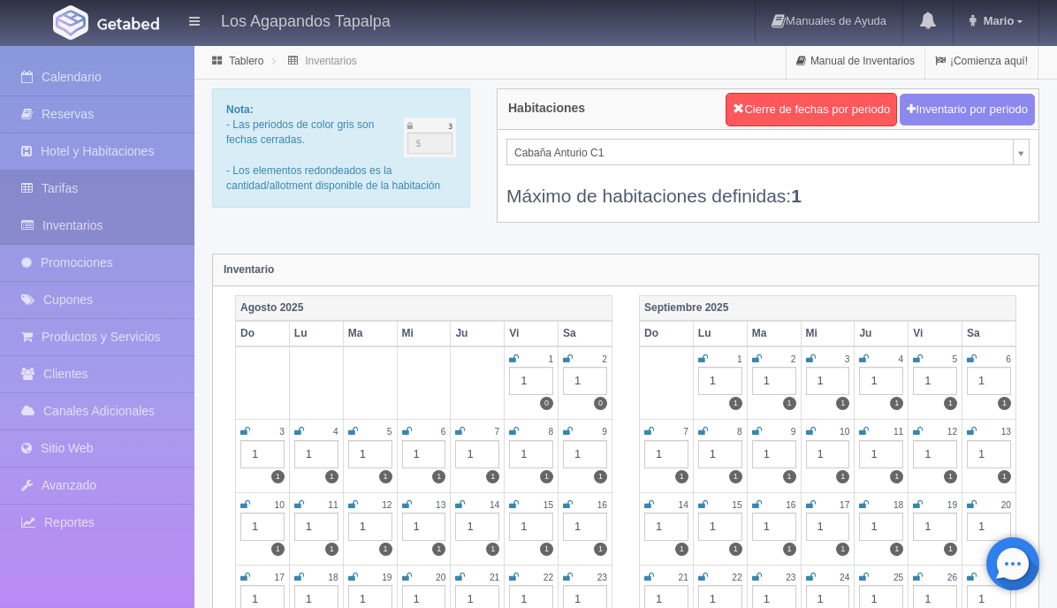
click at [135, 196] on link "Tarifas" at bounding box center [97, 189] width 194 height 36
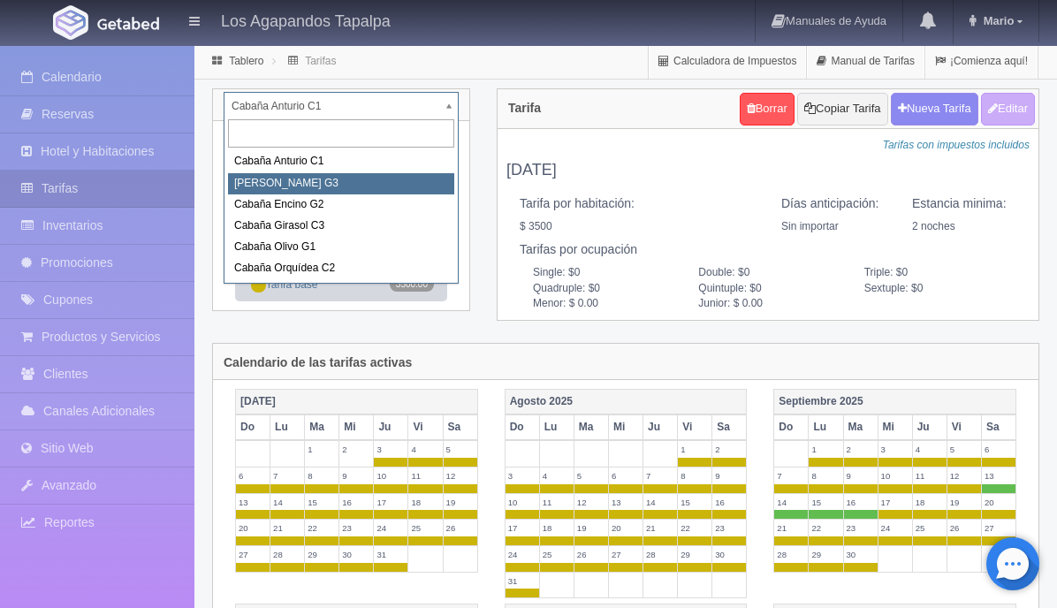
select select "2273"
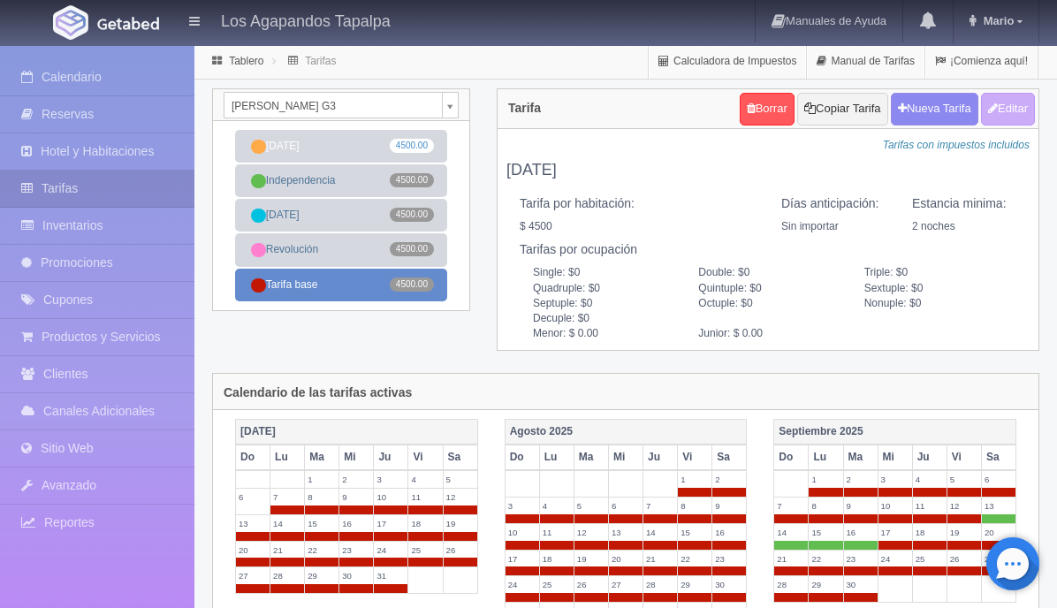
click at [335, 285] on link "Tarifa base 4500.00" at bounding box center [341, 285] width 212 height 33
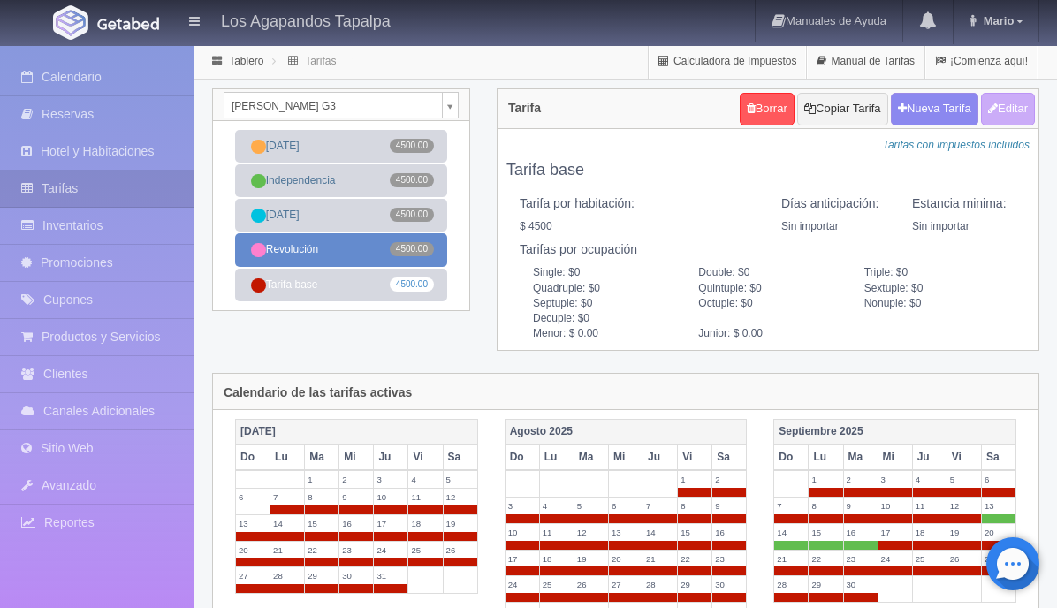
click at [342, 249] on link "Revolución 4500.00" at bounding box center [341, 249] width 212 height 33
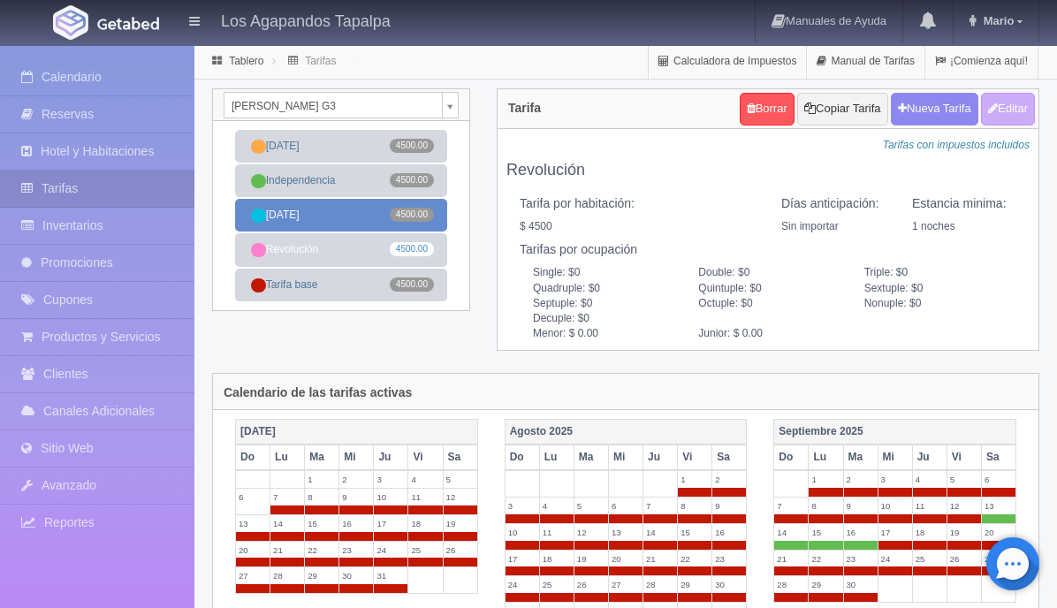
click at [347, 212] on link "Navidad 4500.00" at bounding box center [341, 215] width 212 height 33
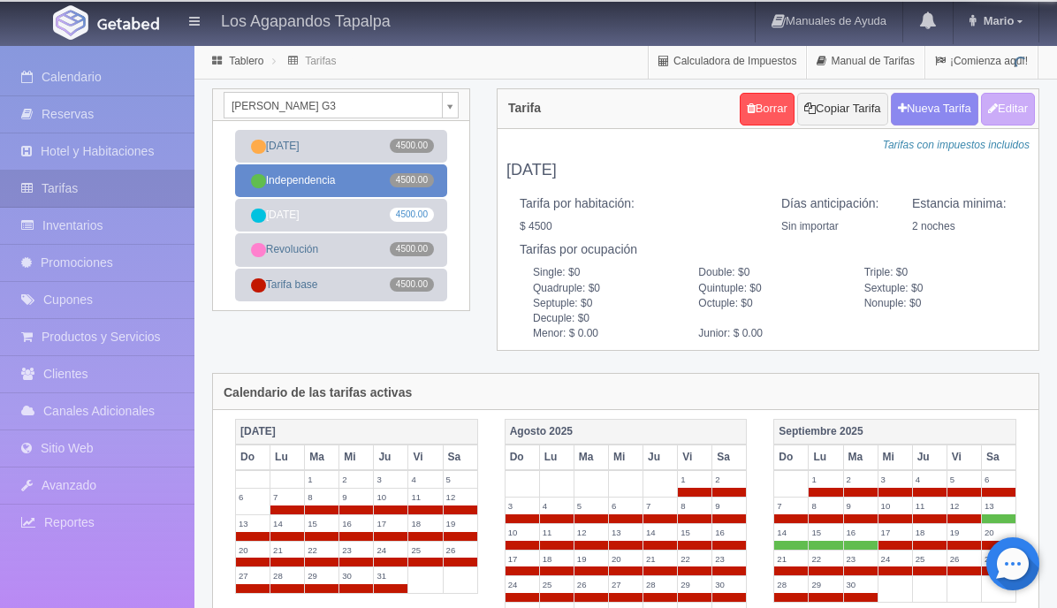
click at [346, 184] on link "Independencia 4500.00" at bounding box center [341, 180] width 212 height 33
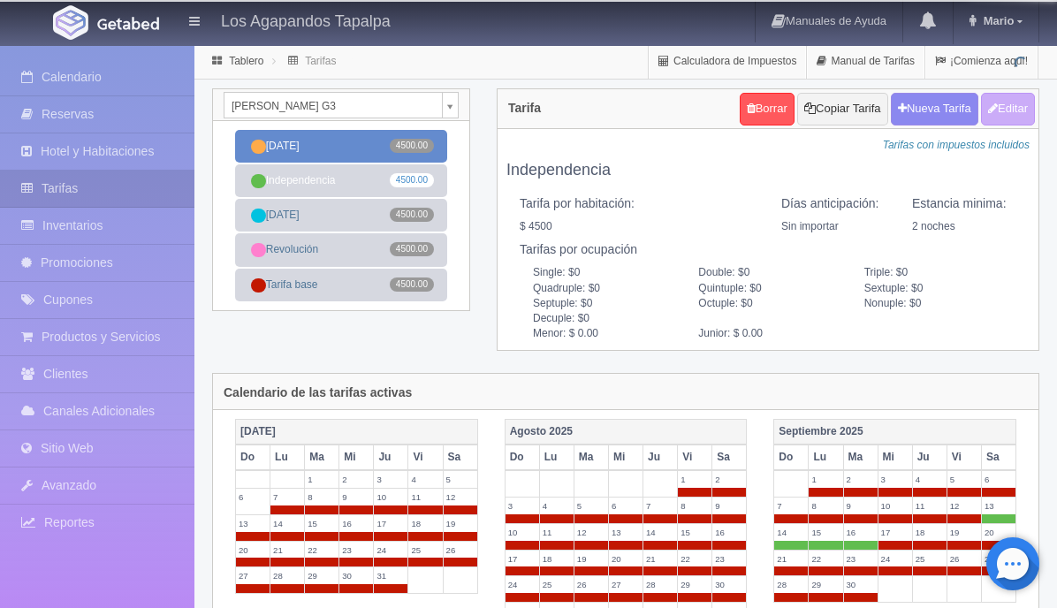
click at [345, 154] on link "Año Nuevo 4500.00" at bounding box center [341, 146] width 212 height 33
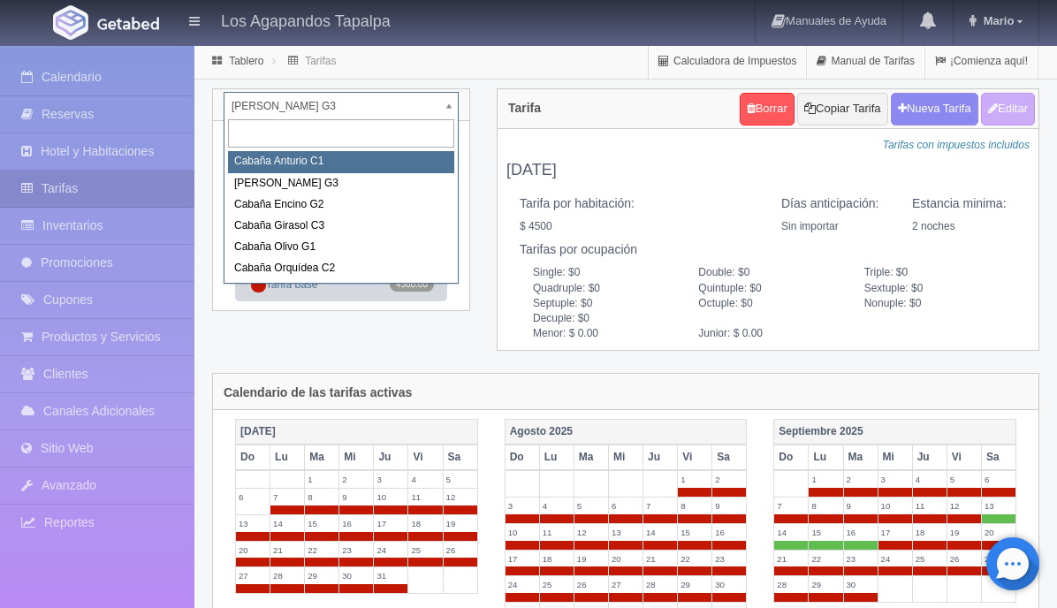
select select "2272"
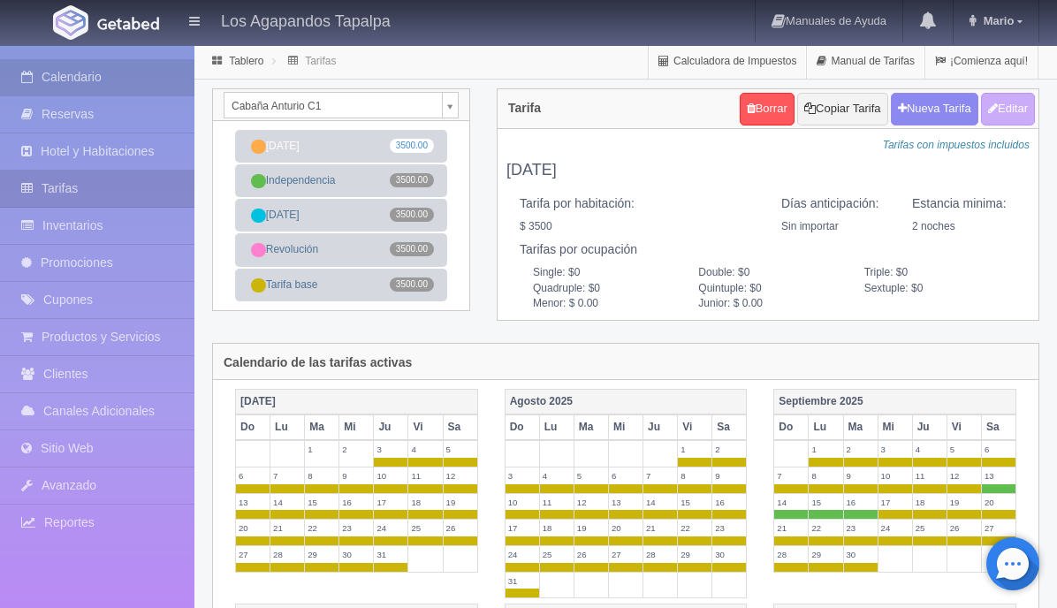
click at [114, 73] on link "Calendario" at bounding box center [97, 77] width 194 height 36
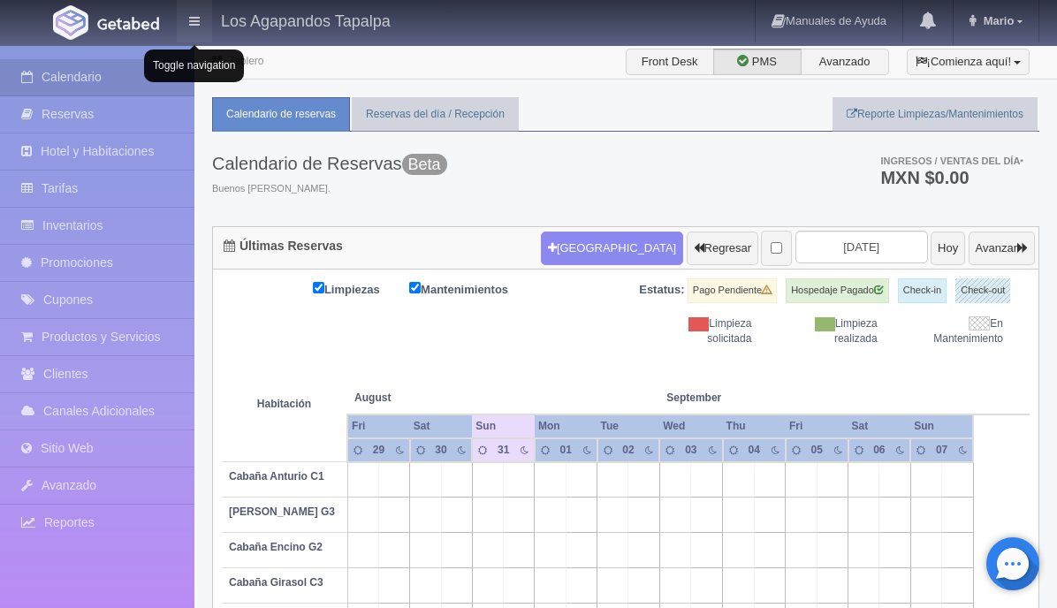
click at [186, 27] on link at bounding box center [194, 21] width 35 height 42
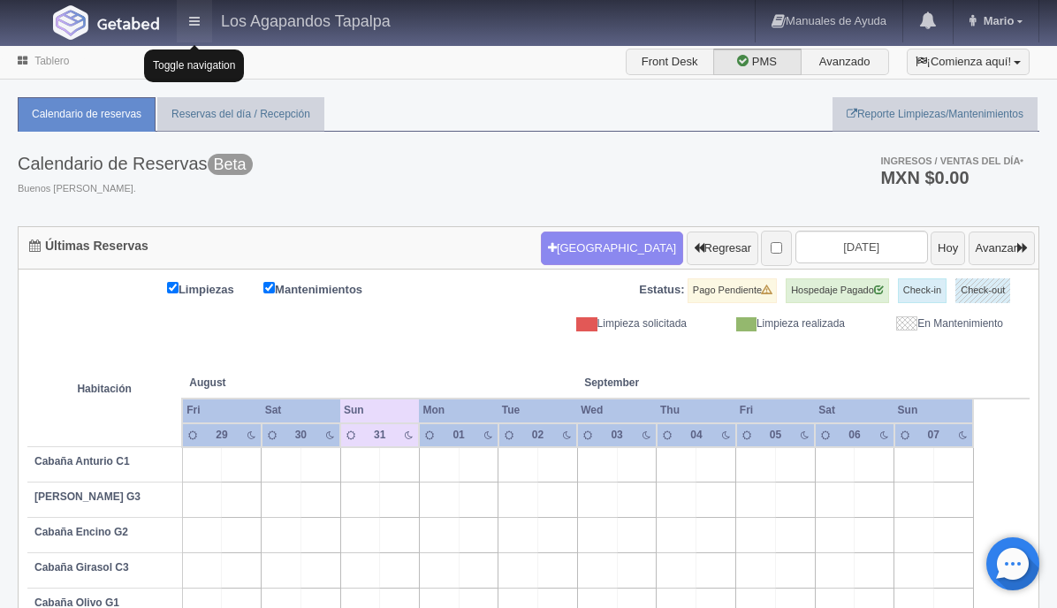
click at [186, 27] on link at bounding box center [194, 21] width 35 height 42
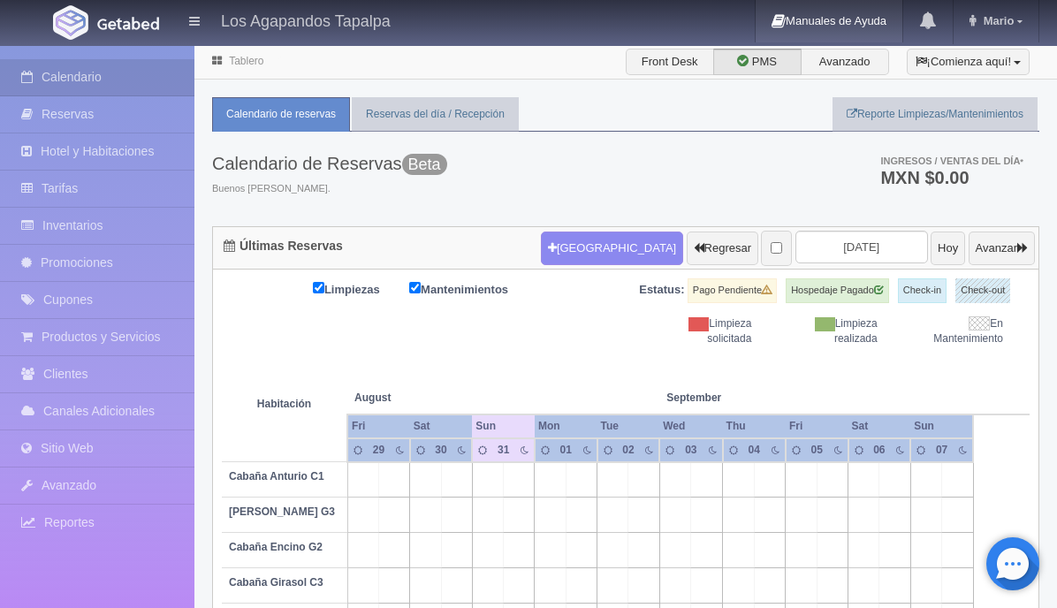
click at [801, 22] on link "Manuales de Ayuda" at bounding box center [828, 21] width 147 height 42
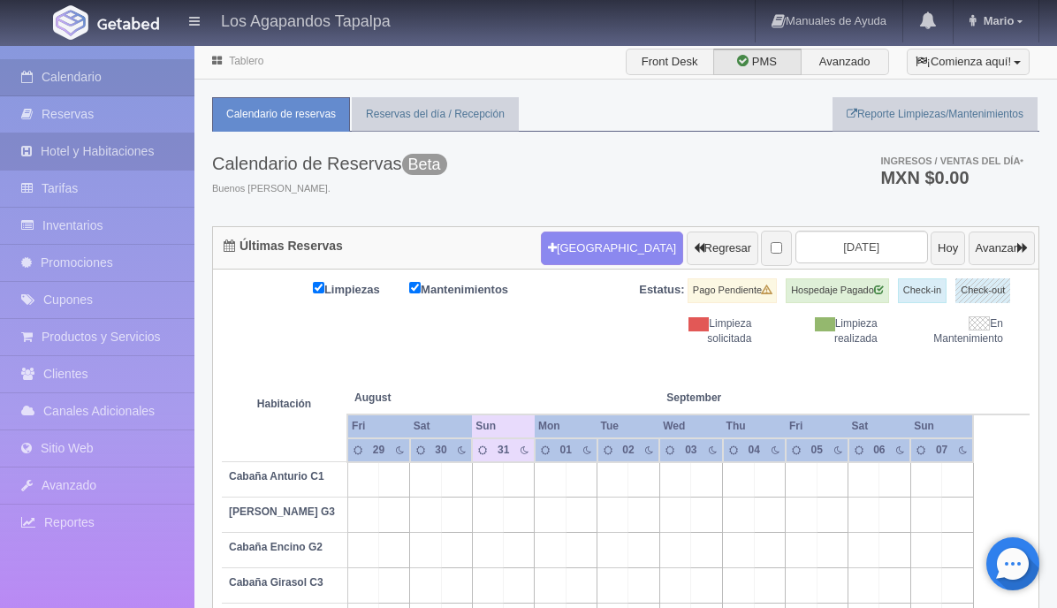
click at [118, 140] on link "Hotel y Habitaciones" at bounding box center [97, 151] width 194 height 36
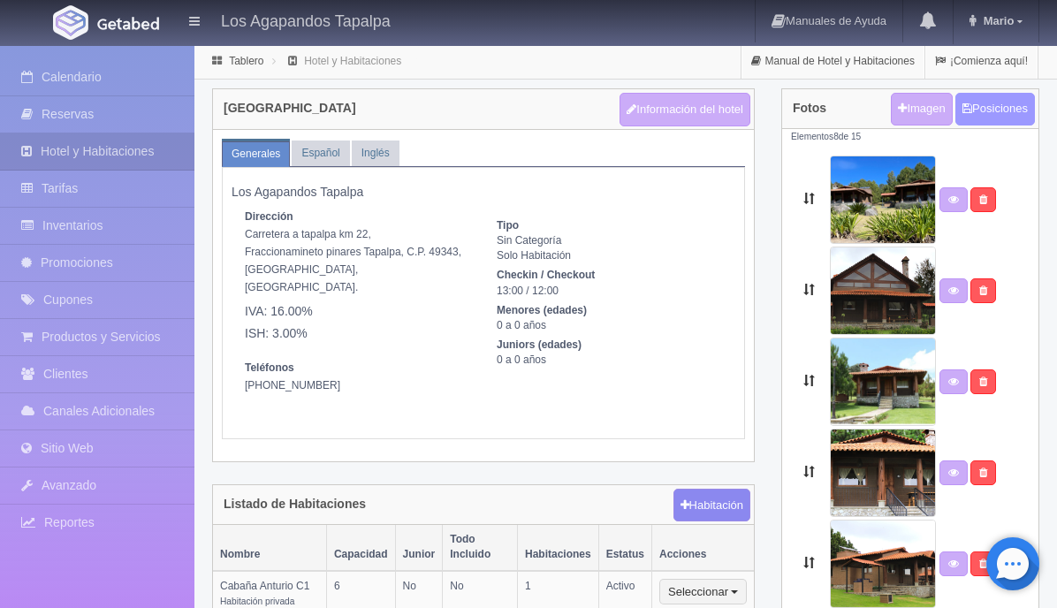
click at [999, 112] on button "Posiciones" at bounding box center [995, 109] width 80 height 33
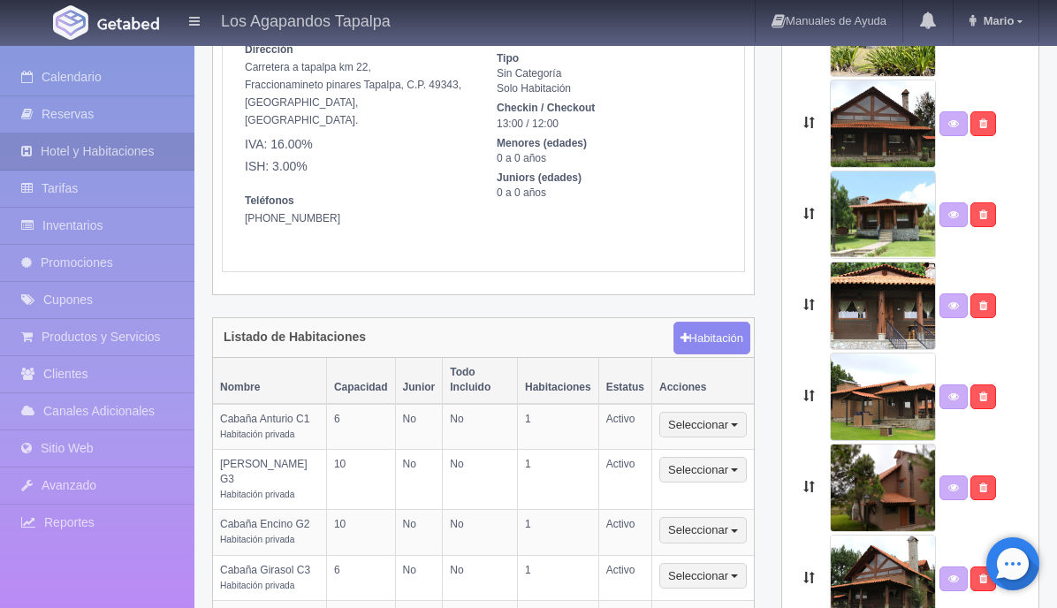
scroll to position [169, 0]
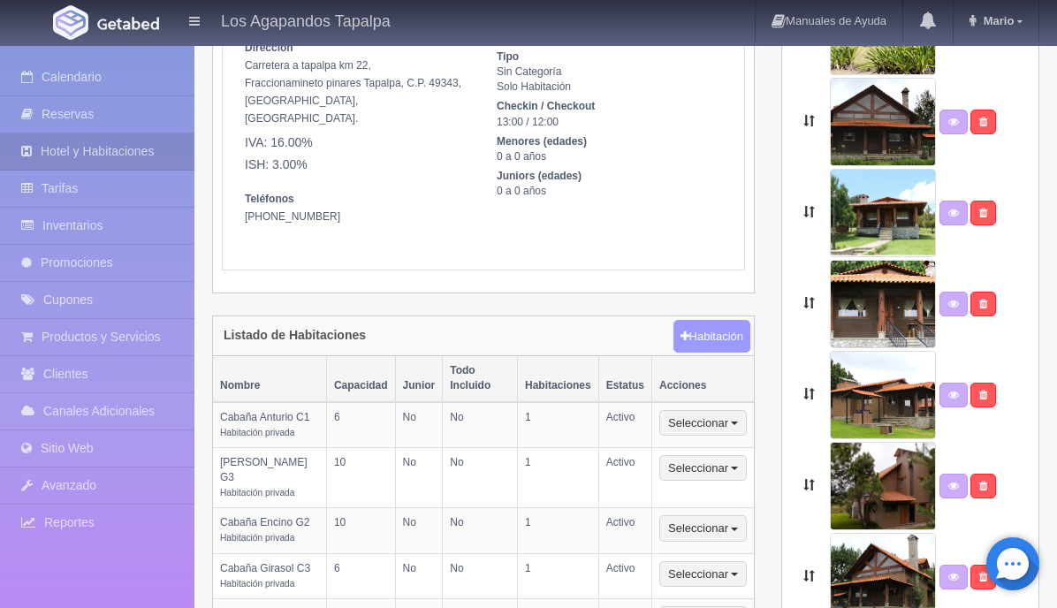
click at [734, 323] on button "Habitación" at bounding box center [711, 337] width 77 height 34
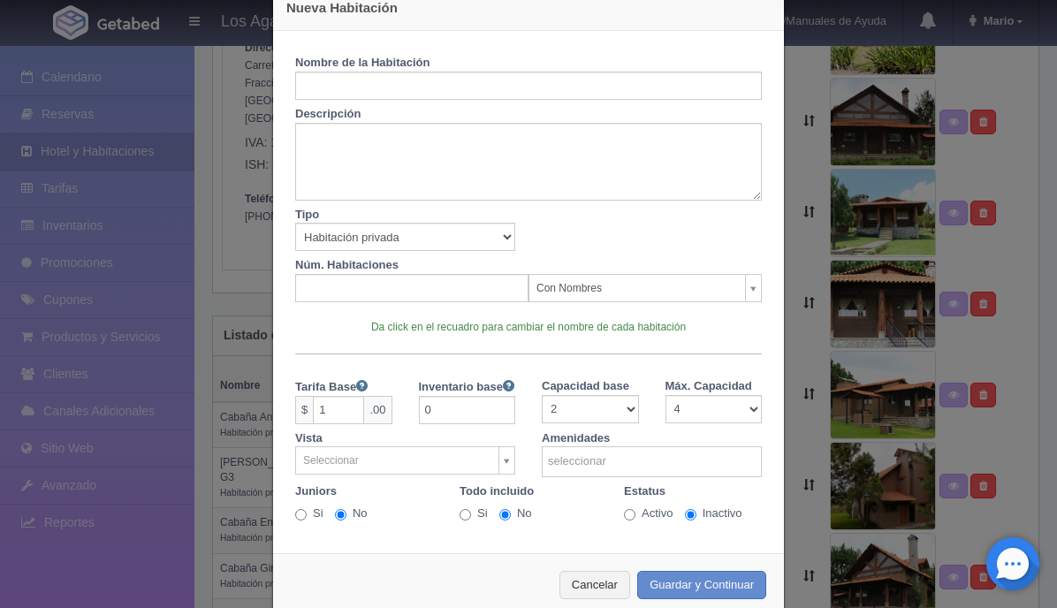
scroll to position [78, 0]
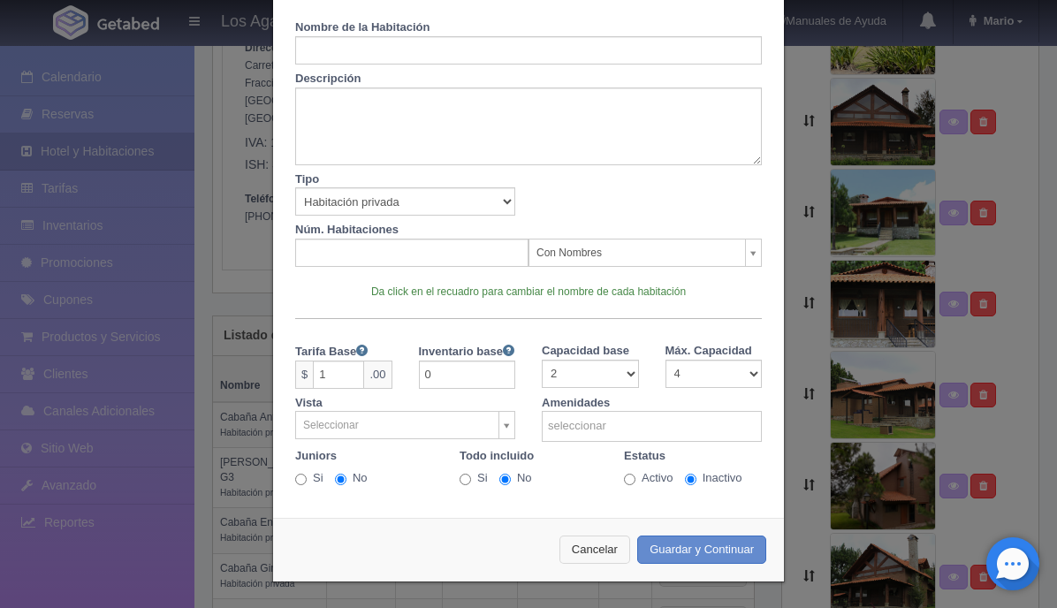
click at [590, 551] on button "Cancelar" at bounding box center [594, 549] width 71 height 29
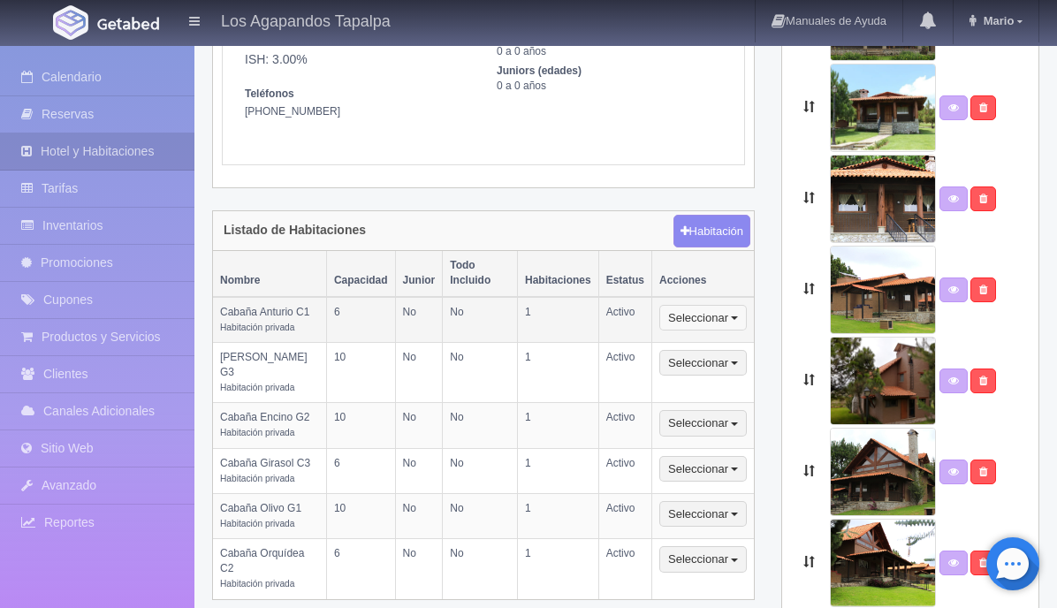
scroll to position [292, 0]
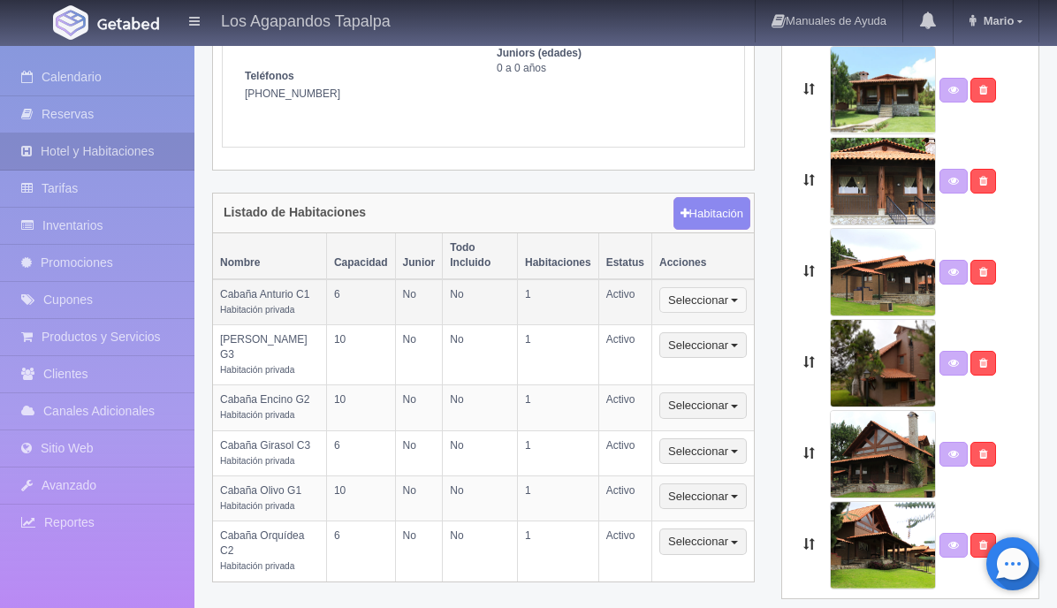
click at [720, 287] on button "Seleccionar" at bounding box center [702, 300] width 87 height 27
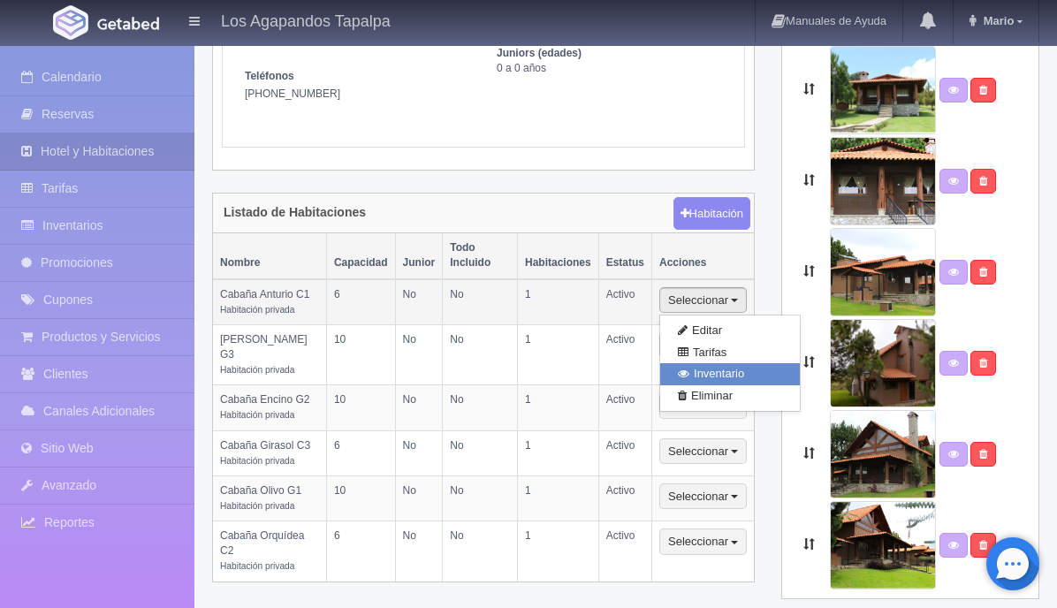
click at [713, 363] on link "Inventario" at bounding box center [730, 374] width 140 height 22
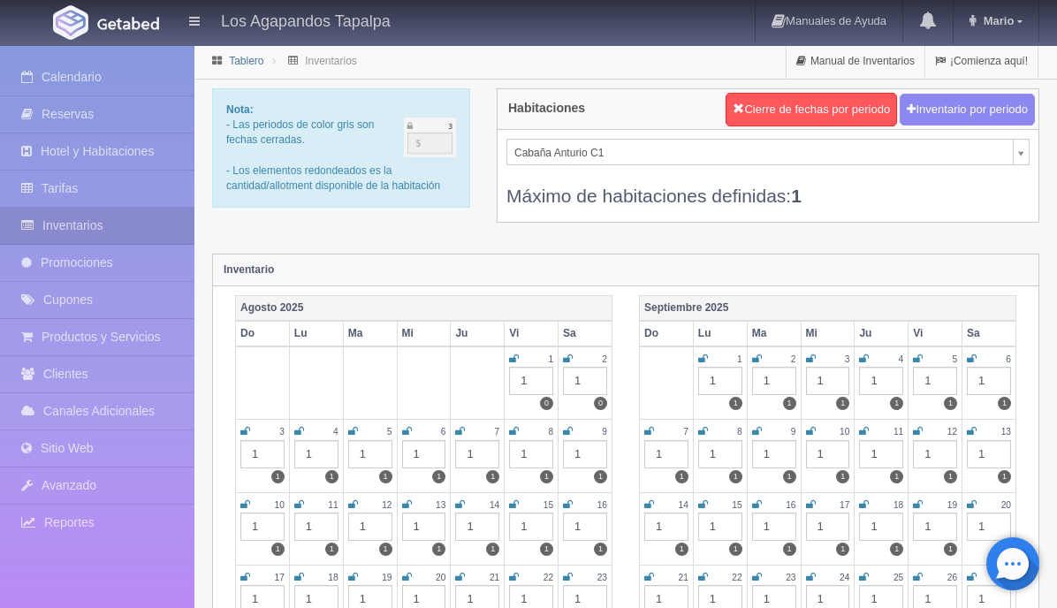
click at [245, 64] on link "Tablero" at bounding box center [246, 61] width 34 height 12
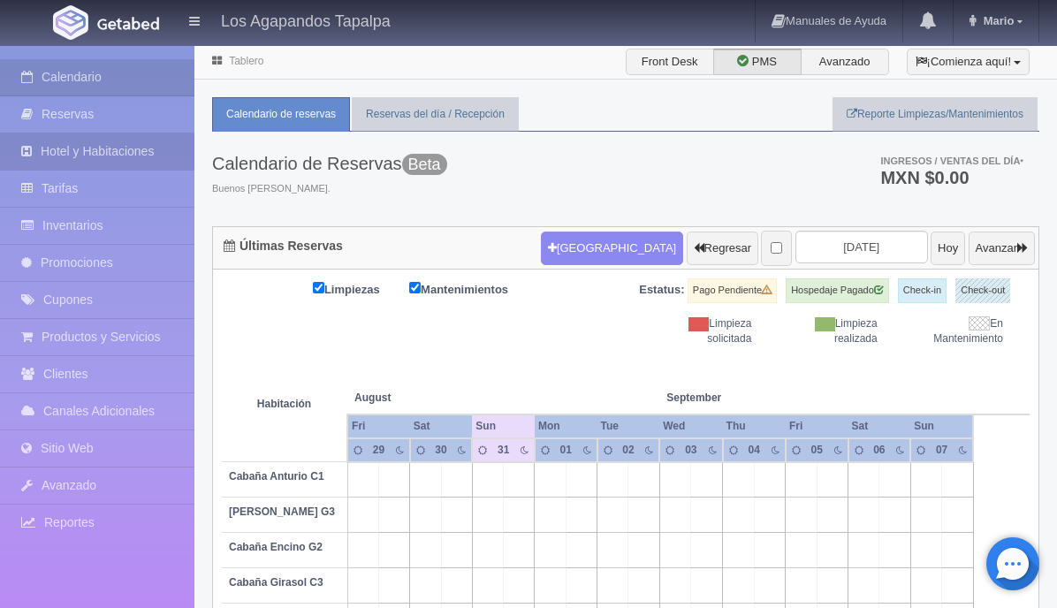
click at [125, 156] on link "Hotel y Habitaciones" at bounding box center [97, 151] width 194 height 36
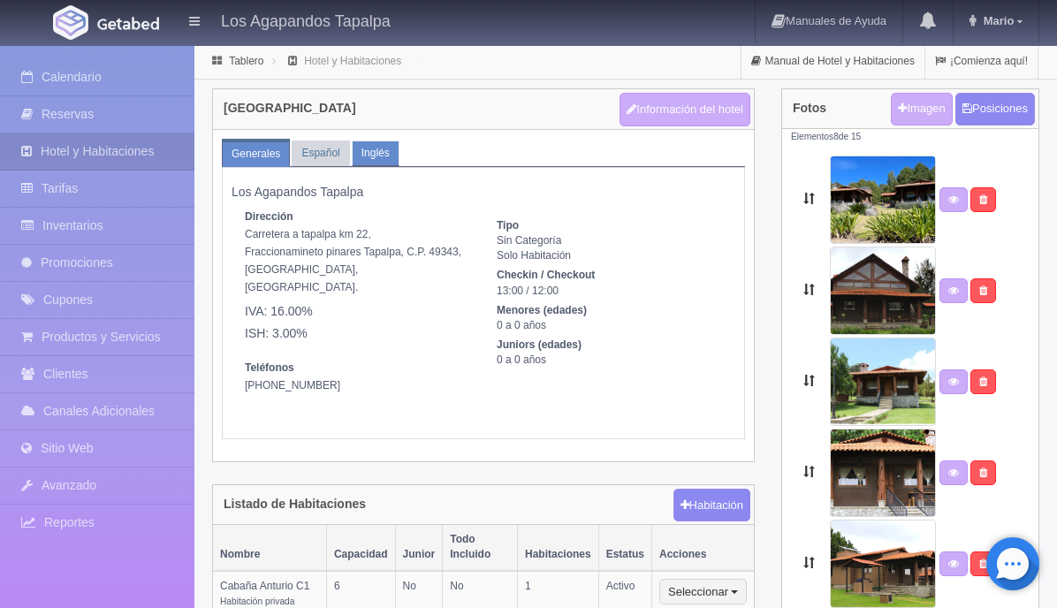
click at [371, 151] on link "Inglés" at bounding box center [376, 153] width 48 height 26
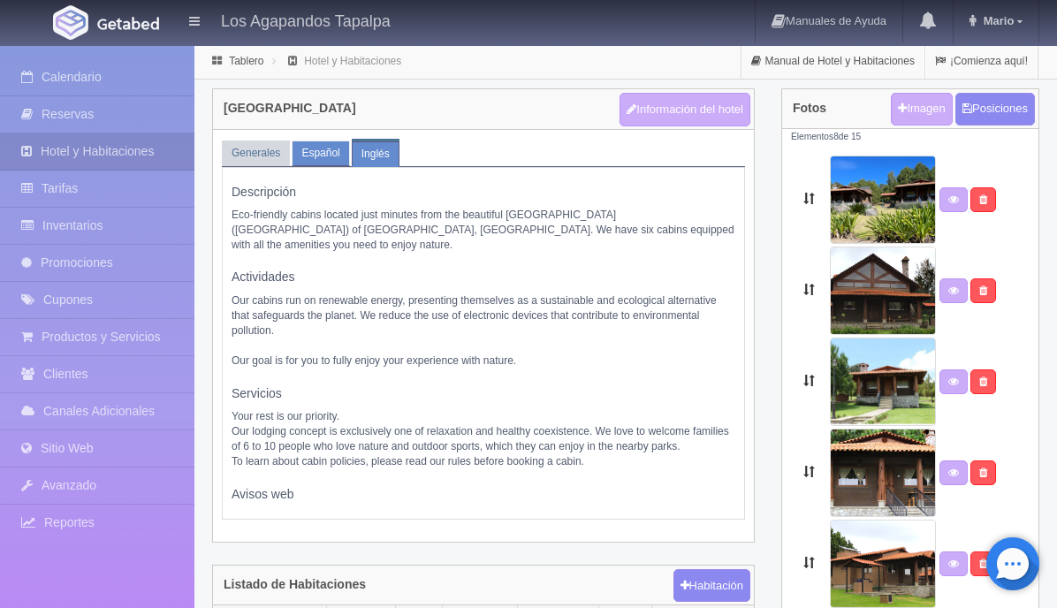
click at [325, 148] on link "Español" at bounding box center [320, 153] width 57 height 26
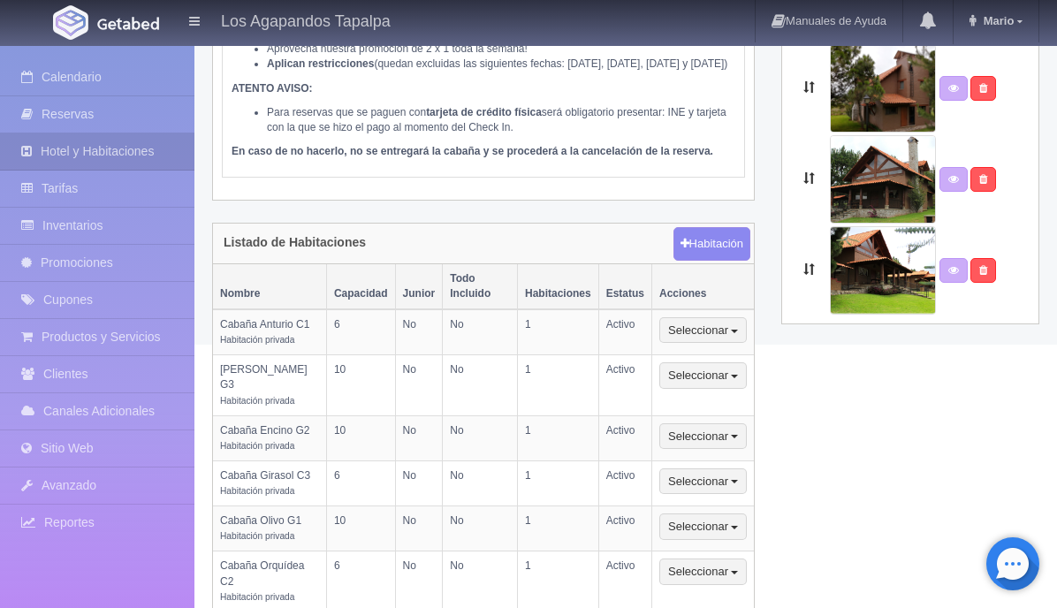
scroll to position [593, 0]
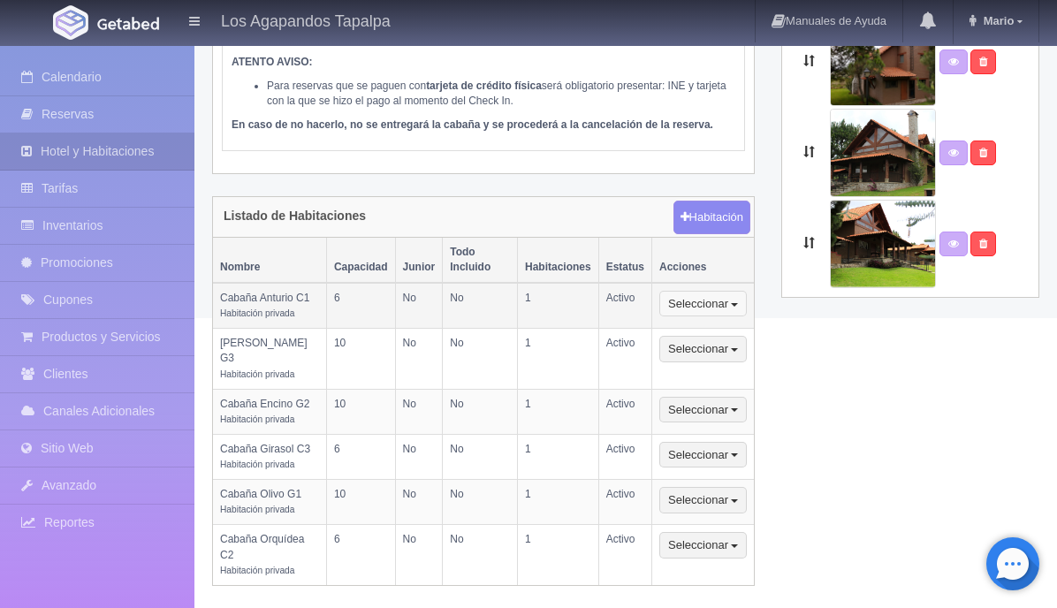
click at [677, 295] on button "Seleccionar" at bounding box center [702, 304] width 87 height 27
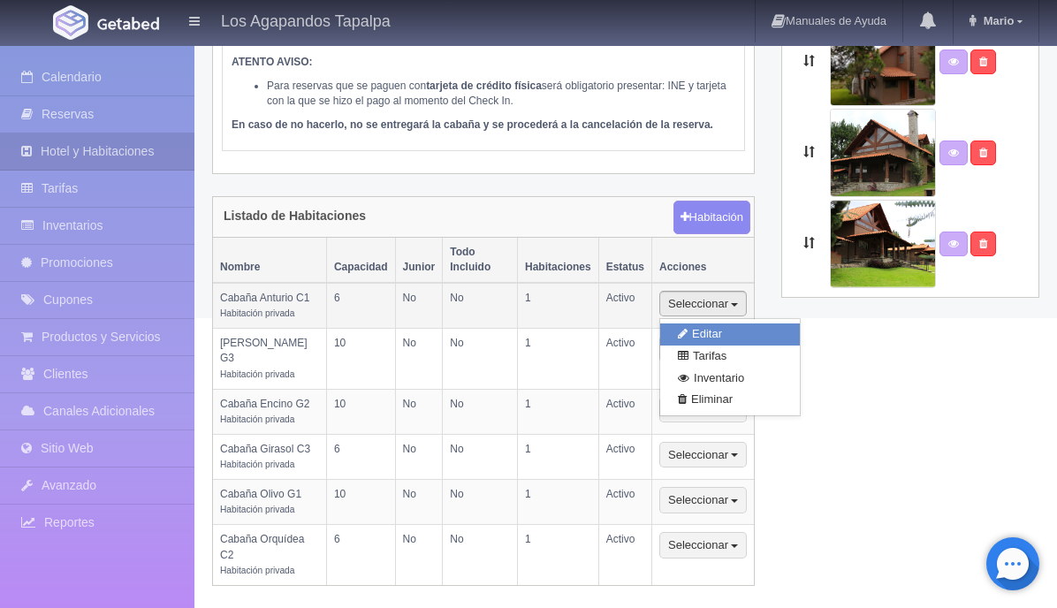
click at [694, 336] on link "Editar" at bounding box center [730, 334] width 140 height 22
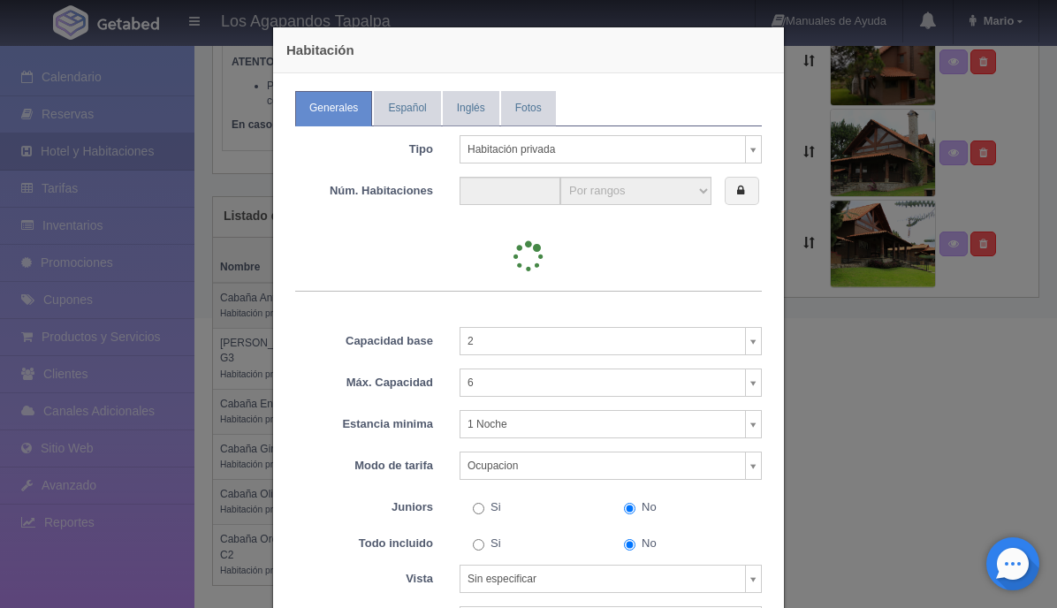
type input "1"
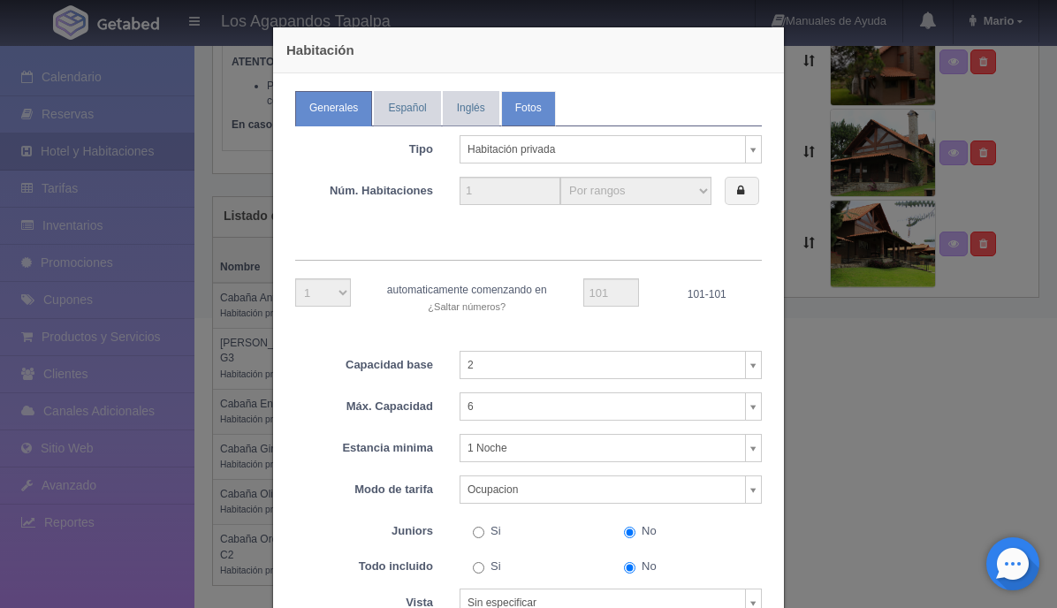
click at [530, 110] on link "Fotos" at bounding box center [528, 108] width 55 height 34
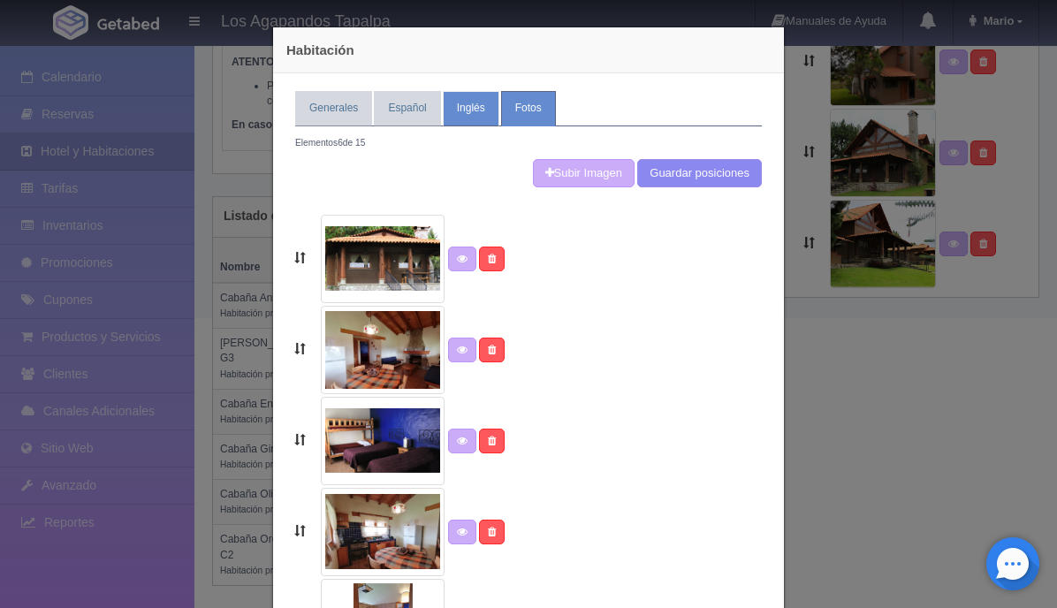
click at [482, 101] on link "Inglés" at bounding box center [471, 108] width 57 height 34
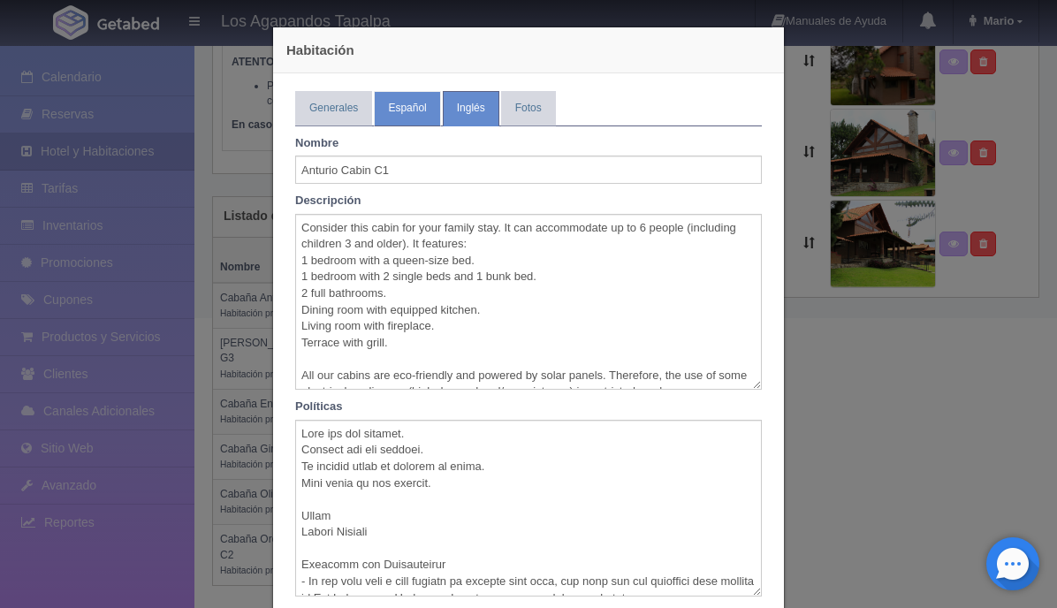
click at [420, 106] on link "Español" at bounding box center [407, 108] width 66 height 34
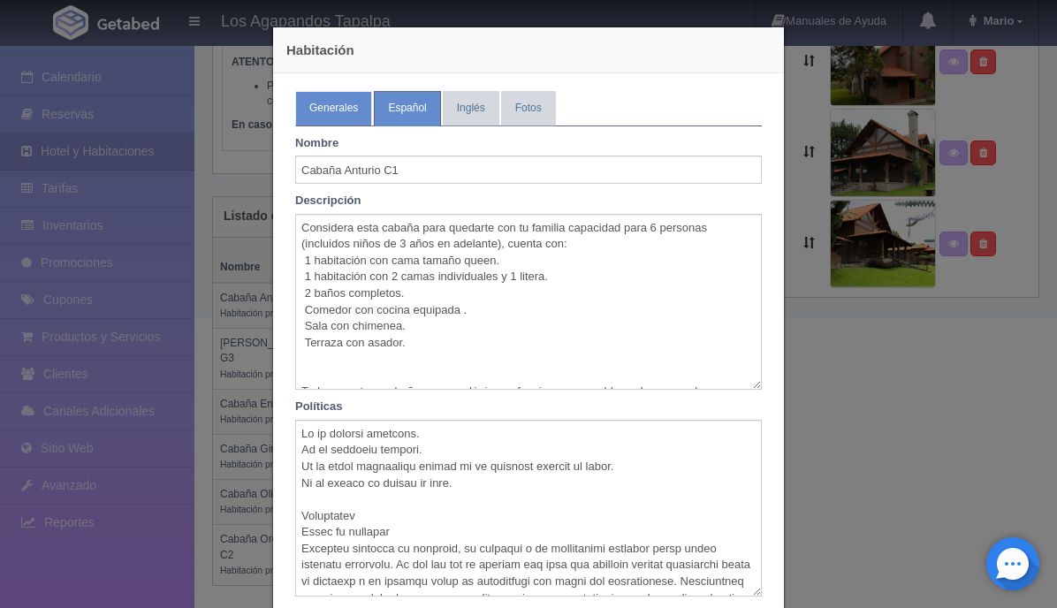
click at [343, 114] on link "Generales" at bounding box center [333, 108] width 77 height 34
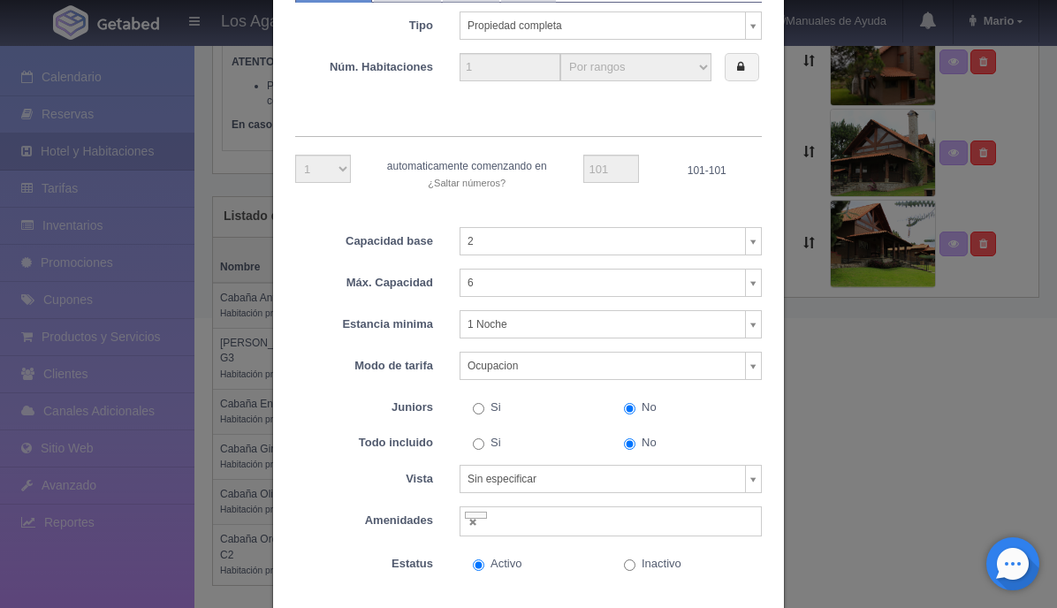
scroll to position [135, 0]
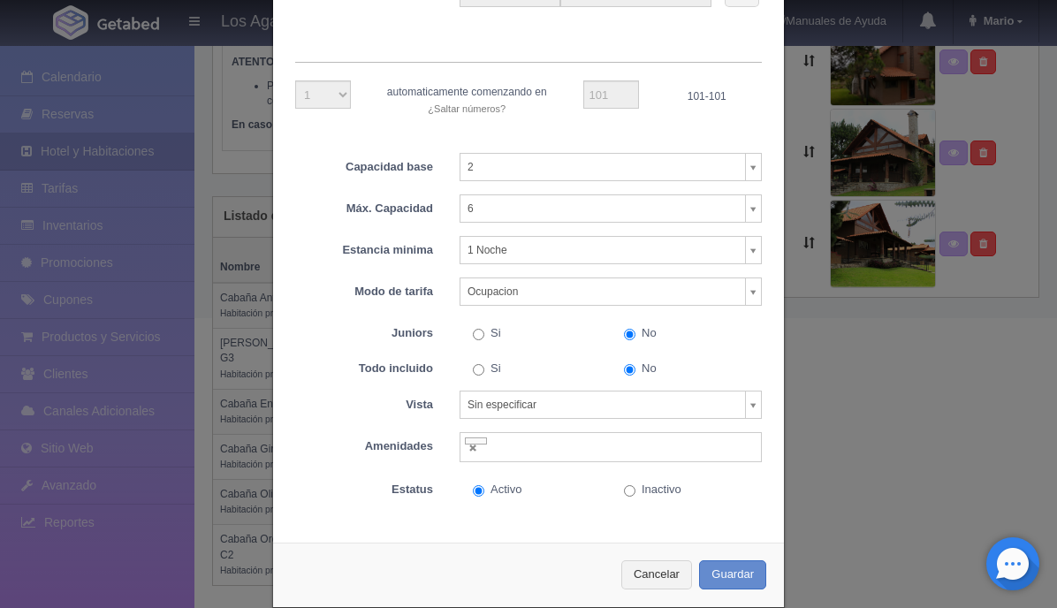
scroll to position [224, 0]
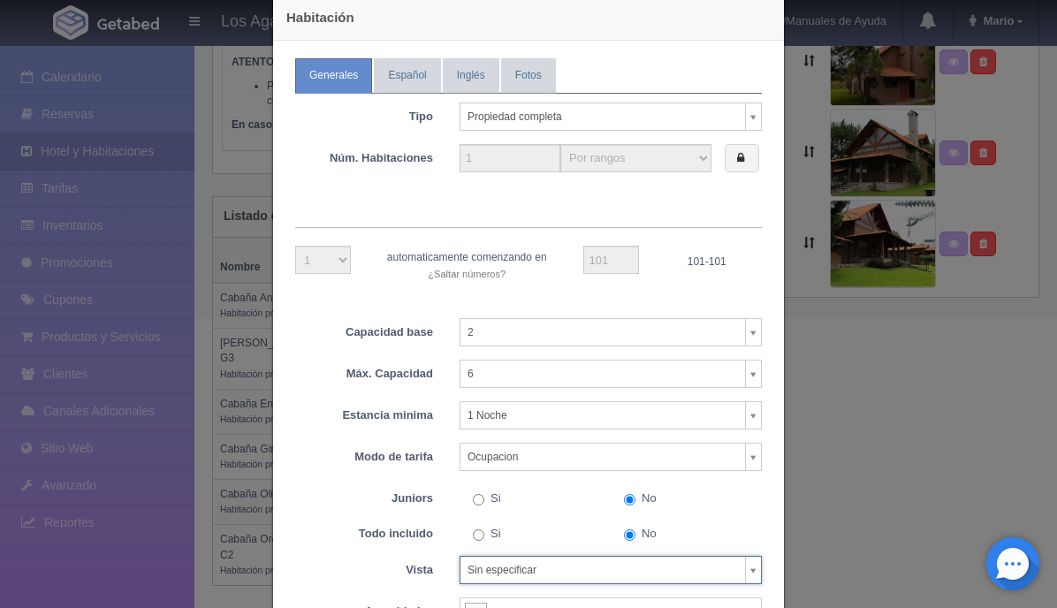
scroll to position [0, 0]
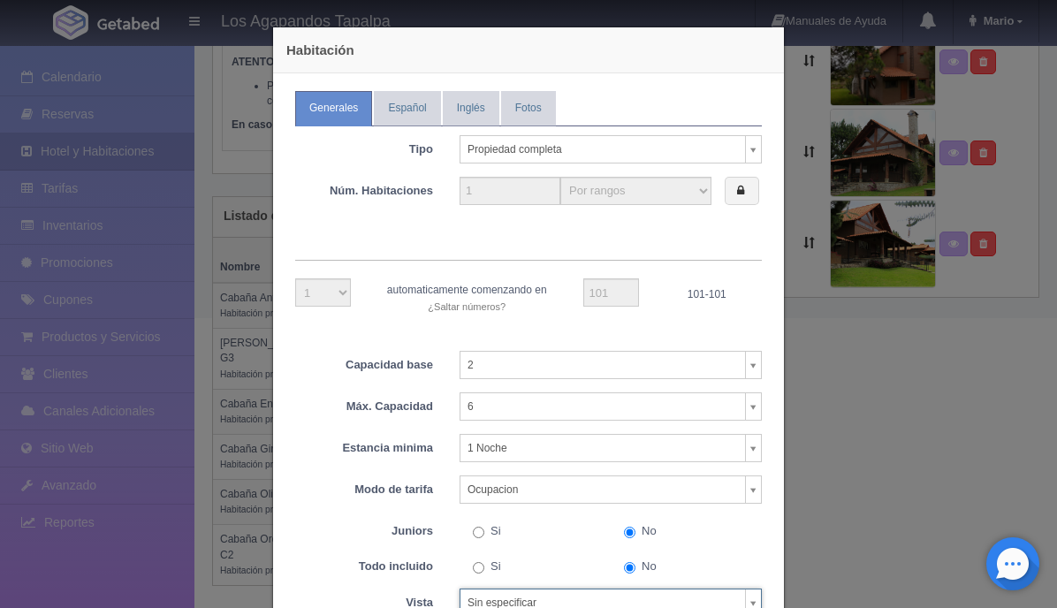
click at [753, 174] on div "Tipo Propiedad completa Habitación privada Habitación compartida Propiedad comp…" at bounding box center [528, 411] width 467 height 570
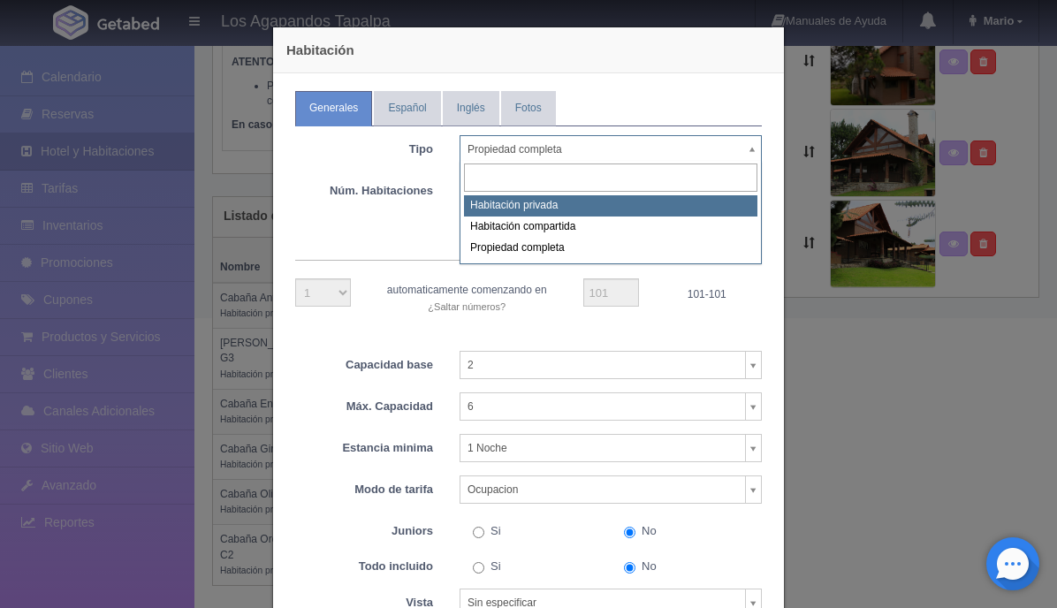
select select "Habitación privada"
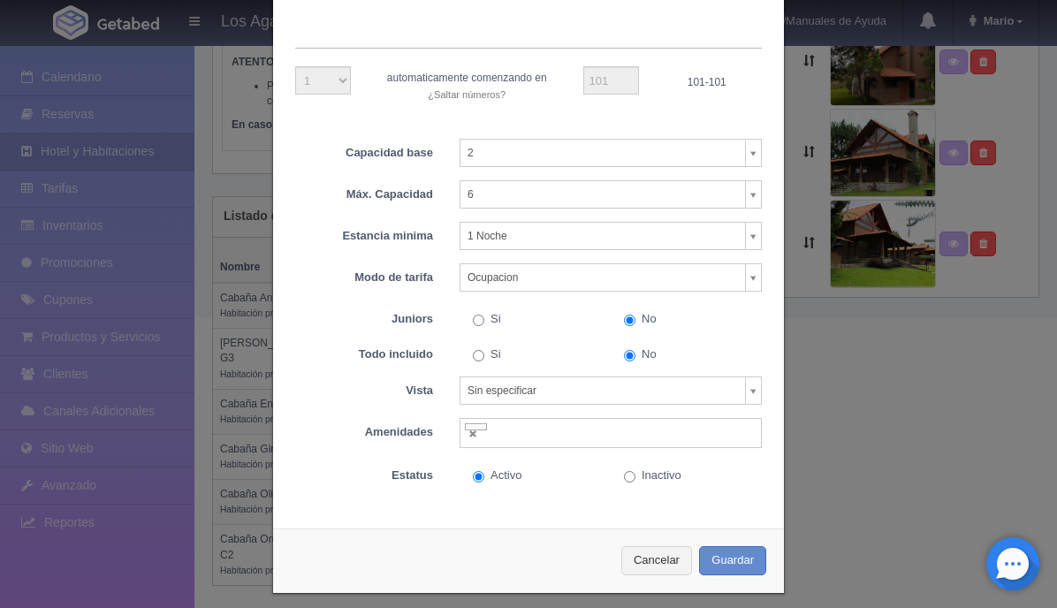
scroll to position [223, 0]
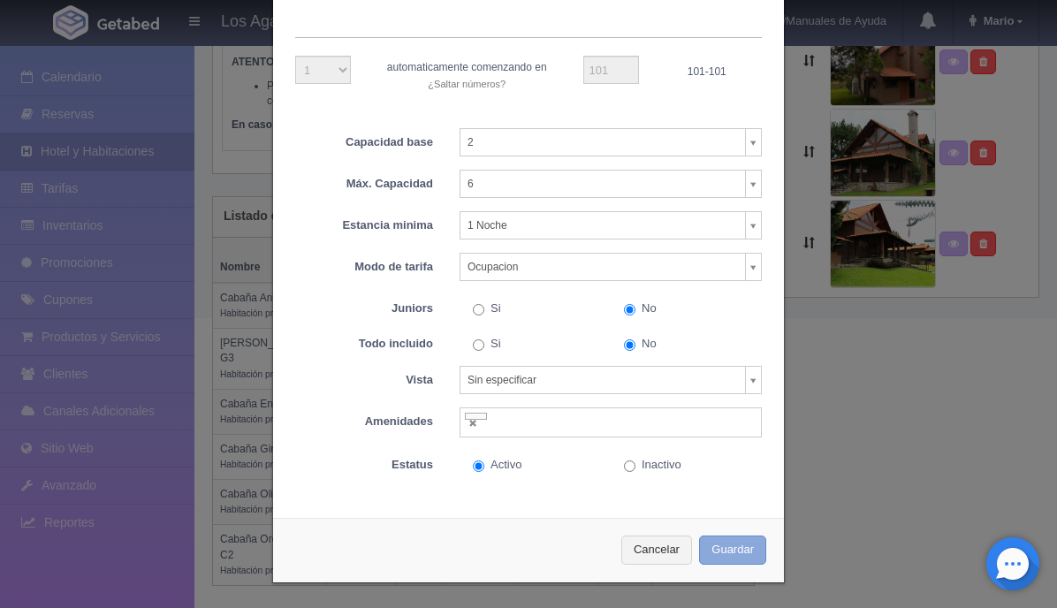
click at [734, 546] on button "Guardar" at bounding box center [732, 549] width 67 height 29
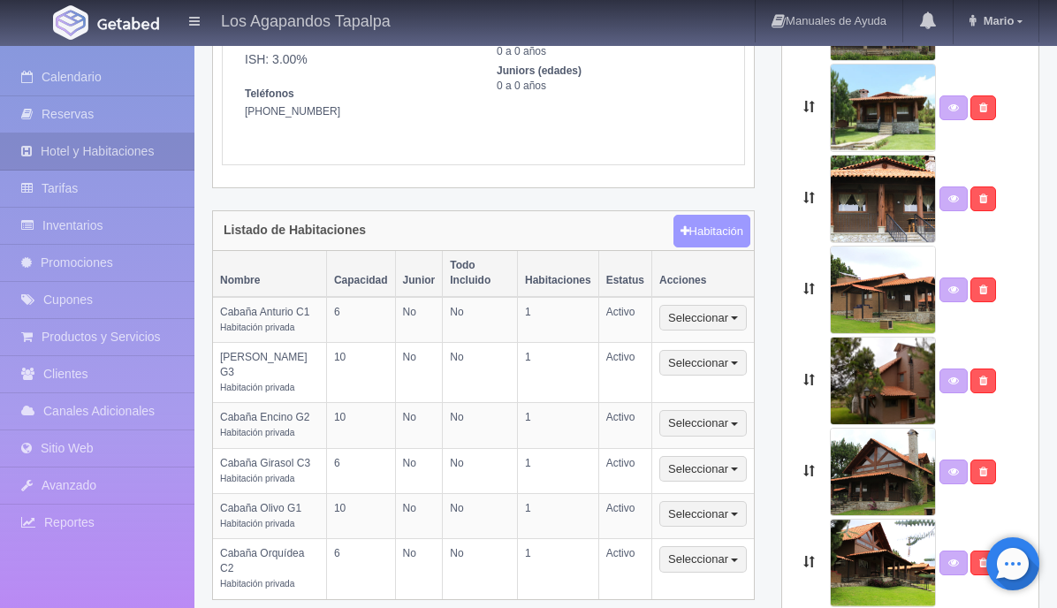
scroll to position [278, 0]
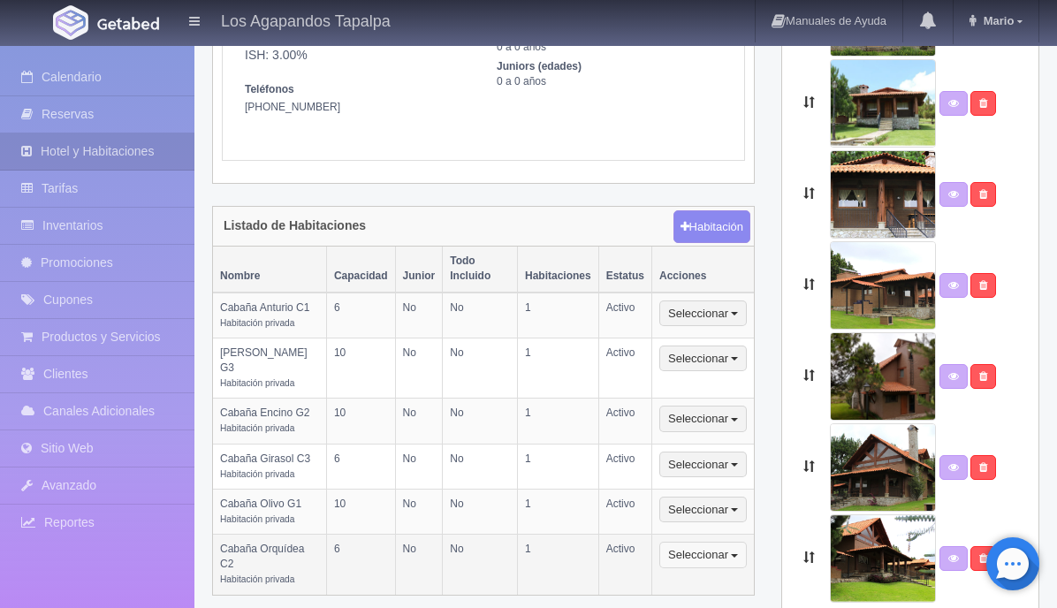
click at [722, 542] on button "Seleccionar" at bounding box center [702, 555] width 87 height 27
click at [712, 575] on link "Editar" at bounding box center [730, 586] width 140 height 22
select select "Habitación privada"
select select "Nombre"
select select "2"
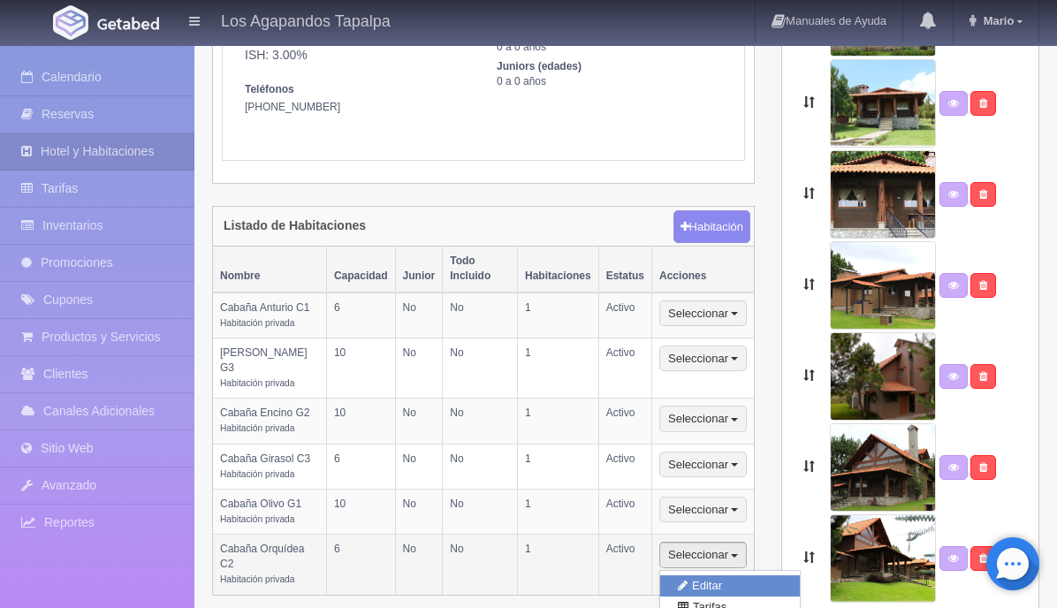
select select "6"
select select "1"
select select "Ocupacion"
radio input "true"
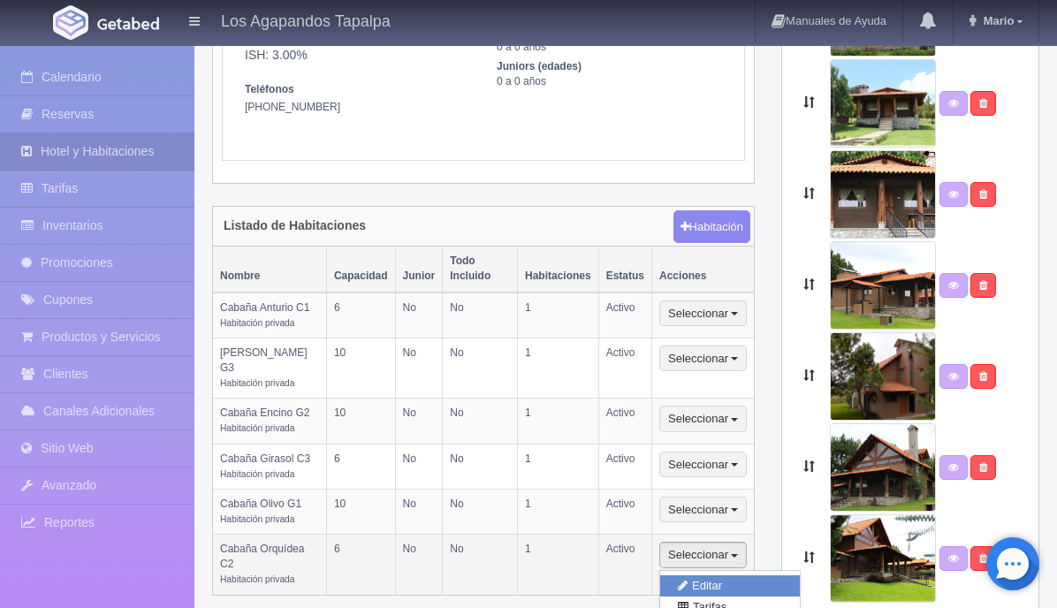
select select "3"
radio input "true"
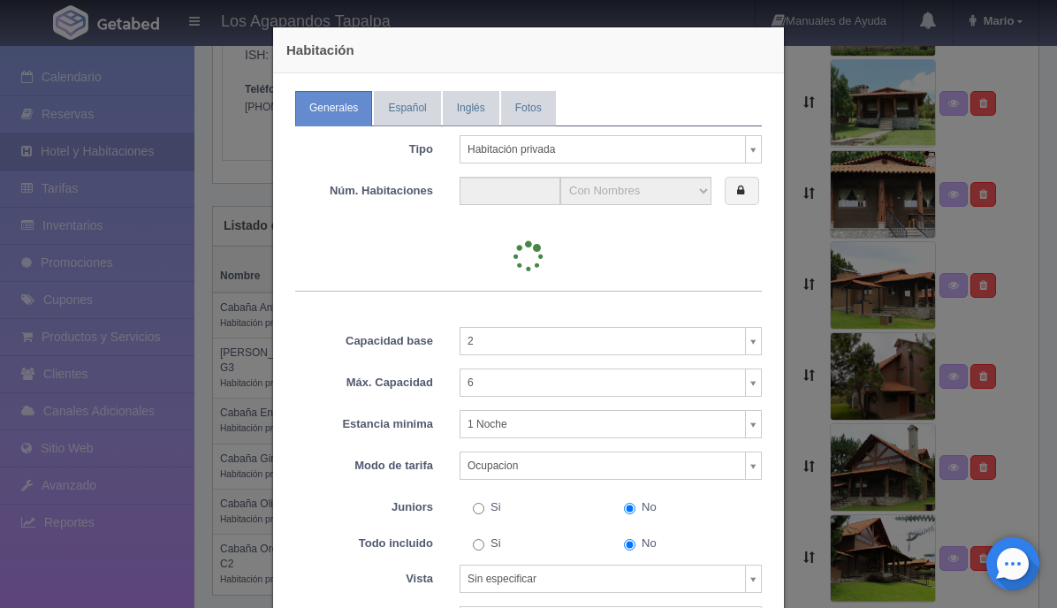
type input "1"
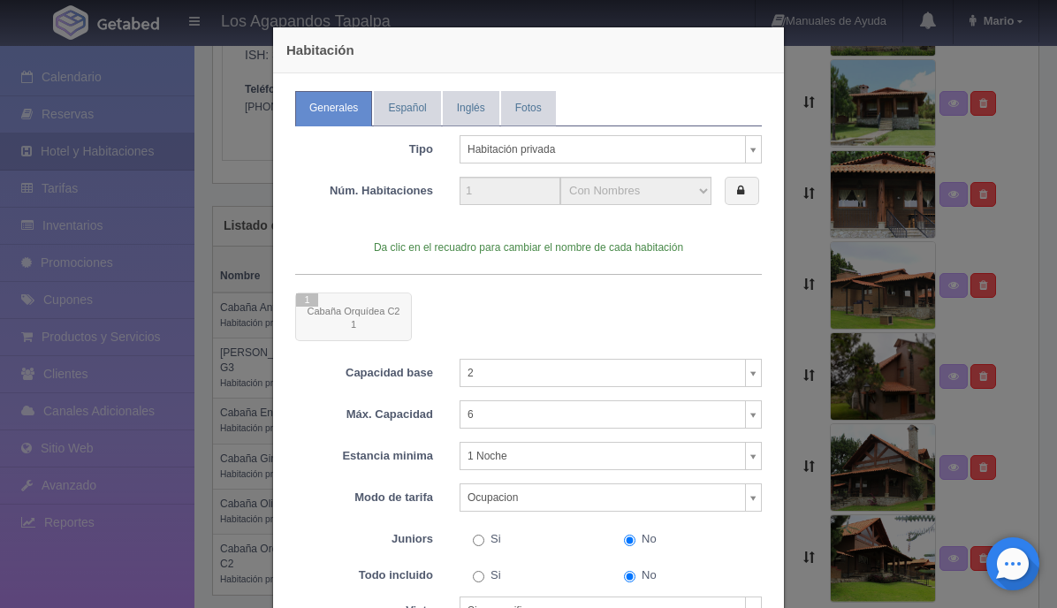
click at [376, 306] on div at bounding box center [528, 316] width 467 height 49
click at [321, 303] on div at bounding box center [528, 316] width 467 height 49
click at [308, 300] on div at bounding box center [528, 316] width 467 height 49
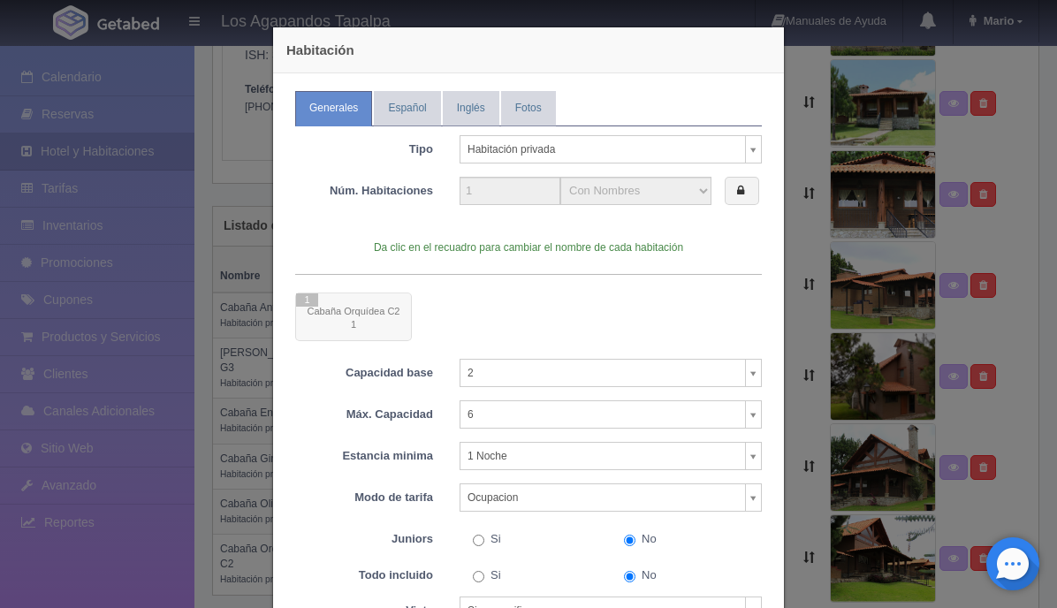
click at [308, 300] on div at bounding box center [528, 316] width 467 height 49
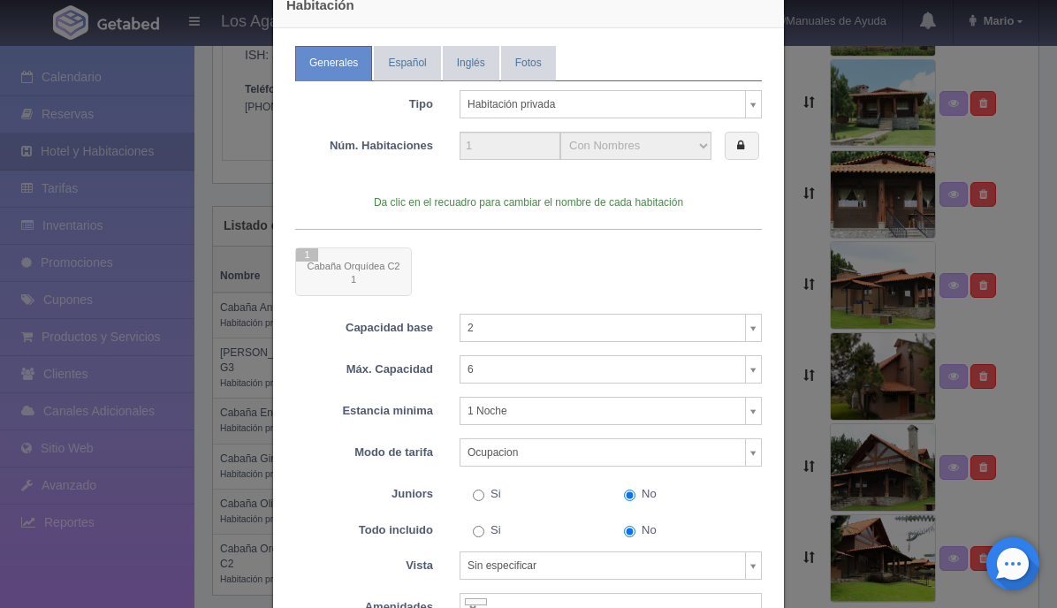
scroll to position [43, 0]
click at [552, 456] on body "Los Agapandos Tapalpa Manuales de Ayuda Actualizaciones recientes Mario Mi Perf…" at bounding box center [528, 199] width 1057 height 867
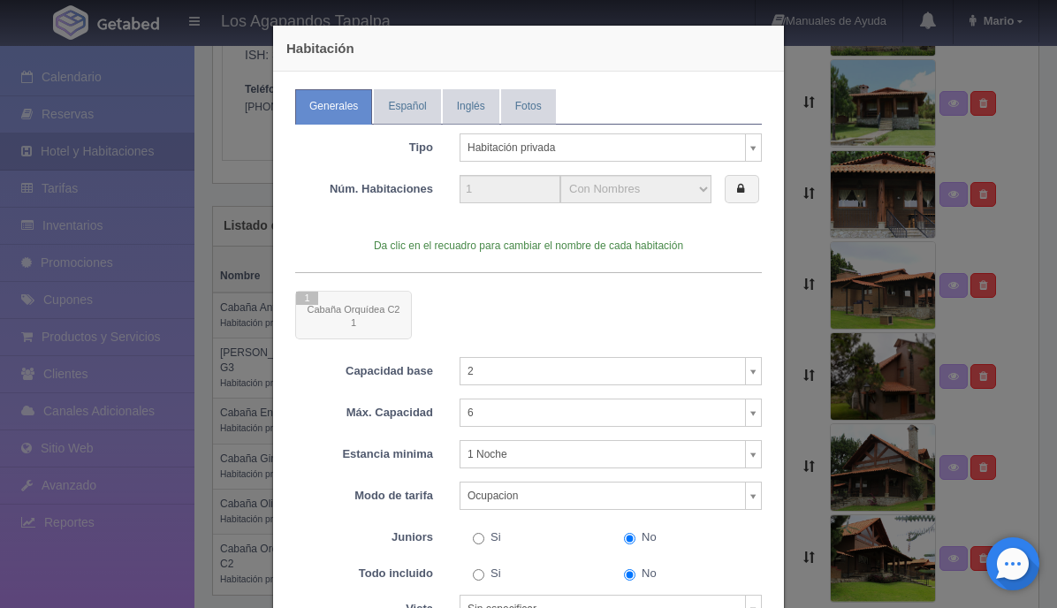
scroll to position [0, 0]
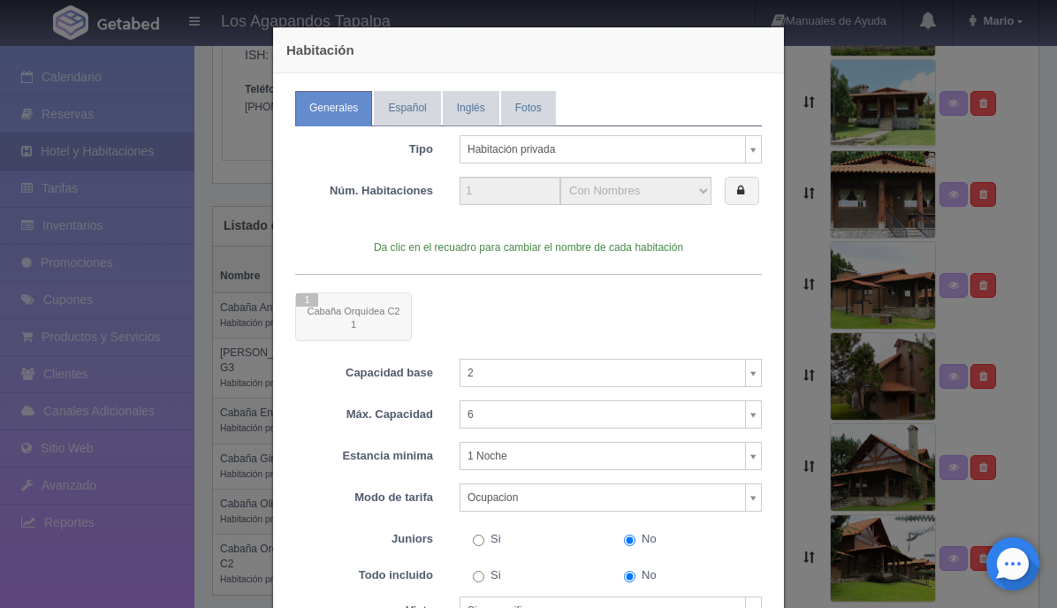
click at [751, 153] on body "Los Agapandos Tapalpa Manuales de Ayuda Actualizaciones recientes Mario Mi Perf…" at bounding box center [528, 199] width 1057 height 867
click at [414, 117] on link "Español" at bounding box center [407, 108] width 66 height 34
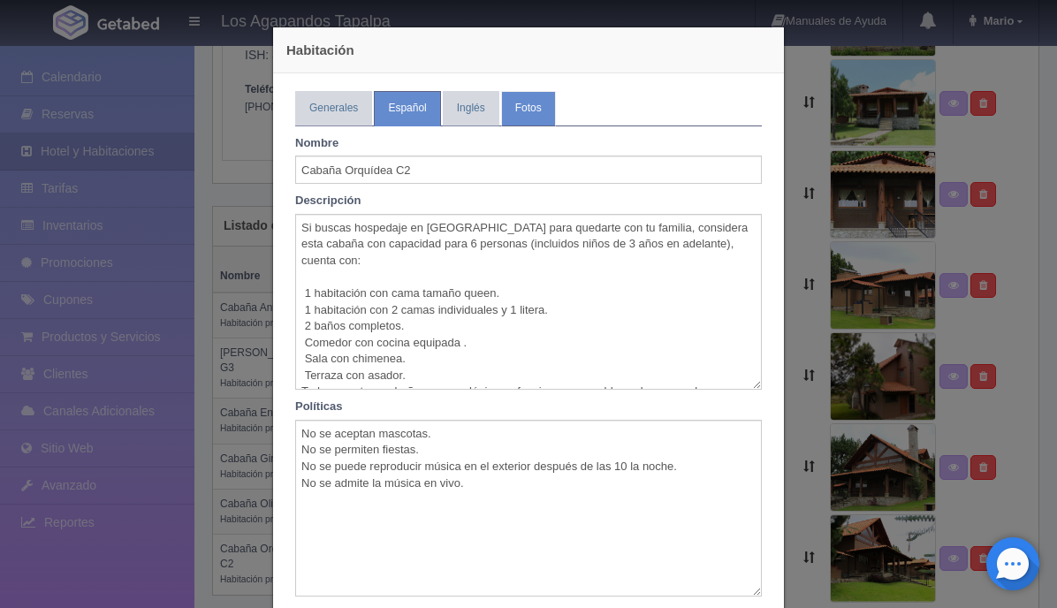
click at [525, 115] on link "Fotos" at bounding box center [528, 108] width 55 height 34
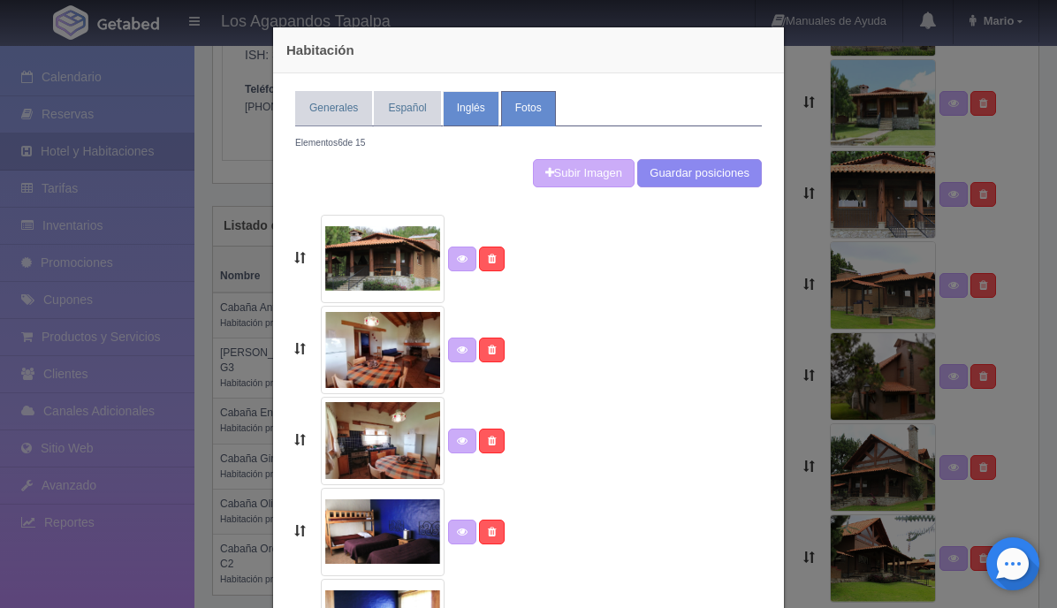
click at [471, 116] on link "Inglés" at bounding box center [471, 108] width 57 height 34
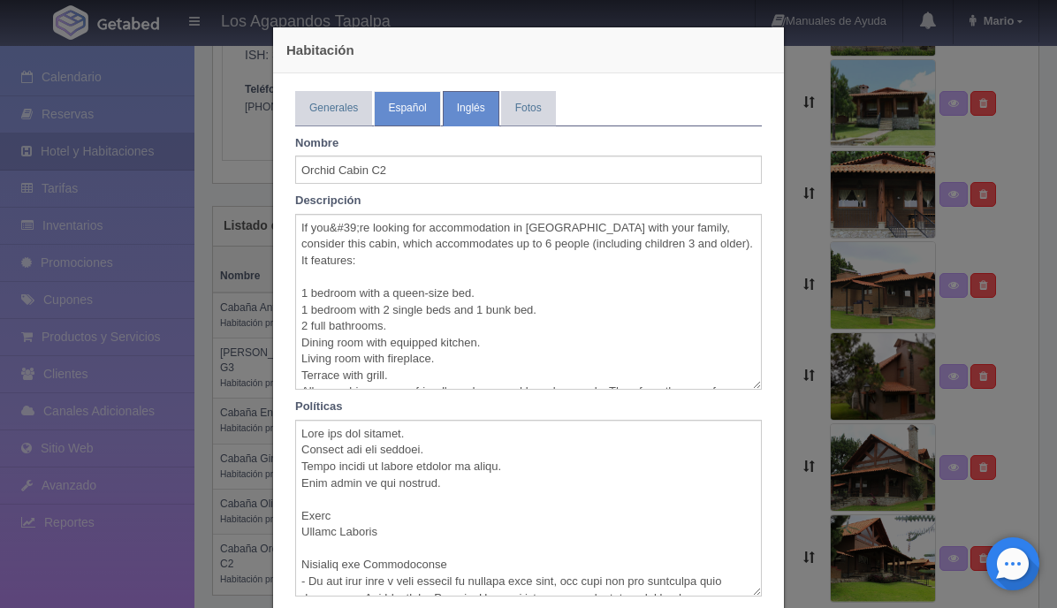
click at [405, 110] on link "Español" at bounding box center [407, 108] width 66 height 34
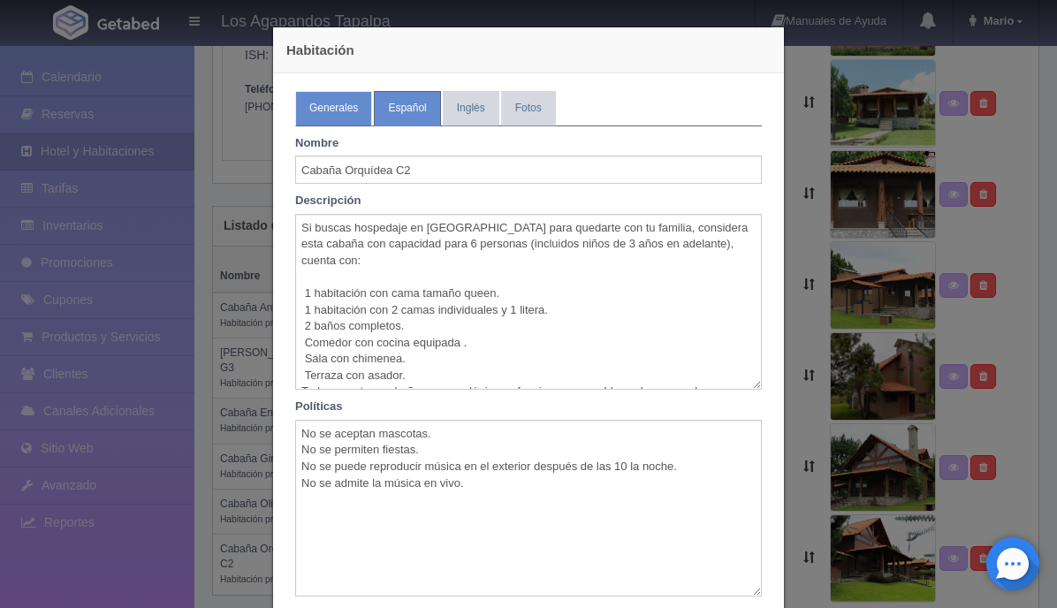
click at [343, 106] on link "Generales" at bounding box center [333, 108] width 77 height 34
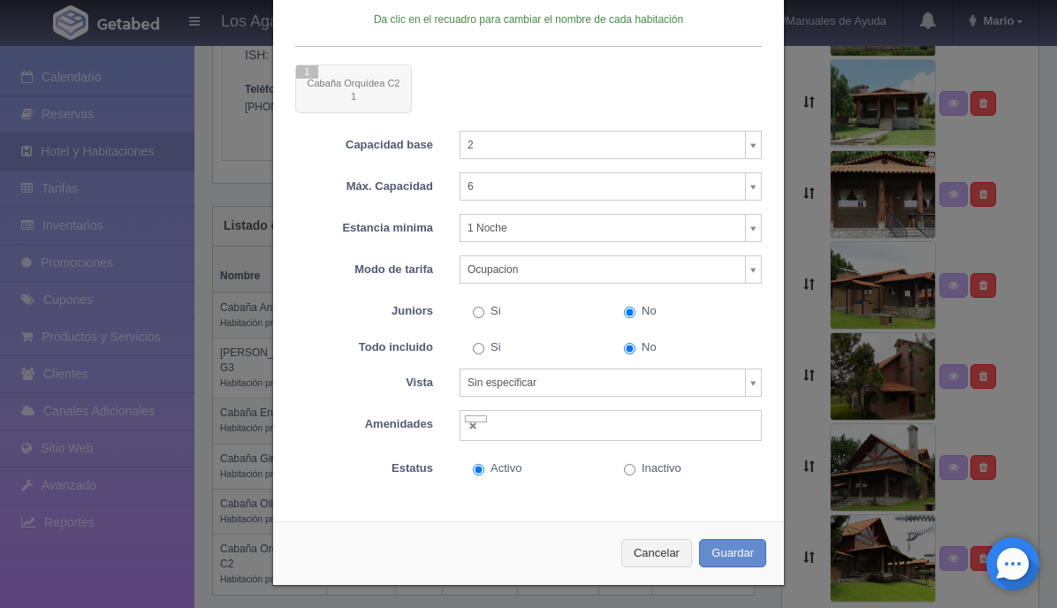
scroll to position [232, 0]
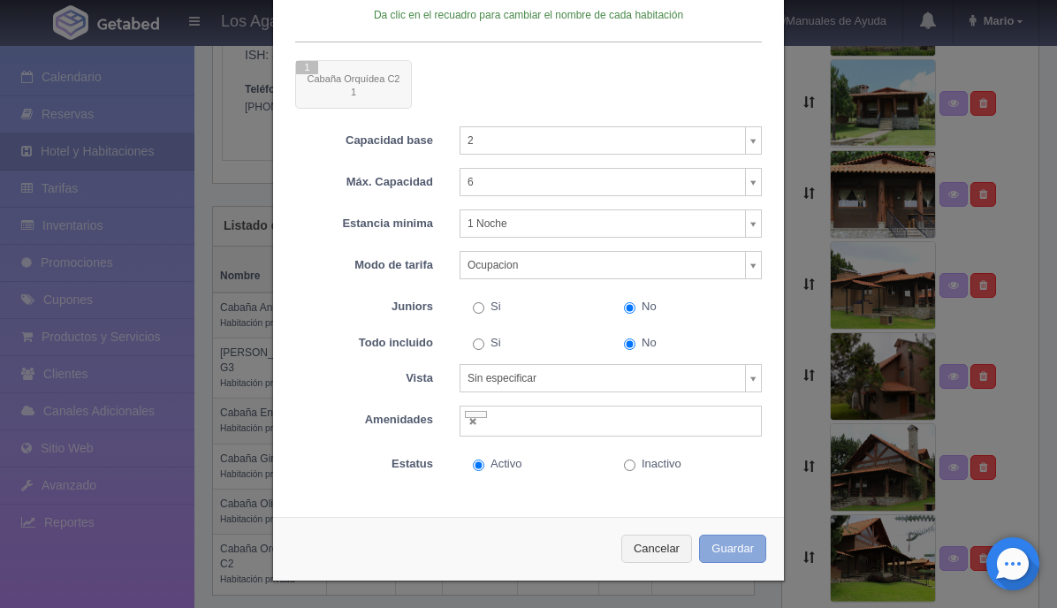
click at [747, 552] on button "Guardar" at bounding box center [732, 549] width 67 height 29
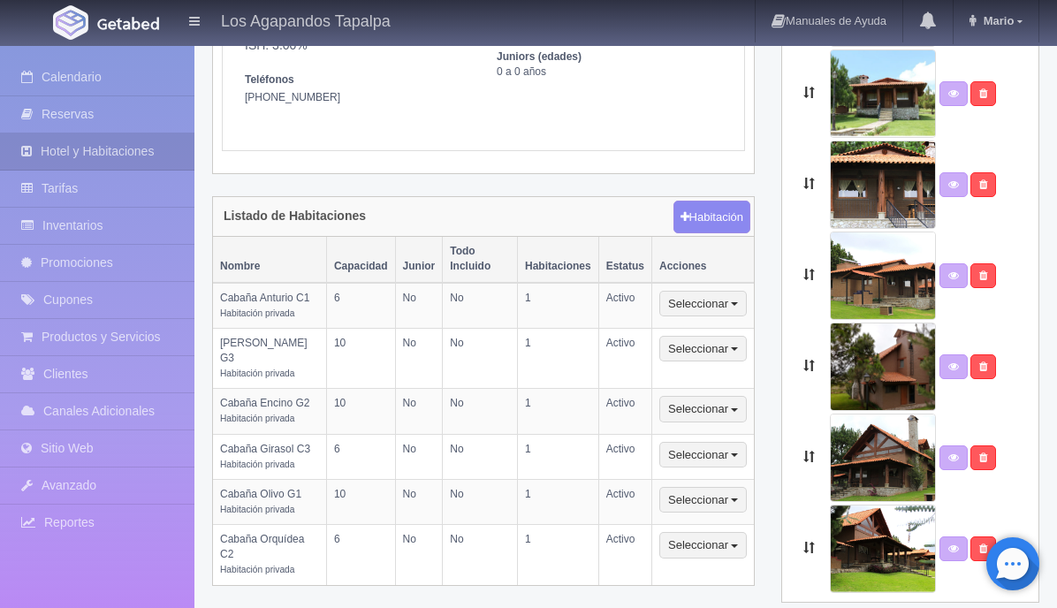
scroll to position [305, 0]
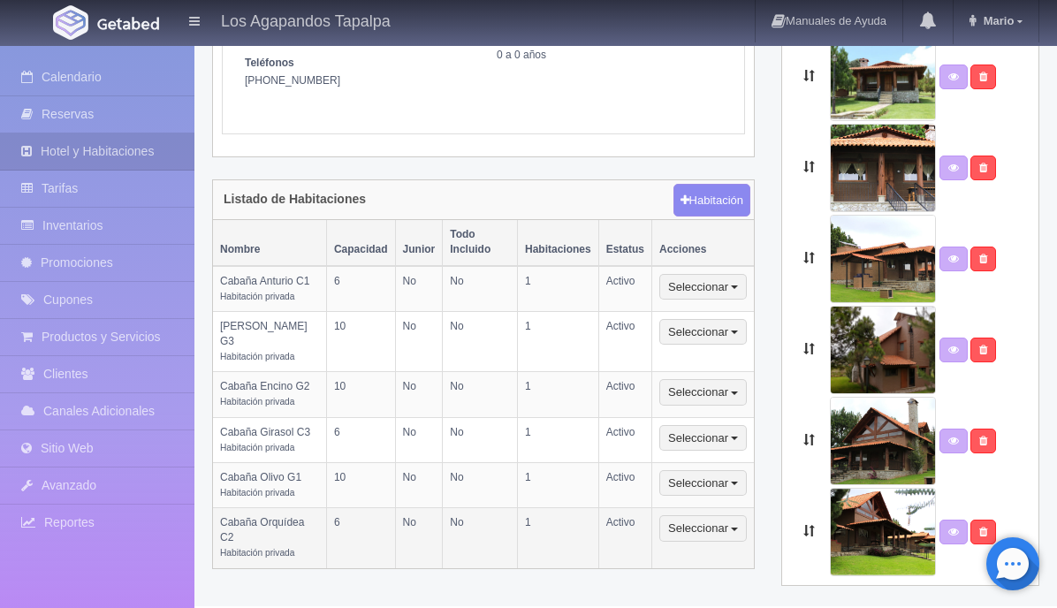
click at [254, 527] on td "Cabaña Orquídea C2 Habitación privada" at bounding box center [269, 538] width 113 height 60
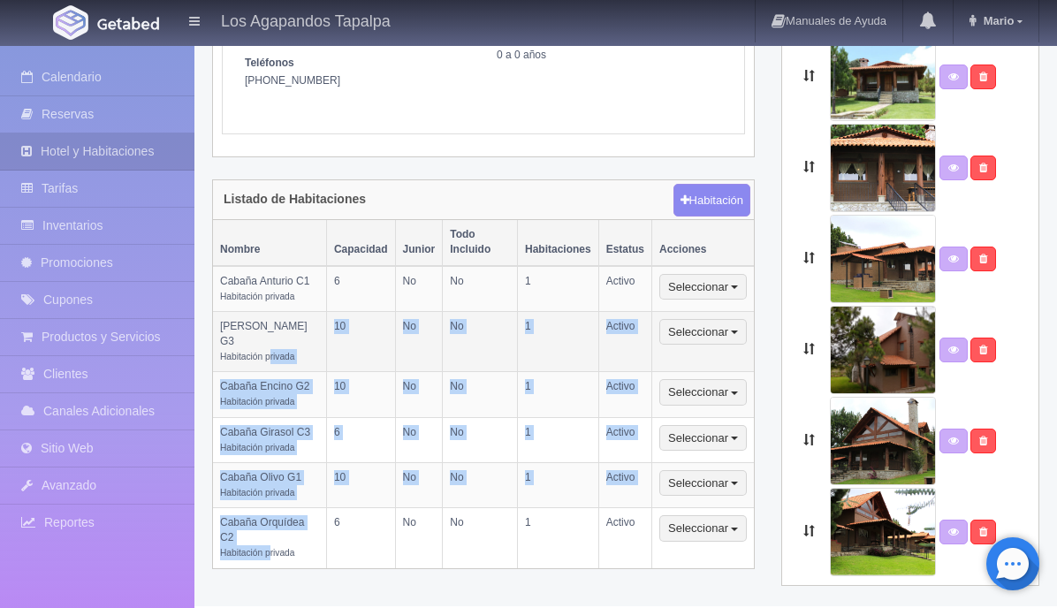
drag, startPoint x: 270, startPoint y: 529, endPoint x: 272, endPoint y: 336, distance: 193.5
click at [272, 336] on tbody "Cabaña Anturio C1 Habitación privada 6 No No 1 Activo Seleccionar Editar Tarifa…" at bounding box center [483, 417] width 541 height 302
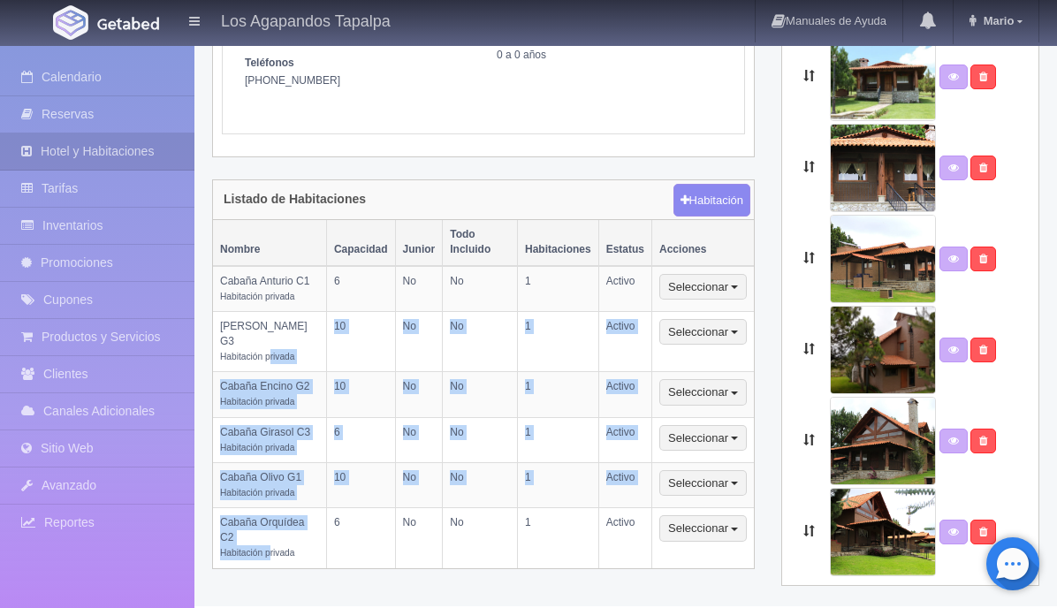
click at [518, 150] on div "Detalle del Hotel Información del hotel Generales Español Inglés Los Agapandos …" at bounding box center [483, 188] width 569 height 808
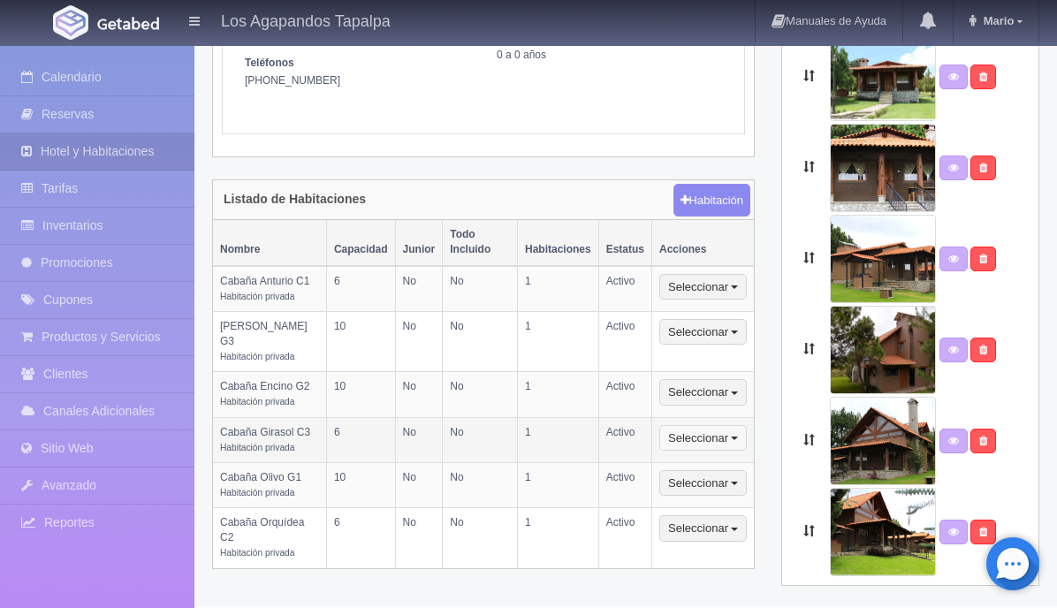
click at [696, 425] on button "Seleccionar" at bounding box center [702, 438] width 87 height 27
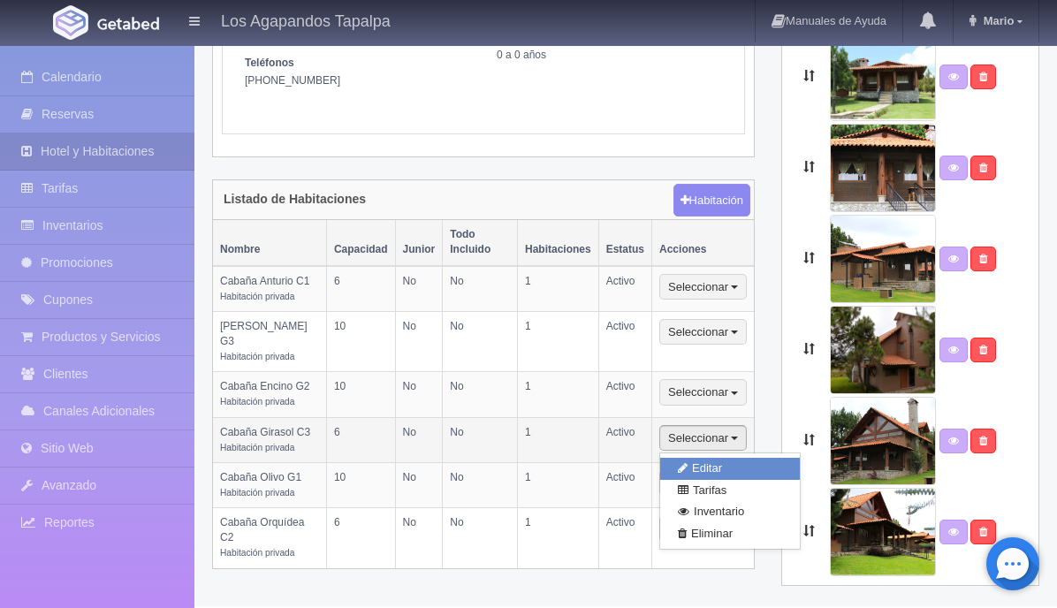
click at [702, 458] on link "Editar" at bounding box center [730, 469] width 140 height 22
select select "Habitación privada"
select select "Nombre"
select select "2"
select select "6"
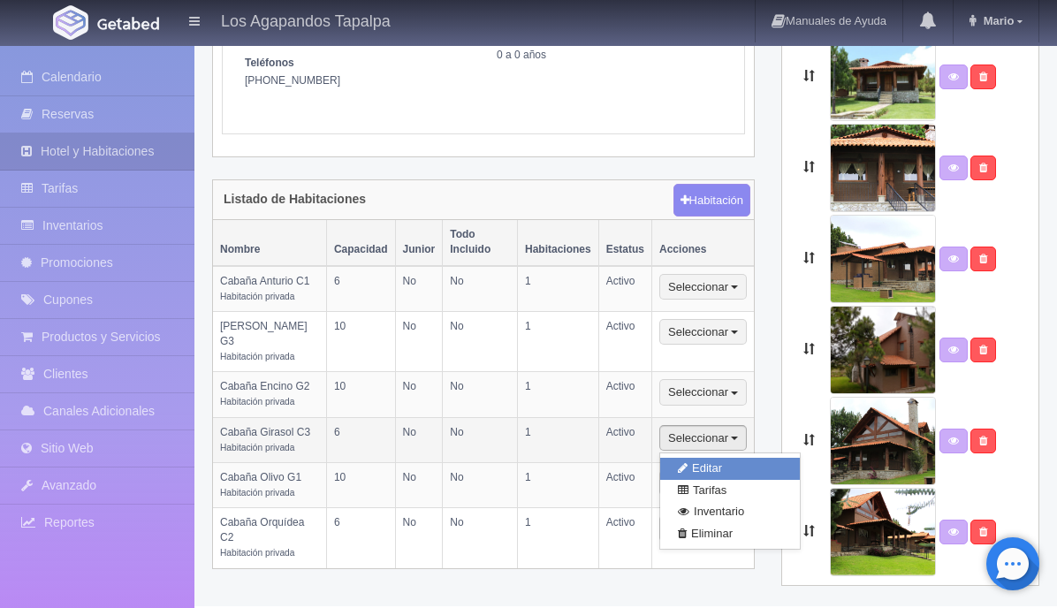
select select "1"
select select "Ocupacion"
radio input "true"
select select "3"
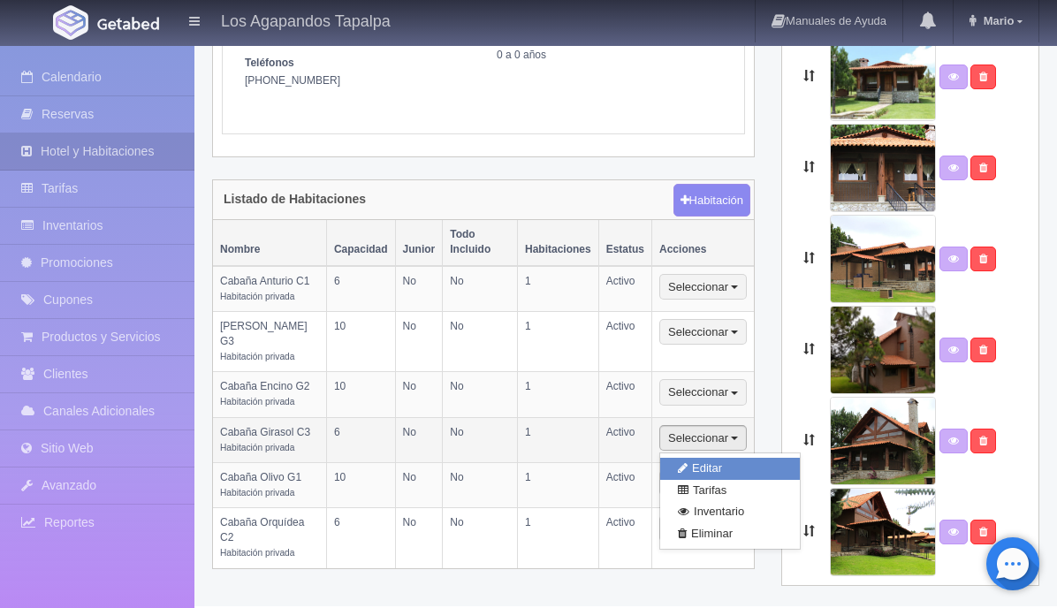
select select "47"
radio input "true"
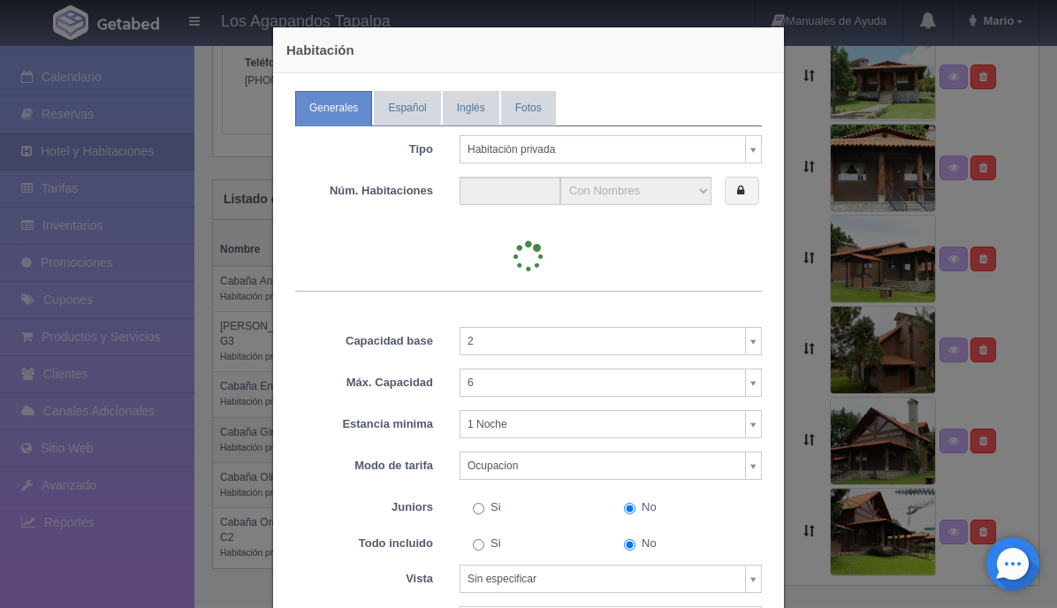
type input "1"
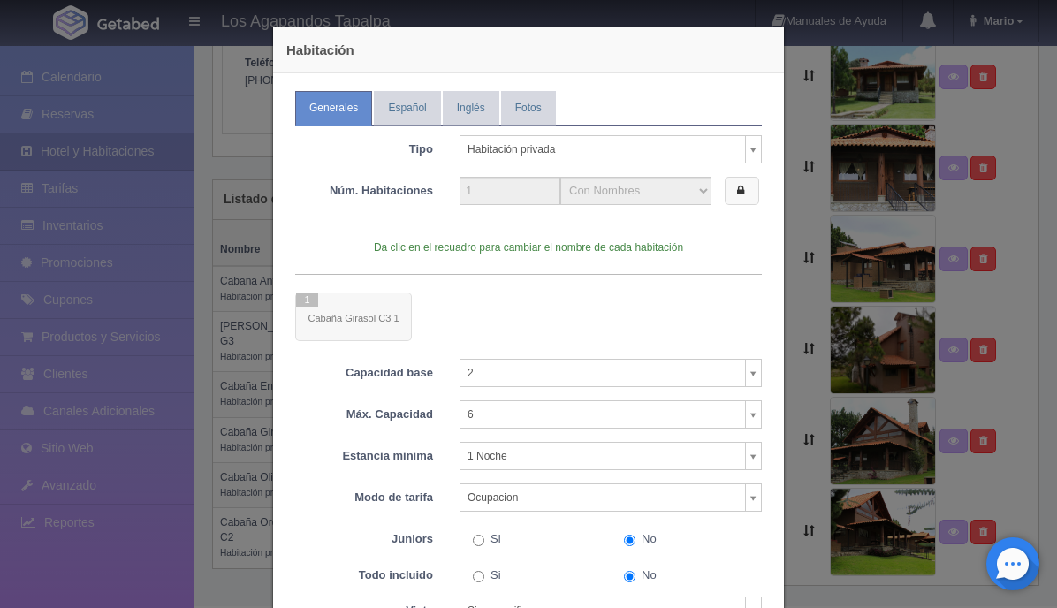
click at [739, 191] on icon at bounding box center [740, 190] width 7 height 11
click at [738, 198] on label at bounding box center [744, 191] width 38 height 29
click at [740, 192] on icon at bounding box center [740, 190] width 7 height 11
click at [702, 192] on select "Con Nombres Por rangos" at bounding box center [635, 191] width 151 height 28
click at [731, 197] on label at bounding box center [744, 191] width 38 height 29
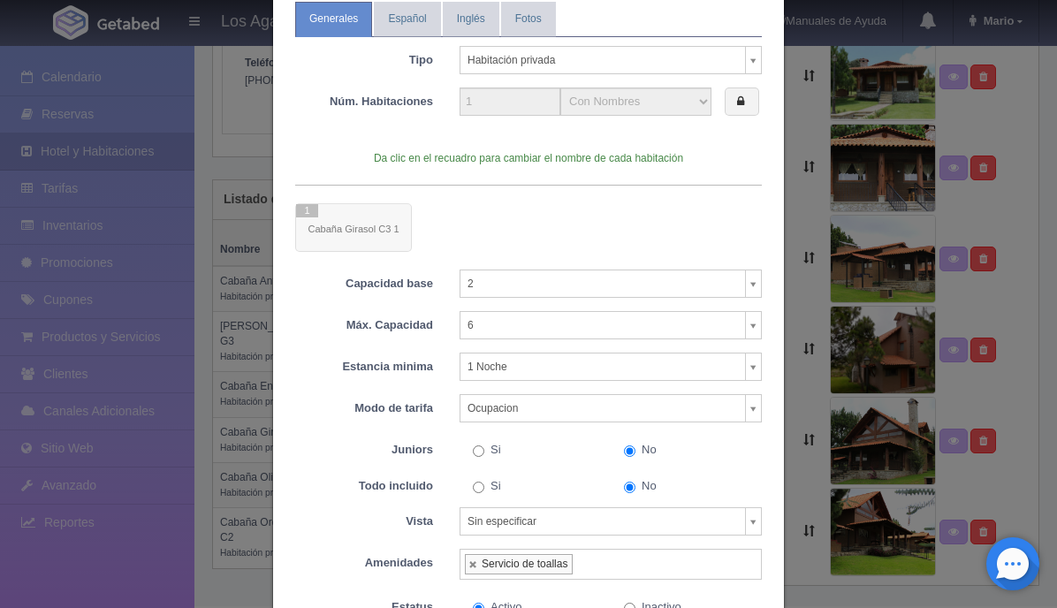
scroll to position [0, 0]
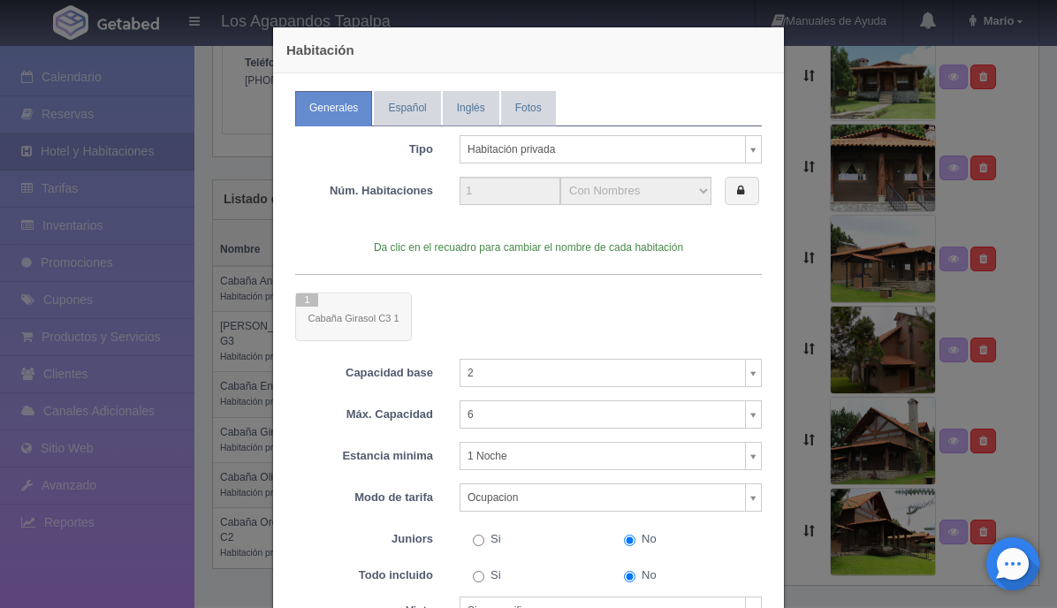
click at [363, 320] on div at bounding box center [528, 316] width 467 height 49
click at [348, 318] on div at bounding box center [528, 316] width 467 height 49
click at [388, 321] on div at bounding box center [528, 316] width 467 height 49
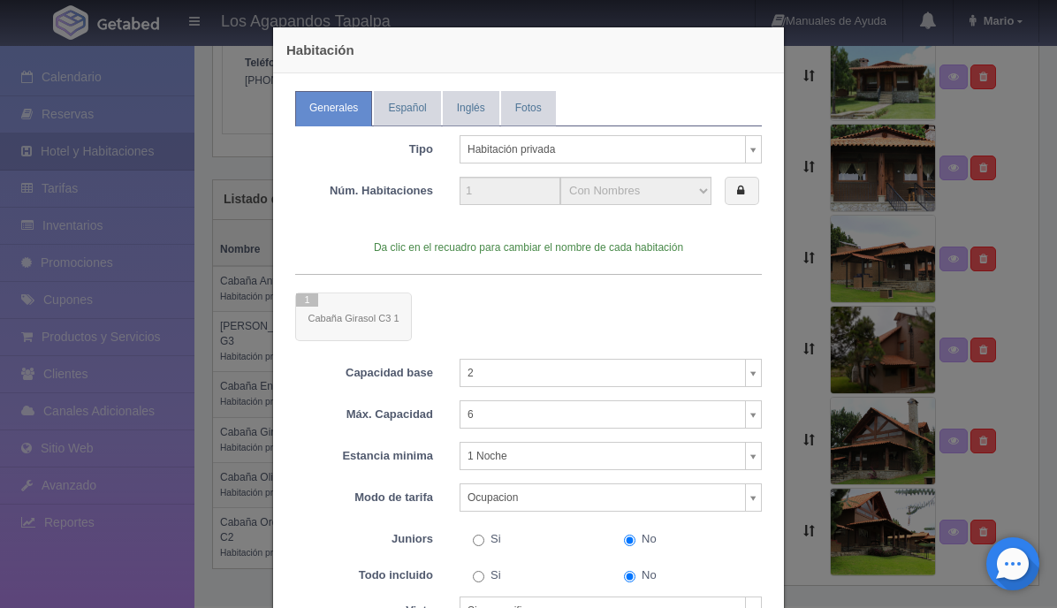
click at [388, 321] on div at bounding box center [528, 316] width 467 height 49
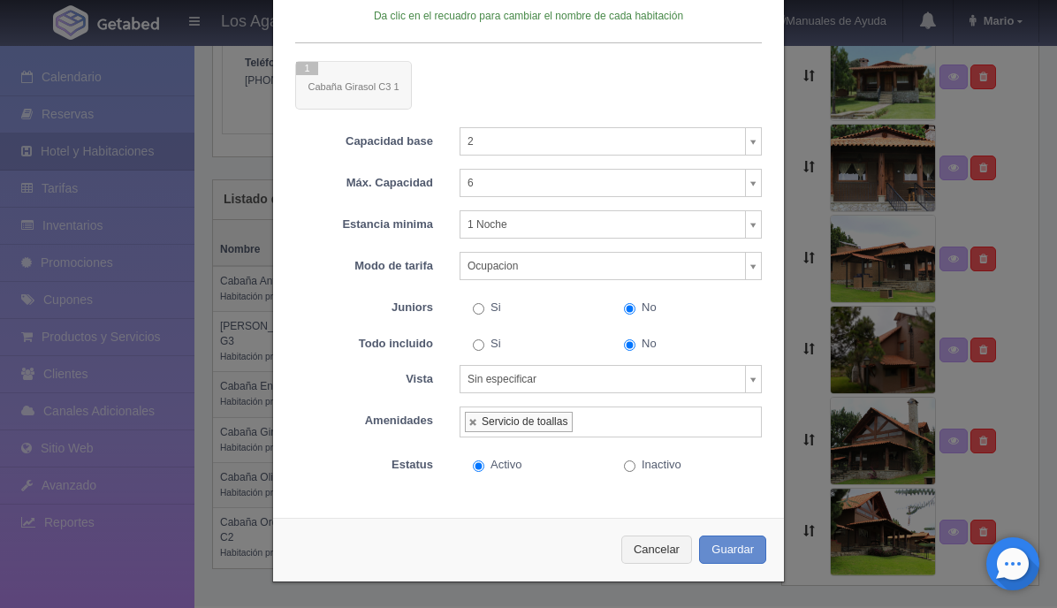
scroll to position [232, 0]
click at [615, 429] on ul "Servicio de toallas" at bounding box center [610, 421] width 302 height 31
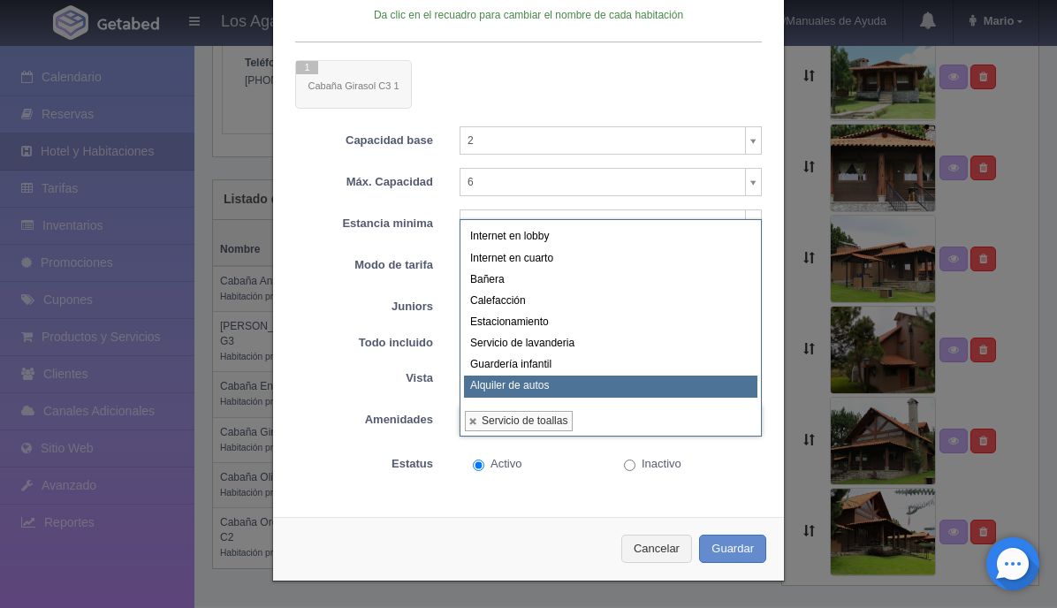
scroll to position [8, 0]
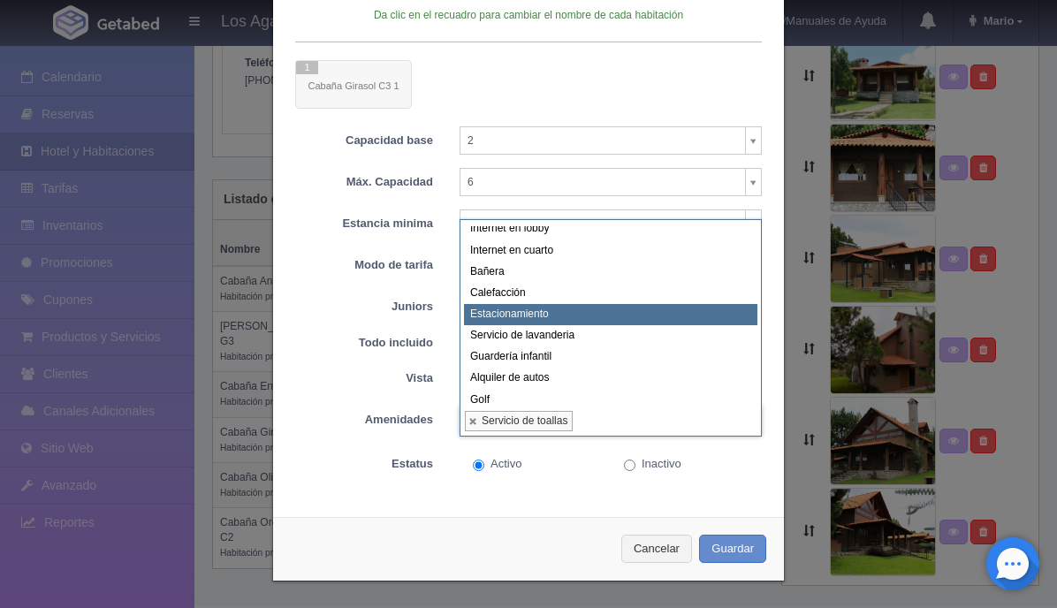
select select "5"
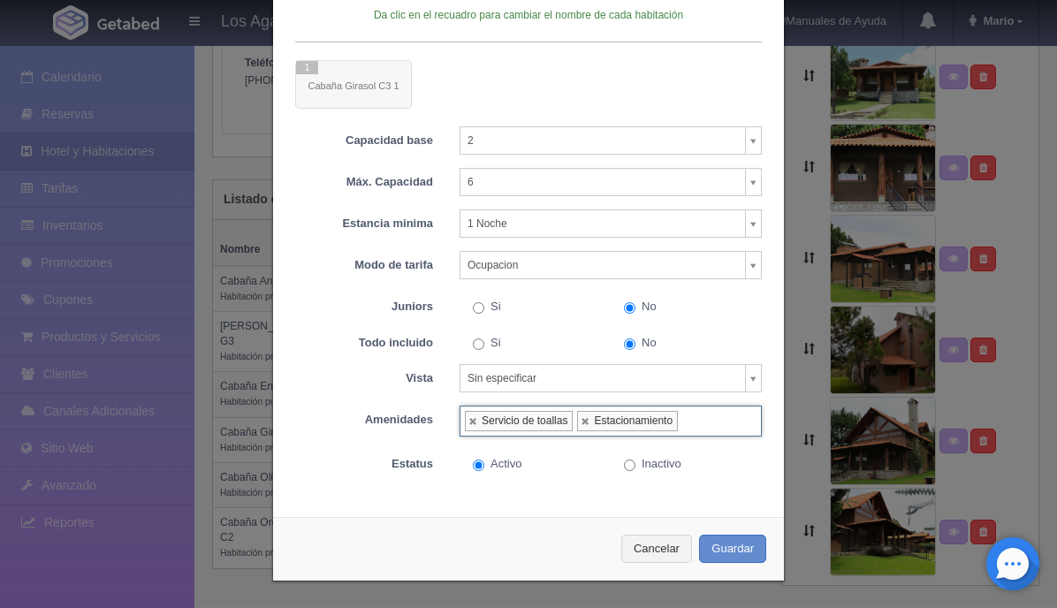
scroll to position [0, 0]
click at [694, 433] on input "text" at bounding box center [687, 420] width 19 height 27
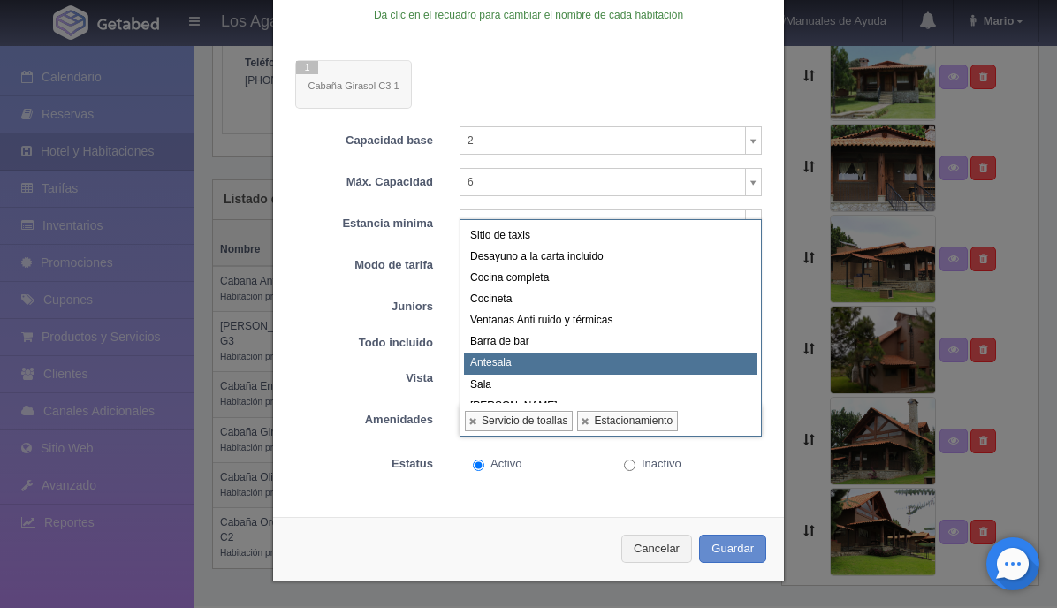
scroll to position [1245, 0]
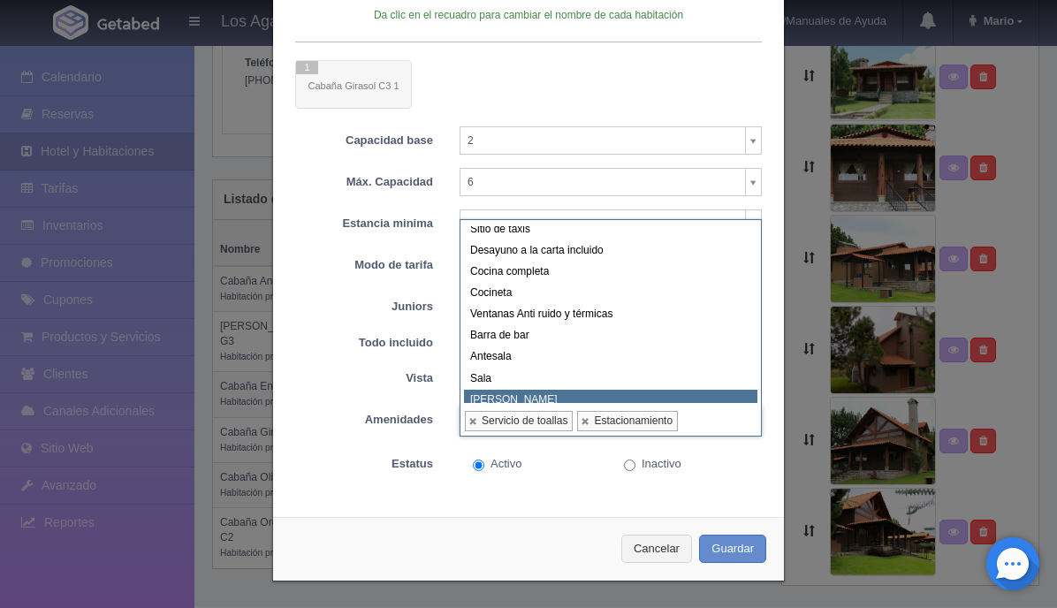
click at [475, 418] on body "Los Agapandos Tapalpa Manuales de Ayuda Actualizaciones recientes Mario Mi Perf…" at bounding box center [528, 172] width 1057 height 867
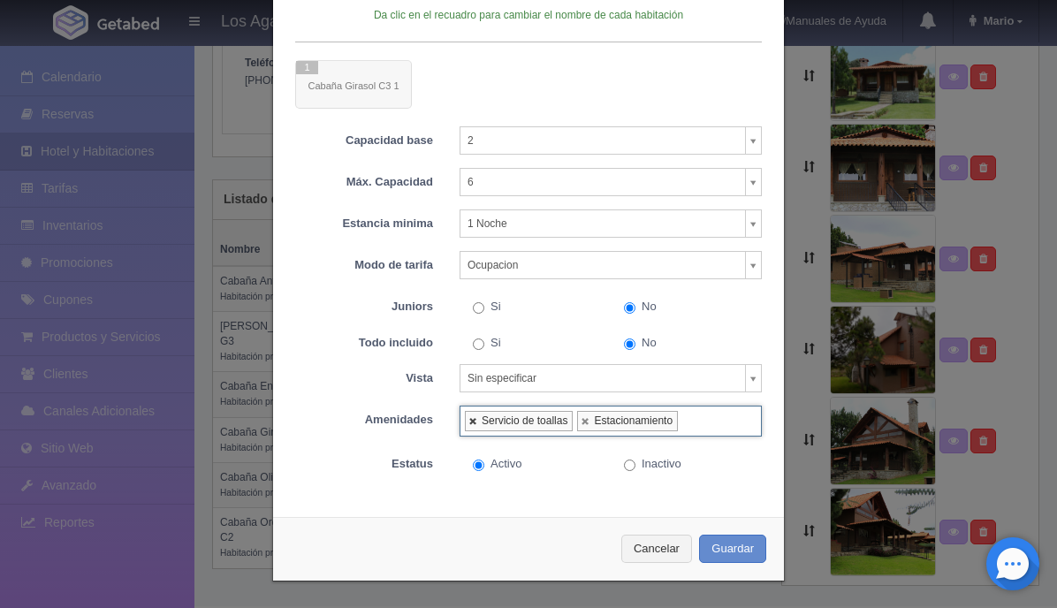
click at [471, 421] on link at bounding box center [473, 420] width 11 height 11
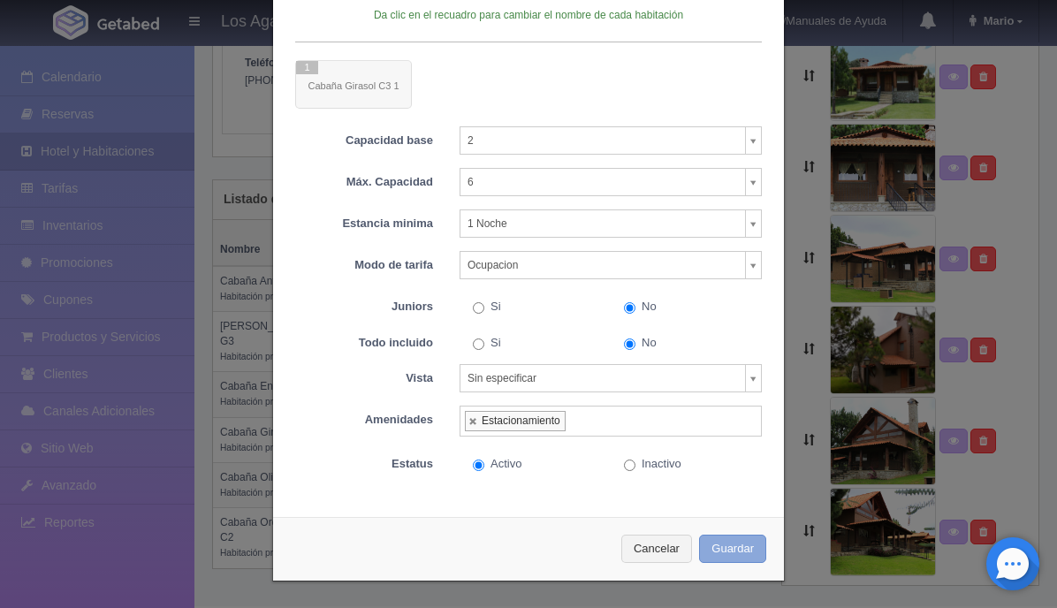
click at [725, 544] on button "Guardar" at bounding box center [732, 549] width 67 height 29
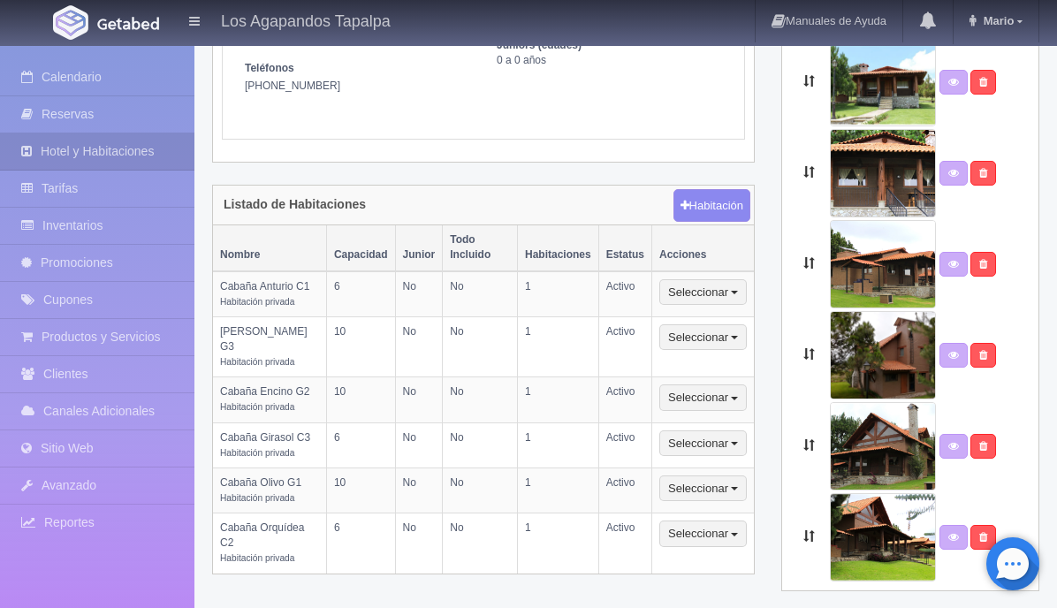
scroll to position [305, 0]
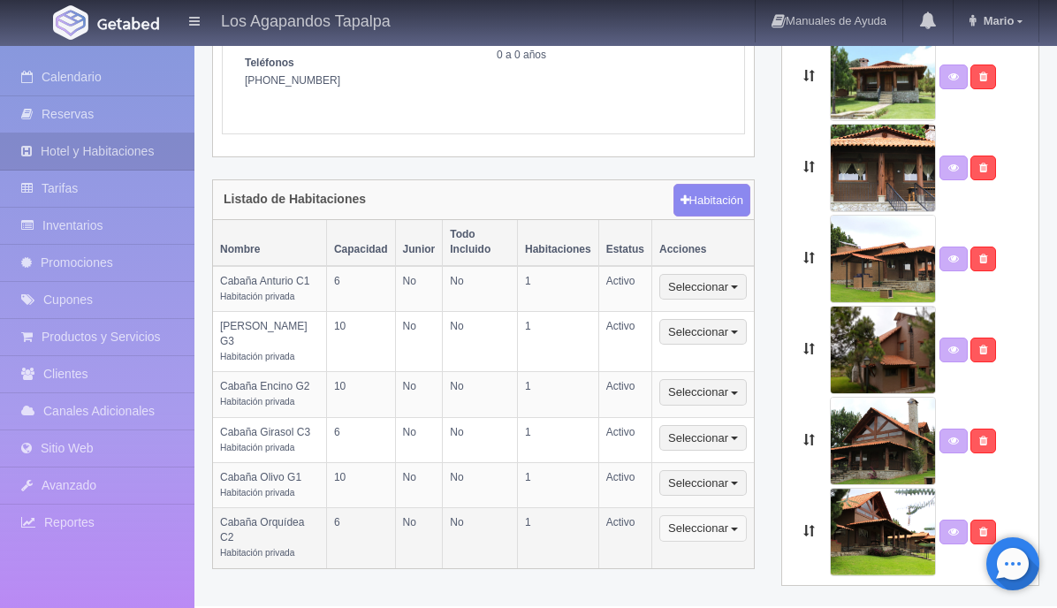
click at [719, 515] on button "Seleccionar" at bounding box center [702, 528] width 87 height 27
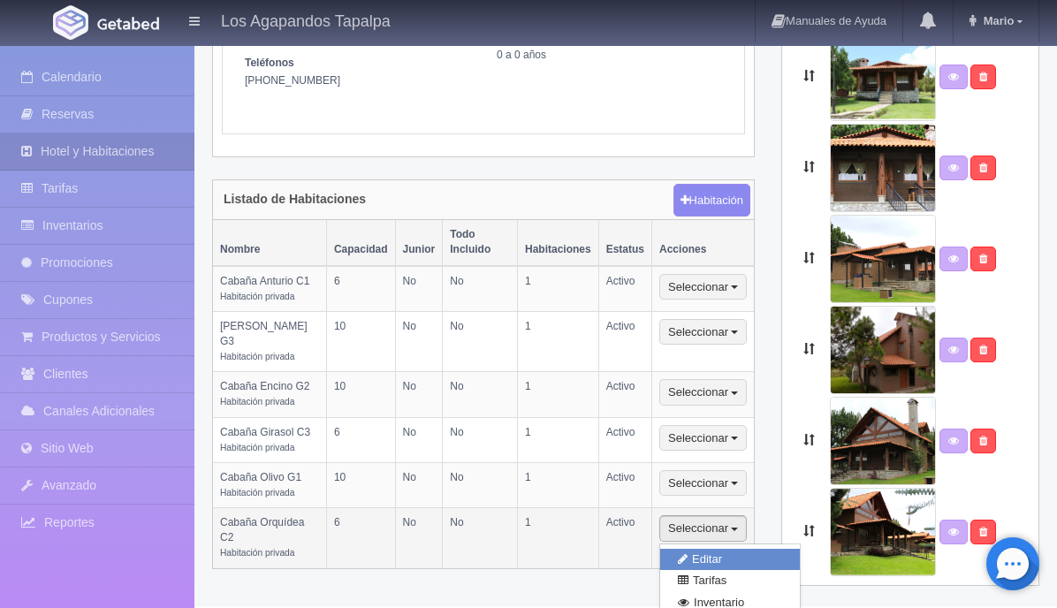
click at [717, 549] on link "Editar" at bounding box center [730, 560] width 140 height 22
select select "Habitación privada"
select select "Nombre"
select select "2"
select select "6"
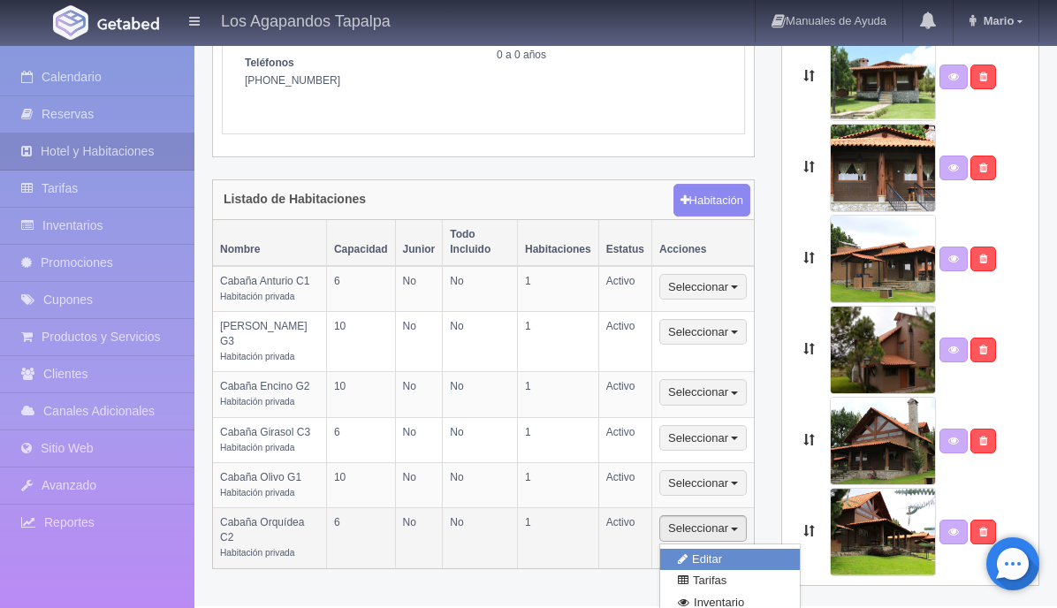
select select "1"
select select "Ocupacion"
radio input "true"
select select "3"
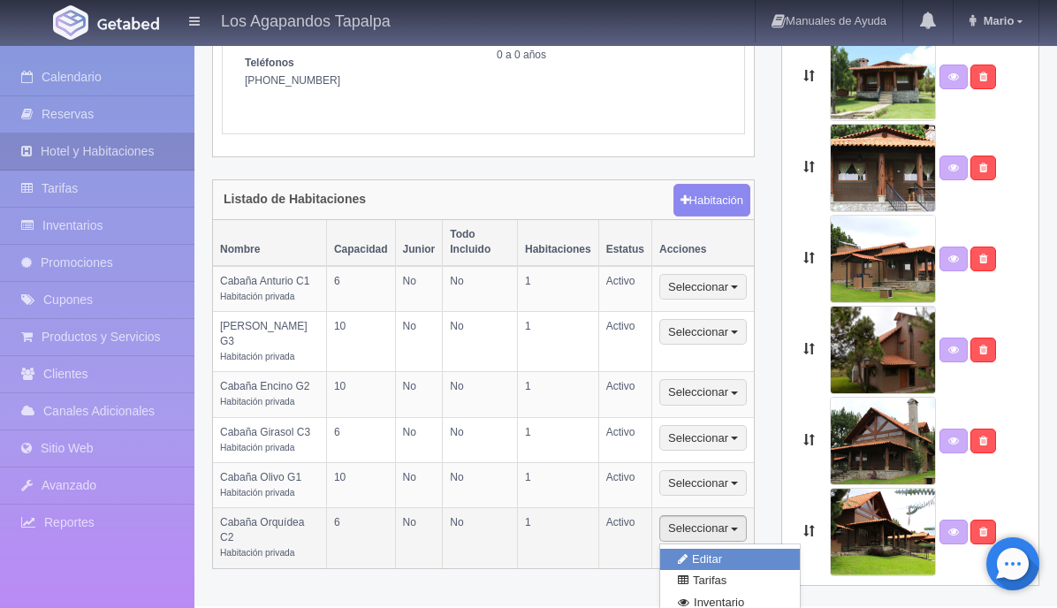
radio input "true"
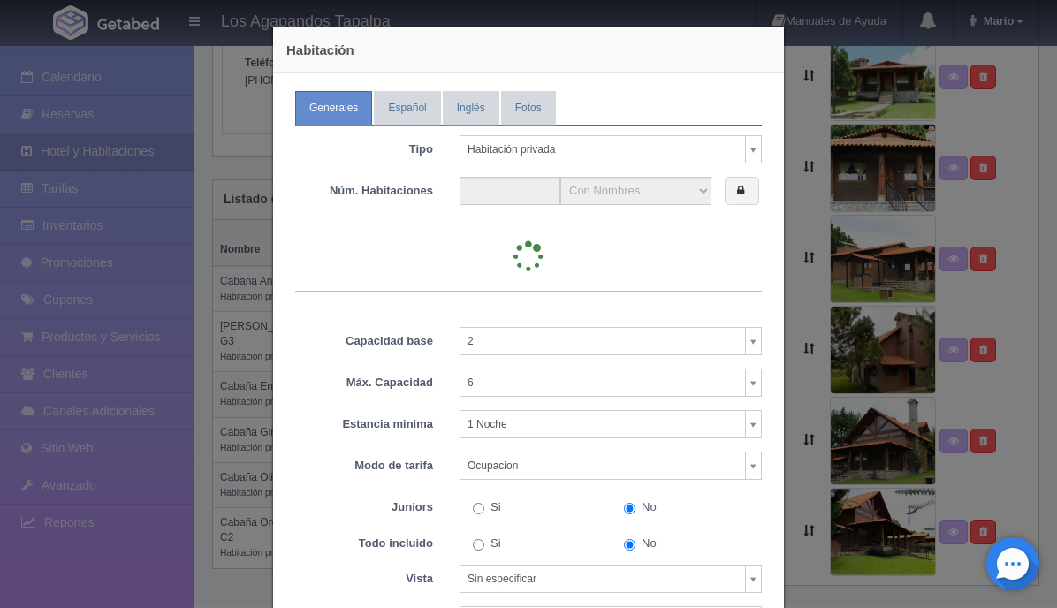
type input "1"
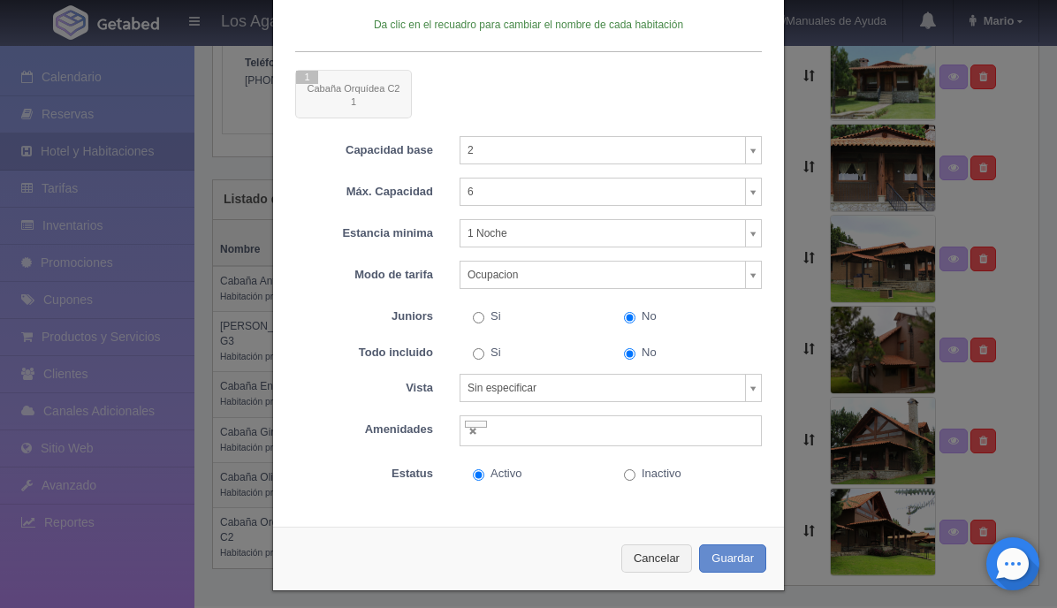
scroll to position [232, 0]
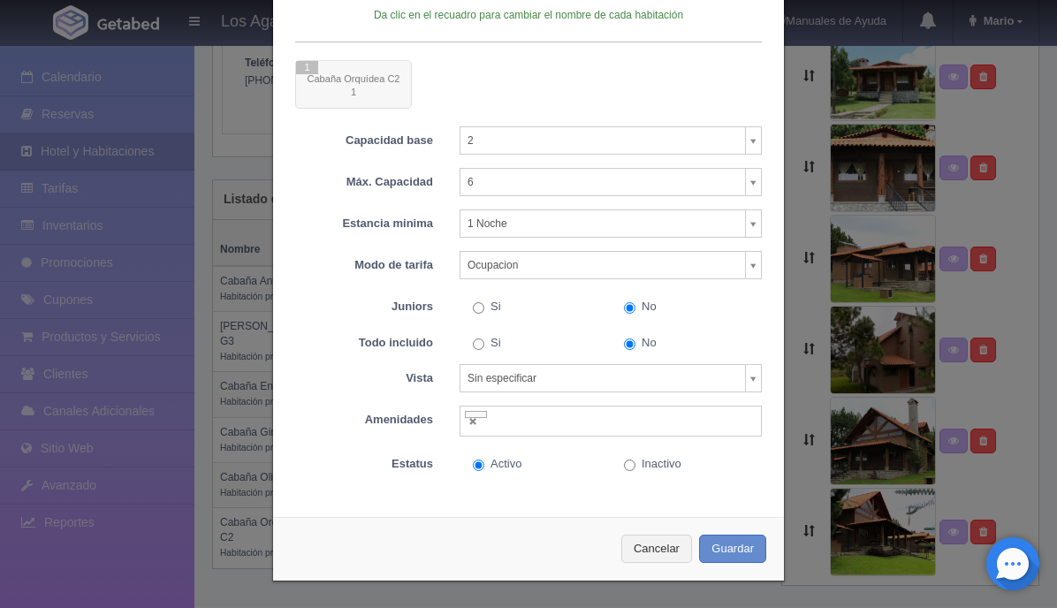
click at [552, 430] on ul at bounding box center [610, 421] width 302 height 31
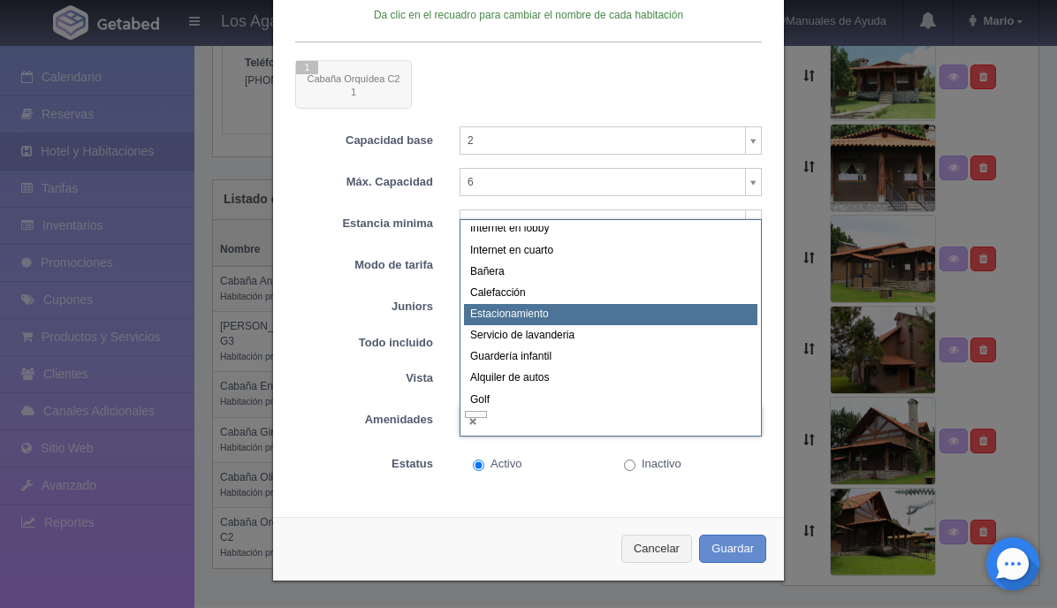
scroll to position [0, 0]
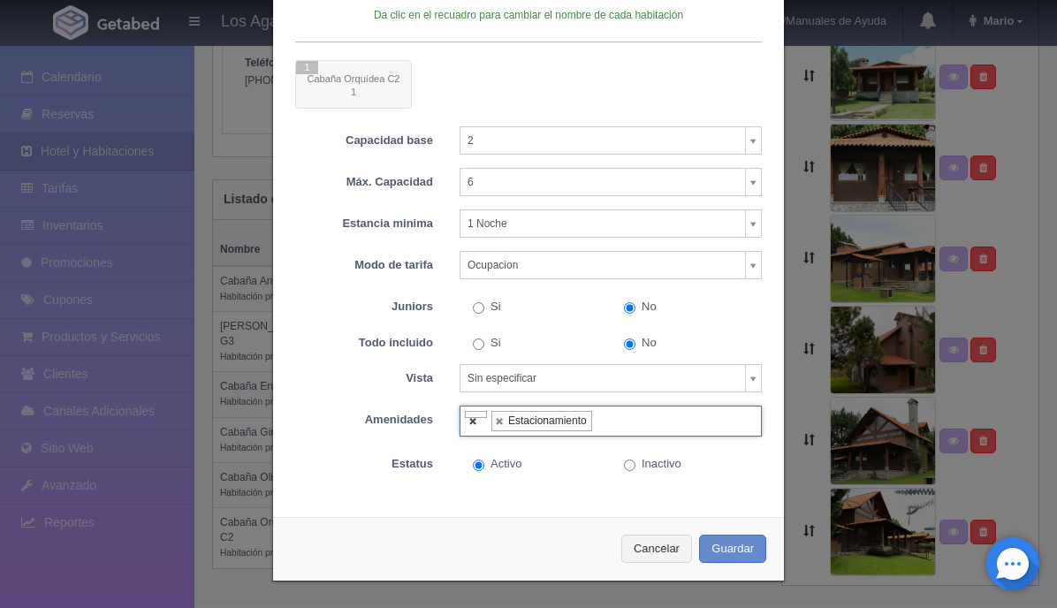
click at [474, 420] on link at bounding box center [473, 420] width 11 height 11
select select "5"
click at [730, 549] on button "Guardar" at bounding box center [732, 549] width 67 height 29
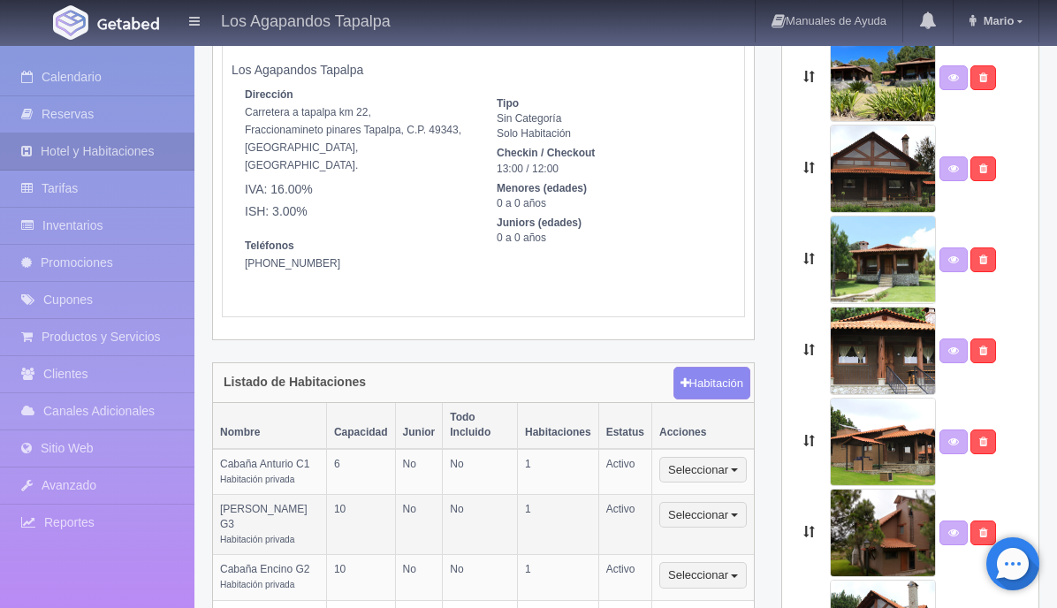
scroll to position [126, 0]
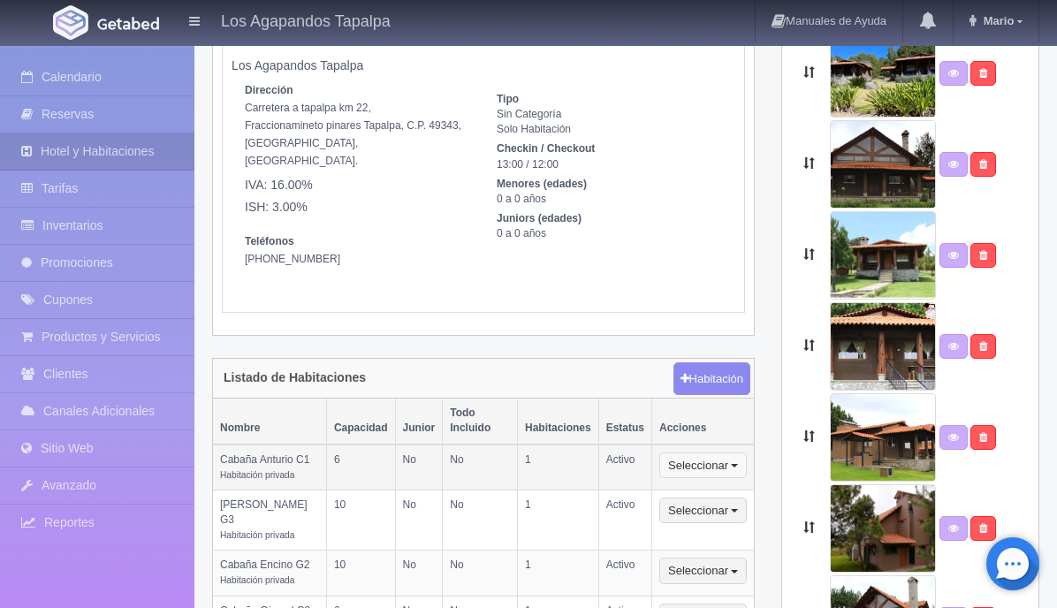
click at [719, 452] on button "Seleccionar" at bounding box center [702, 465] width 87 height 27
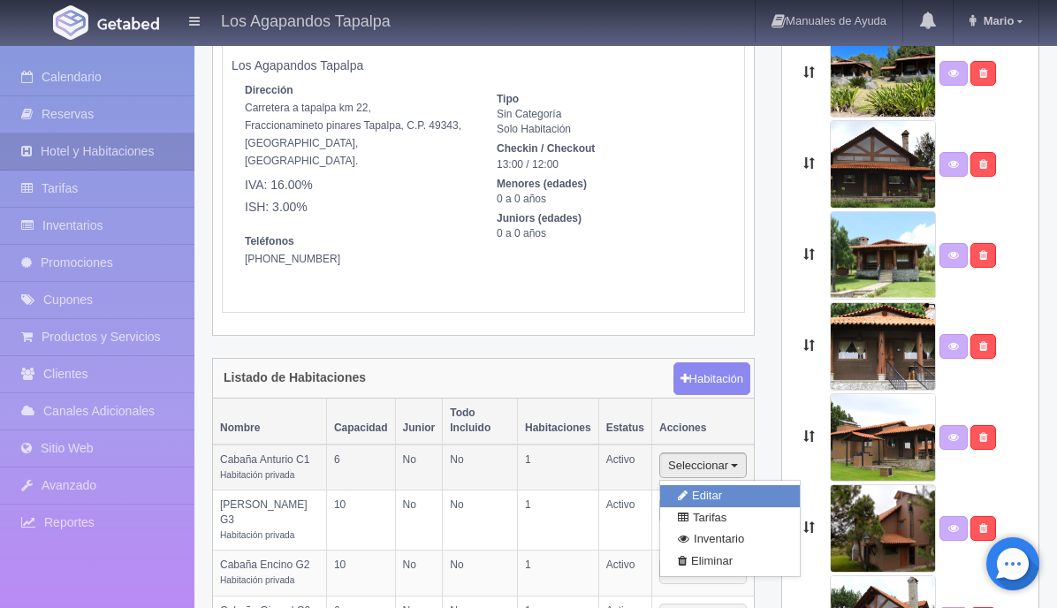
click at [714, 485] on link "Editar" at bounding box center [730, 496] width 140 height 22
select select "Habitación privada"
select select "Rango"
select select "2"
select select "6"
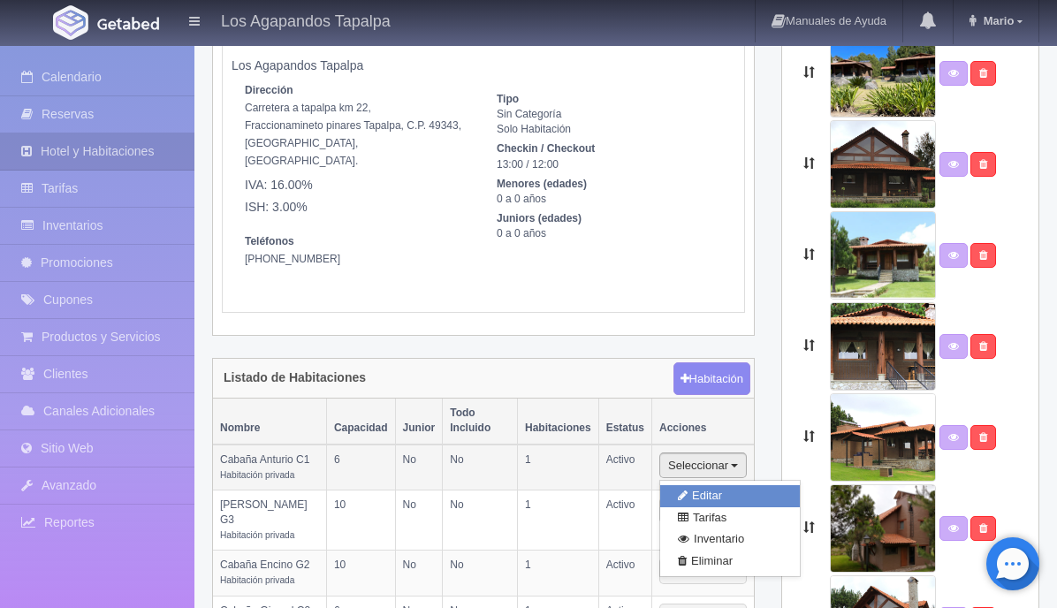
select select "1"
select select "Ocupacion"
radio input "true"
select select "3"
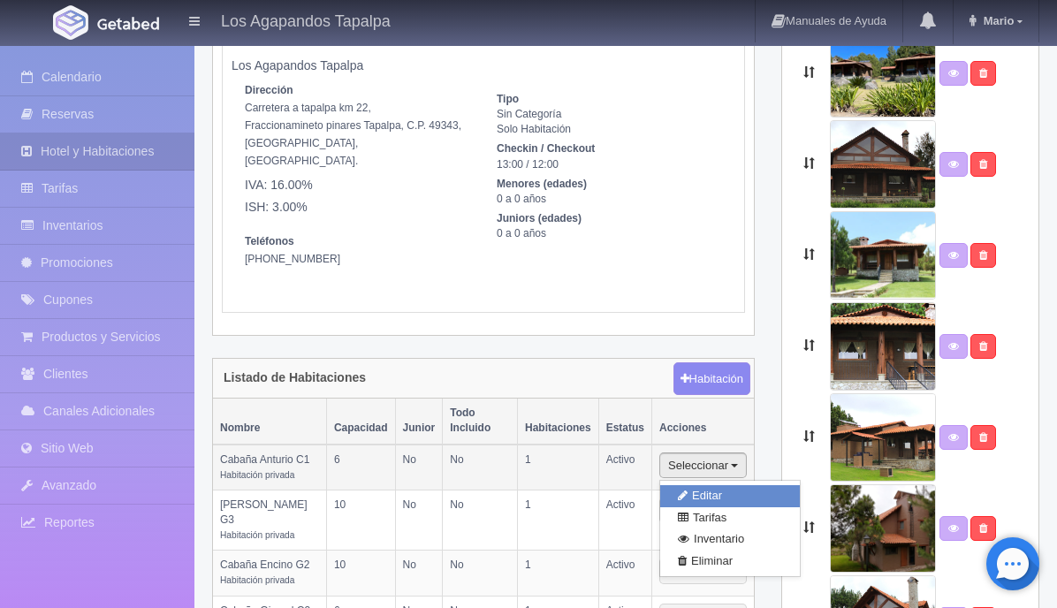
radio input "true"
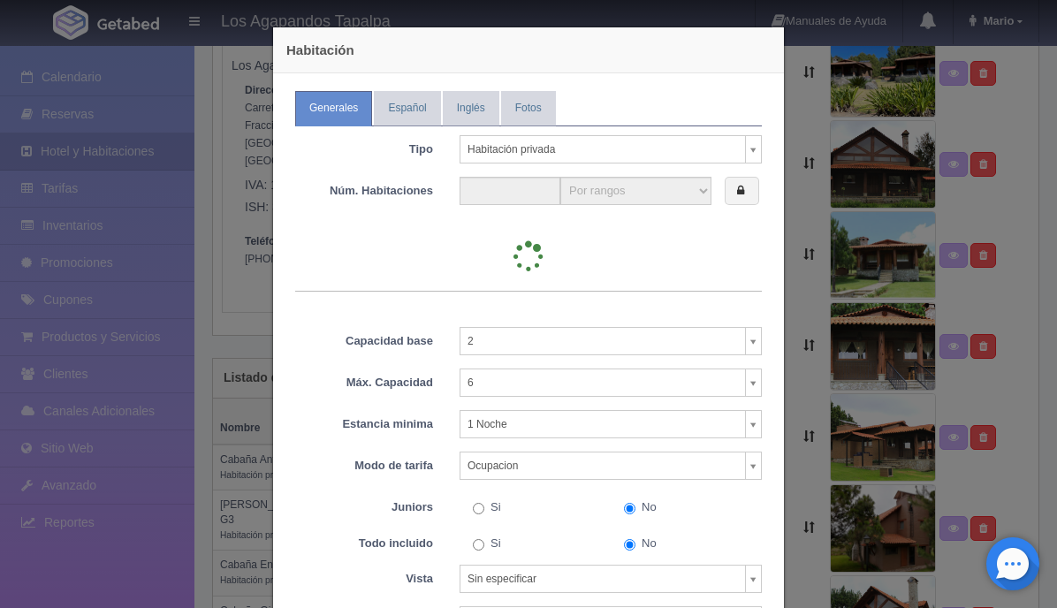
type input "1"
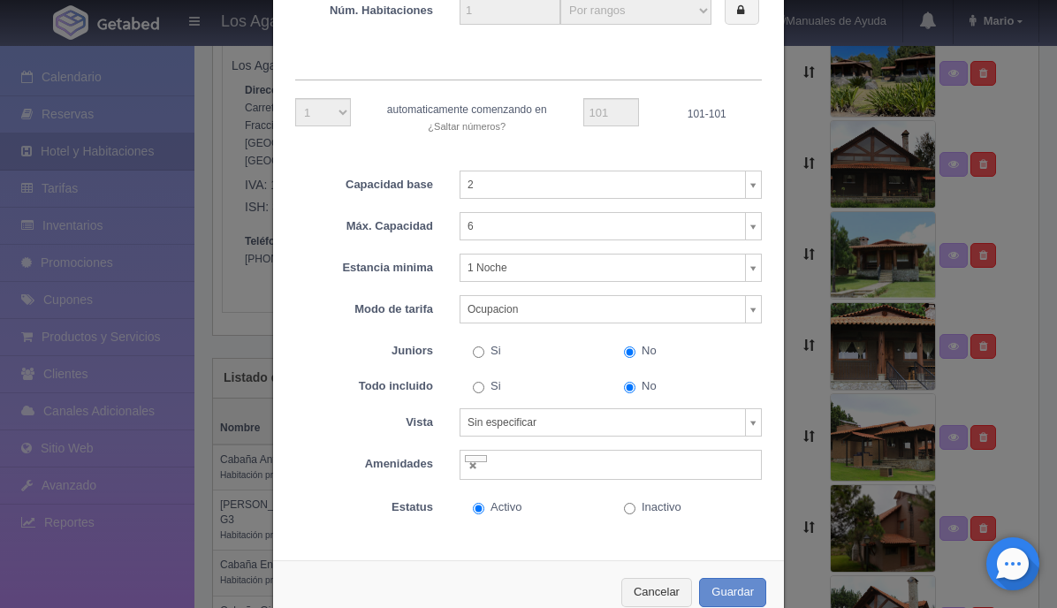
scroll to position [224, 0]
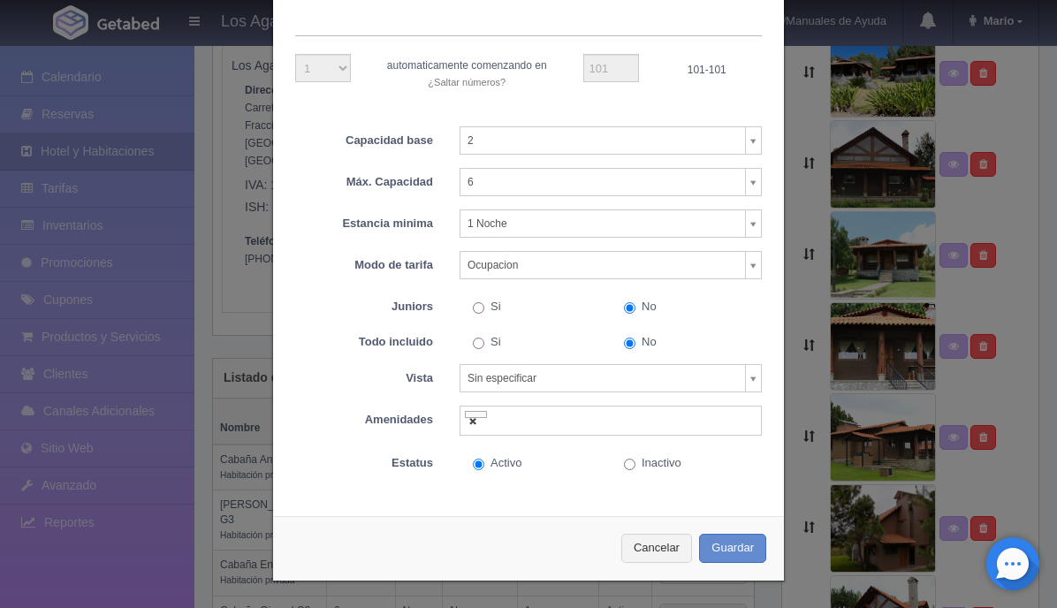
click at [475, 419] on link at bounding box center [473, 420] width 11 height 11
click at [524, 417] on ul at bounding box center [610, 421] width 302 height 31
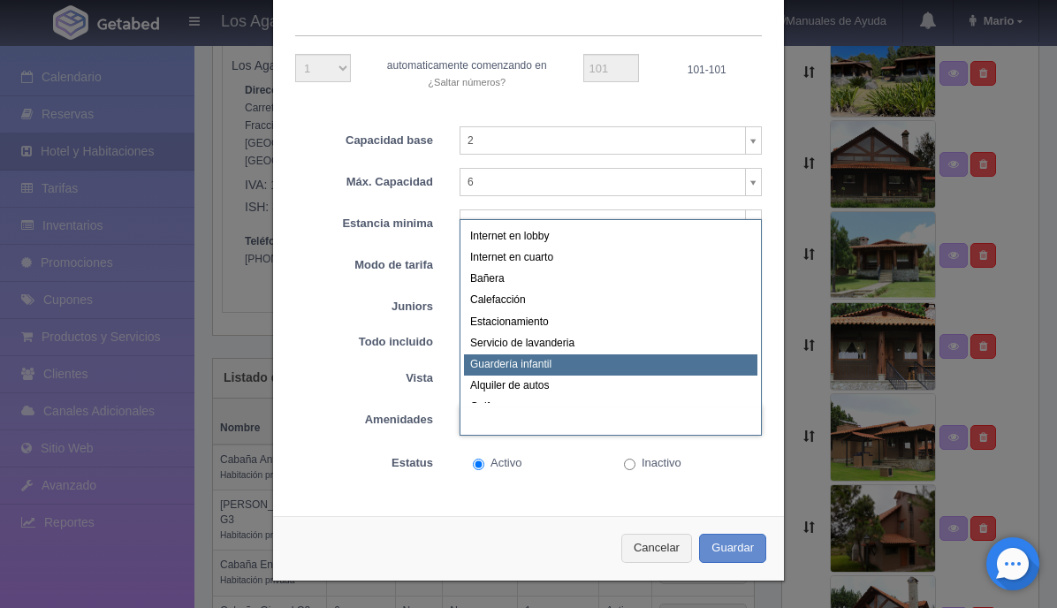
scroll to position [8, 0]
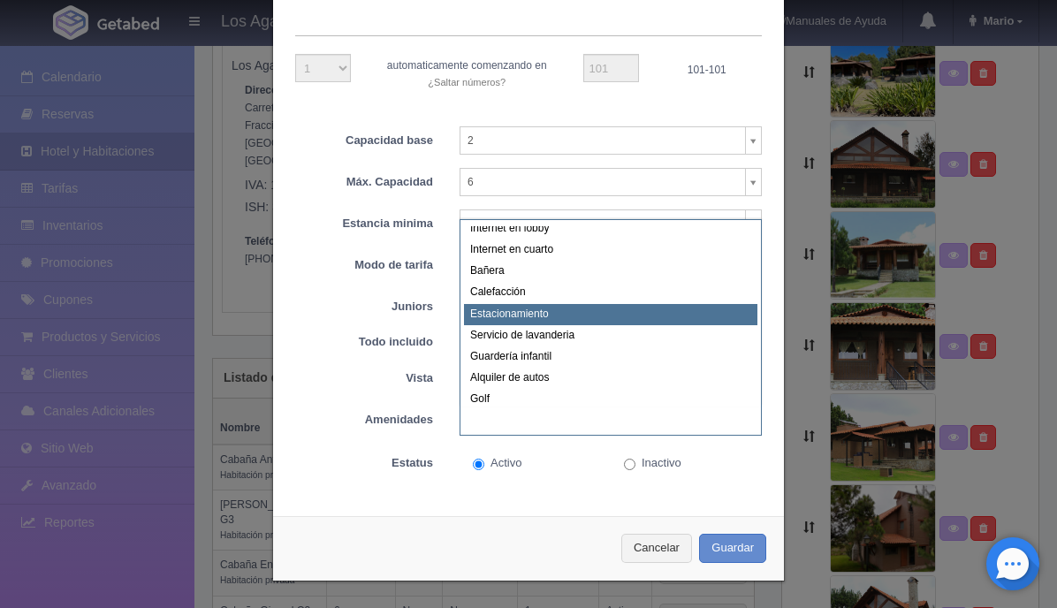
select select "5"
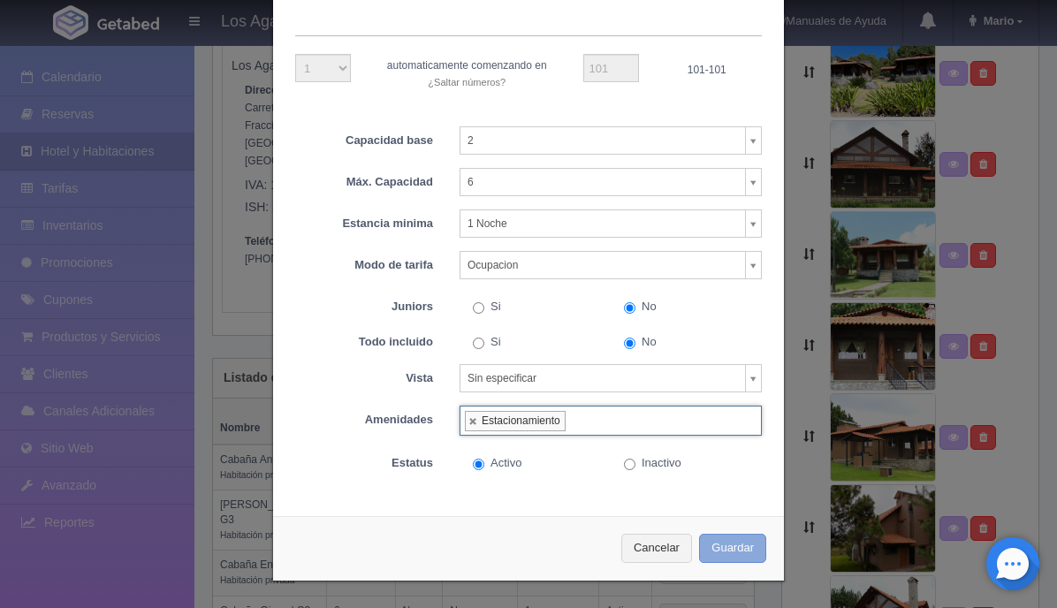
click at [721, 544] on button "Guardar" at bounding box center [732, 548] width 67 height 29
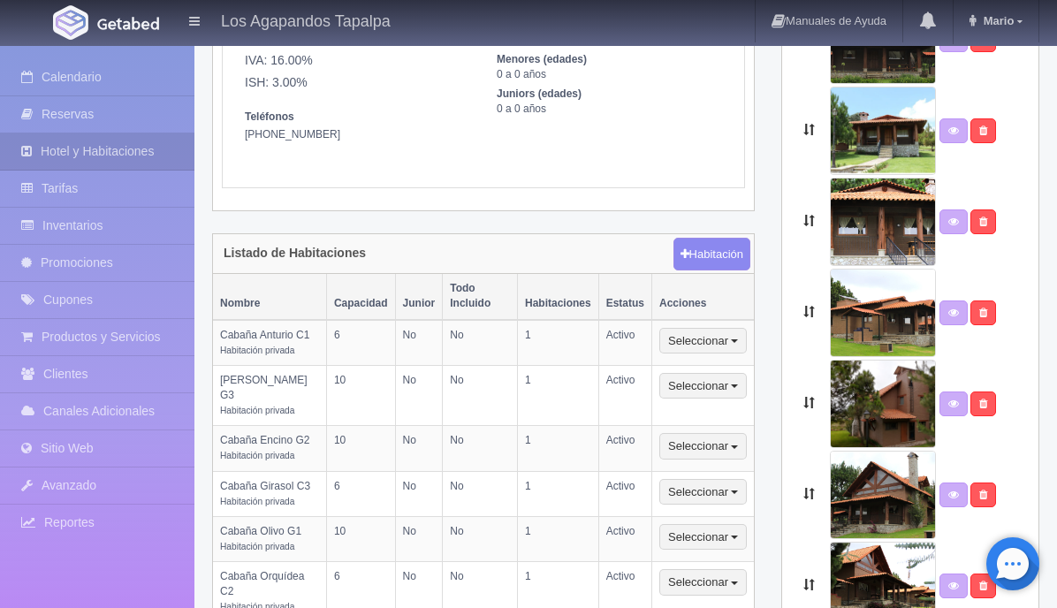
scroll to position [256, 0]
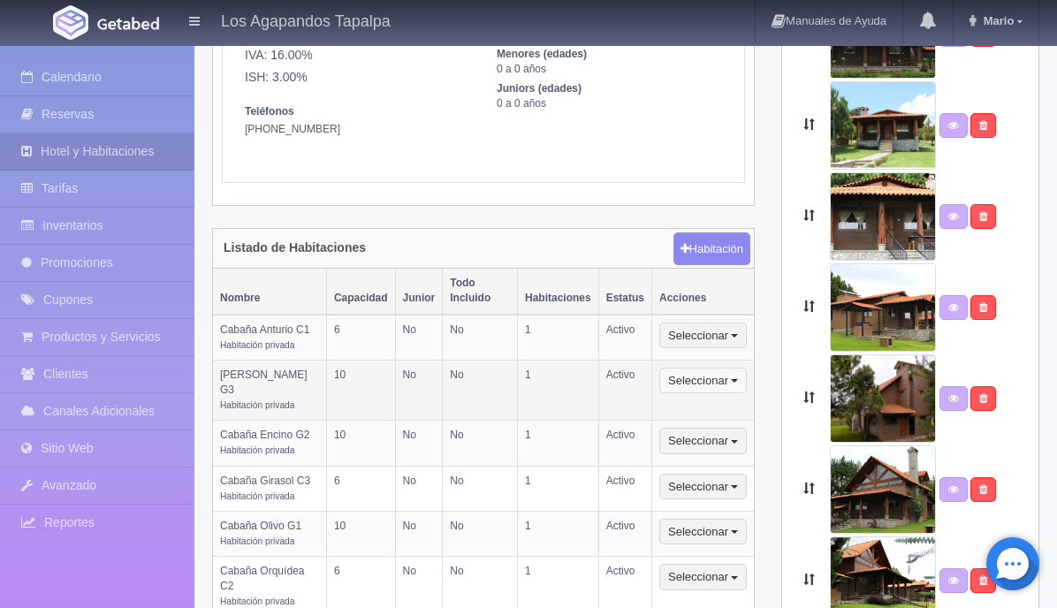
click at [689, 368] on button "Seleccionar" at bounding box center [702, 381] width 87 height 27
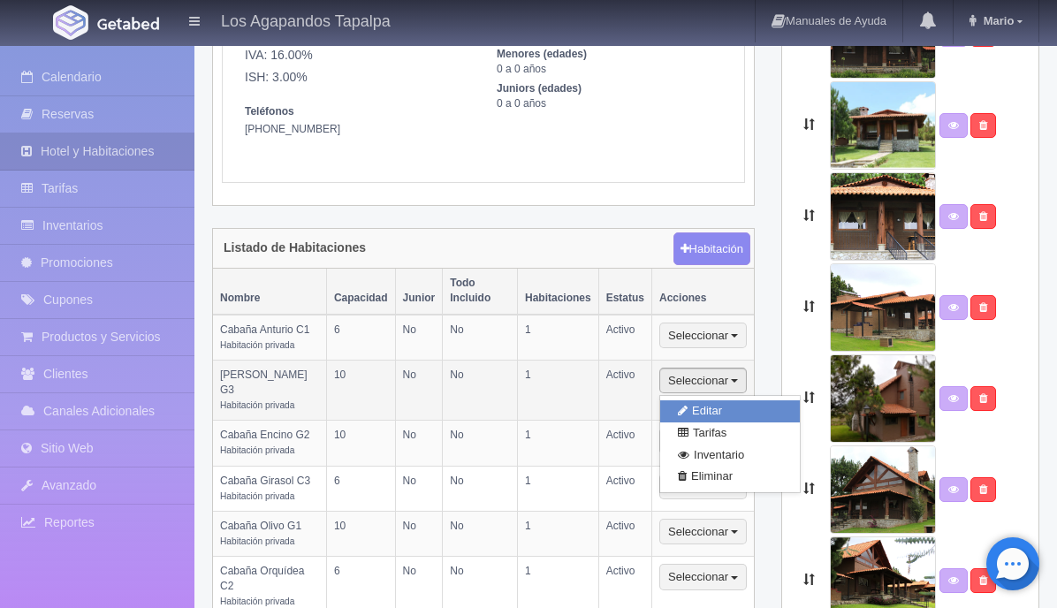
click at [694, 400] on link "Editar" at bounding box center [730, 411] width 140 height 22
select select "Habitación privada"
select select "Nombre"
select select "2"
select select "10"
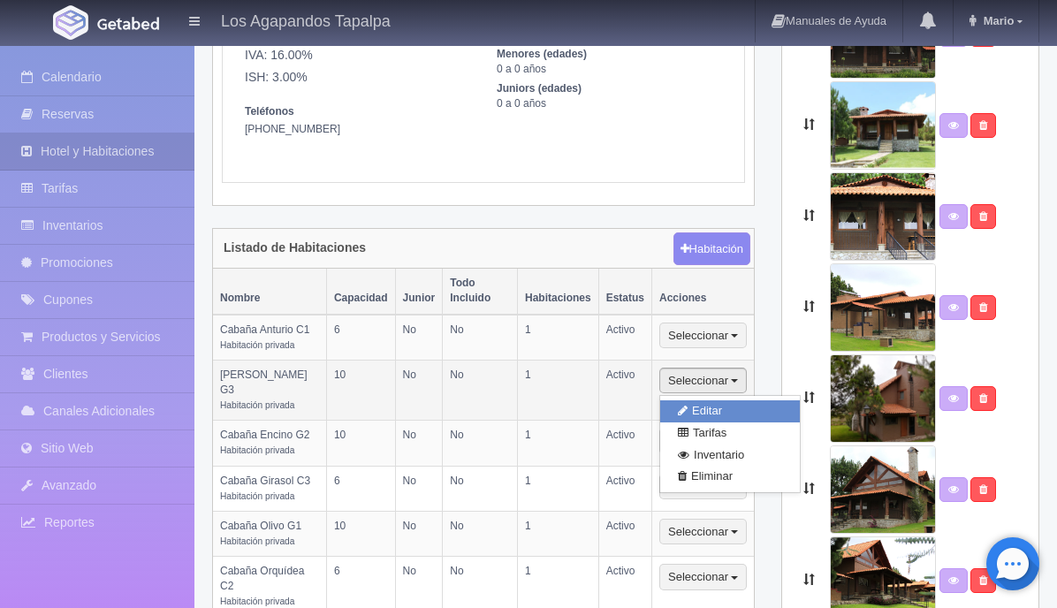
select select "1"
select select "Ocupacion"
radio input "true"
select select "3"
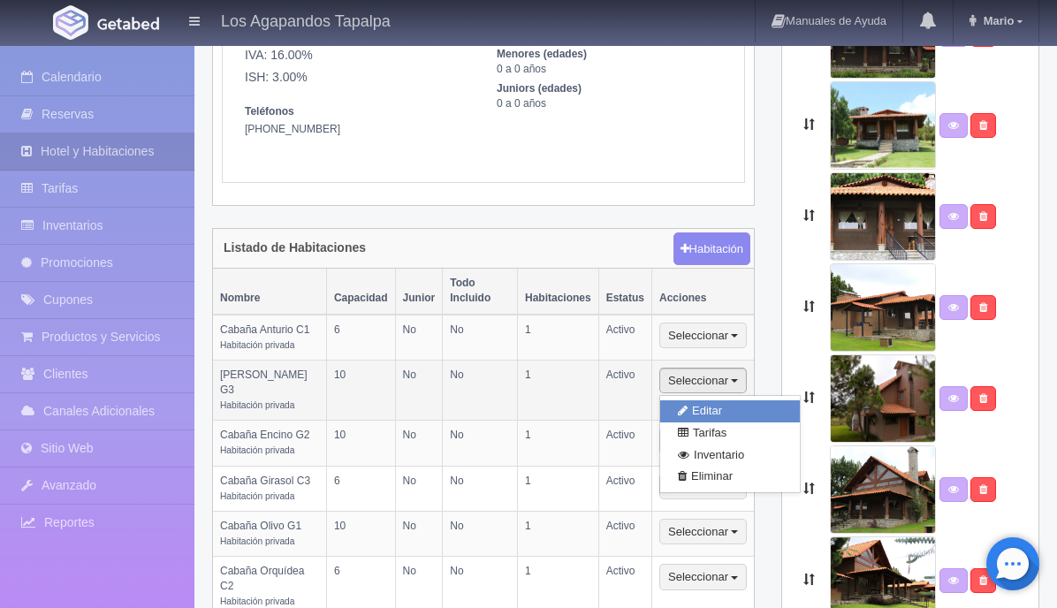
select select "70"
radio input "true"
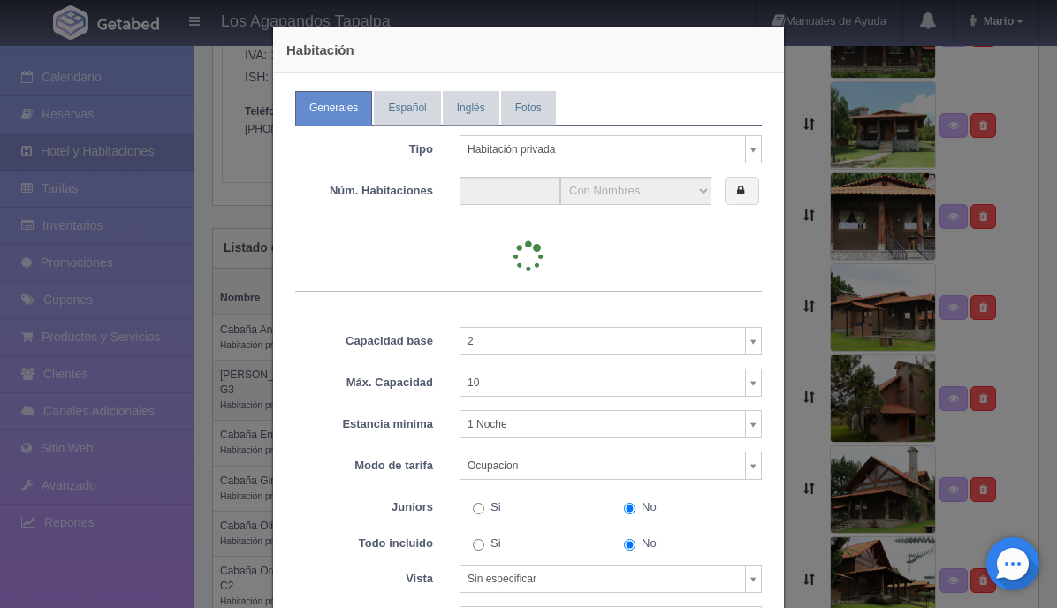
type input "1"
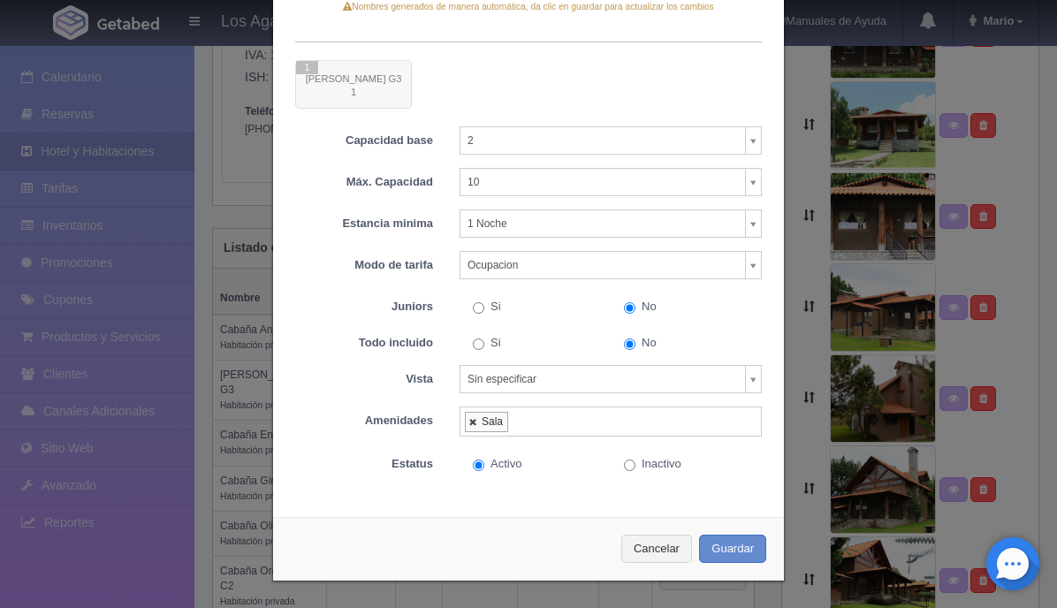
click at [473, 421] on link at bounding box center [473, 421] width 11 height 11
click at [504, 424] on ul at bounding box center [610, 421] width 302 height 31
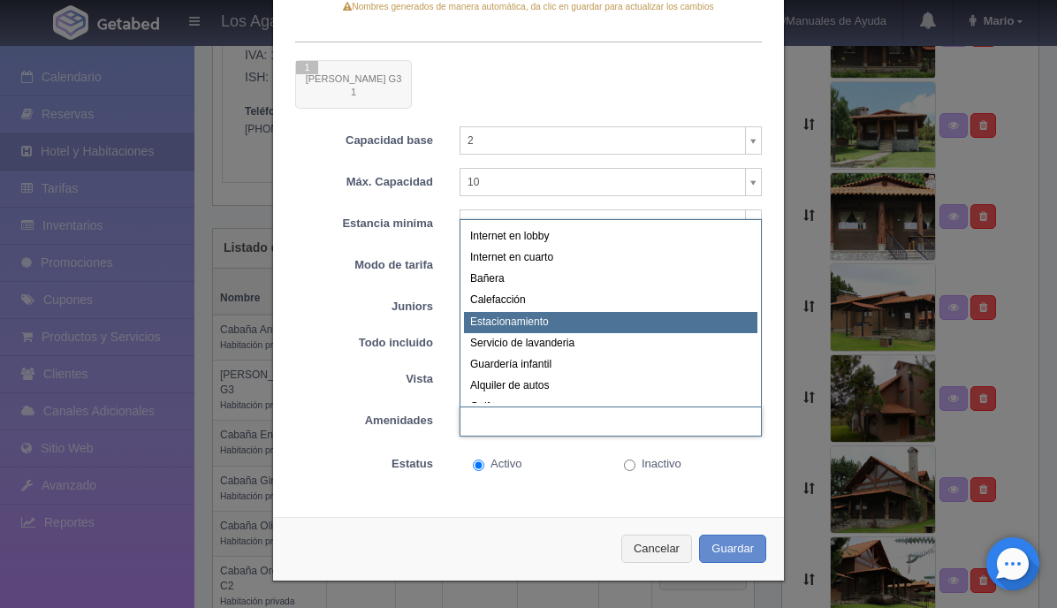
select select "5"
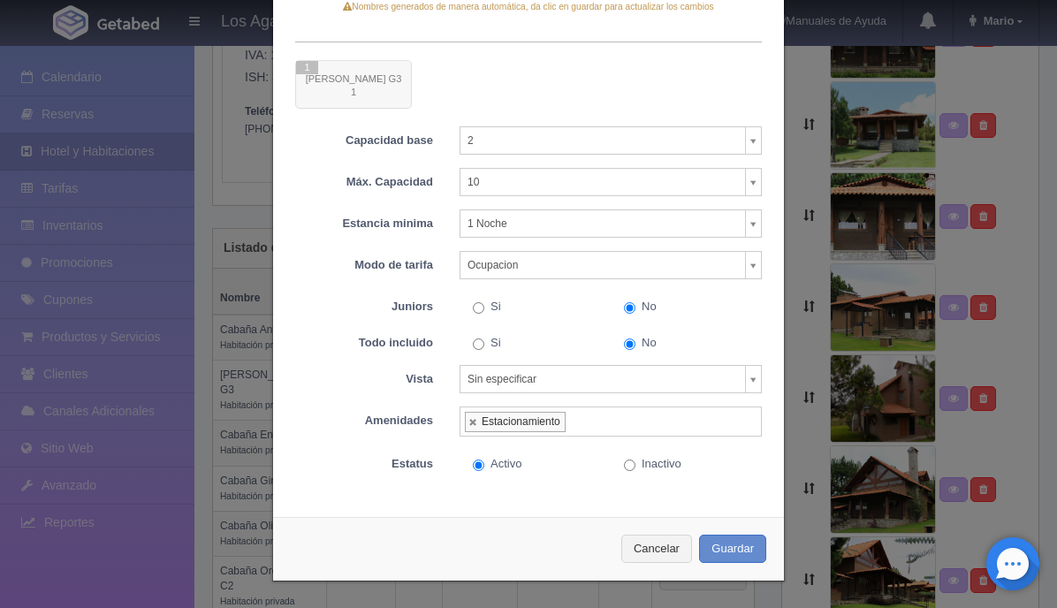
click at [349, 90] on div at bounding box center [528, 84] width 467 height 49
click at [738, 551] on button "Guardar" at bounding box center [732, 549] width 67 height 29
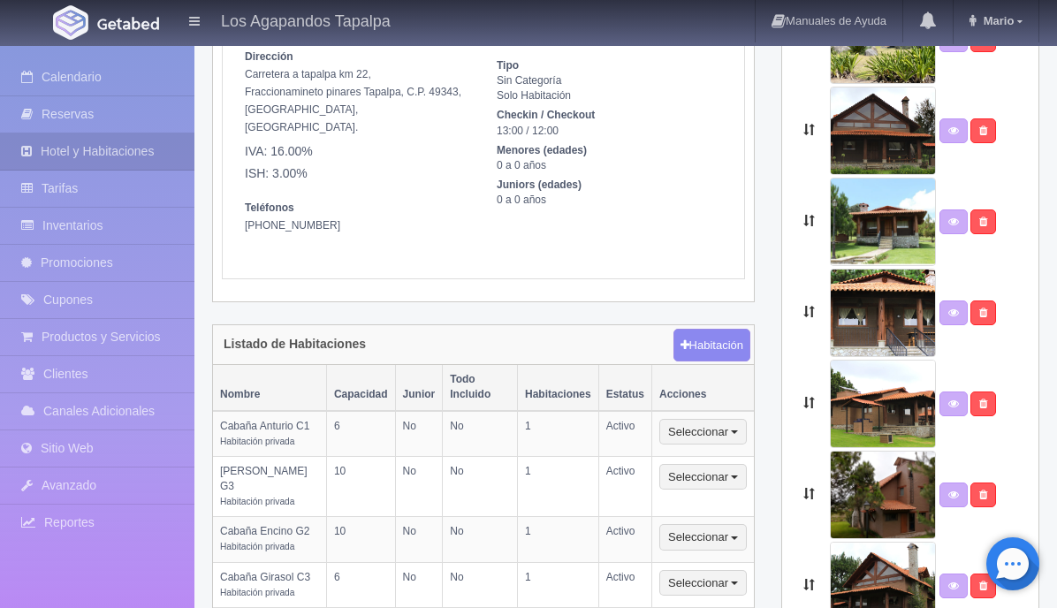
scroll to position [161, 0]
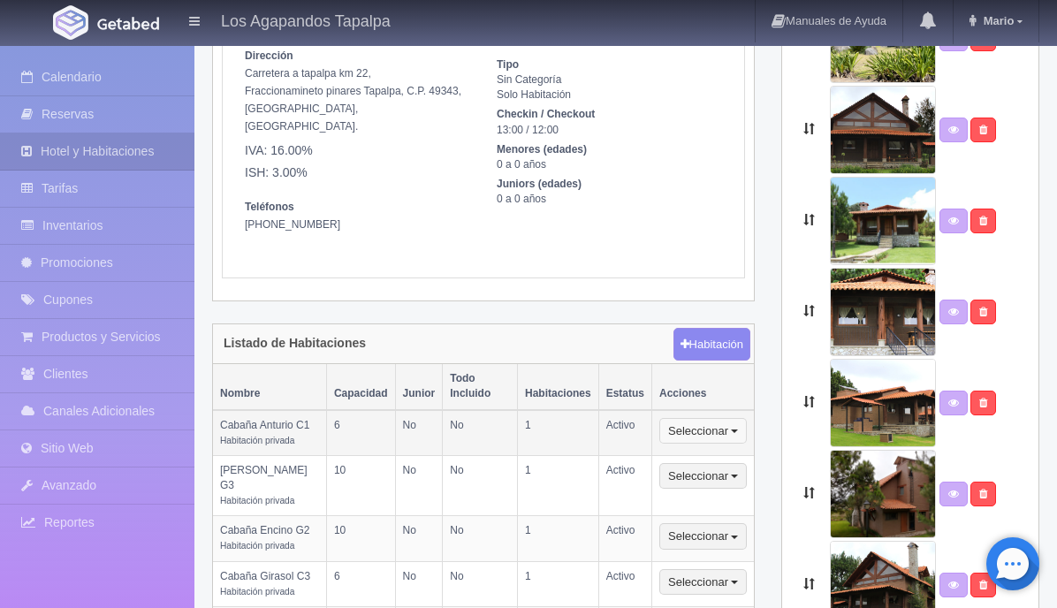
click at [702, 418] on button "Seleccionar" at bounding box center [702, 431] width 87 height 27
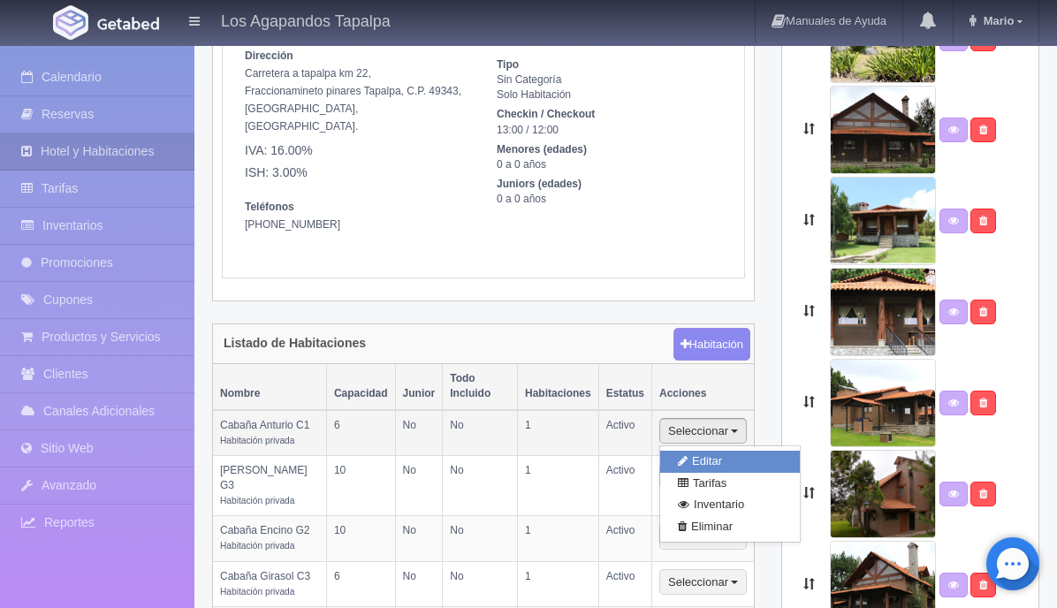
click at [703, 451] on link "Editar" at bounding box center [730, 462] width 140 height 22
select select "Habitación privada"
select select "Rango"
select select "2"
select select "6"
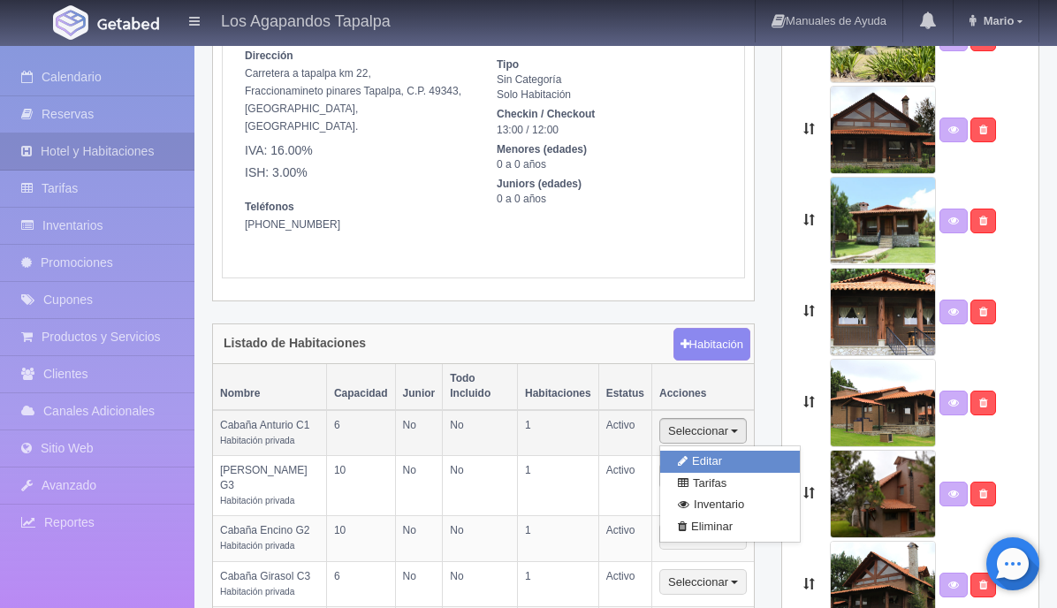
select select "1"
select select "Ocupacion"
radio input "true"
select select "3"
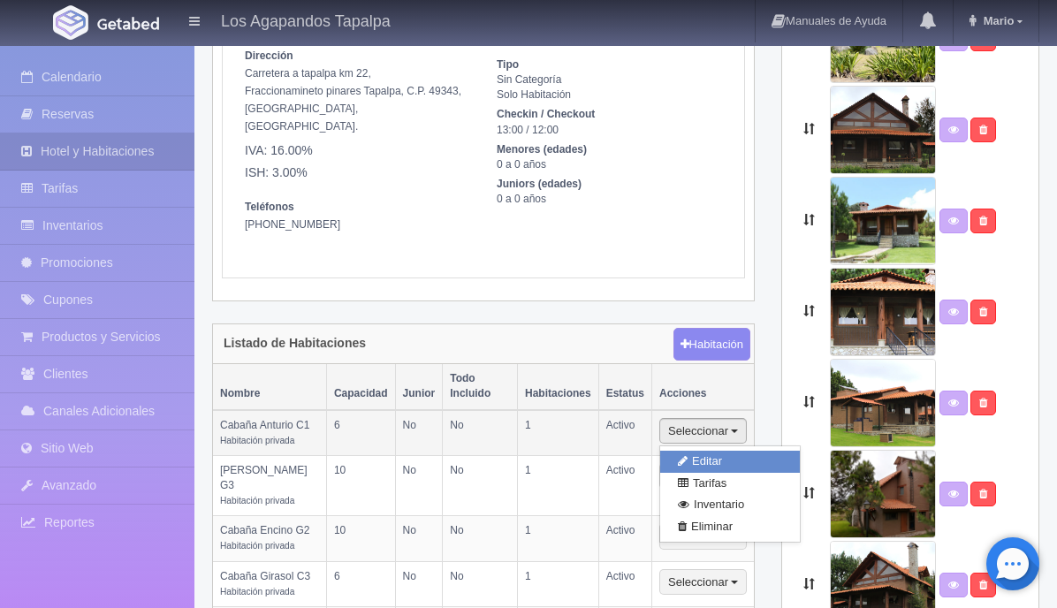
select select "5"
radio input "true"
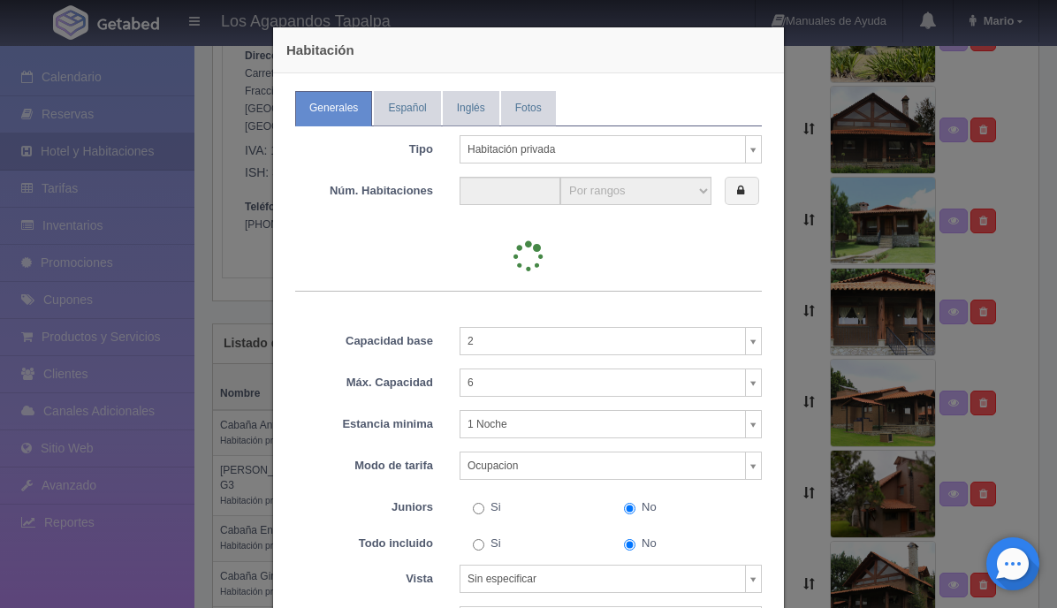
type input "1"
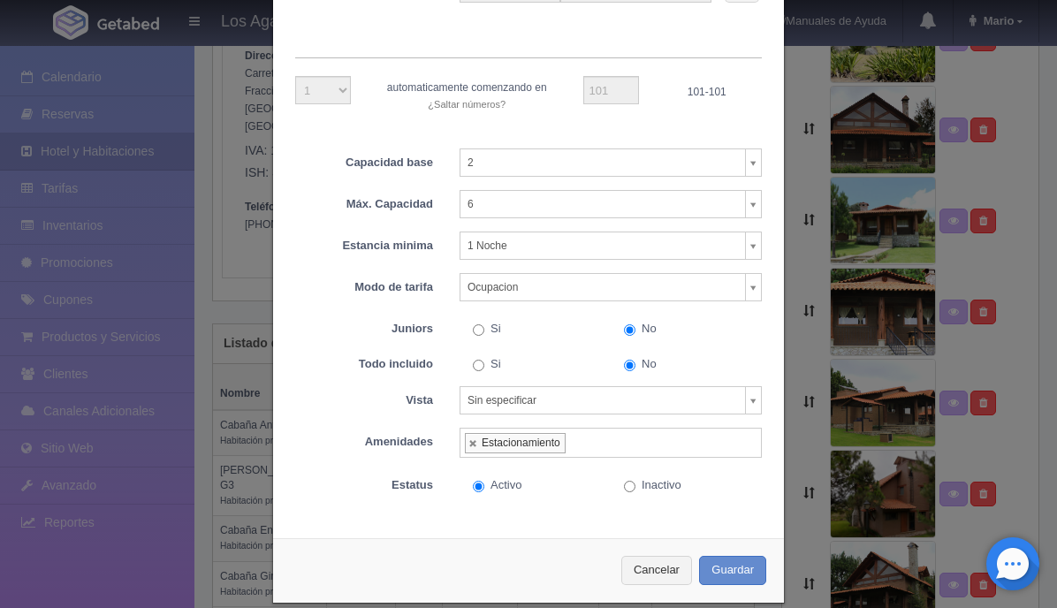
scroll to position [0, 0]
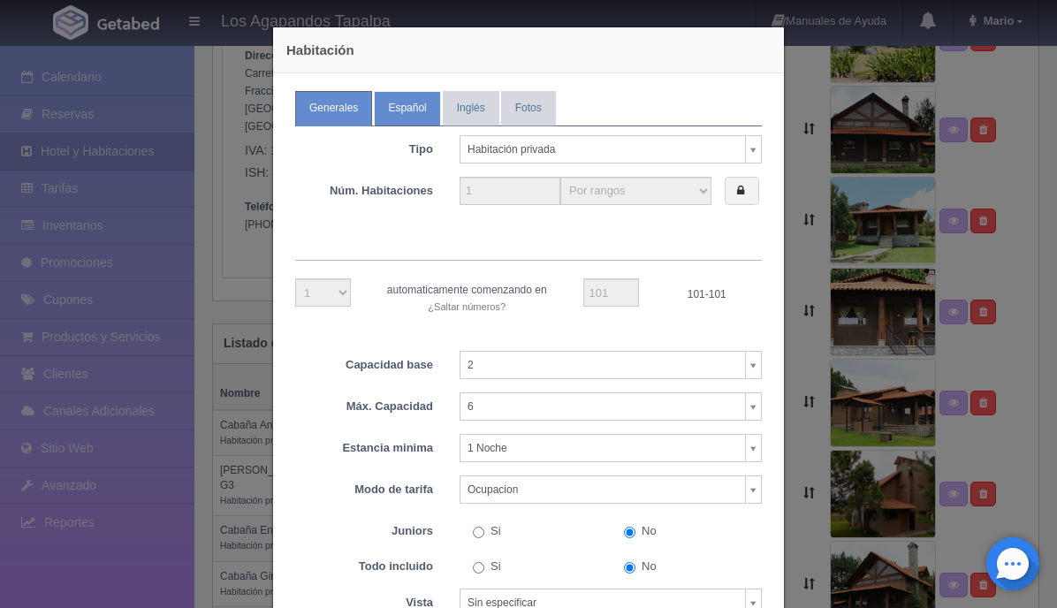
click at [411, 111] on link "Español" at bounding box center [407, 108] width 66 height 34
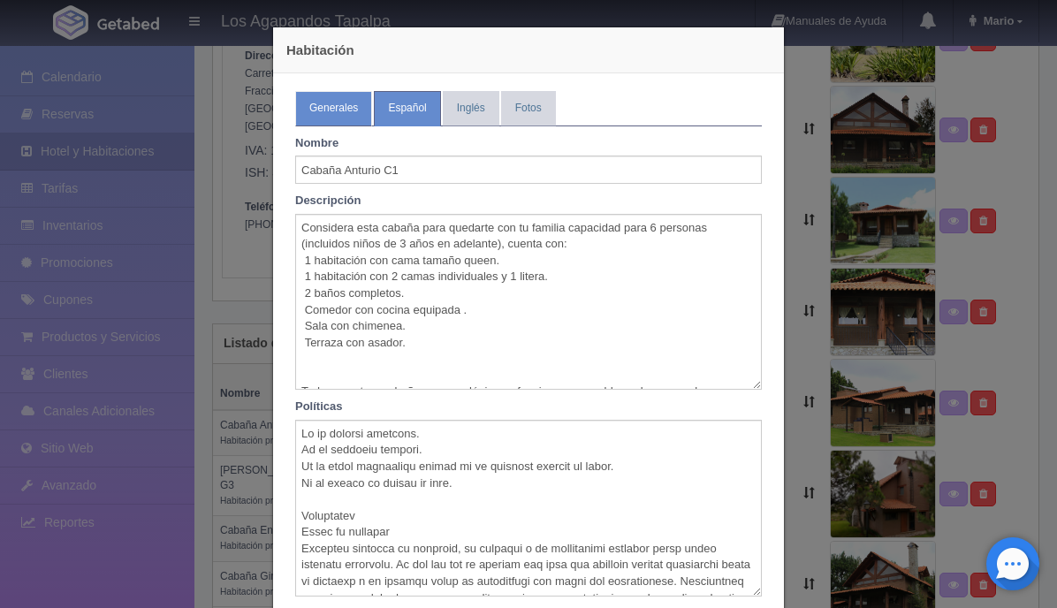
click at [327, 100] on link "Generales" at bounding box center [333, 108] width 77 height 34
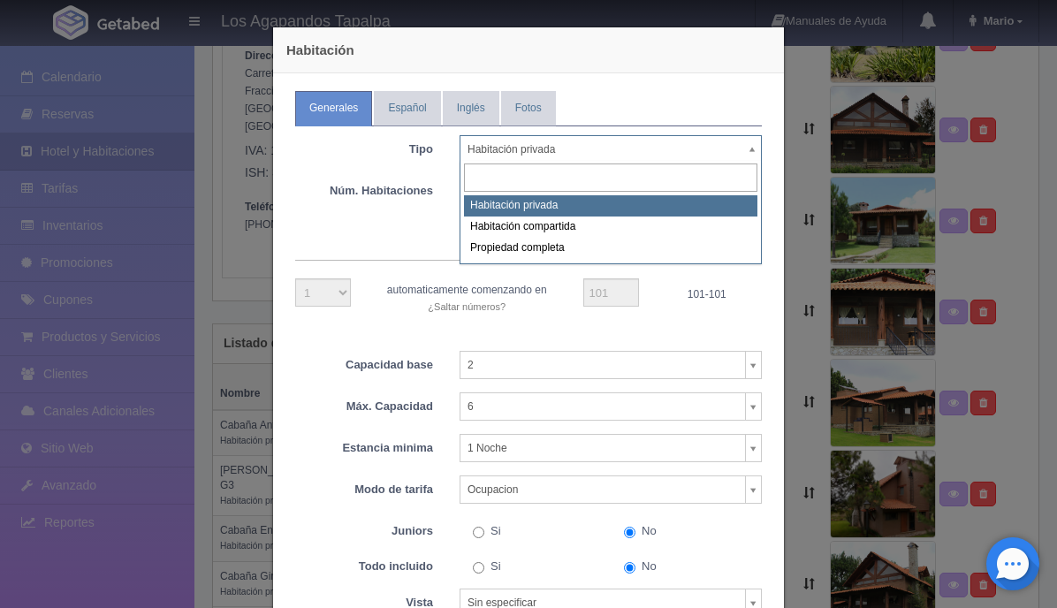
click at [755, 156] on body "Los Agapandos Tapalpa Manuales de Ayuda Actualizaciones recientes [PERSON_NAME]…" at bounding box center [528, 316] width 1057 height 867
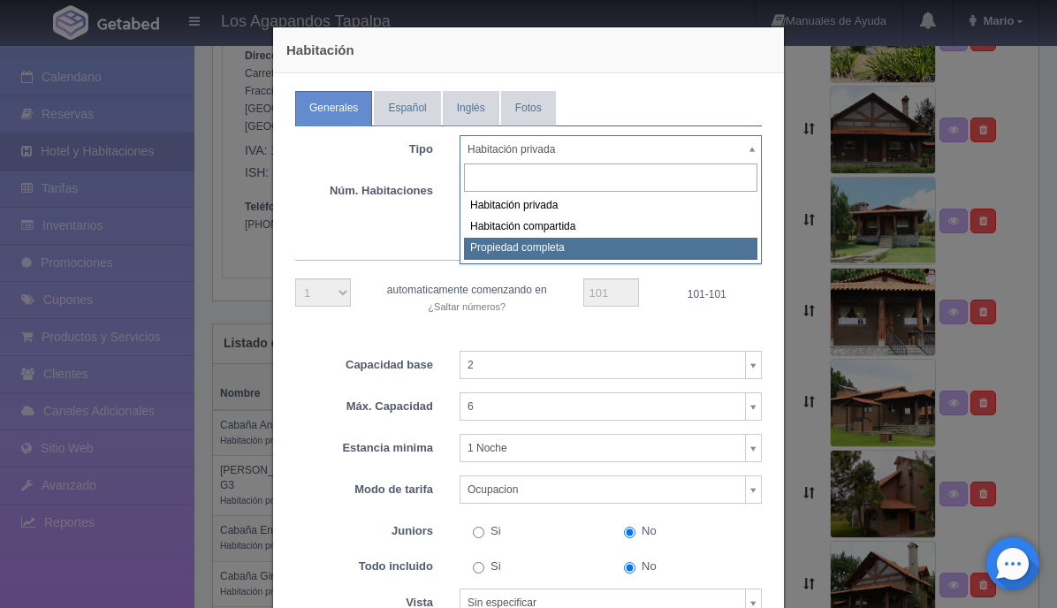
select select "Propiedad completa"
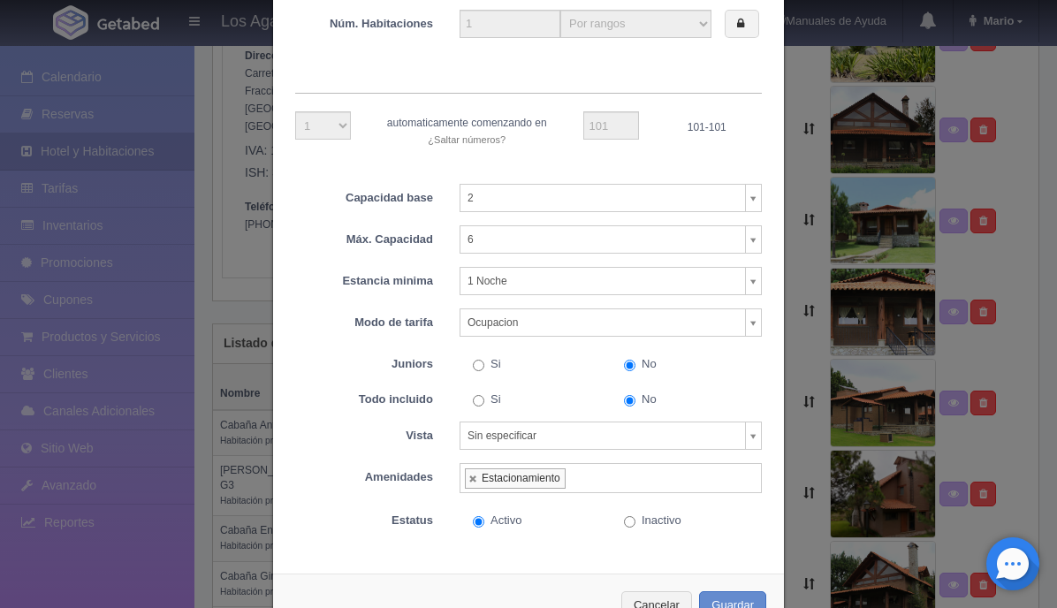
scroll to position [224, 0]
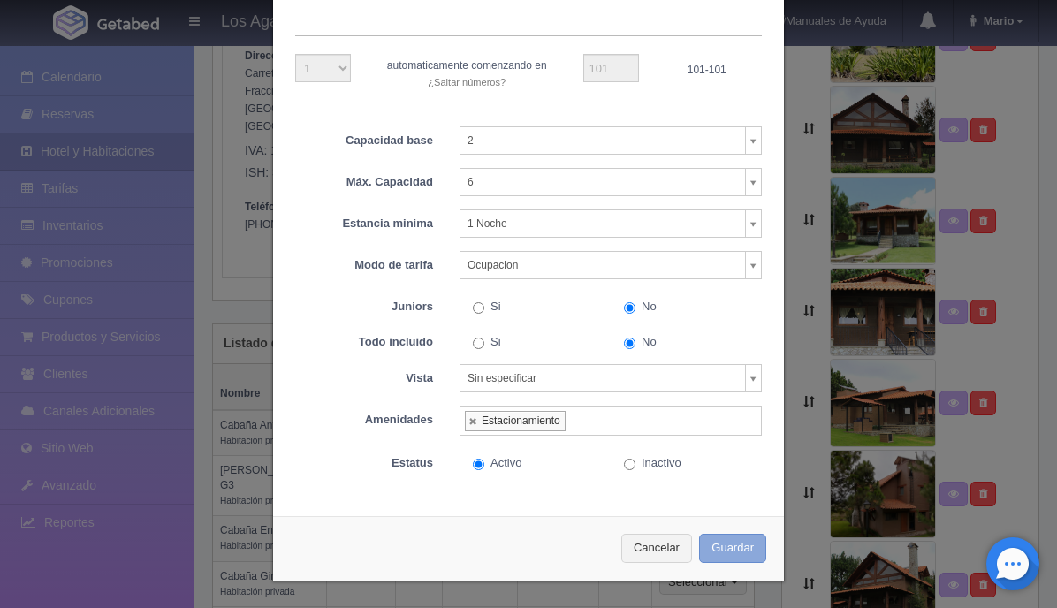
click at [731, 546] on button "Guardar" at bounding box center [732, 548] width 67 height 29
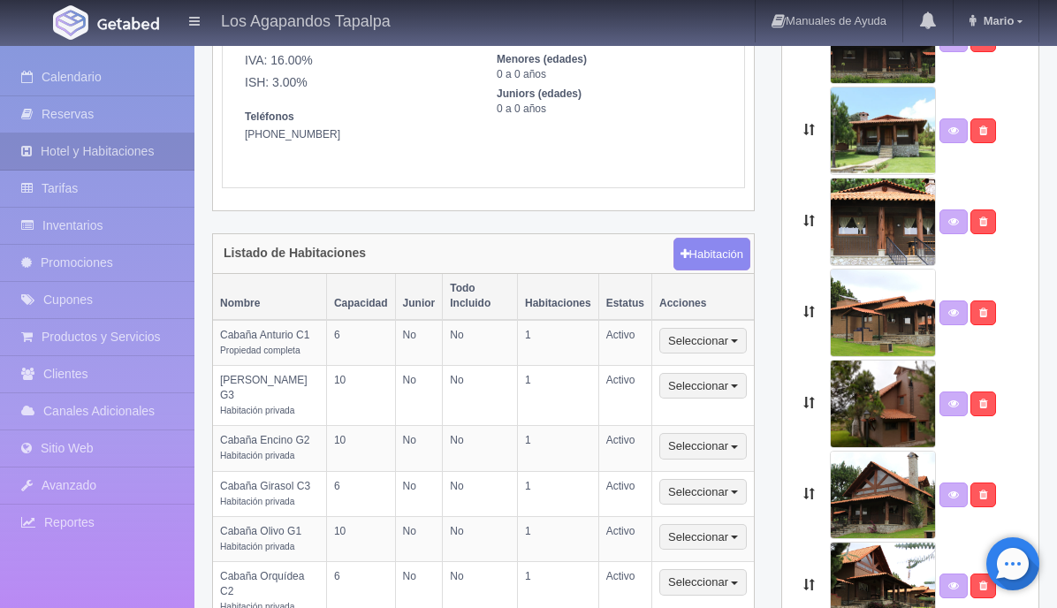
scroll to position [255, 0]
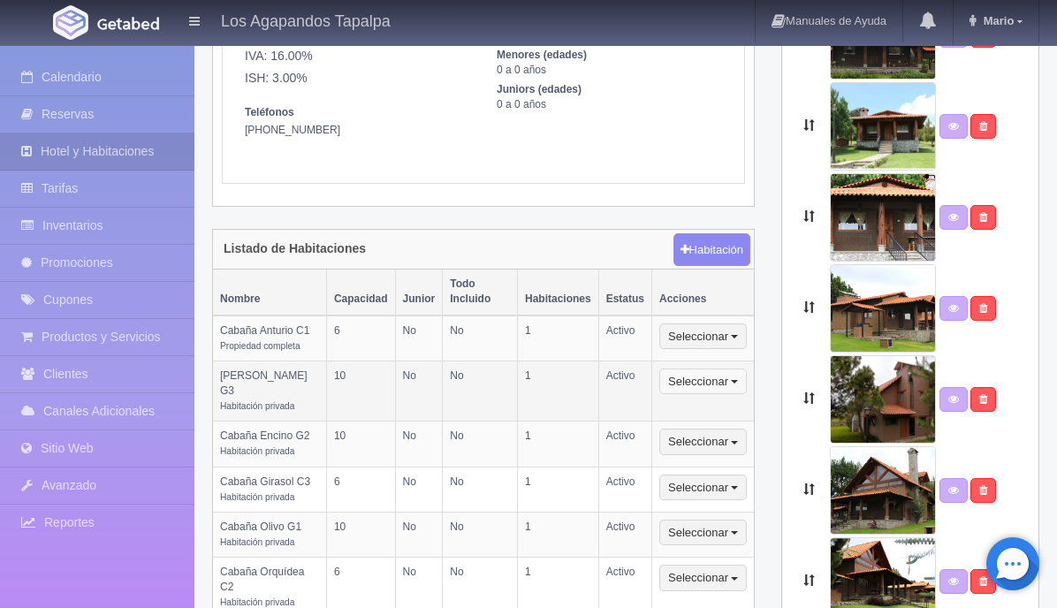
click at [691, 368] on button "Seleccionar" at bounding box center [702, 381] width 87 height 27
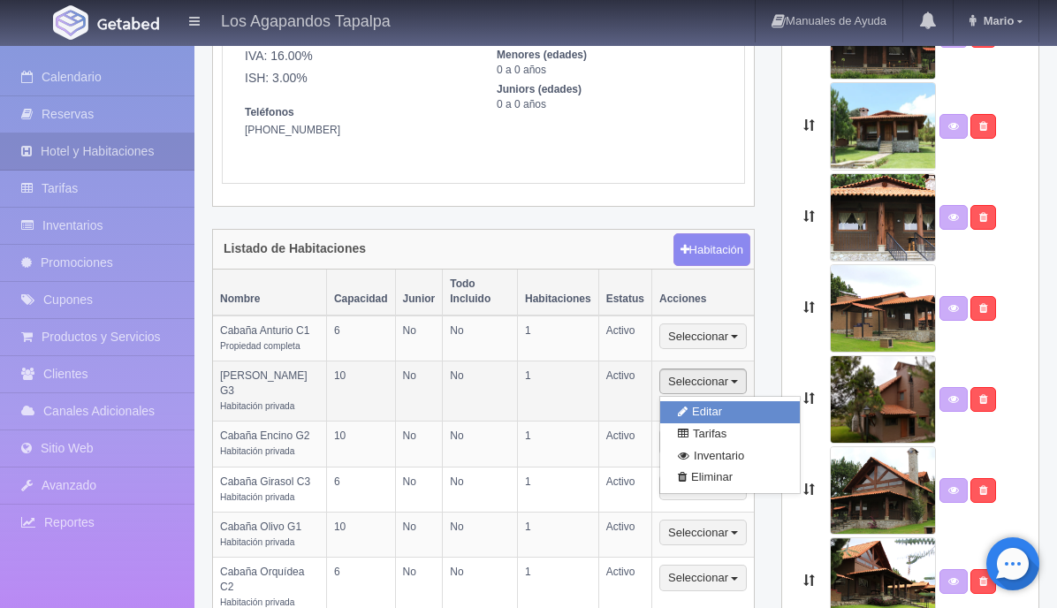
click at [697, 401] on link "Editar" at bounding box center [730, 412] width 140 height 22
select select "Habitación privada"
select select "Nombre"
select select "2"
select select "10"
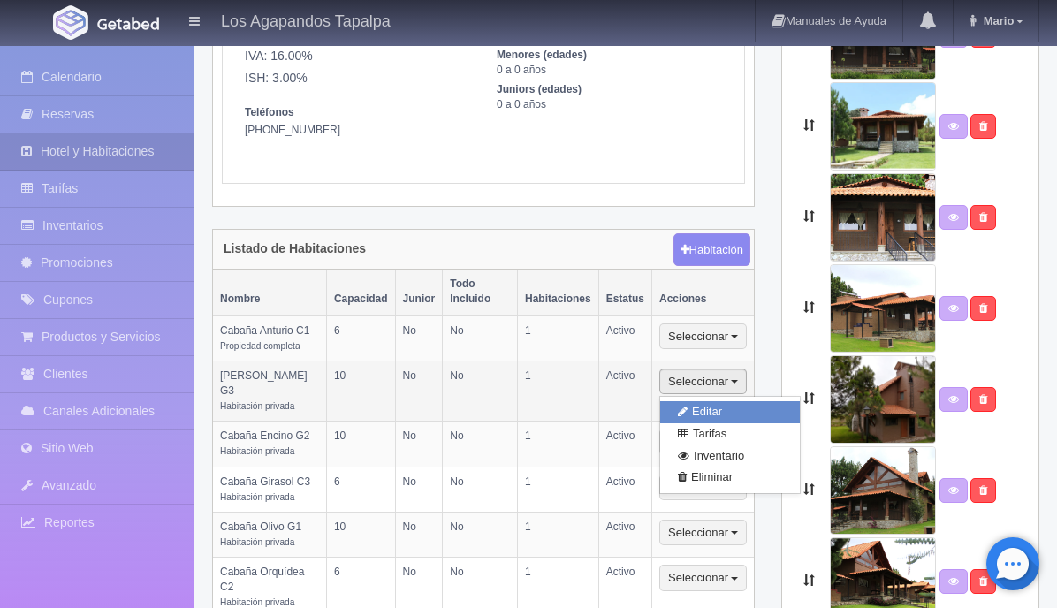
select select "1"
select select "Ocupacion"
radio input "true"
select select "3"
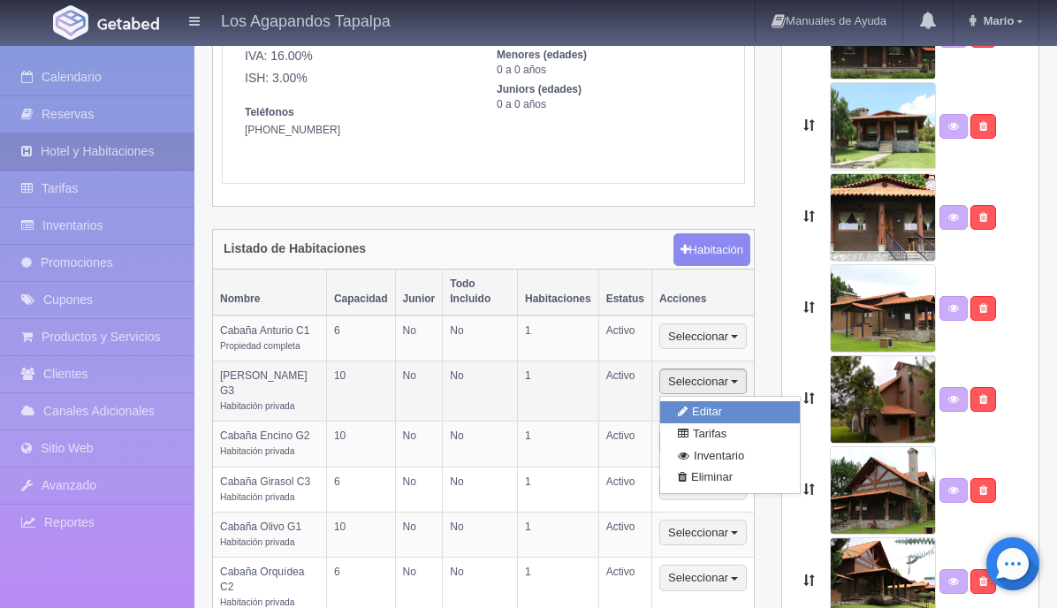
select select "5"
radio input "true"
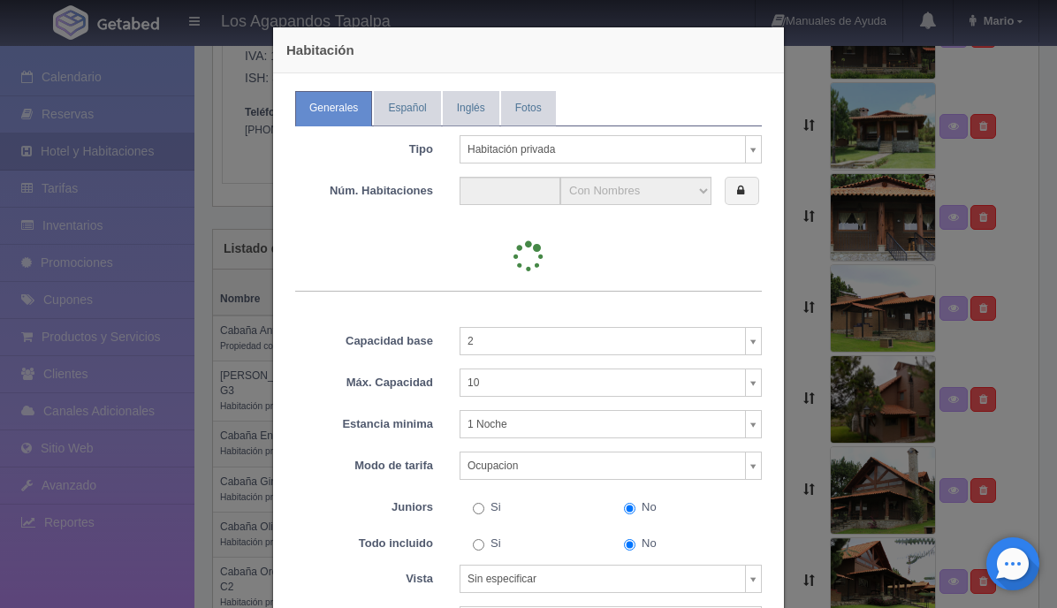
type input "1"
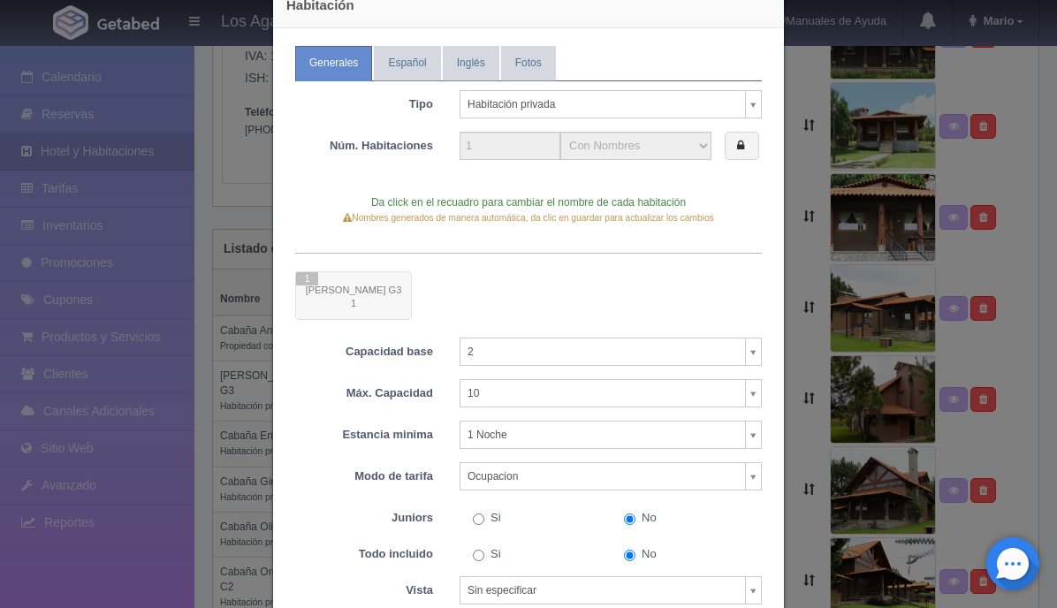
scroll to position [0, 0]
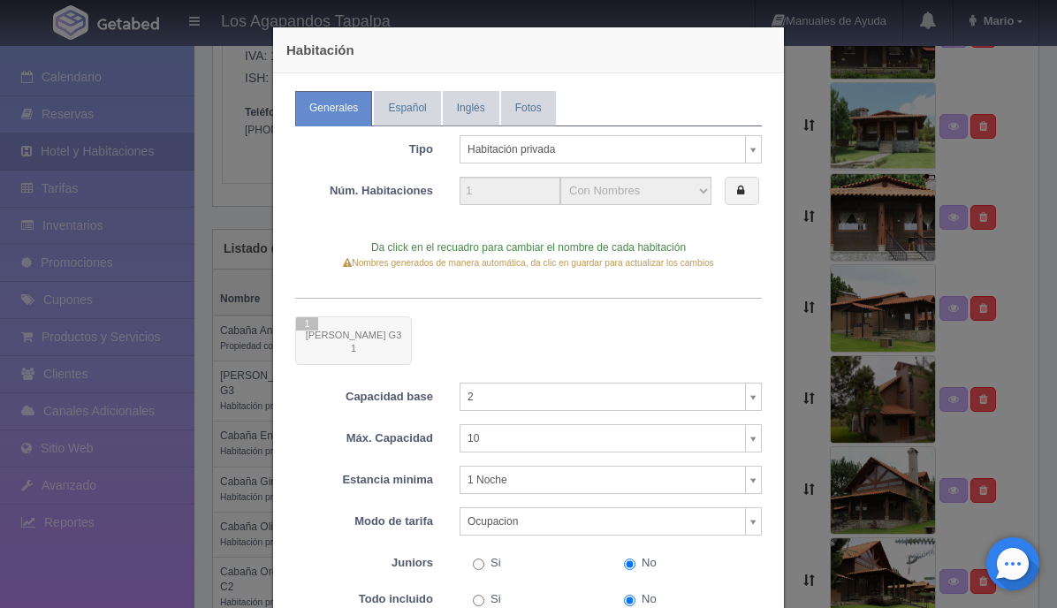
click at [656, 151] on body "Los Agapandos Tapalpa Manuales de Ayuda Actualizaciones recientes [PERSON_NAME]…" at bounding box center [528, 222] width 1057 height 867
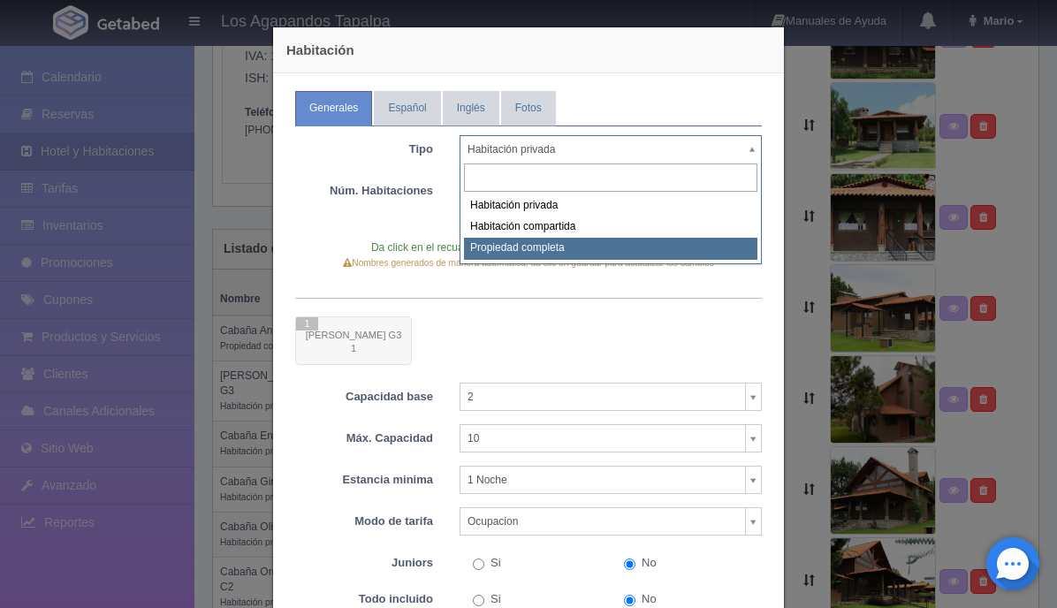
select select "Propiedad completa"
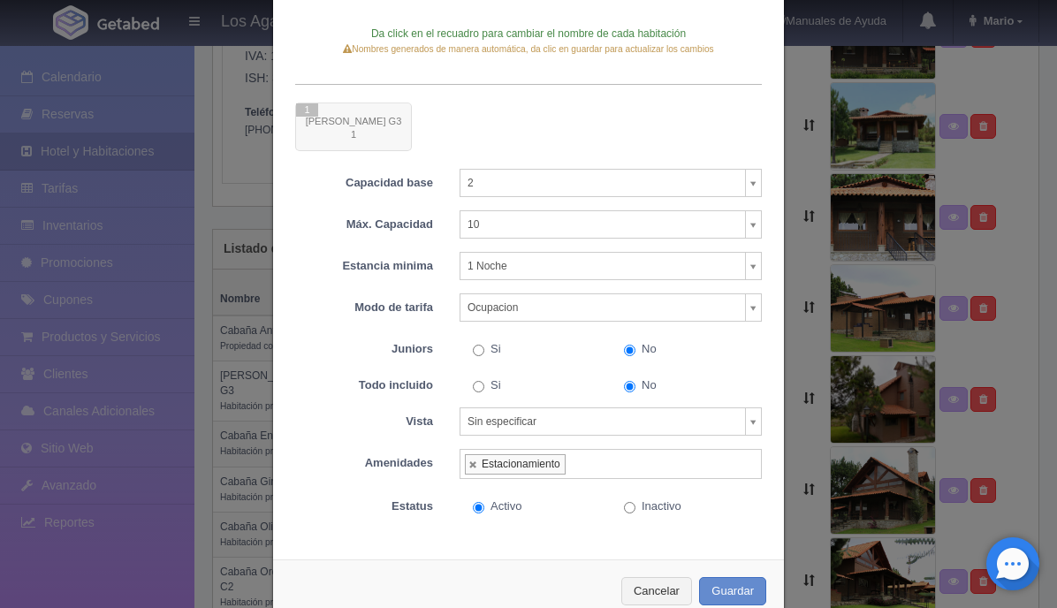
scroll to position [256, 0]
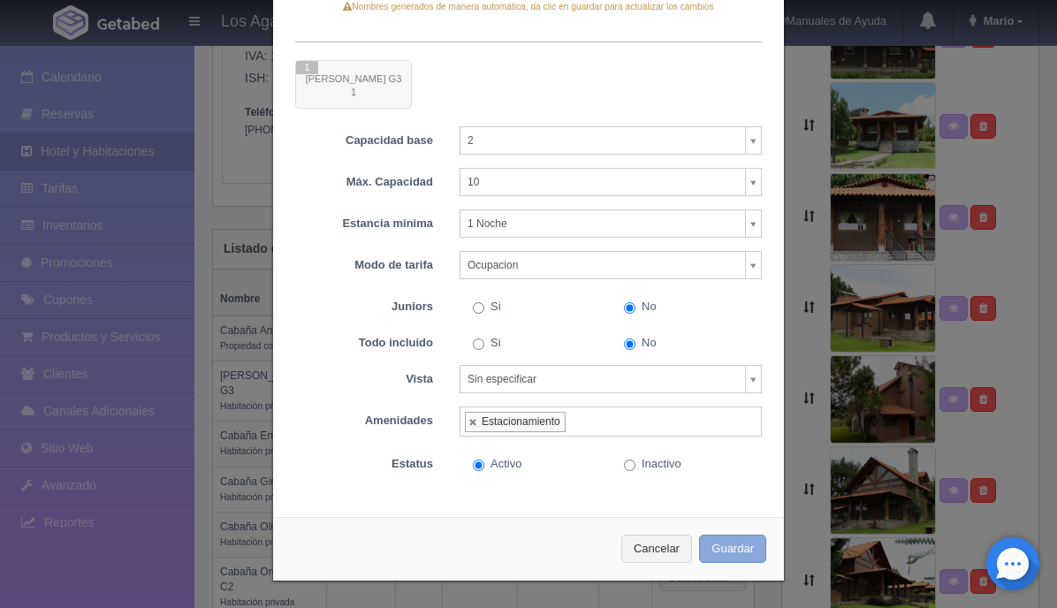
click at [737, 558] on button "Guardar" at bounding box center [732, 549] width 67 height 29
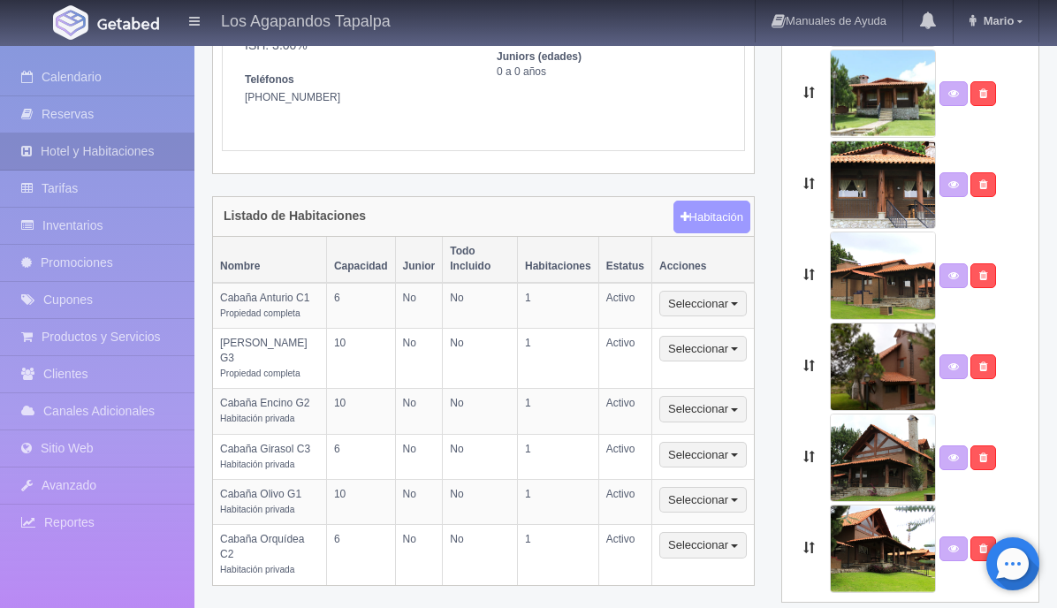
scroll to position [300, 0]
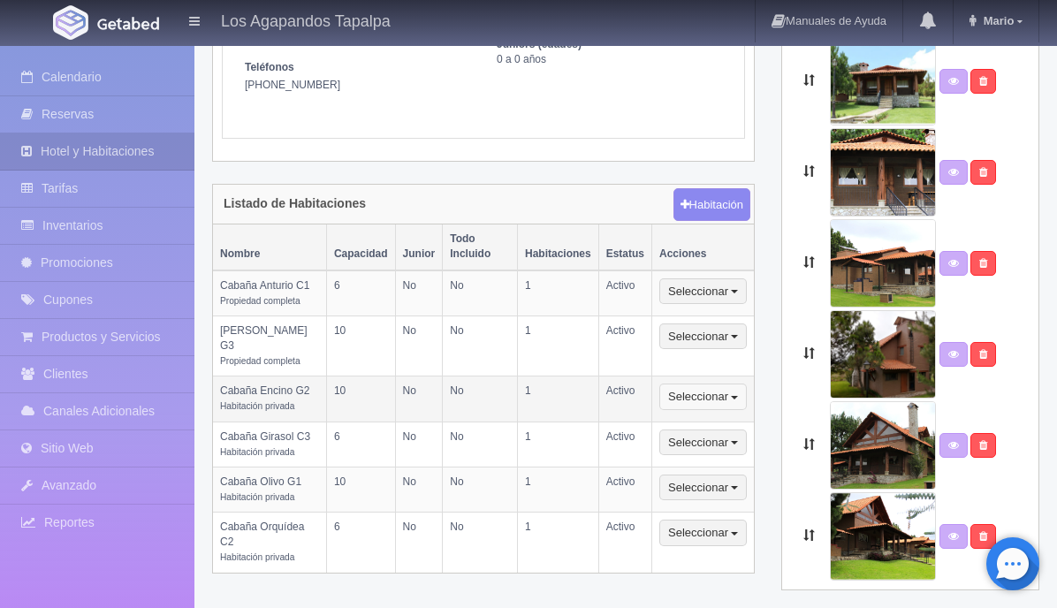
click at [732, 385] on button "Seleccionar" at bounding box center [702, 396] width 87 height 27
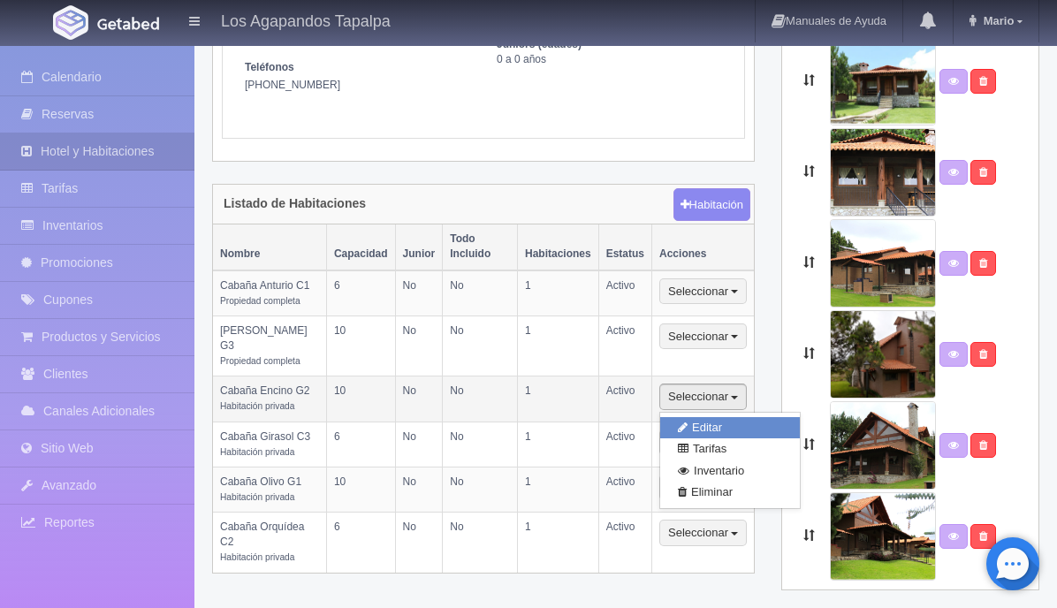
click at [712, 417] on link "Editar" at bounding box center [730, 428] width 140 height 22
select select "Habitación privada"
select select "Nombre"
select select "2"
select select "10"
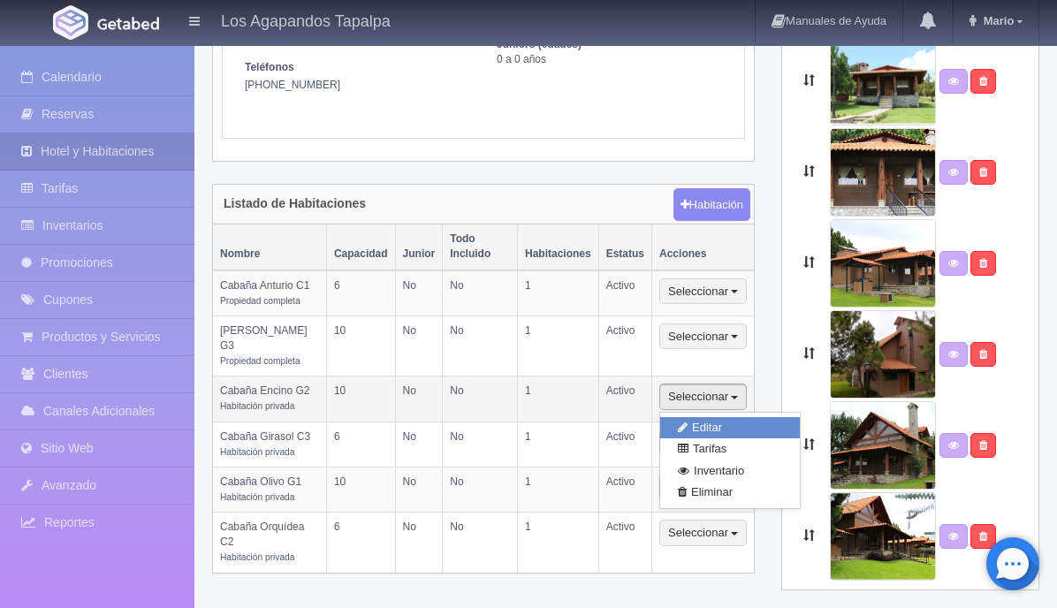
select select "1"
select select "Ocupacion"
radio input "true"
select select "3"
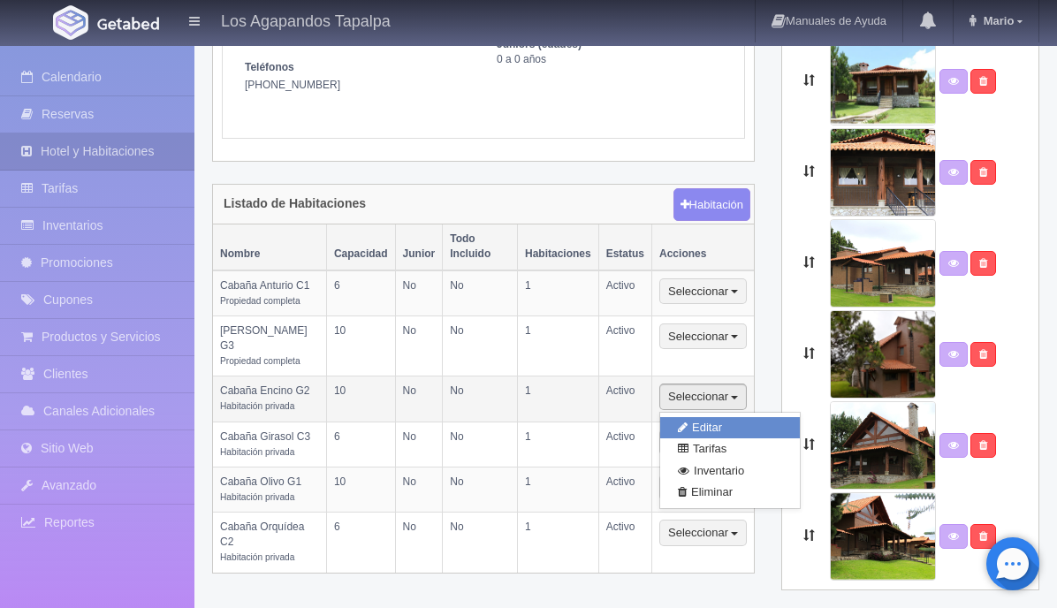
radio input "true"
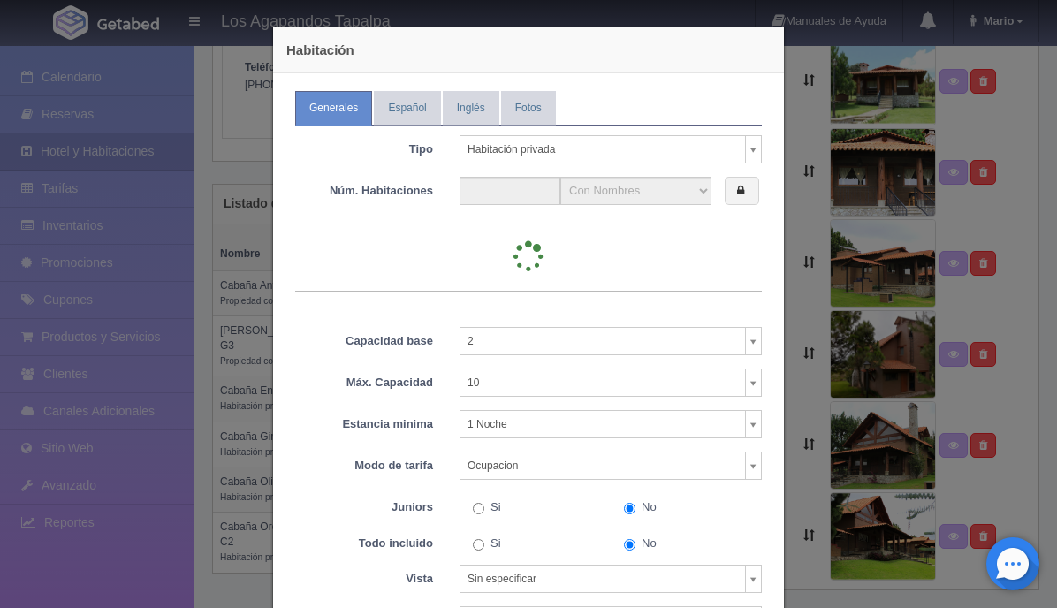
type input "1"
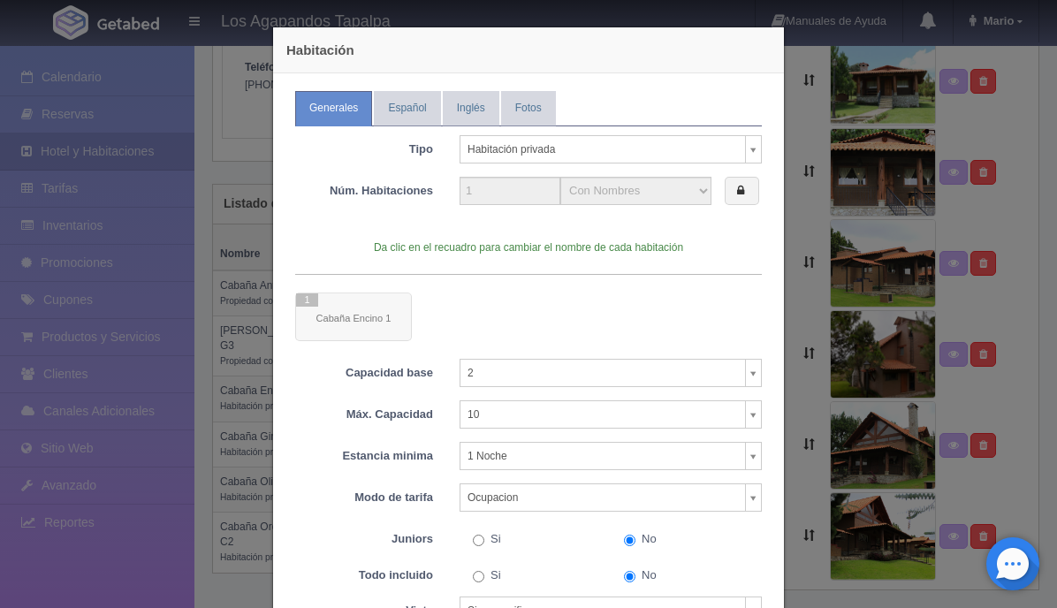
click at [669, 147] on body "Los Agapandos Tapalpa Manuales de Ayuda Actualizaciones recientes [PERSON_NAME]…" at bounding box center [528, 177] width 1057 height 867
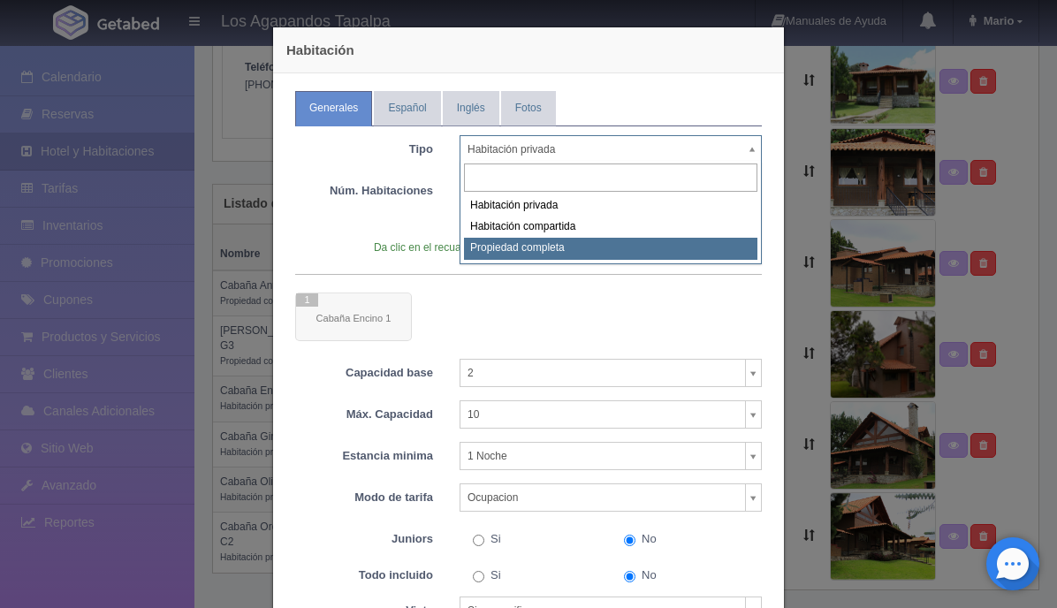
select select "Propiedad completa"
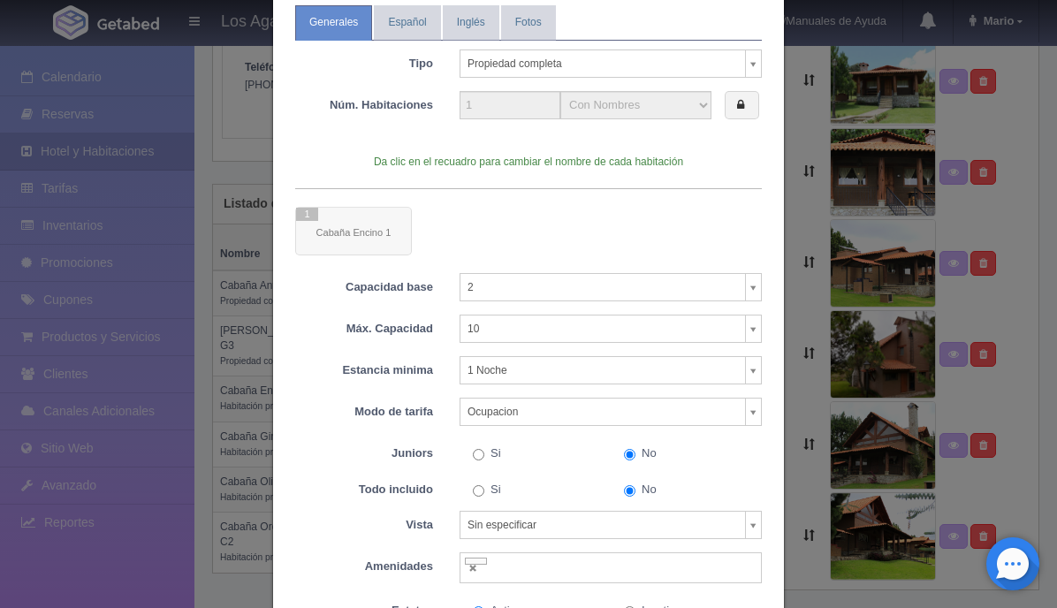
scroll to position [232, 0]
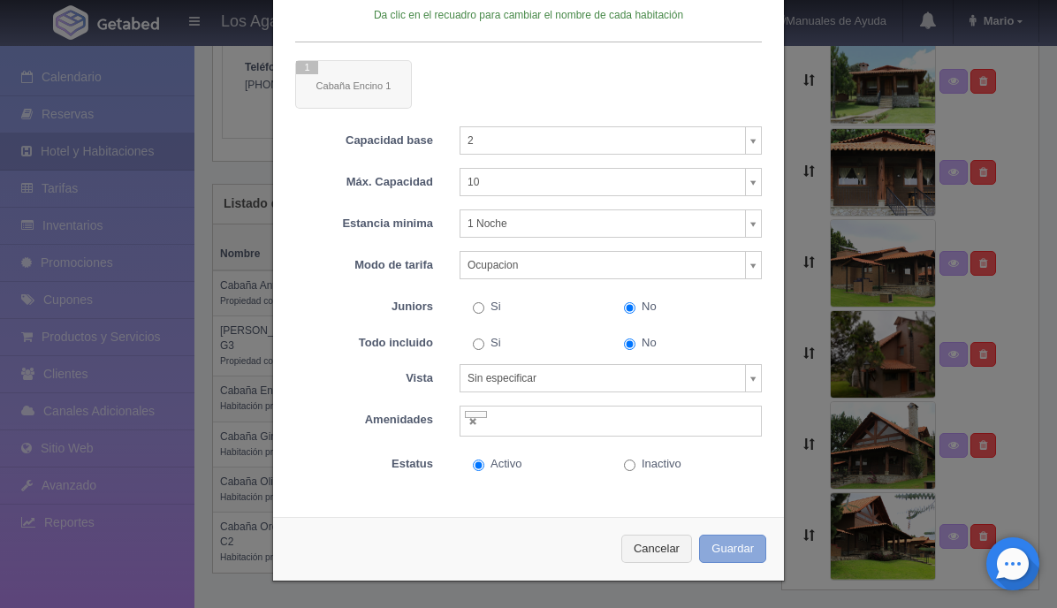
click at [733, 548] on button "Guardar" at bounding box center [732, 549] width 67 height 29
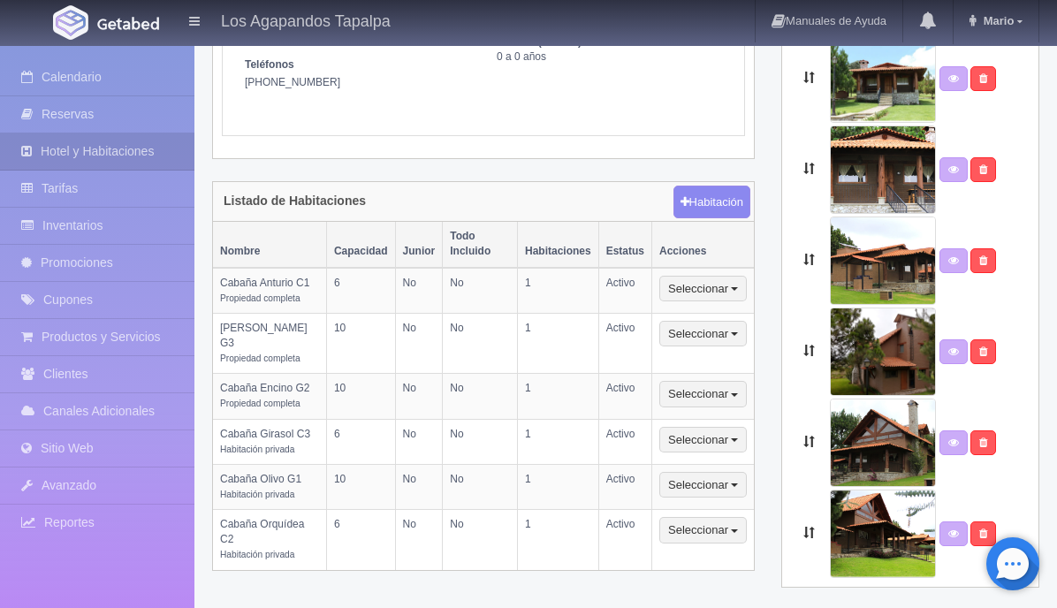
scroll to position [305, 0]
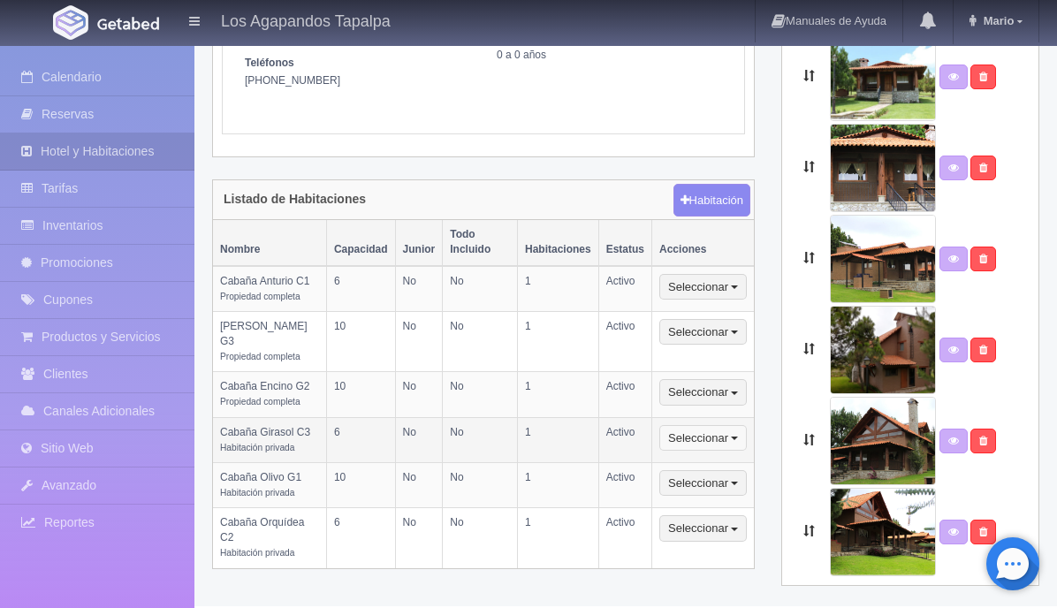
click at [723, 425] on button "Seleccionar" at bounding box center [702, 438] width 87 height 27
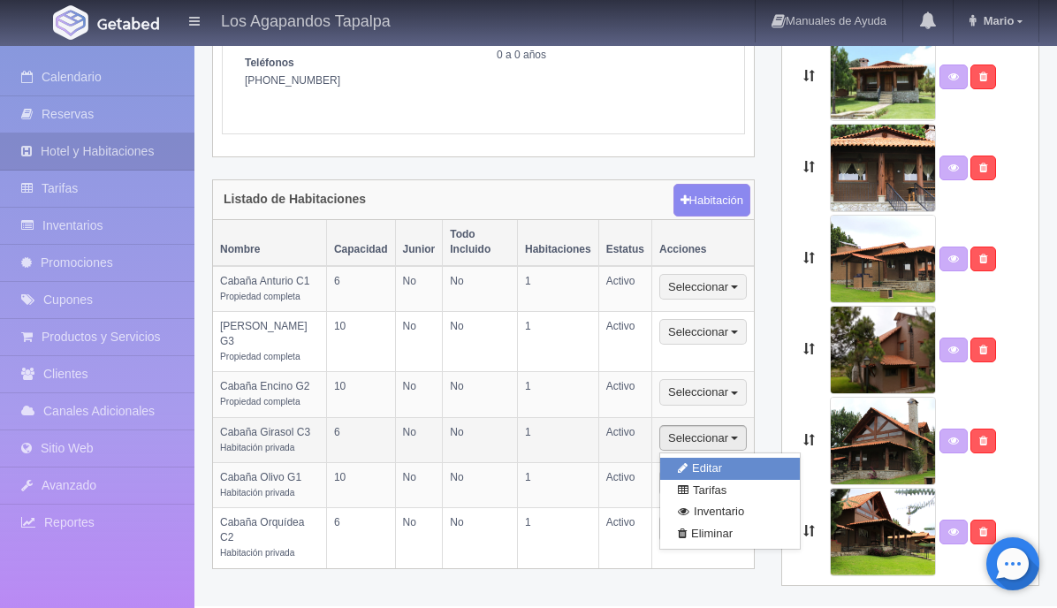
click at [714, 458] on link "Editar" at bounding box center [730, 469] width 140 height 22
select select "Habitación privada"
select select "Nombre"
select select "2"
select select "6"
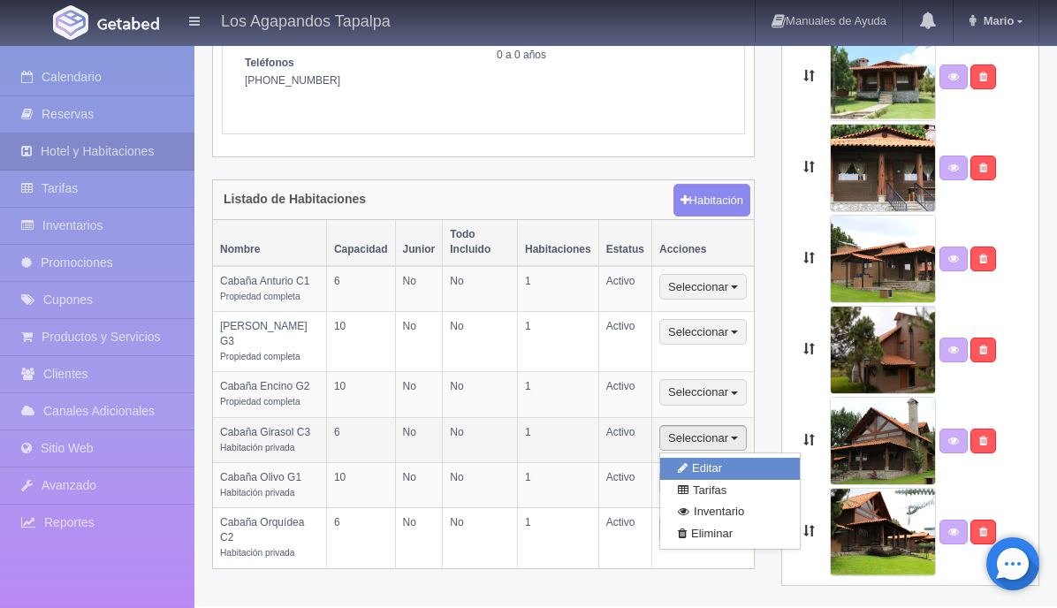
select select "1"
select select "Ocupacion"
radio input "true"
select select "3"
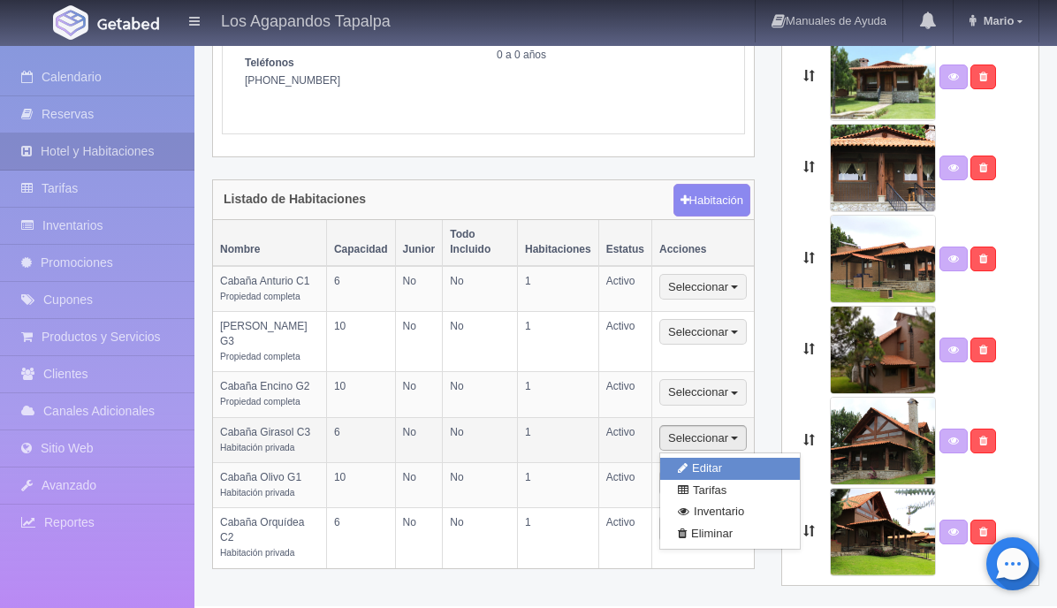
select select "5"
radio input "true"
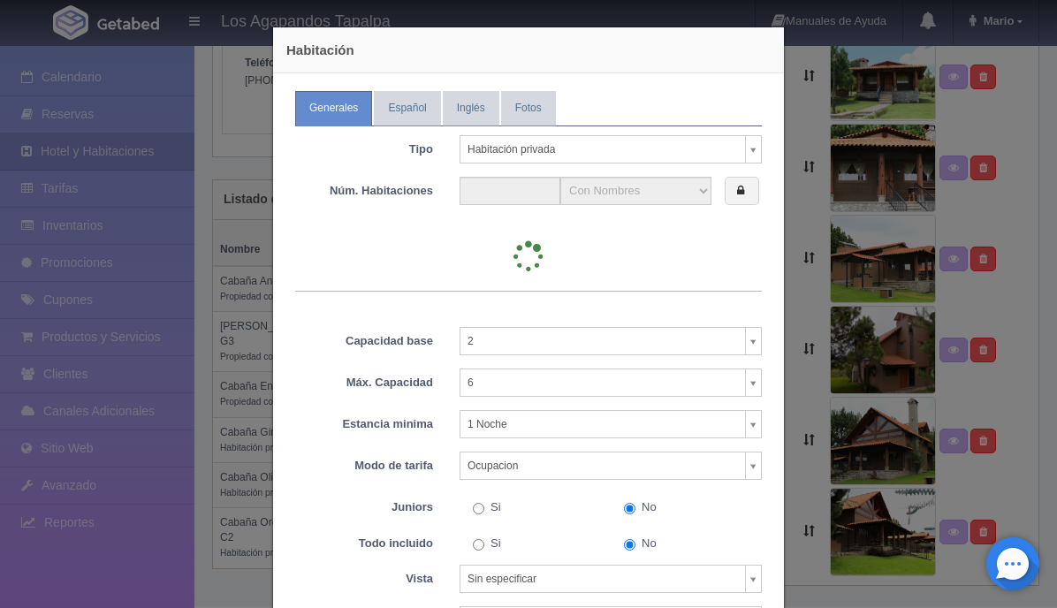
type input "1"
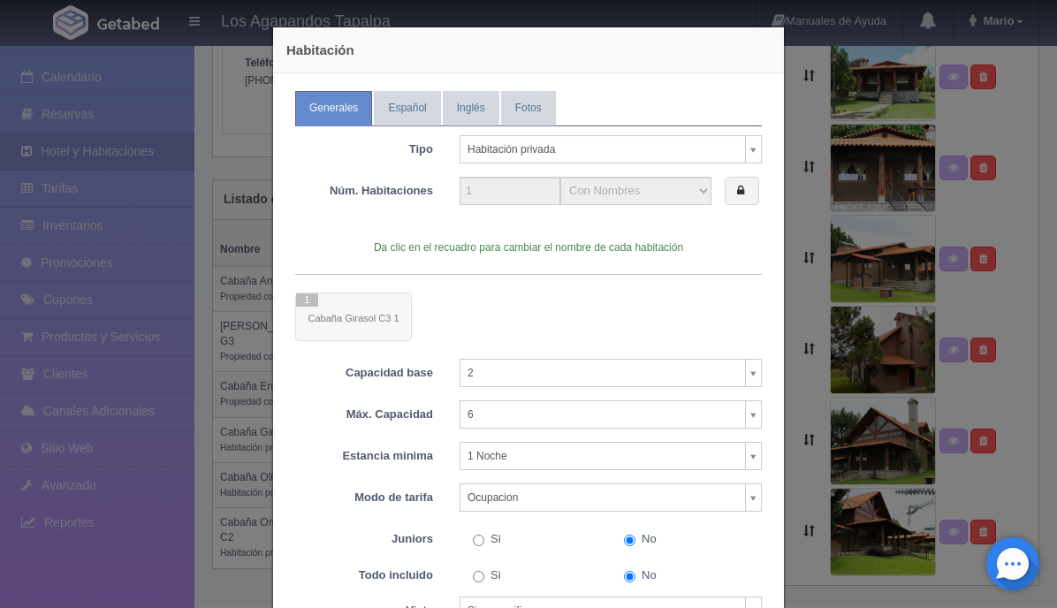
click at [594, 147] on body "Los Agapandos Tapalpa Manuales de Ayuda Actualizaciones recientes [PERSON_NAME]…" at bounding box center [528, 172] width 1057 height 867
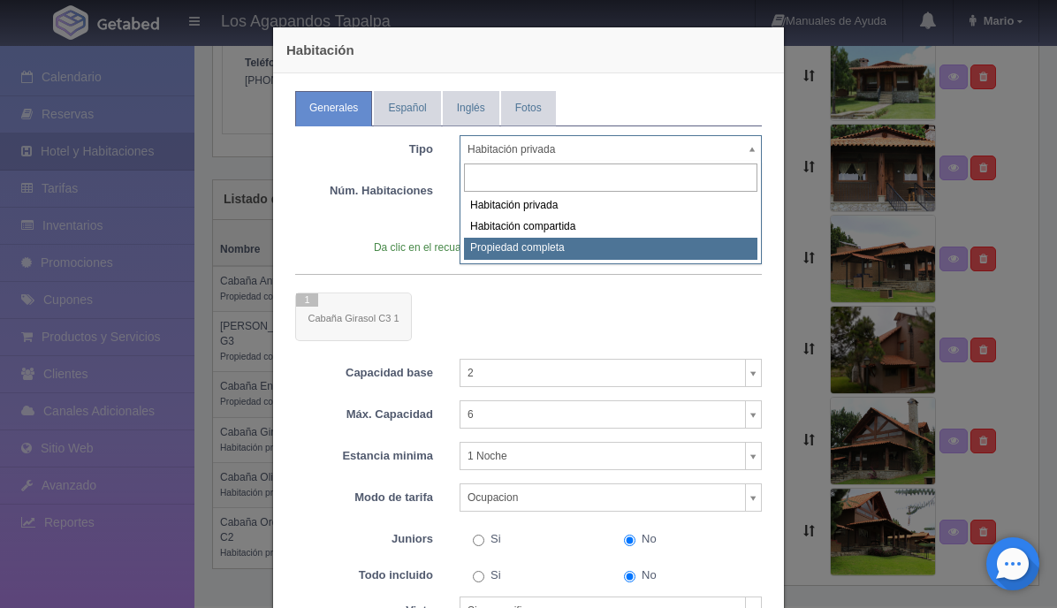
select select "Propiedad completa"
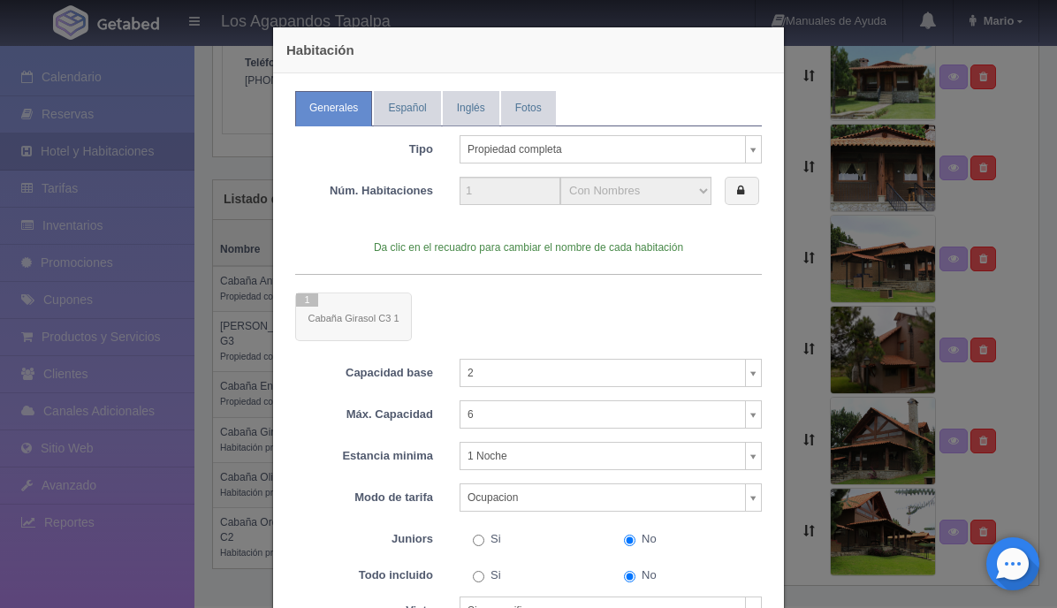
scroll to position [232, 0]
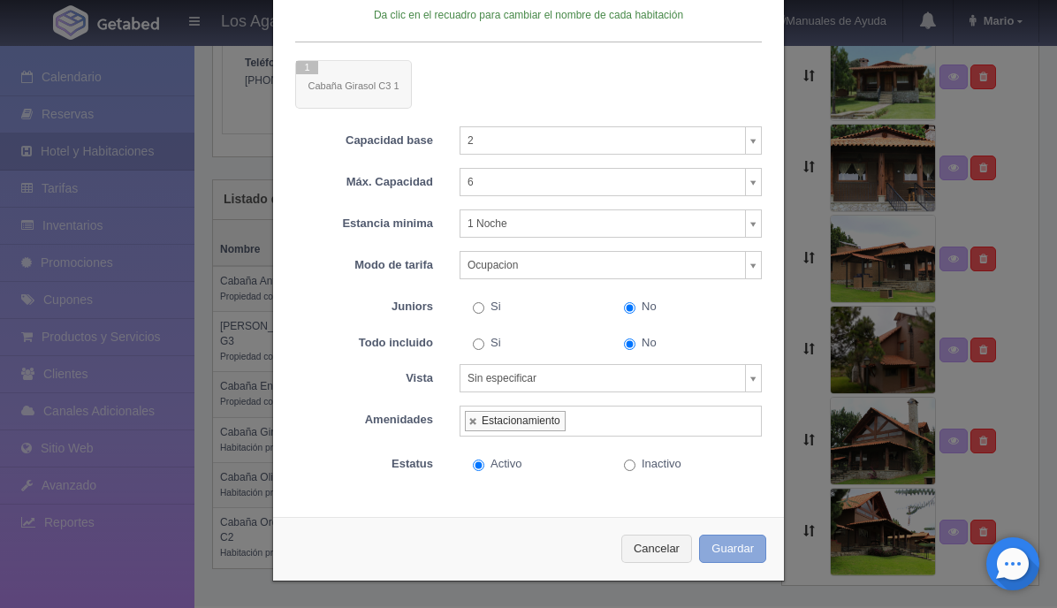
click at [725, 538] on button "Guardar" at bounding box center [732, 549] width 67 height 29
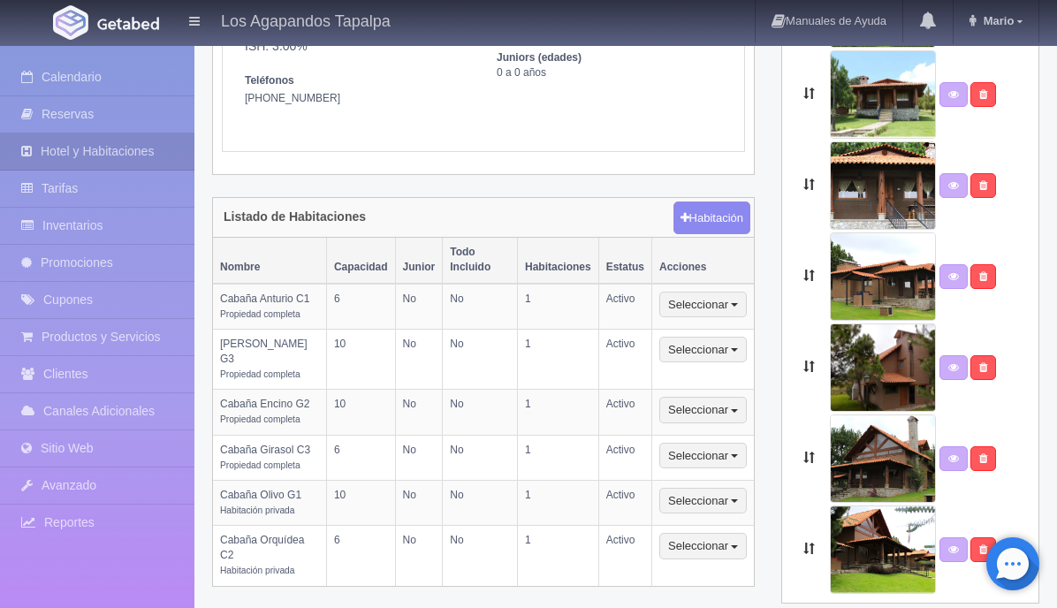
scroll to position [305, 0]
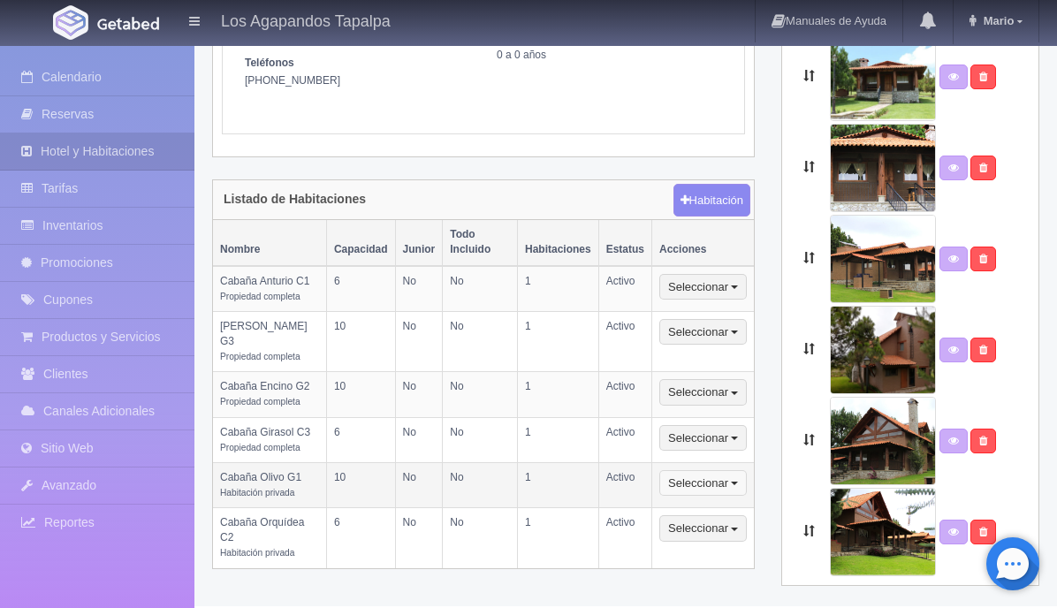
click at [719, 470] on button "Seleccionar" at bounding box center [702, 483] width 87 height 27
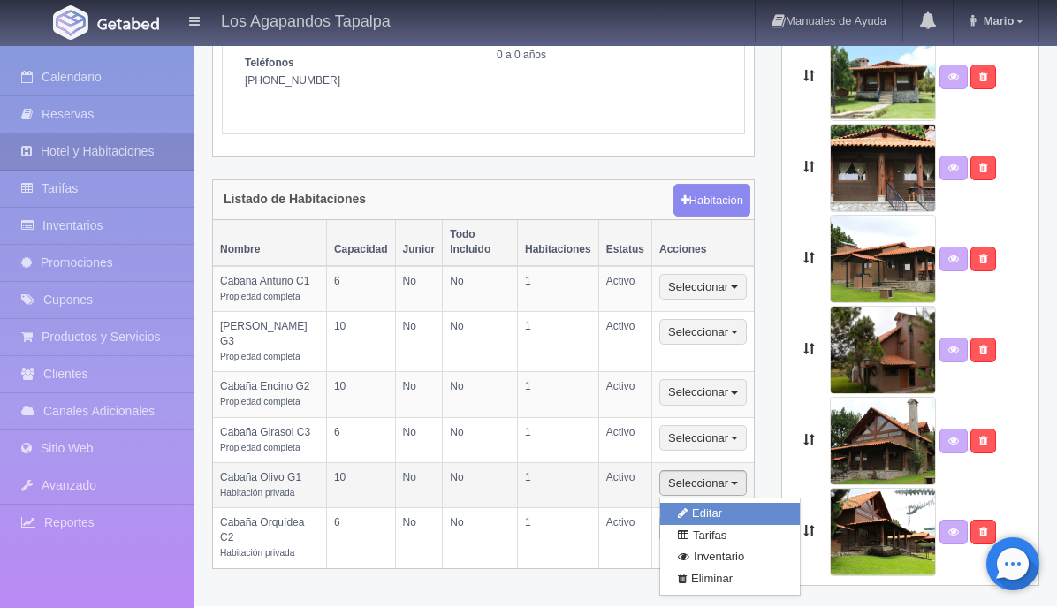
click at [706, 503] on link "Editar" at bounding box center [730, 514] width 140 height 22
select select "Habitación privada"
select select "Nombre"
select select "2"
select select "10"
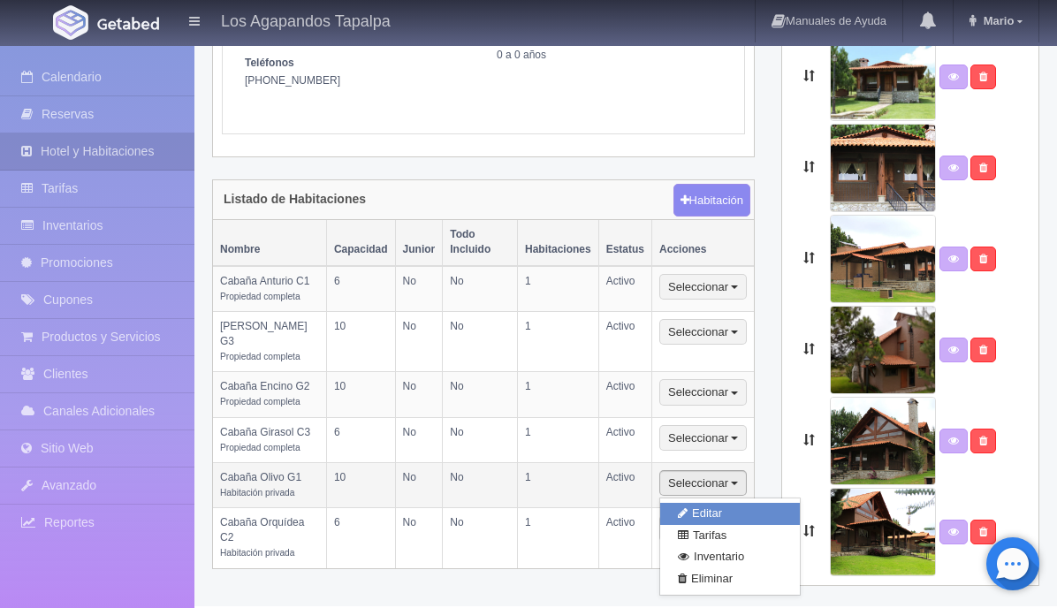
select select "1"
select select "Ocupacion"
radio input "true"
select select "3"
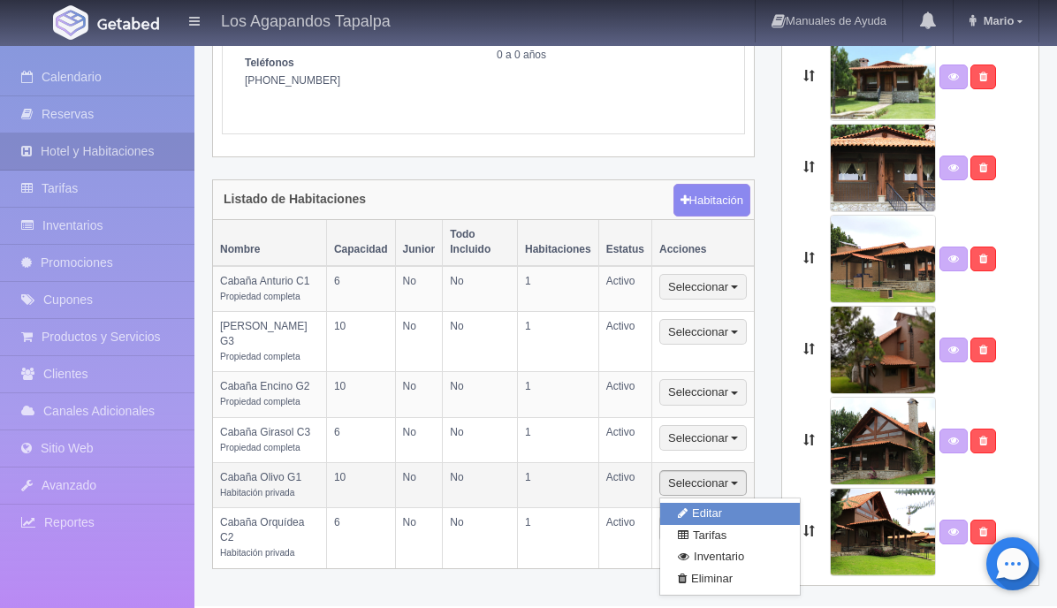
radio input "true"
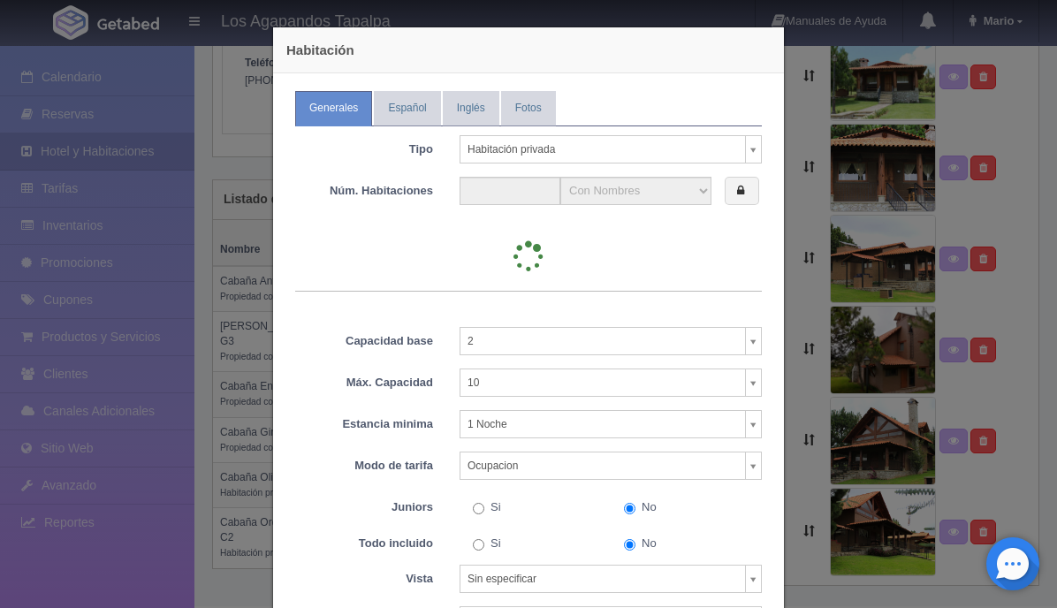
type input "1"
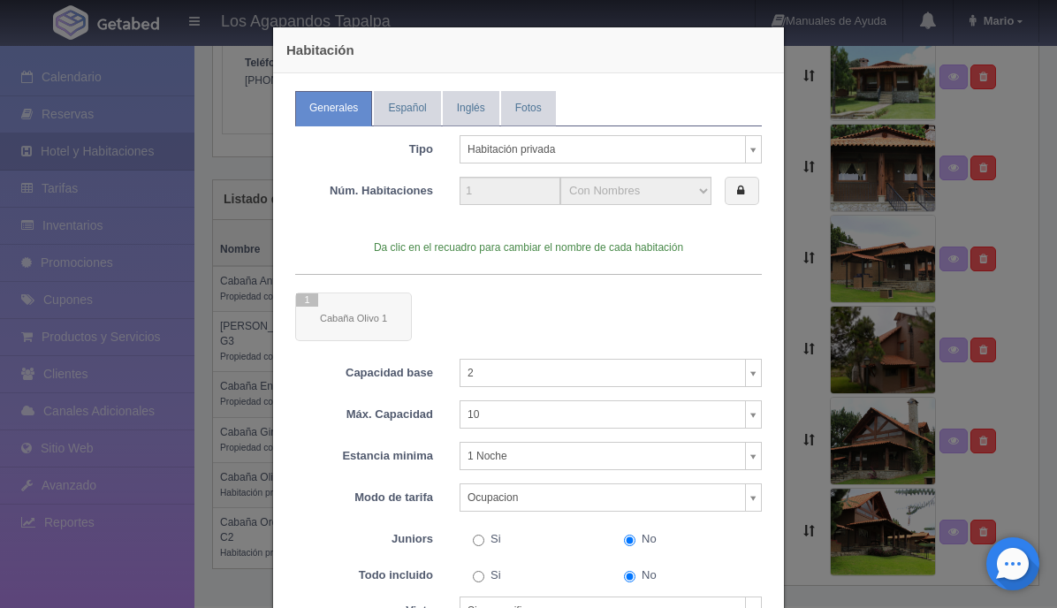
click at [605, 148] on body "Los Agapandos Tapalpa Manuales de Ayuda Actualizaciones recientes [PERSON_NAME]…" at bounding box center [528, 172] width 1057 height 867
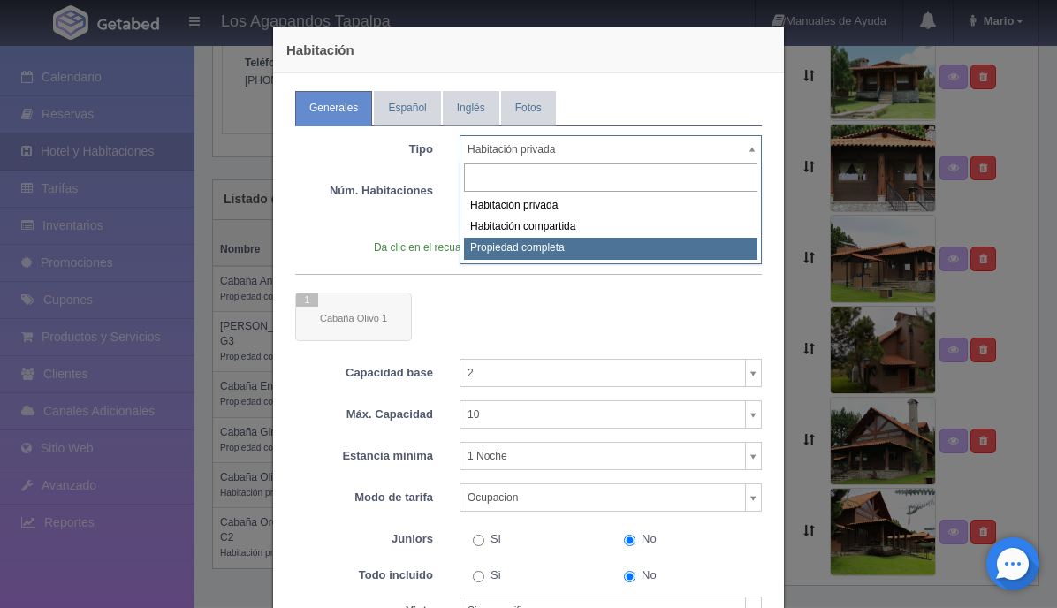
select select "Propiedad completa"
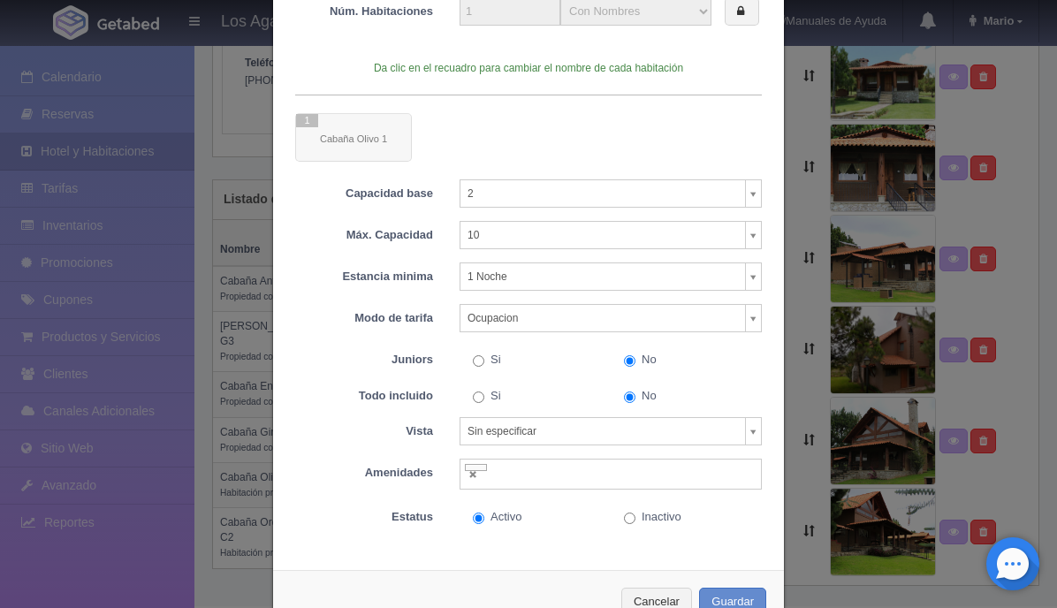
scroll to position [232, 0]
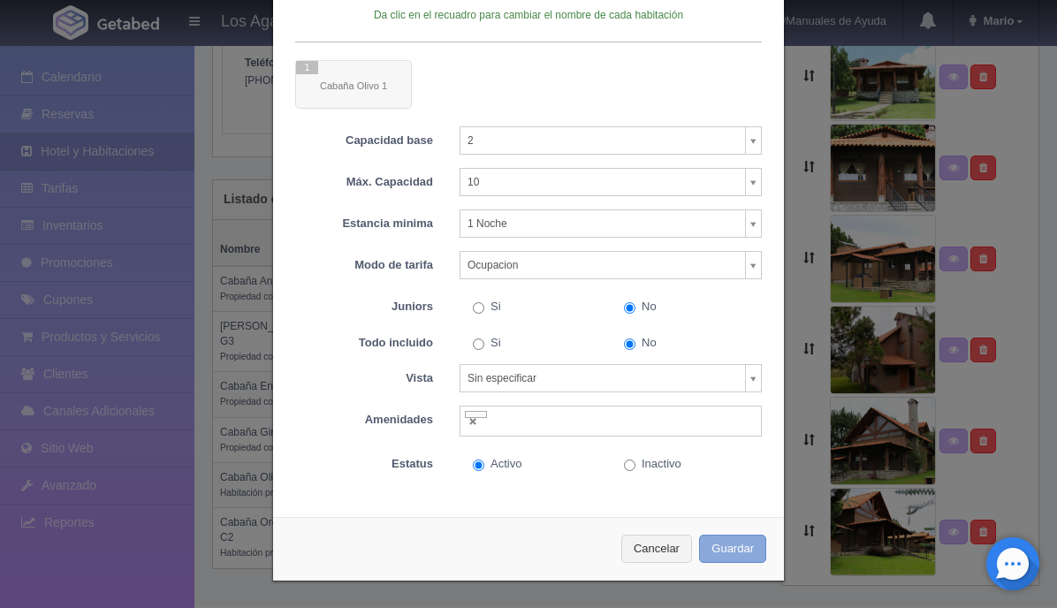
click at [733, 542] on button "Guardar" at bounding box center [732, 549] width 67 height 29
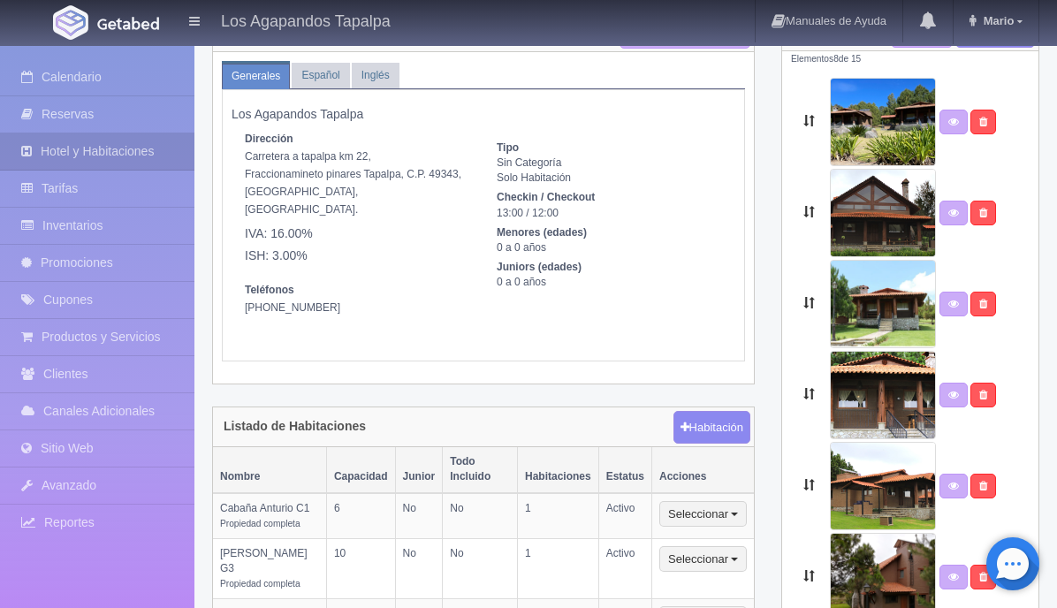
scroll to position [305, 0]
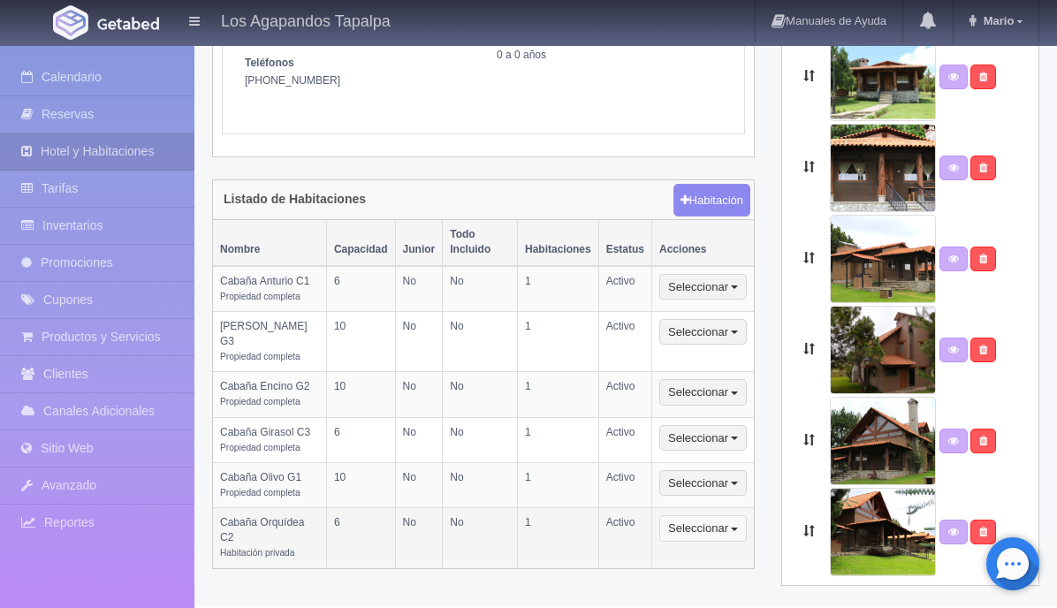
click at [726, 517] on button "Seleccionar" at bounding box center [702, 528] width 87 height 27
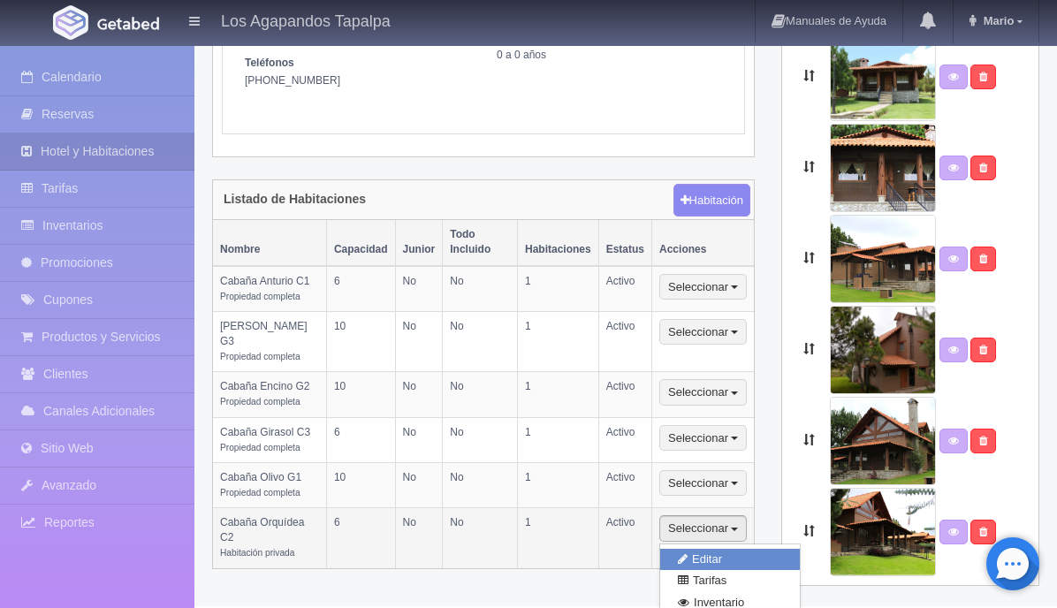
click at [717, 549] on link "Editar" at bounding box center [730, 560] width 140 height 22
select select "Habitación privada"
select select "Nombre"
select select "2"
select select "6"
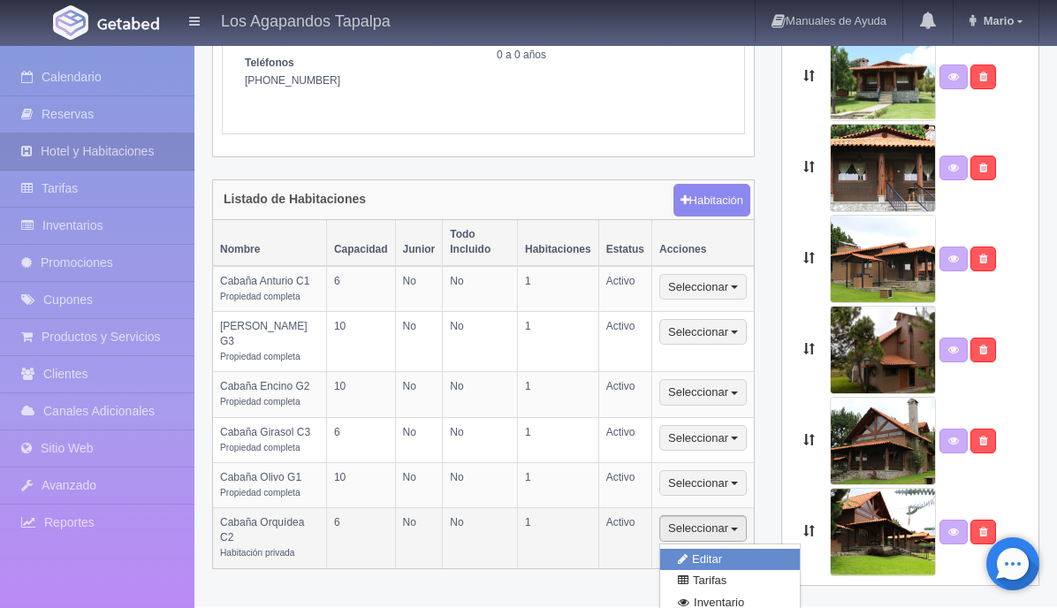
select select "1"
select select "Ocupacion"
radio input "true"
select select "3"
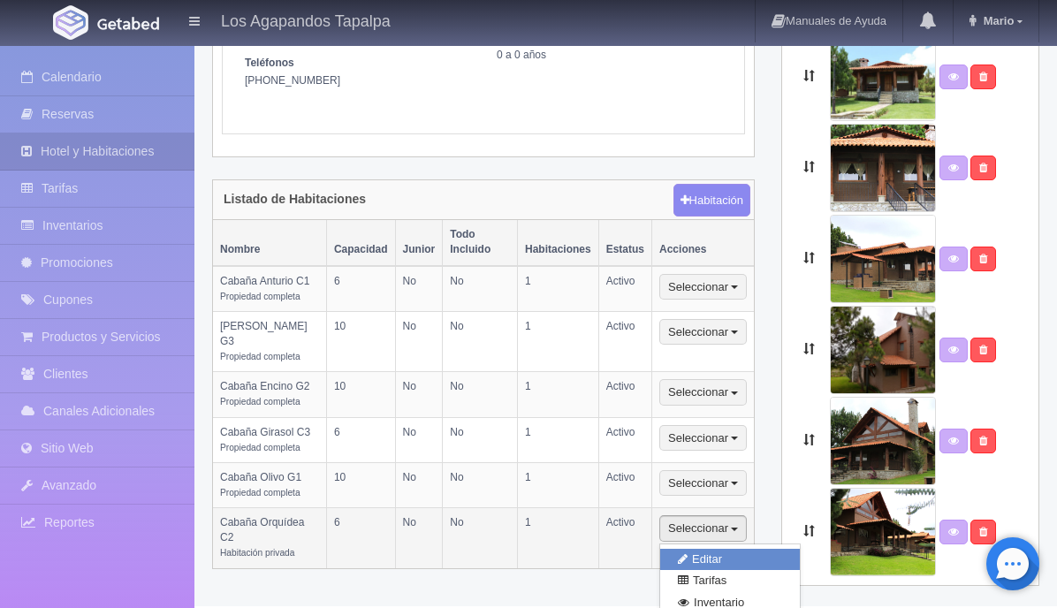
select select "5"
radio input "true"
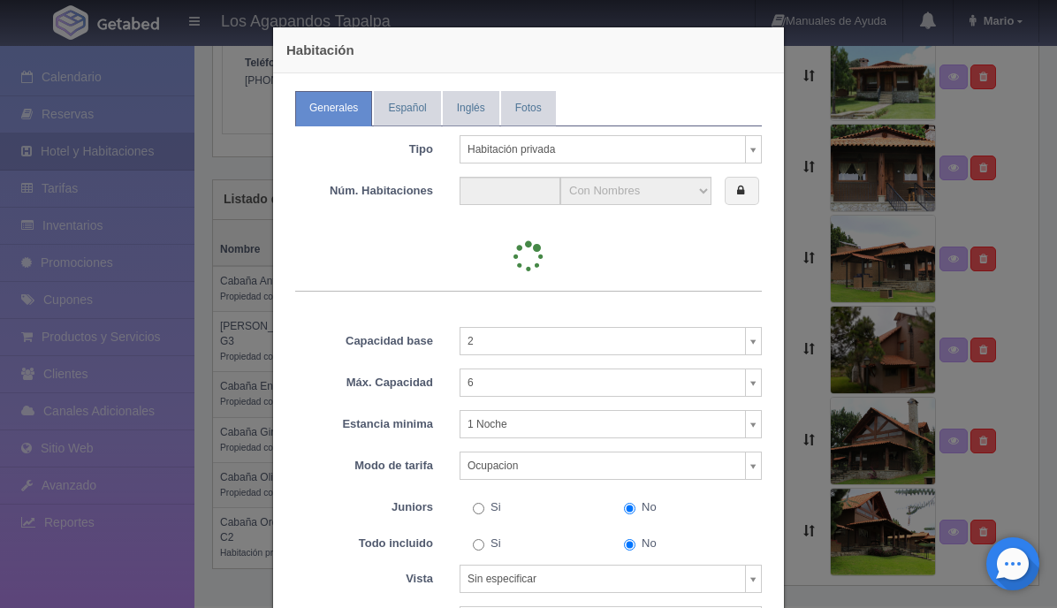
type input "1"
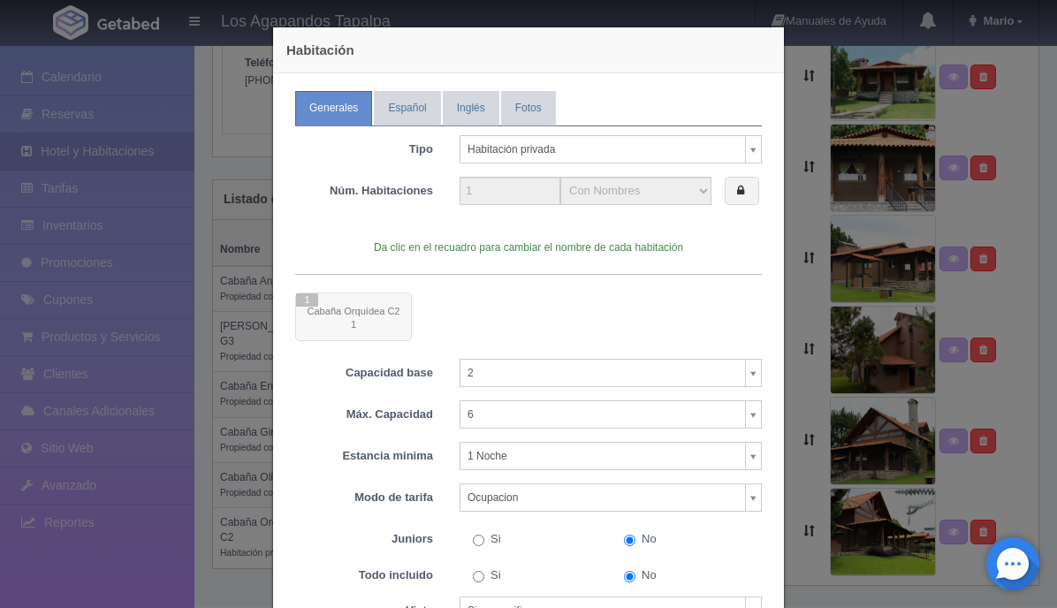
click at [598, 140] on body "Los Agapandos Tapalpa Manuales de Ayuda Actualizaciones recientes Mario Mi Perf…" at bounding box center [528, 172] width 1057 height 867
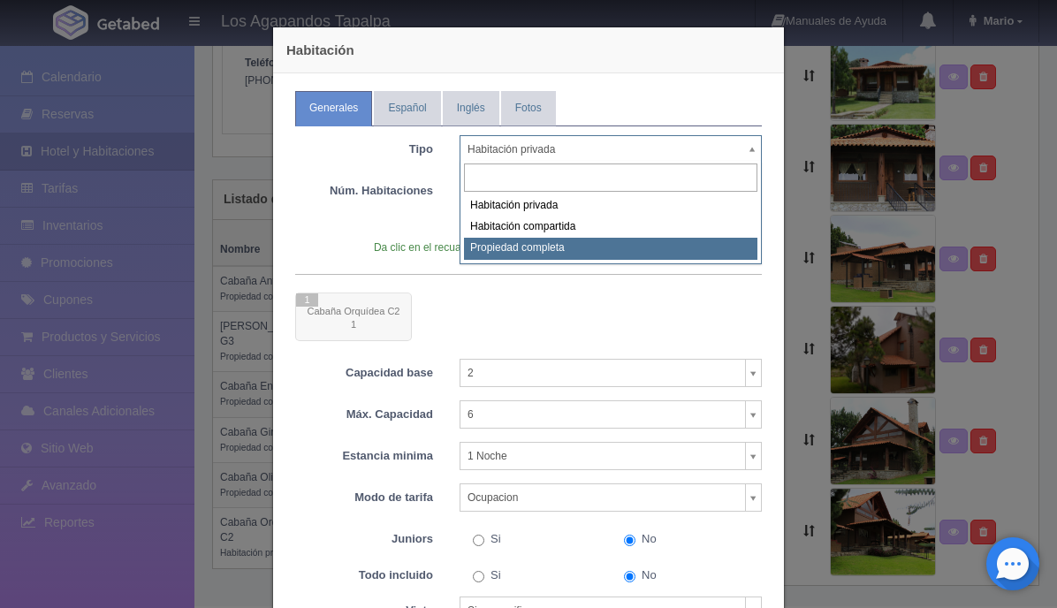
select select "Propiedad completa"
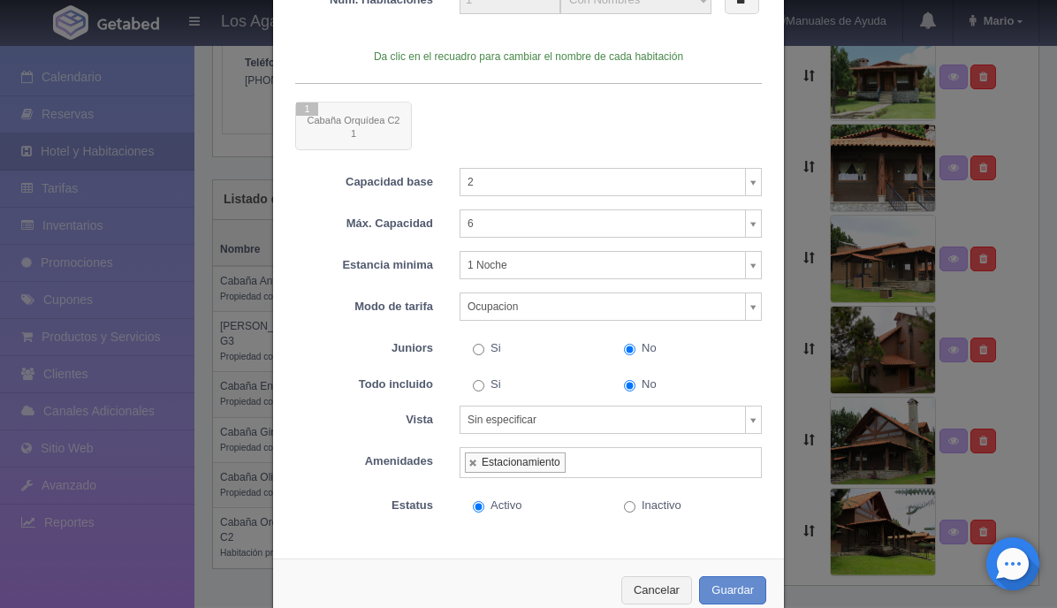
scroll to position [232, 0]
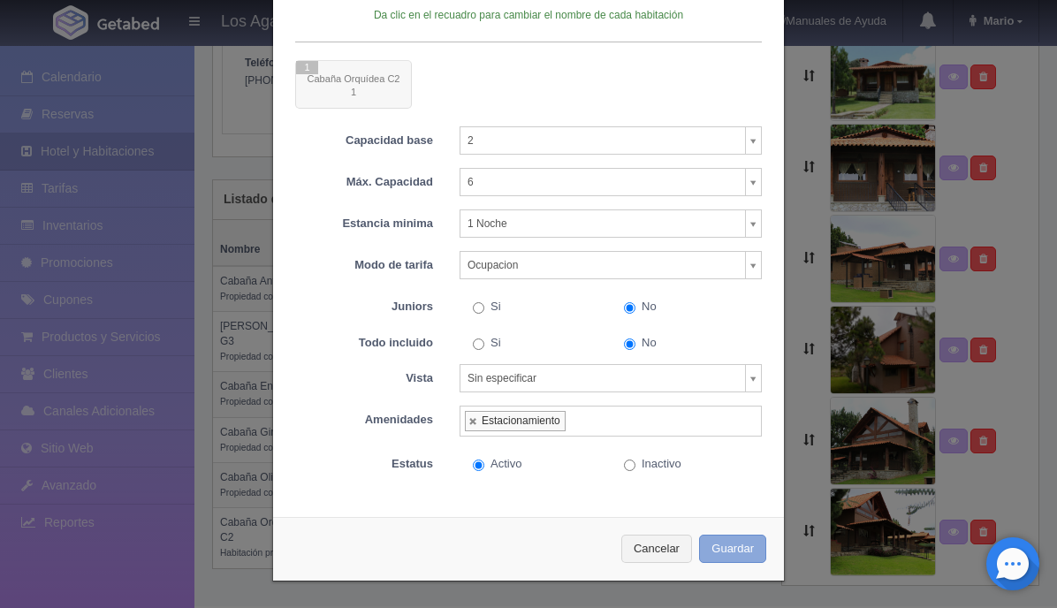
click at [732, 549] on button "Guardar" at bounding box center [732, 549] width 67 height 29
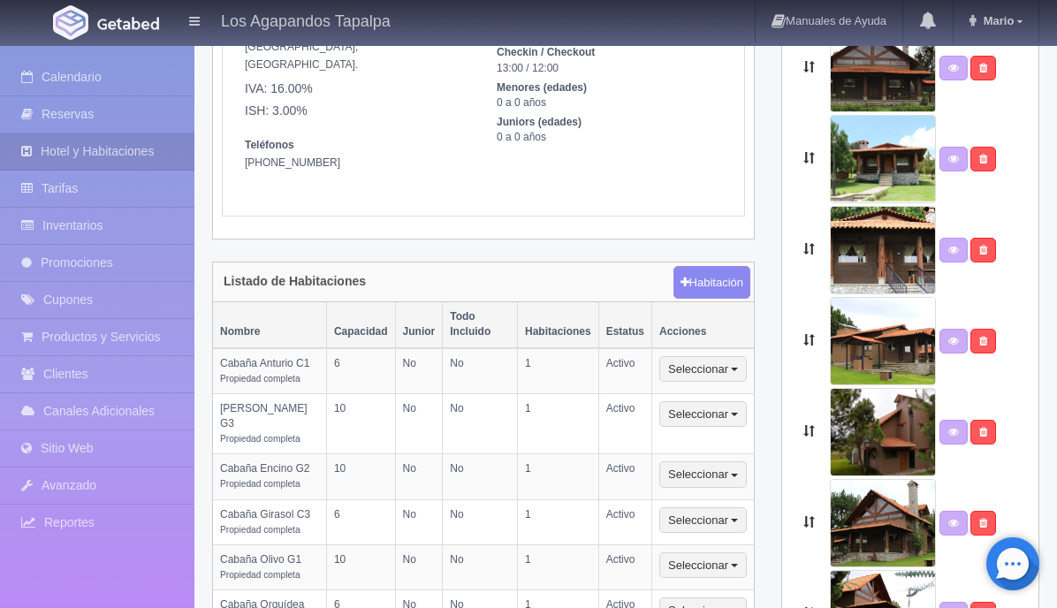
scroll to position [225, 0]
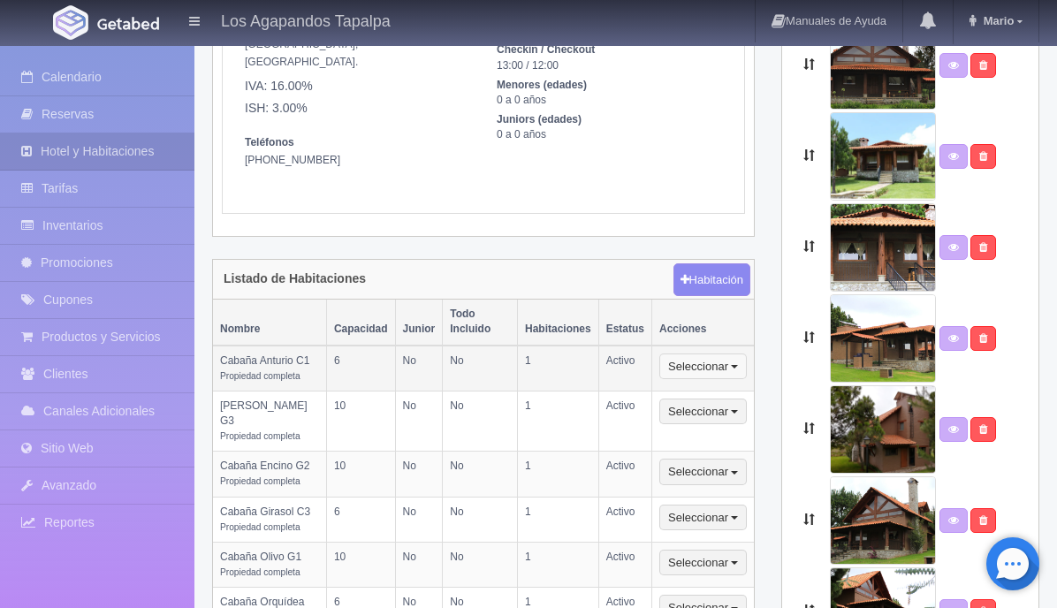
click at [679, 355] on button "Seleccionar" at bounding box center [702, 366] width 87 height 27
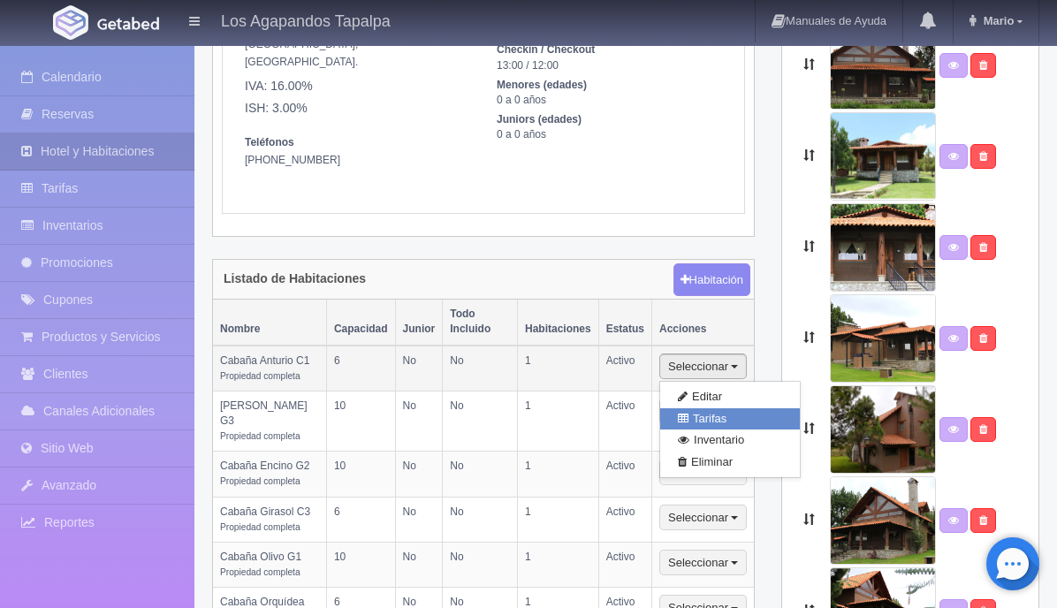
click at [705, 408] on link "Tarifas" at bounding box center [730, 419] width 140 height 22
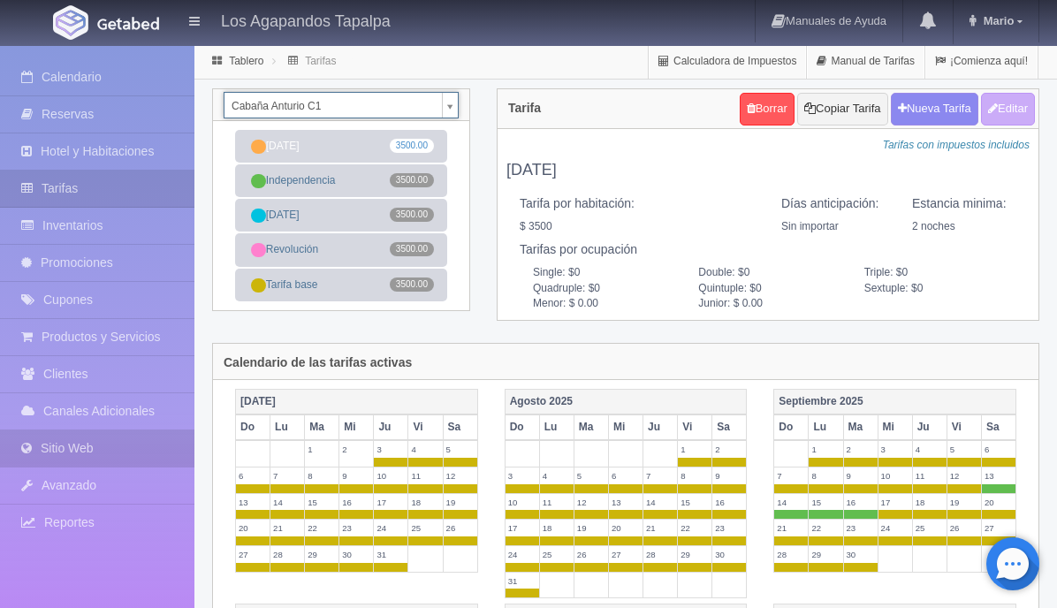
click at [130, 445] on link "Sitio Web" at bounding box center [97, 448] width 194 height 36
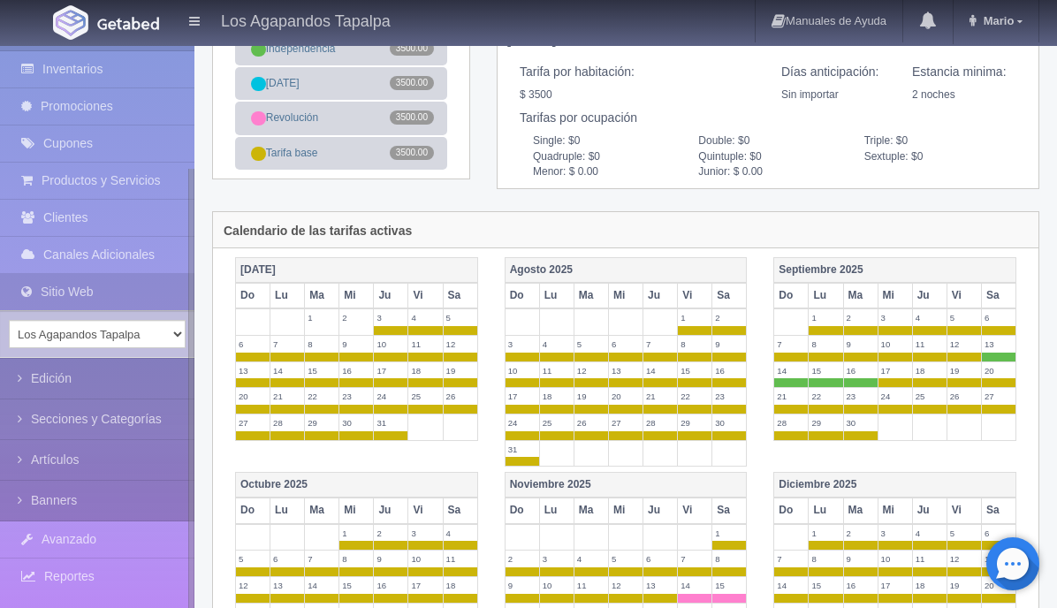
scroll to position [134, 0]
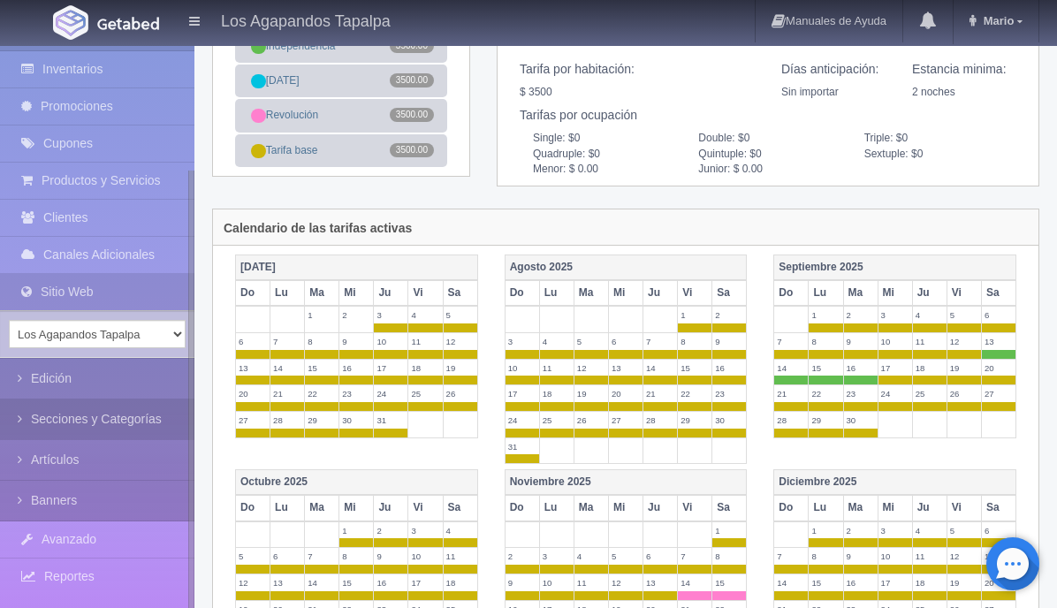
click at [32, 420] on link "Secciones y Categorías" at bounding box center [97, 419] width 194 height 40
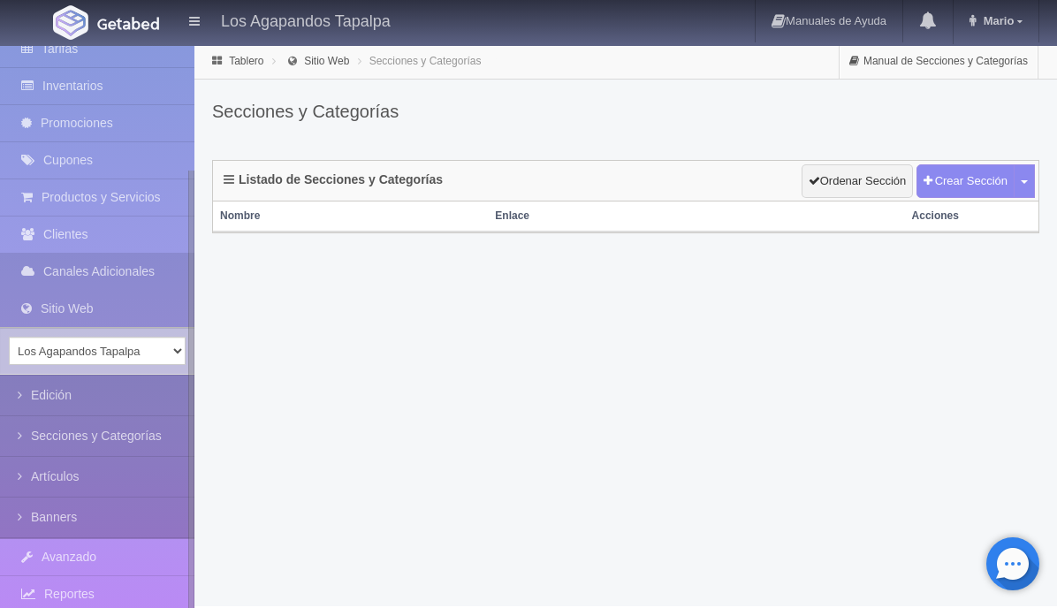
scroll to position [157, 0]
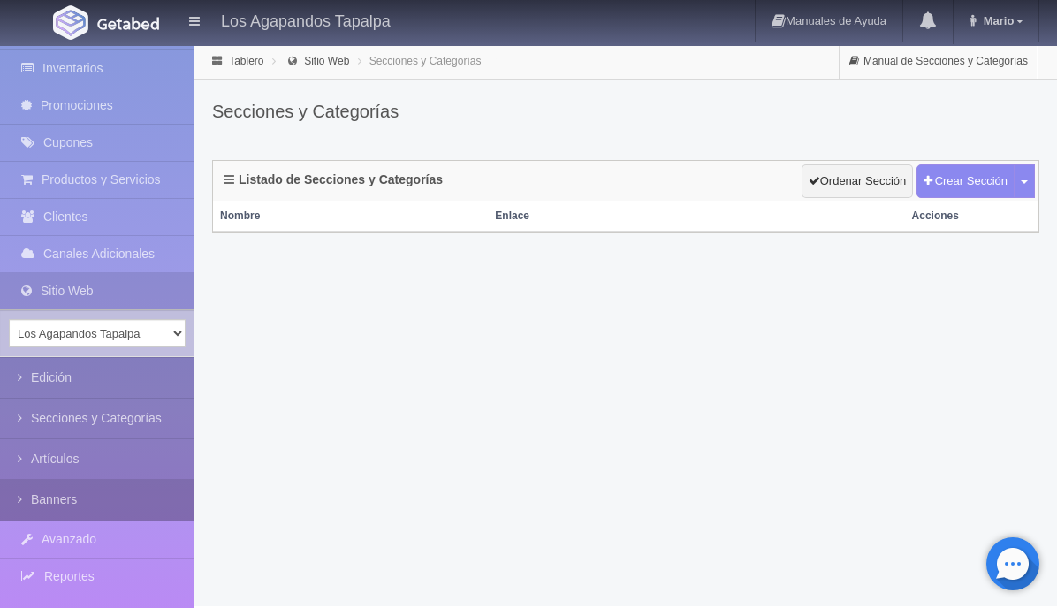
click at [20, 498] on icon at bounding box center [24, 499] width 13 height 18
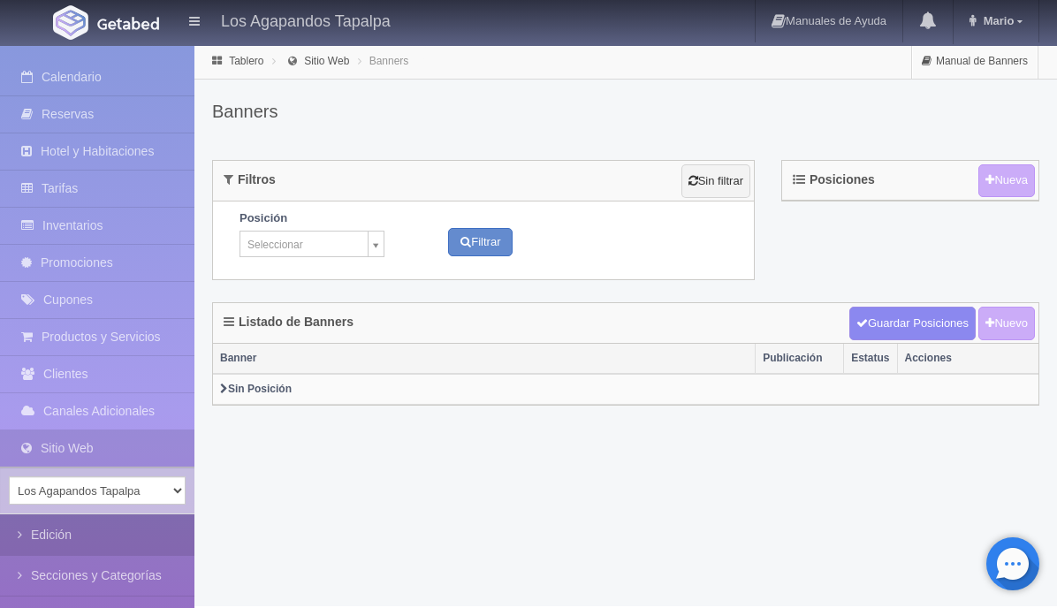
click at [29, 527] on icon at bounding box center [24, 535] width 13 height 18
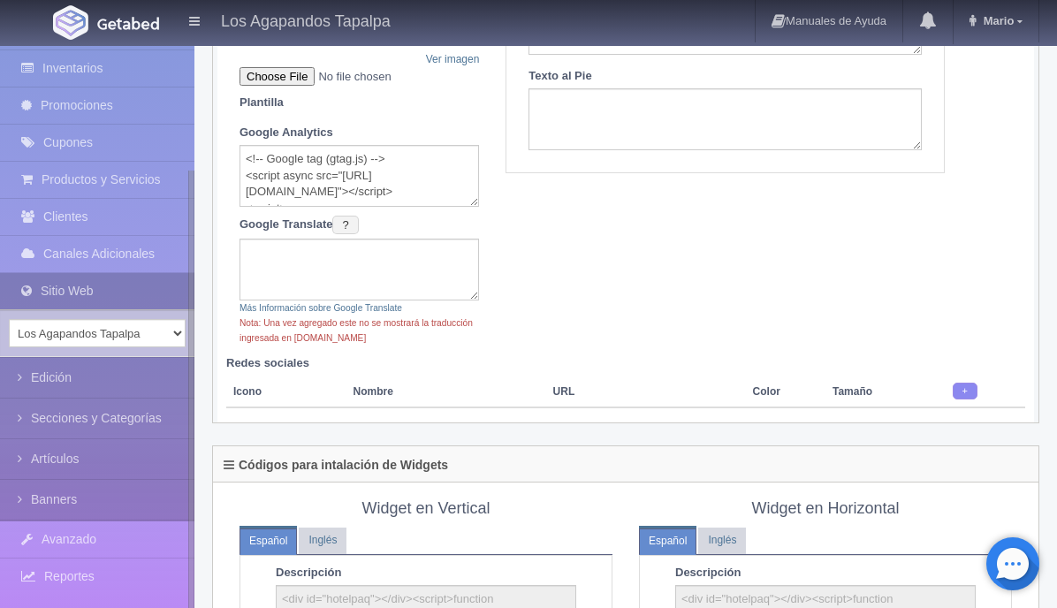
scroll to position [451, 0]
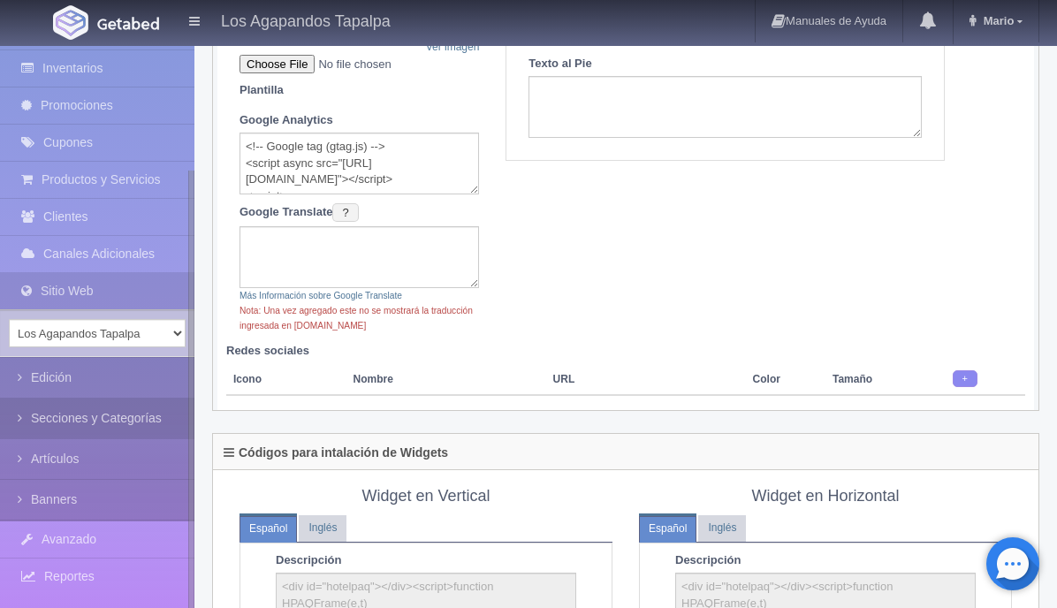
click at [24, 423] on icon at bounding box center [24, 418] width 13 height 18
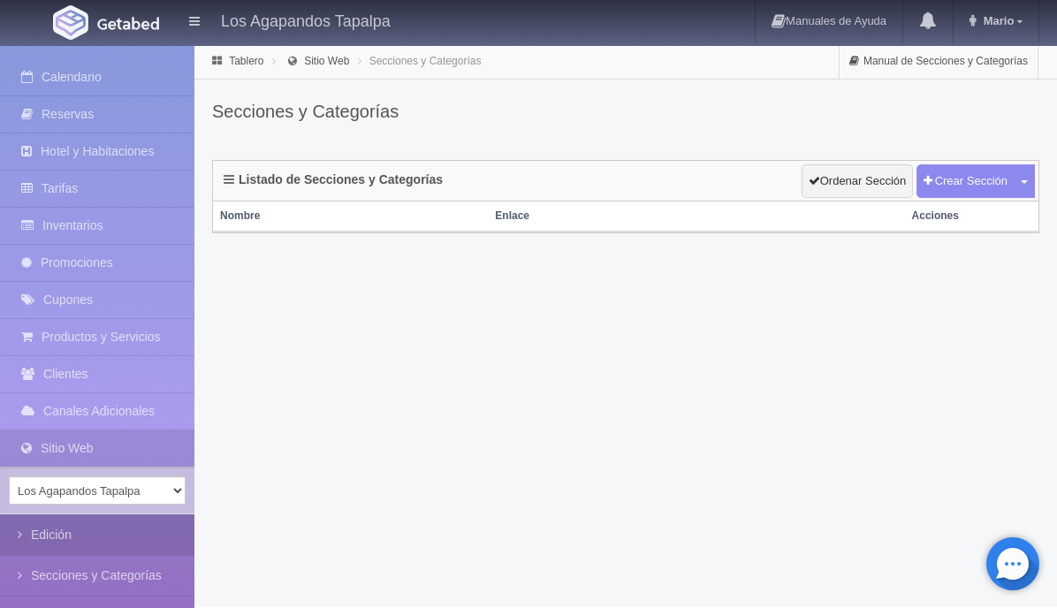
click at [18, 536] on icon at bounding box center [24, 535] width 13 height 18
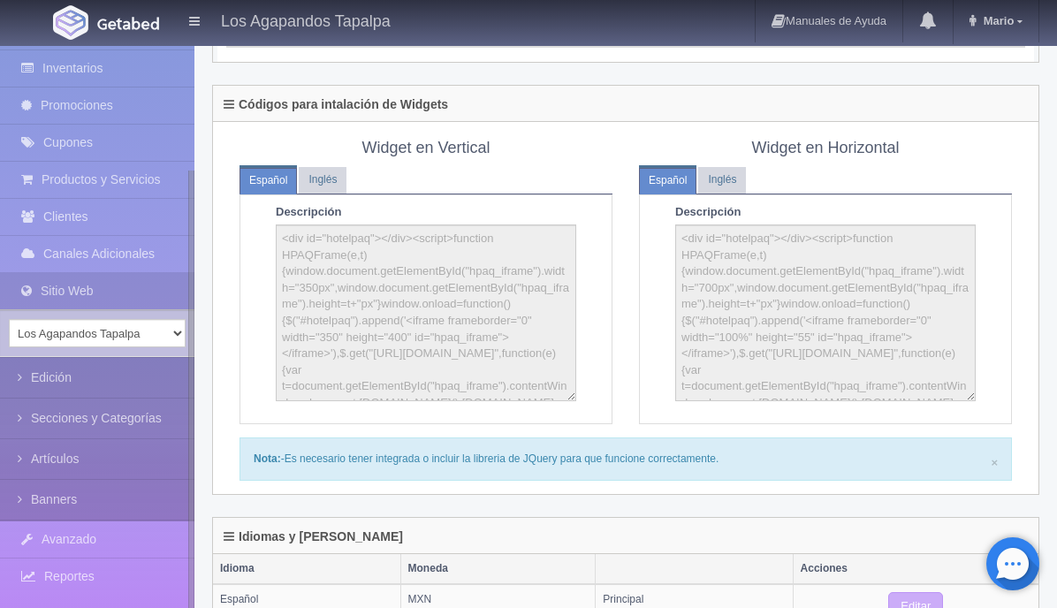
scroll to position [842, 0]
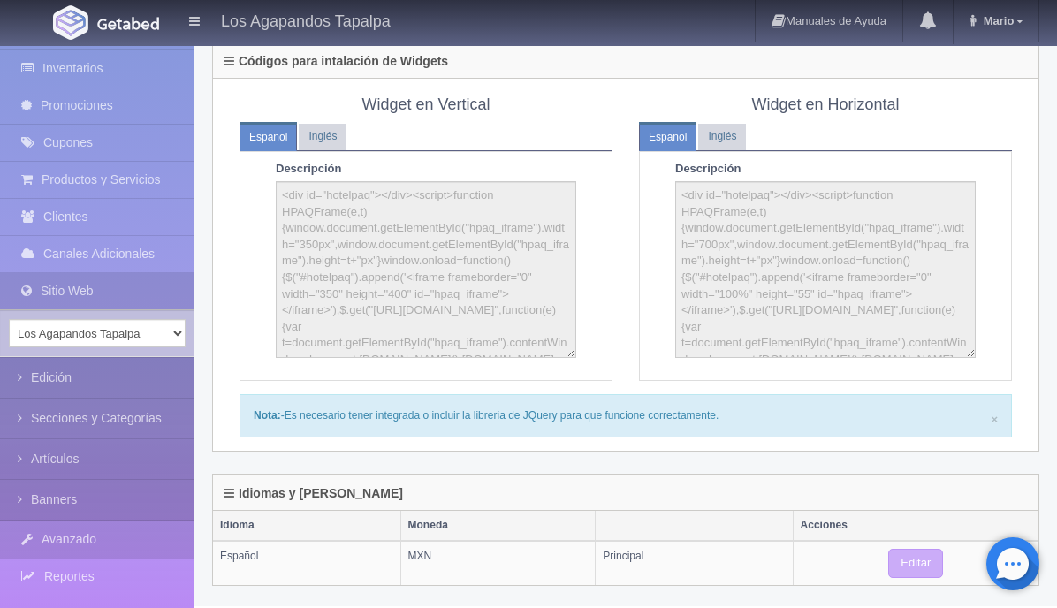
click at [21, 540] on icon at bounding box center [31, 539] width 20 height 18
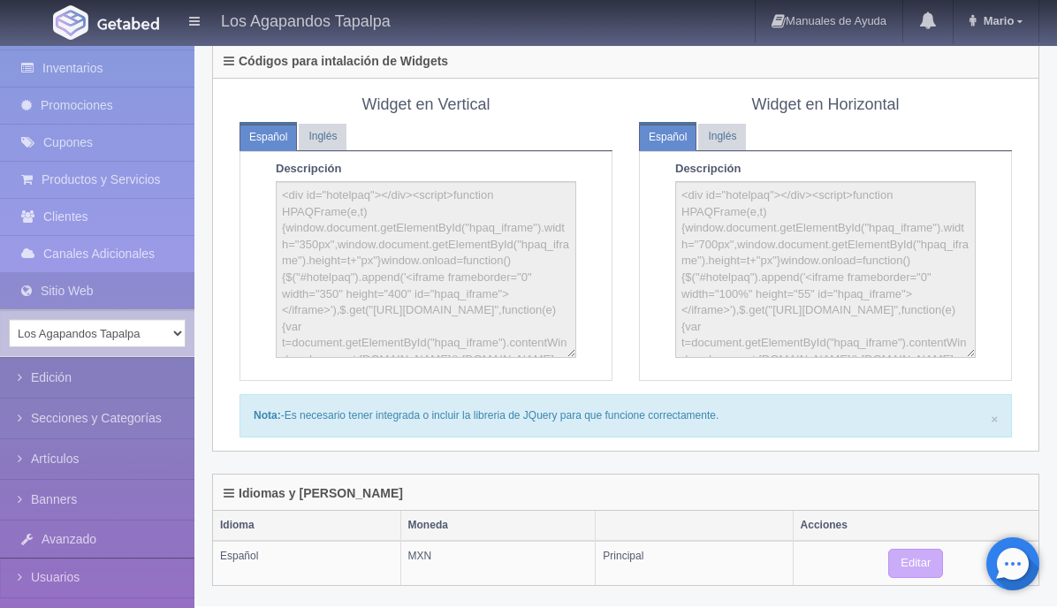
scroll to position [278, 0]
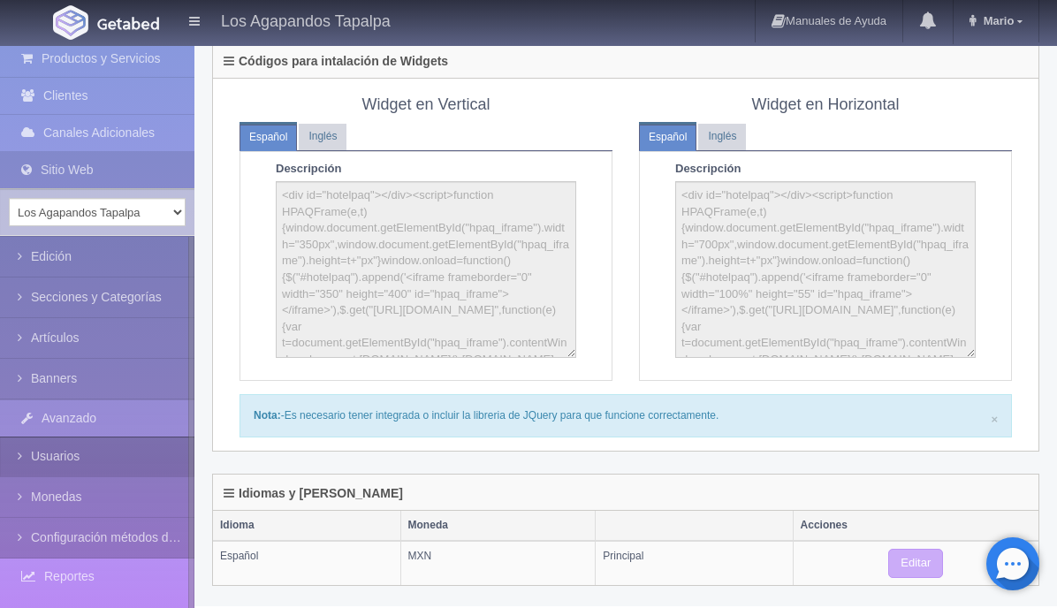
click at [54, 454] on link "Usuarios" at bounding box center [97, 456] width 194 height 40
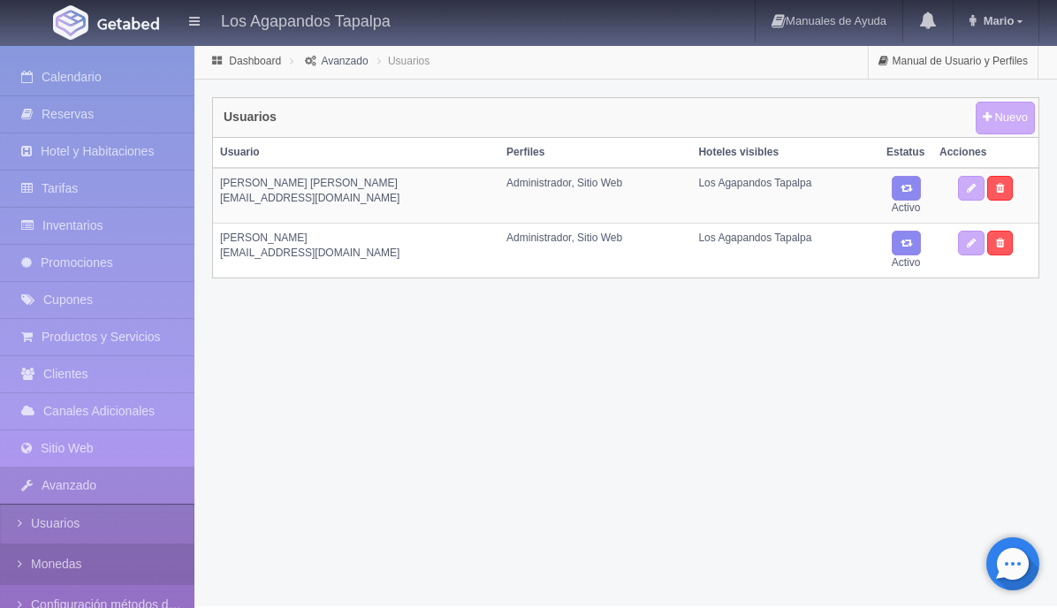
click at [26, 559] on icon at bounding box center [24, 564] width 13 height 18
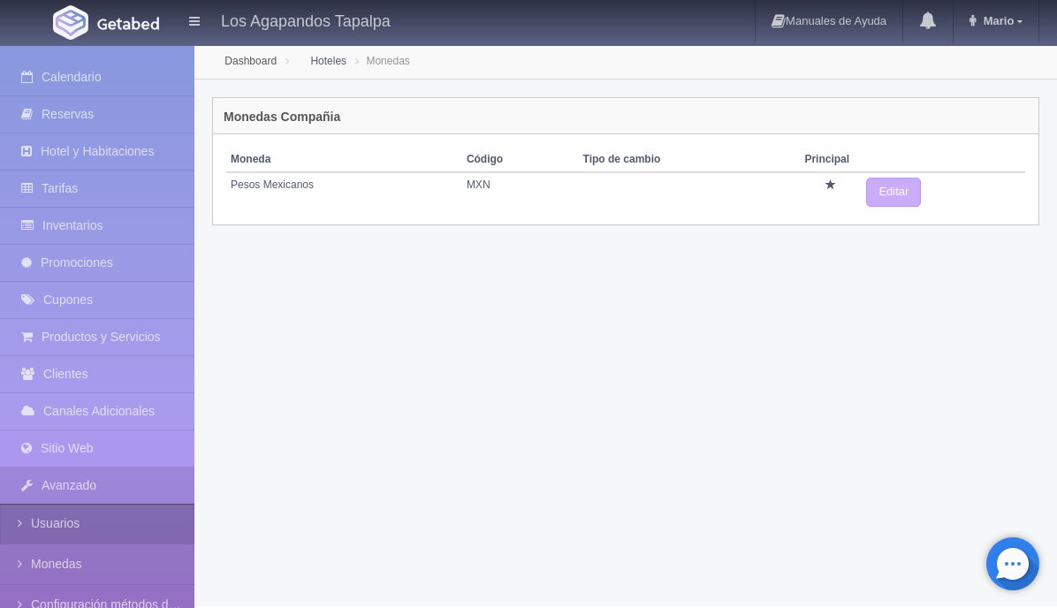
click at [44, 520] on link "Usuarios" at bounding box center [97, 524] width 194 height 40
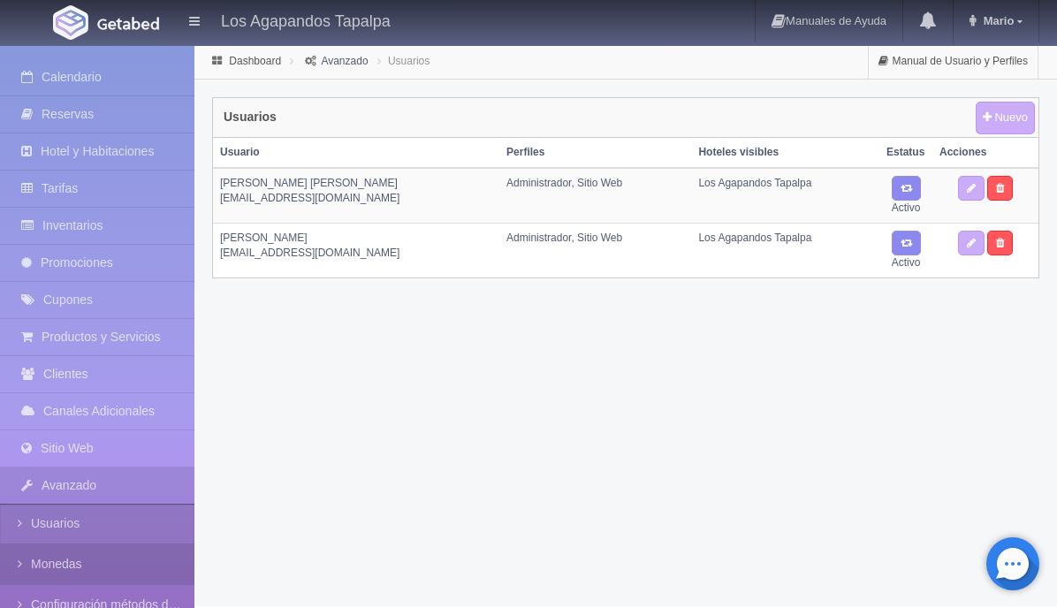
click at [44, 561] on link "Monedas" at bounding box center [97, 564] width 194 height 40
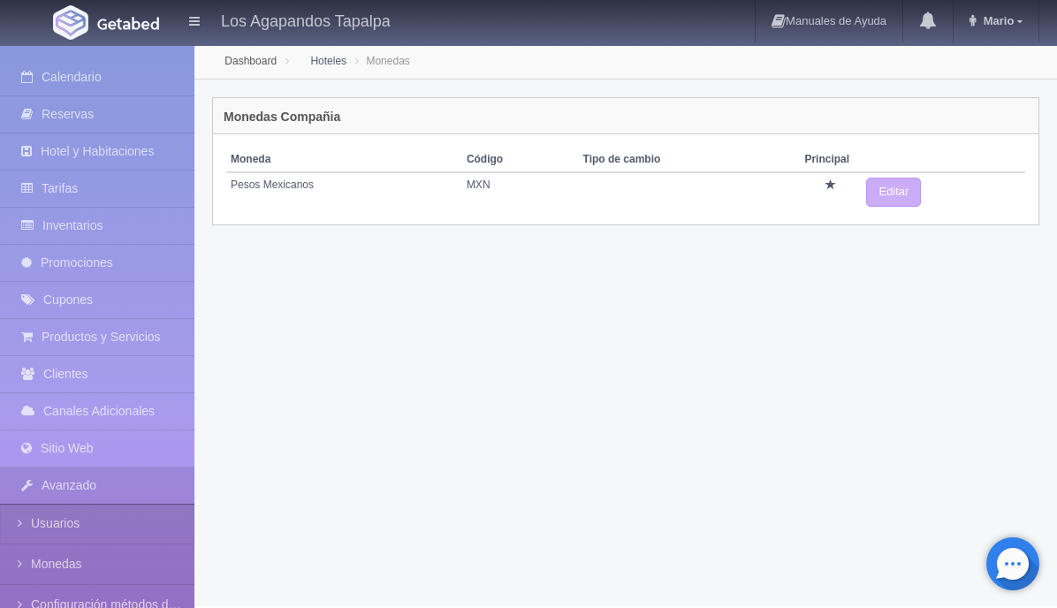
click at [266, 484] on div "Dashboard Hoteles Monedas Monedas Compañia Agregar Nueva Moneda a compañia Mone…" at bounding box center [625, 325] width 862 height 562
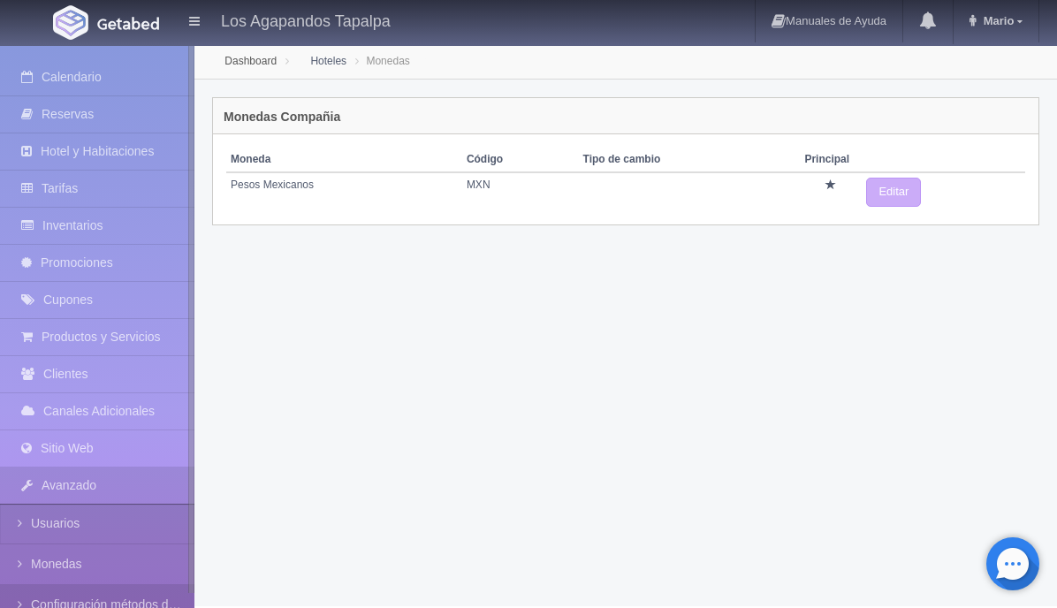
click at [66, 602] on link "Configuración métodos de pago" at bounding box center [97, 605] width 194 height 40
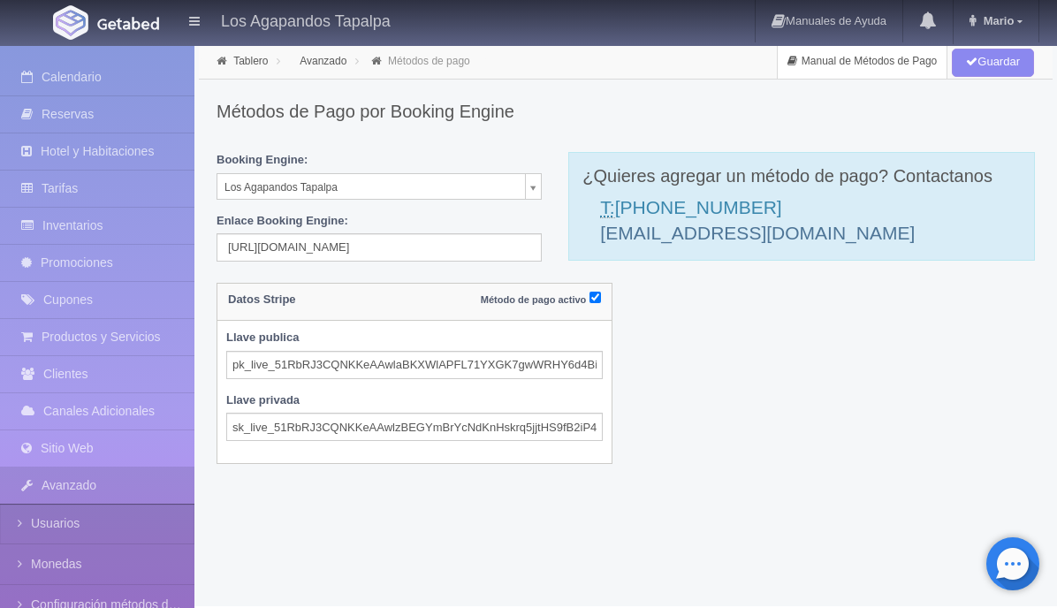
click at [850, 60] on link "Manual de Métodos de Pago" at bounding box center [862, 61] width 169 height 34
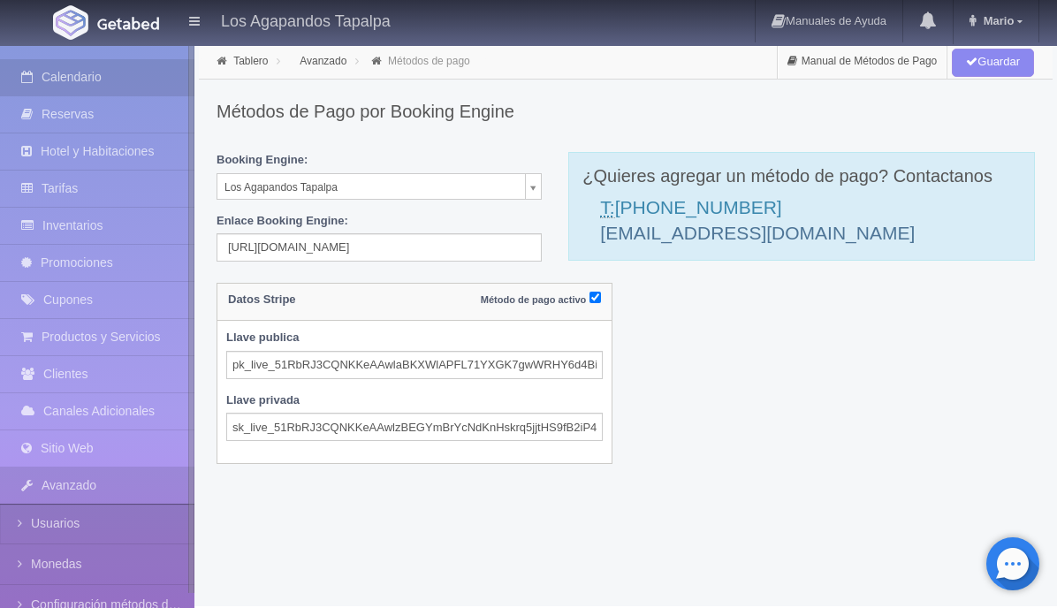
click at [83, 75] on link "Calendario" at bounding box center [97, 77] width 194 height 36
